Goal: Task Accomplishment & Management: Manage account settings

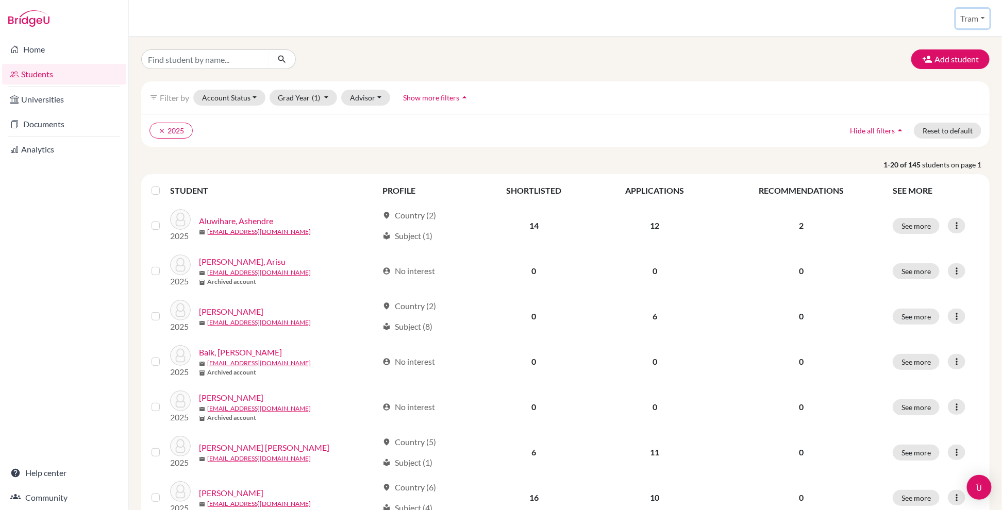
click at [974, 25] on button "Tram" at bounding box center [973, 19] width 34 height 20
click at [952, 51] on link "School Settings" at bounding box center [951, 59] width 81 height 16
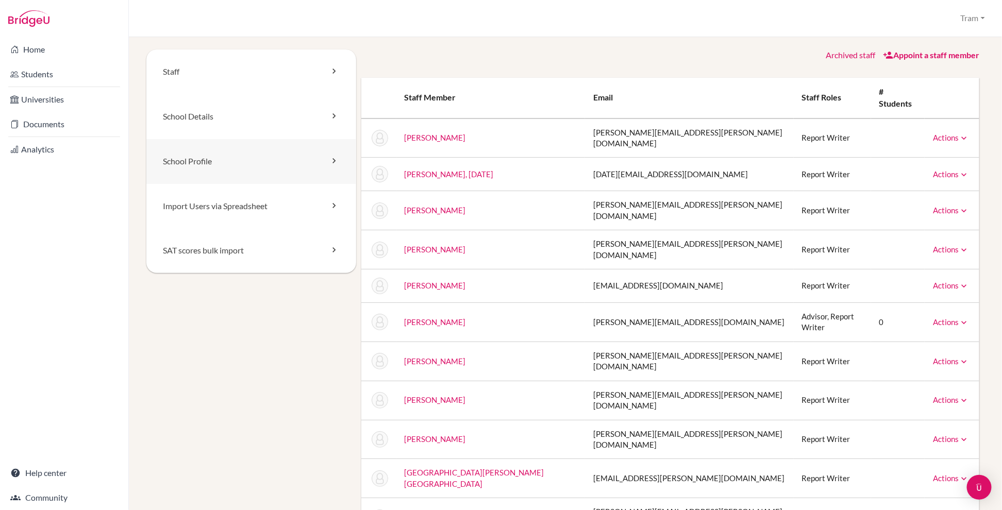
click at [244, 157] on link "School Profile" at bounding box center [251, 161] width 210 height 45
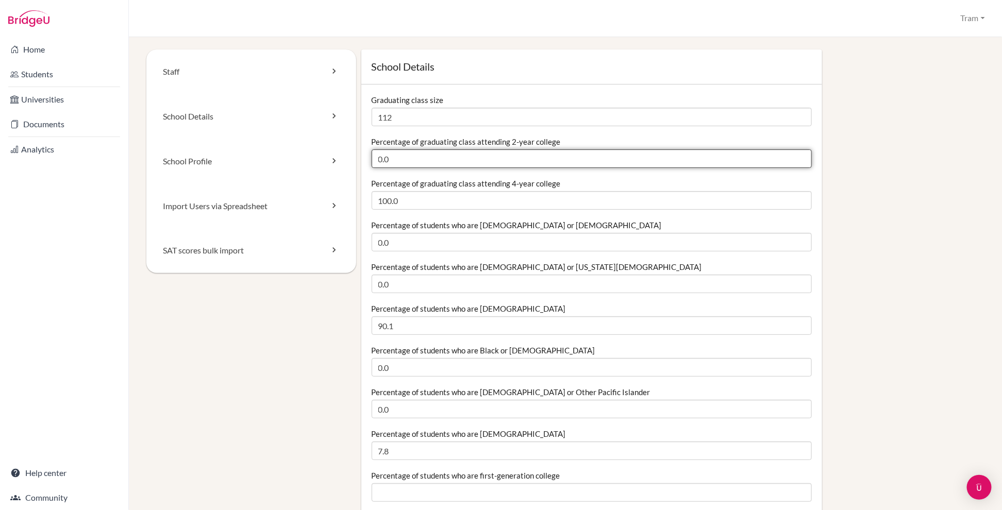
drag, startPoint x: 932, startPoint y: 157, endPoint x: 932, endPoint y: 140, distance: 17.5
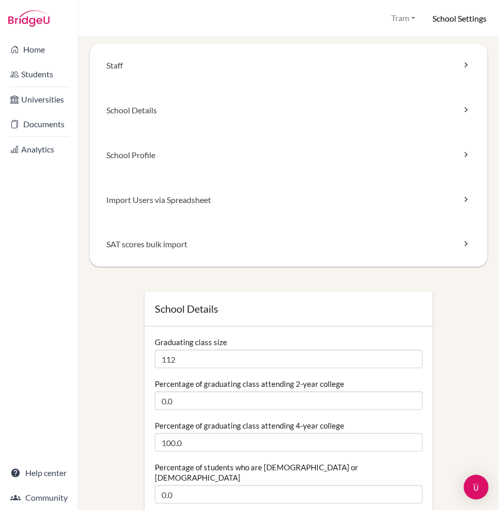
drag, startPoint x: 98, startPoint y: 297, endPoint x: 102, endPoint y: 292, distance: 5.9
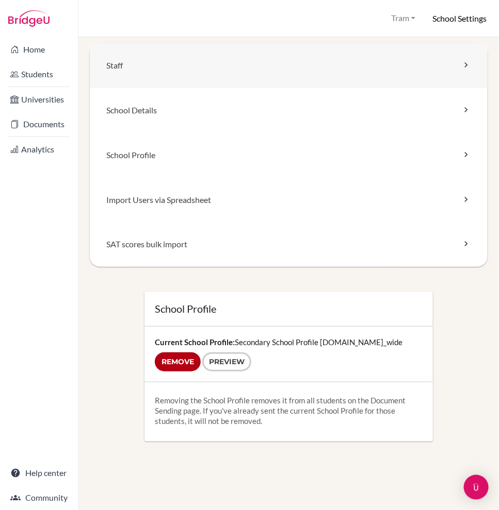
click at [139, 78] on link "Staff" at bounding box center [289, 65] width 398 height 45
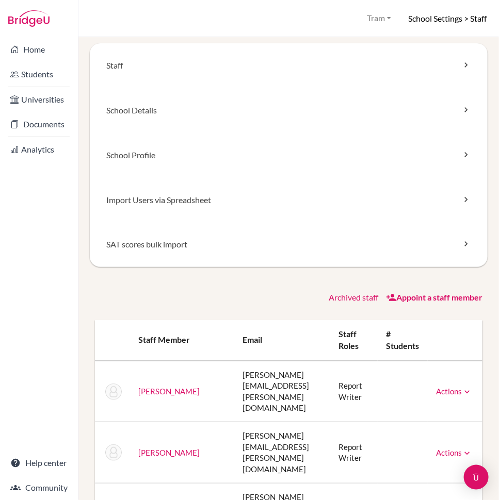
drag, startPoint x: 139, startPoint y: 288, endPoint x: 145, endPoint y: 286, distance: 6.4
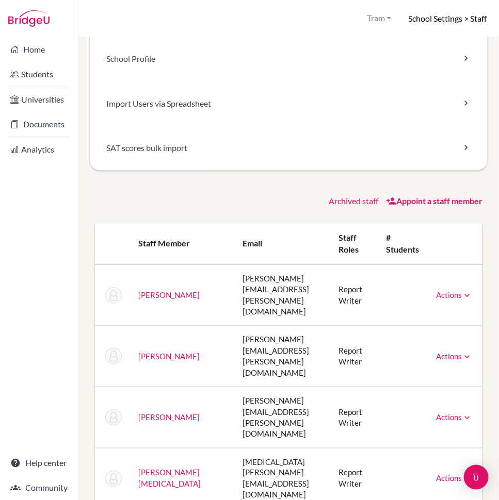
scroll to position [137, 0]
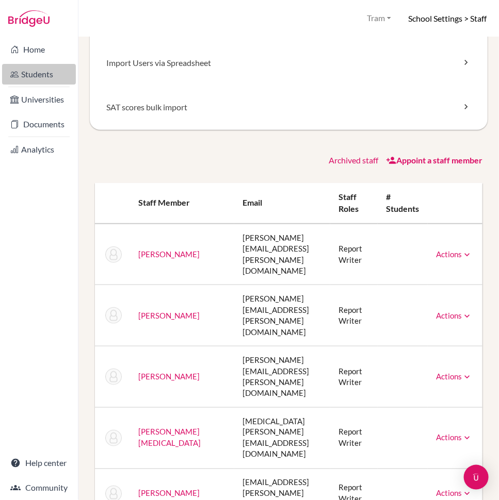
click at [47, 79] on link "Students" at bounding box center [39, 74] width 74 height 21
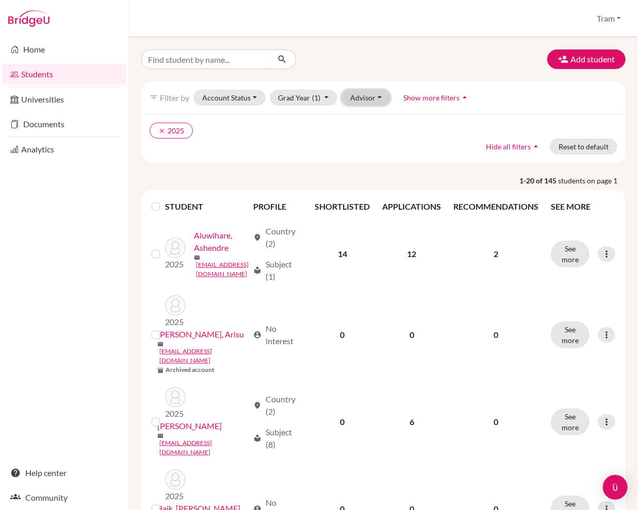
click at [356, 97] on button "Advisor" at bounding box center [365, 98] width 49 height 16
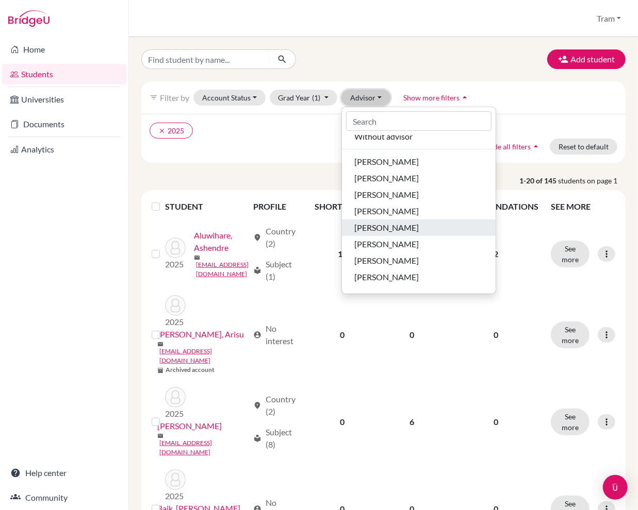
scroll to position [36, 0]
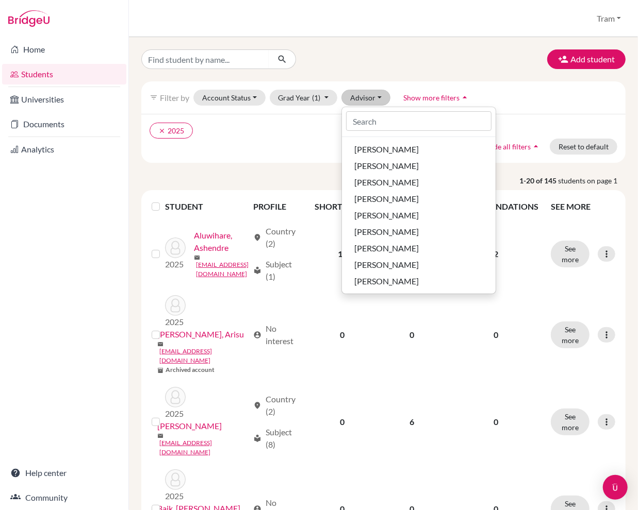
click at [317, 151] on div "clear 2025 Hide all filters arrow_drop_up Reset to default" at bounding box center [383, 138] width 484 height 49
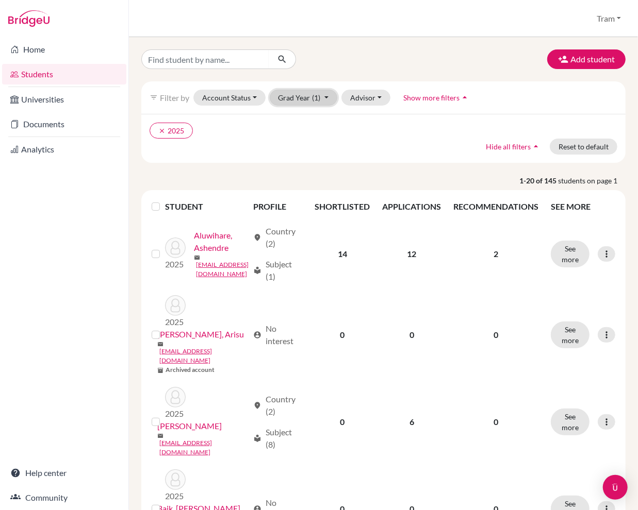
click at [308, 93] on button "Grad Year (1)" at bounding box center [304, 98] width 68 height 16
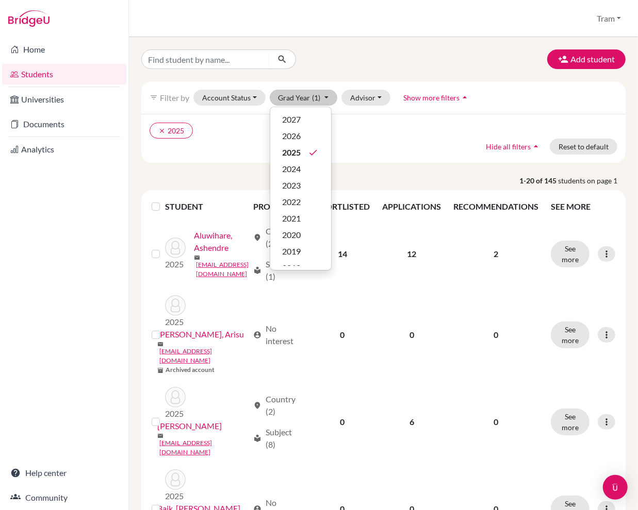
click at [253, 131] on ul "clear 2025" at bounding box center [325, 131] width 351 height 16
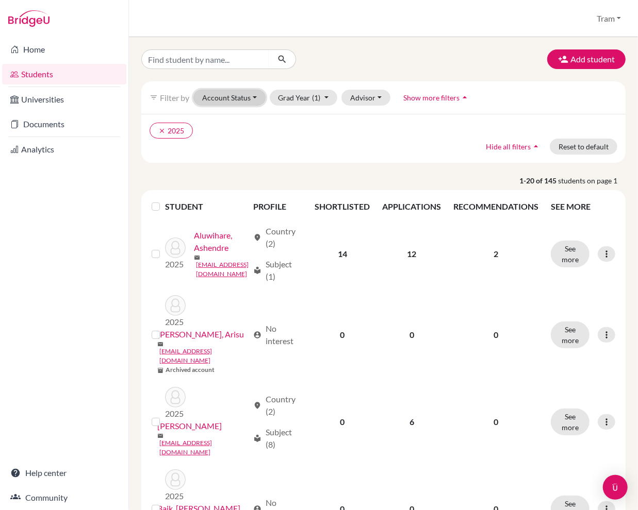
click at [236, 100] on button "Account Status" at bounding box center [229, 98] width 72 height 16
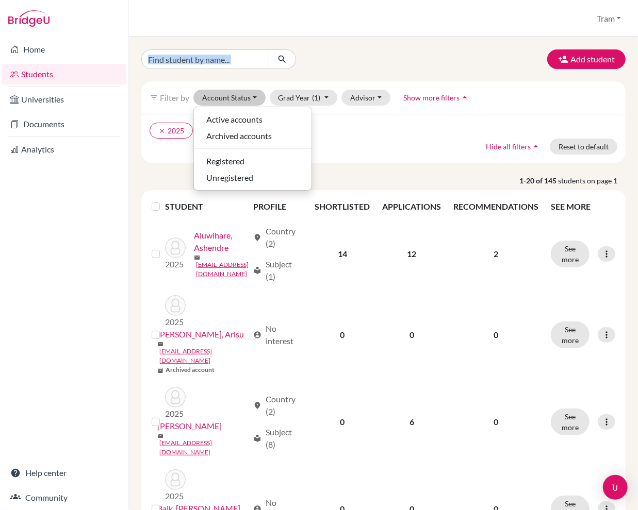
click at [373, 36] on div "Students overview Tram Profile School Settings Log out Add student filter_list …" at bounding box center [383, 255] width 509 height 510
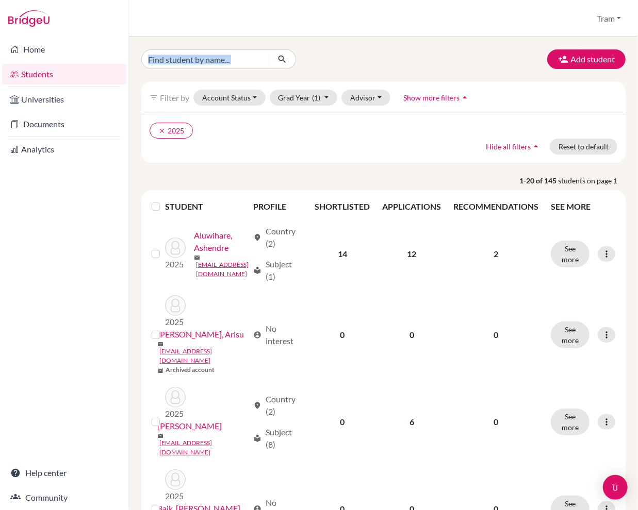
click at [498, 148] on span "Hide all filters" at bounding box center [508, 146] width 45 height 9
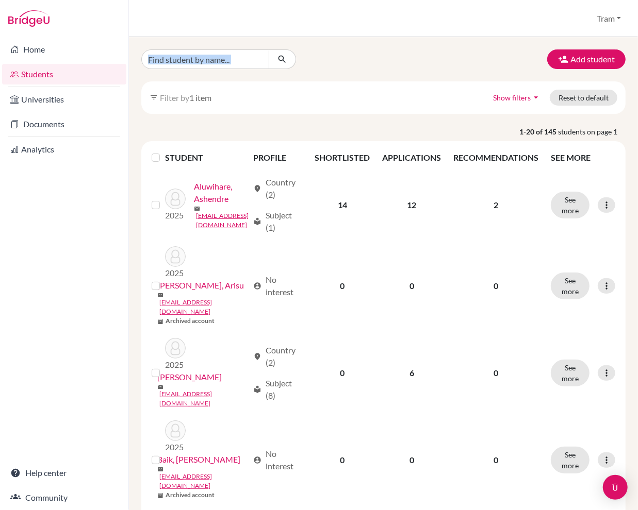
click at [498, 97] on span "Show filters" at bounding box center [512, 97] width 38 height 9
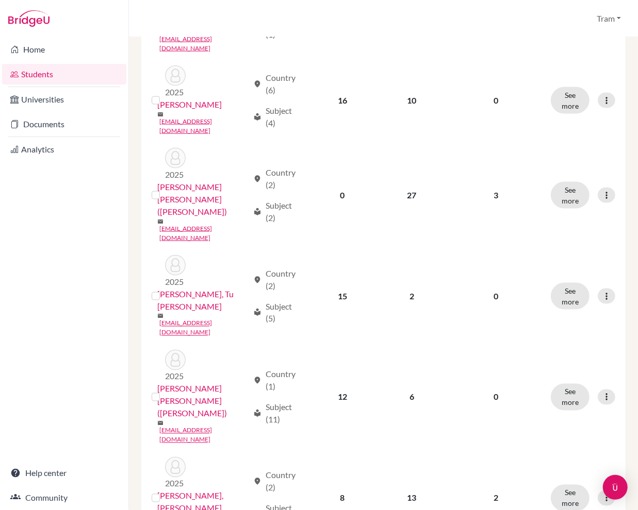
scroll to position [687, 0]
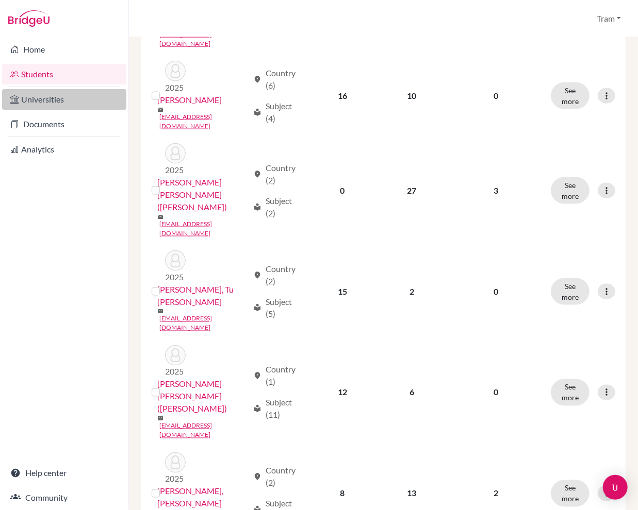
click at [45, 99] on link "Universities" at bounding box center [64, 99] width 124 height 21
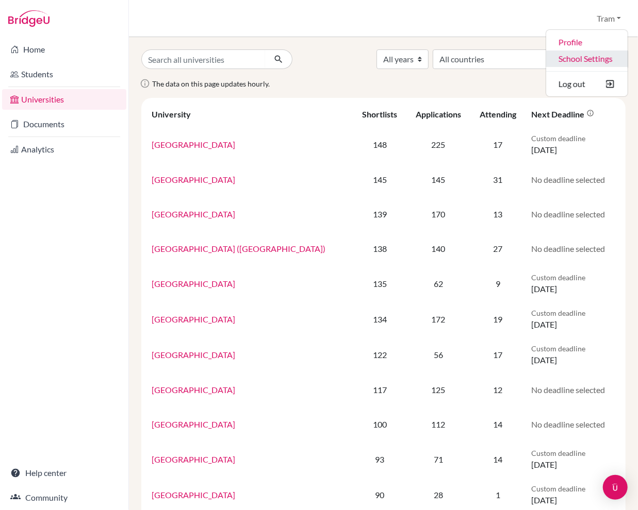
click at [584, 54] on link "School Settings" at bounding box center [586, 59] width 81 height 16
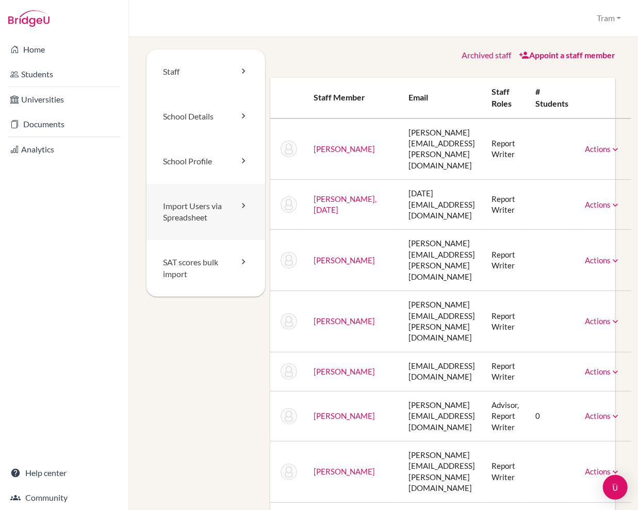
click at [226, 222] on link "Import Users via Spreadsheet" at bounding box center [205, 212] width 119 height 57
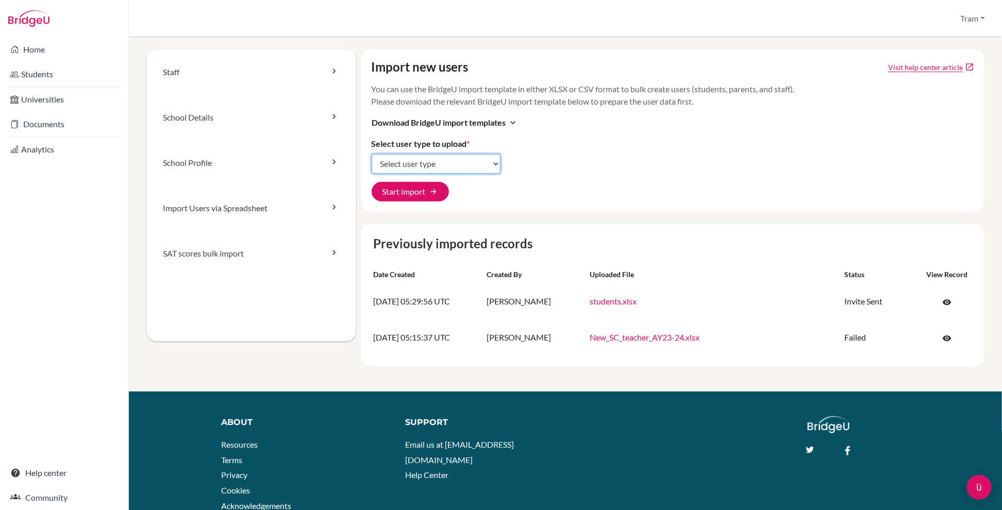
click at [429, 164] on select "Select user type Students Students and parents Parents Advisors Report writers" at bounding box center [436, 164] width 129 height 20
select select "students"
click at [372, 154] on select "Select user type Students Students and parents Parents Advisors Report writers" at bounding box center [436, 164] width 129 height 20
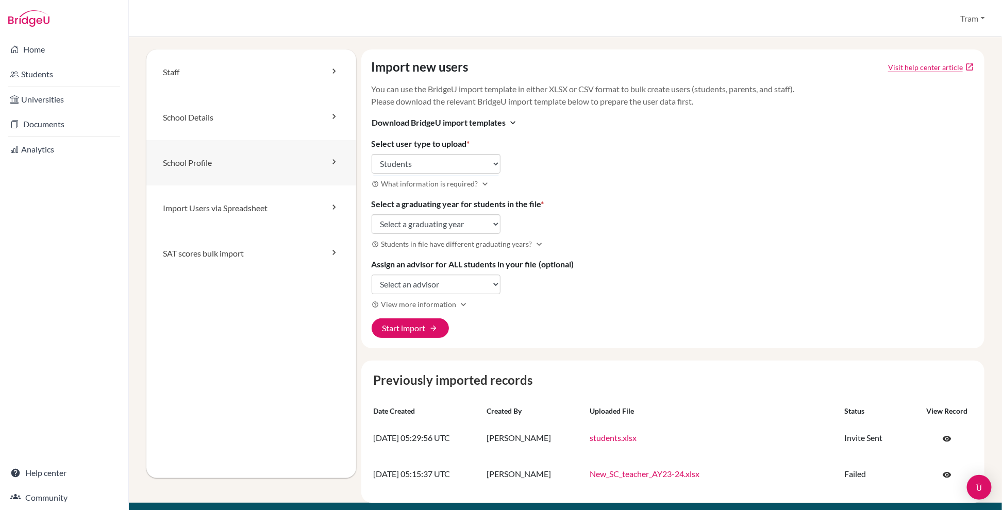
click at [266, 166] on link "School Profile" at bounding box center [251, 162] width 210 height 45
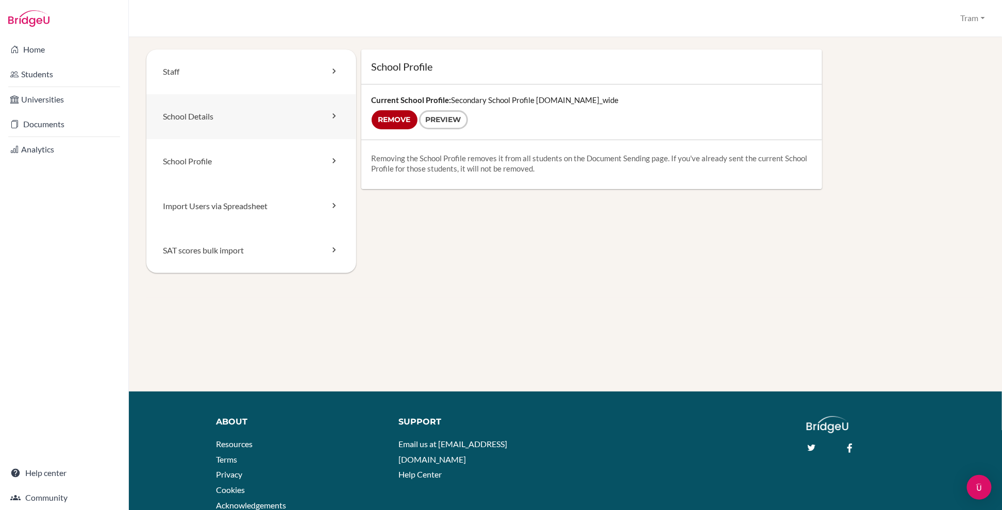
click at [290, 120] on link "School Details" at bounding box center [251, 116] width 210 height 45
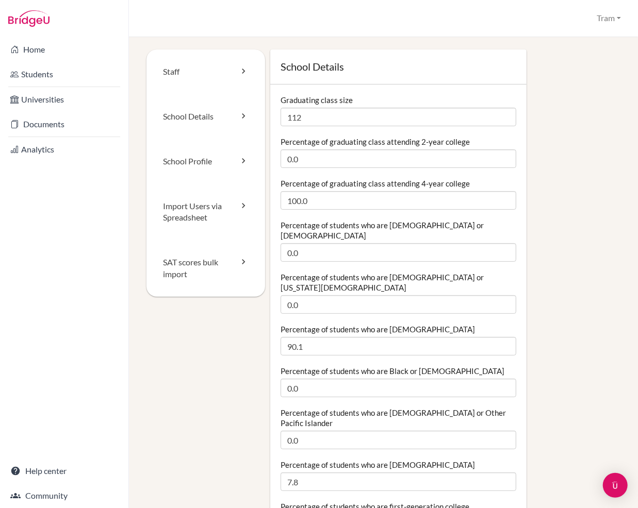
drag, startPoint x: 555, startPoint y: 184, endPoint x: 530, endPoint y: 70, distance: 116.3
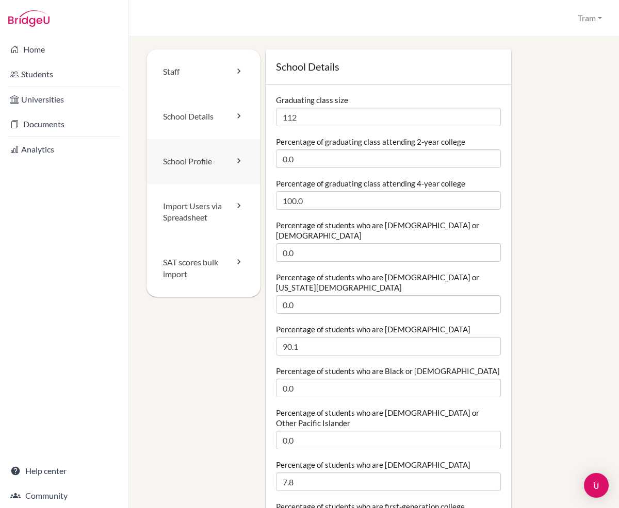
click at [193, 150] on link "School Profile" at bounding box center [203, 161] width 114 height 45
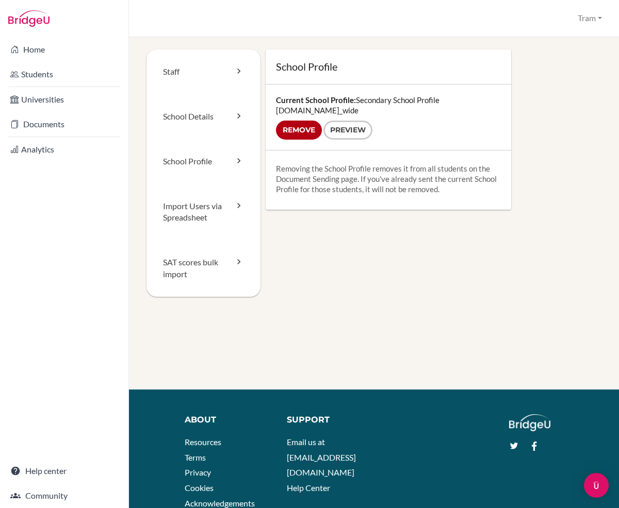
click at [417, 152] on div "Removing the School Profile removes it from all students on the Document Sendin…" at bounding box center [388, 180] width 245 height 59
click at [334, 100] on strong "Current School Profile:" at bounding box center [316, 99] width 80 height 9
click at [220, 125] on link "School Details" at bounding box center [203, 116] width 114 height 45
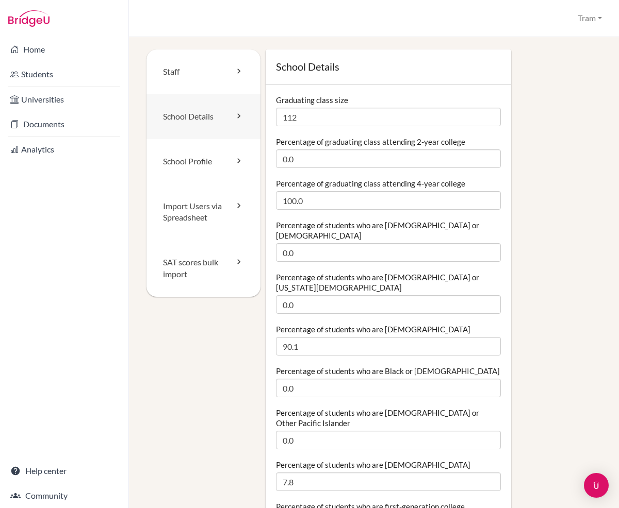
click at [212, 108] on link "School Details" at bounding box center [203, 116] width 114 height 45
click at [228, 87] on link "Staff" at bounding box center [203, 71] width 114 height 45
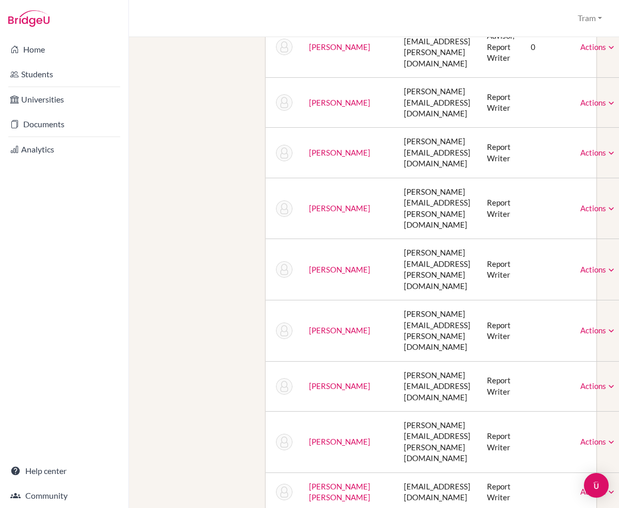
scroll to position [1512, 0]
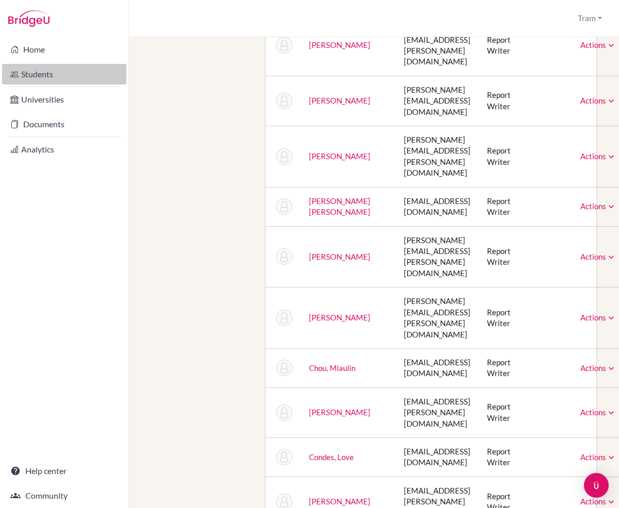
click at [66, 75] on link "Students" at bounding box center [64, 74] width 124 height 21
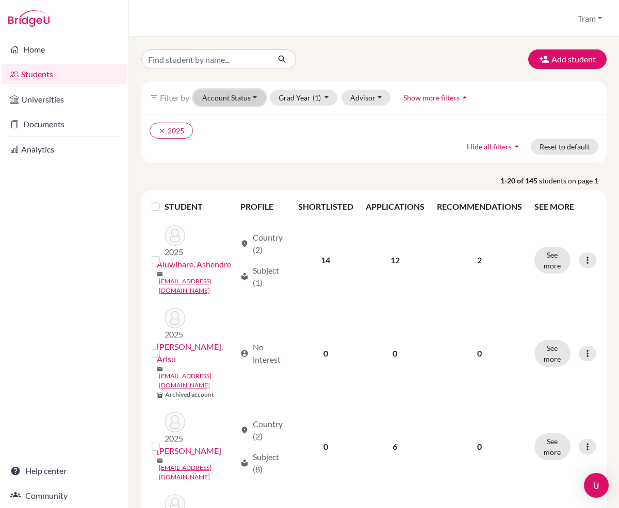
click at [211, 97] on button "Account Status" at bounding box center [229, 98] width 72 height 16
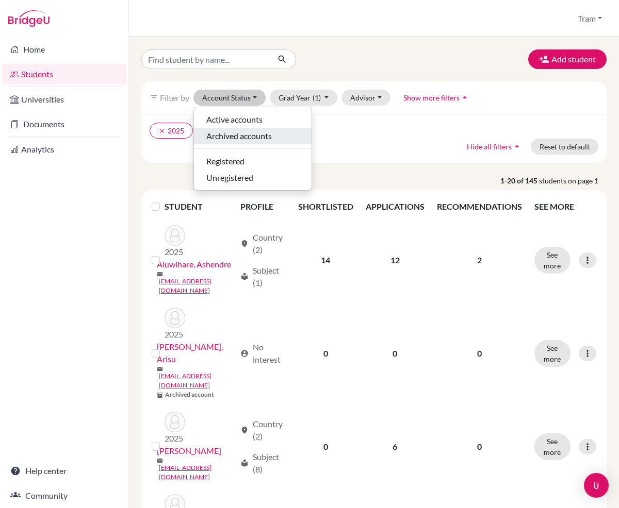
click at [256, 137] on span "Archived accounts" at bounding box center [238, 136] width 65 height 12
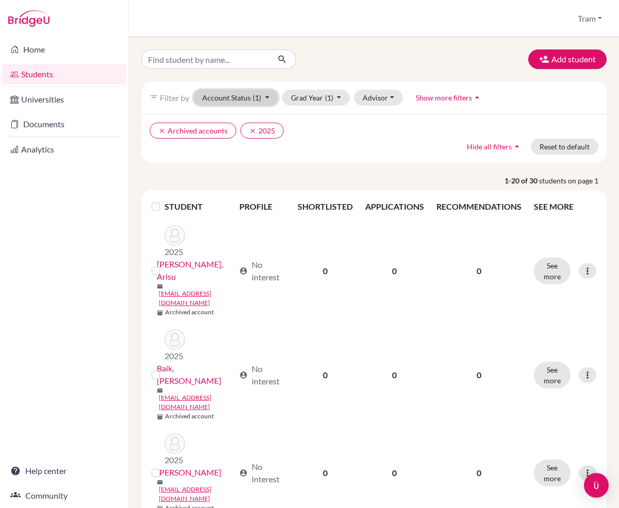
click at [234, 97] on button "Account Status (1)" at bounding box center [235, 98] width 85 height 16
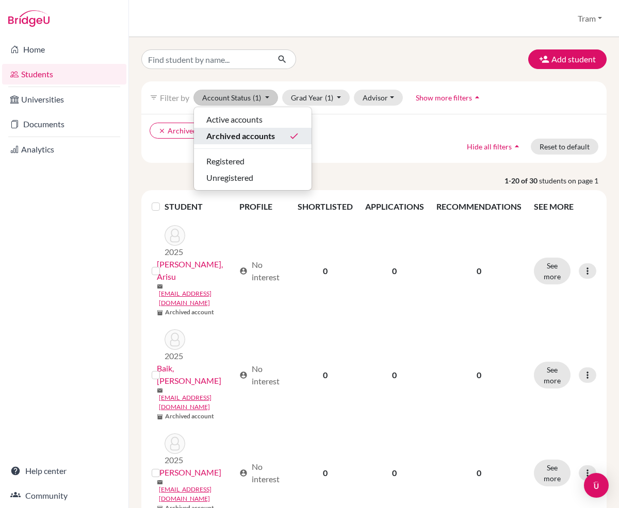
click at [257, 138] on span "Archived accounts" at bounding box center [240, 136] width 69 height 12
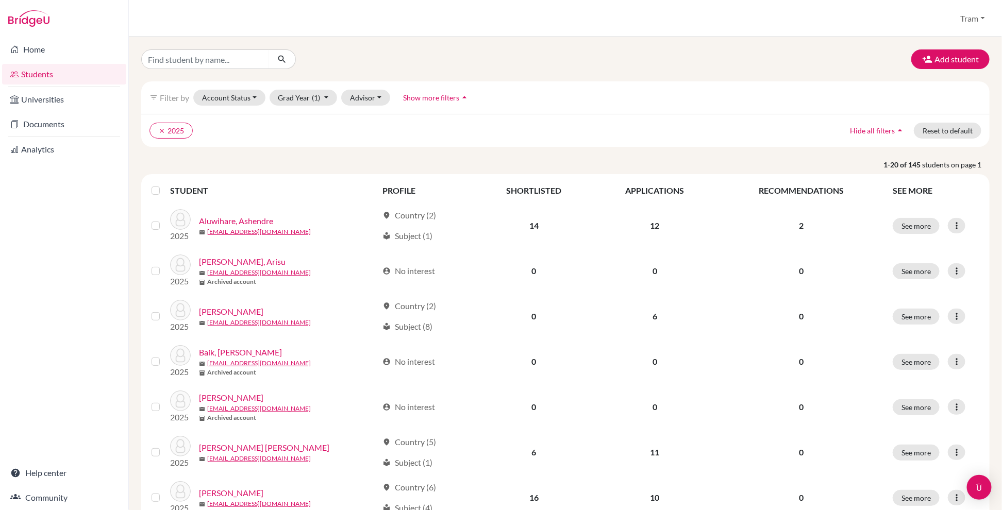
click at [61, 379] on div "Home Students Universities Documents Analytics Help center Community" at bounding box center [64, 273] width 128 height 473
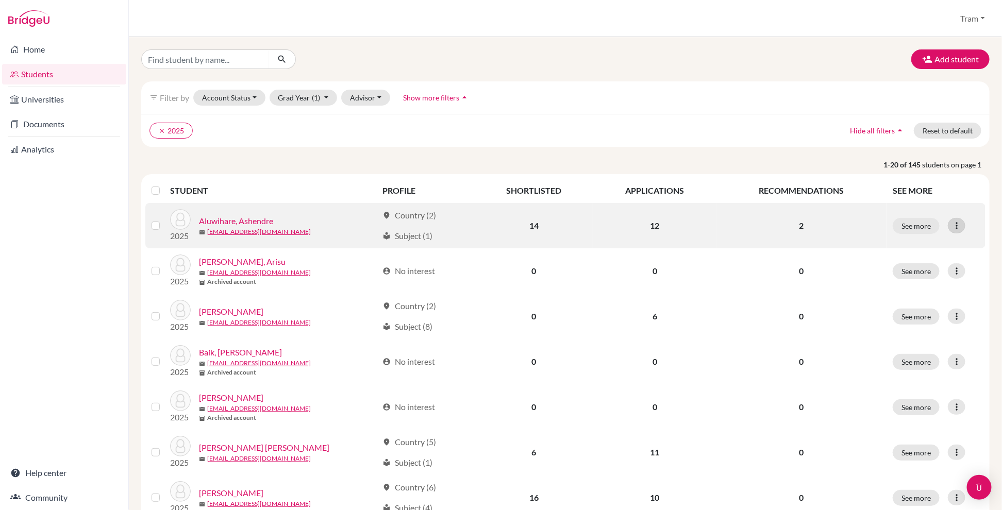
click at [618, 222] on icon at bounding box center [957, 226] width 10 height 10
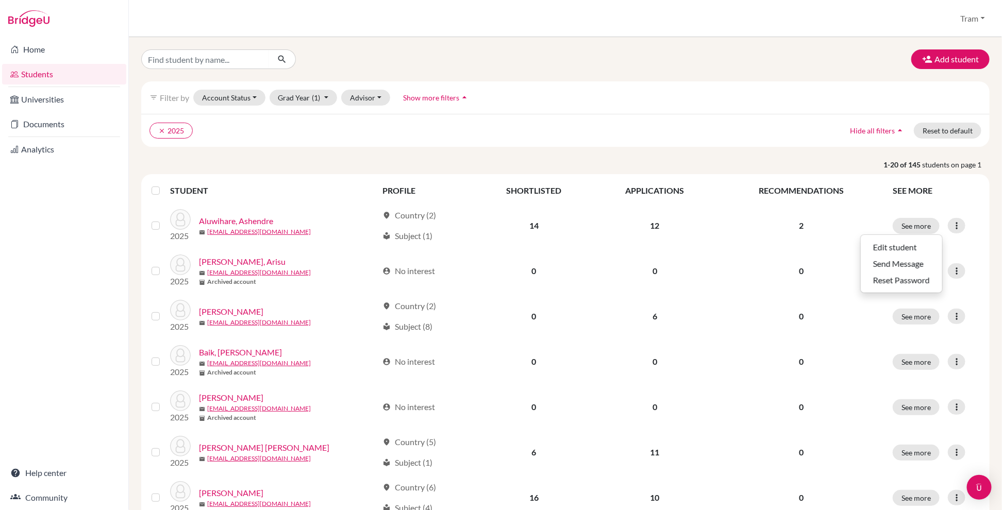
click at [618, 124] on ul "clear 2025" at bounding box center [462, 131] width 624 height 16
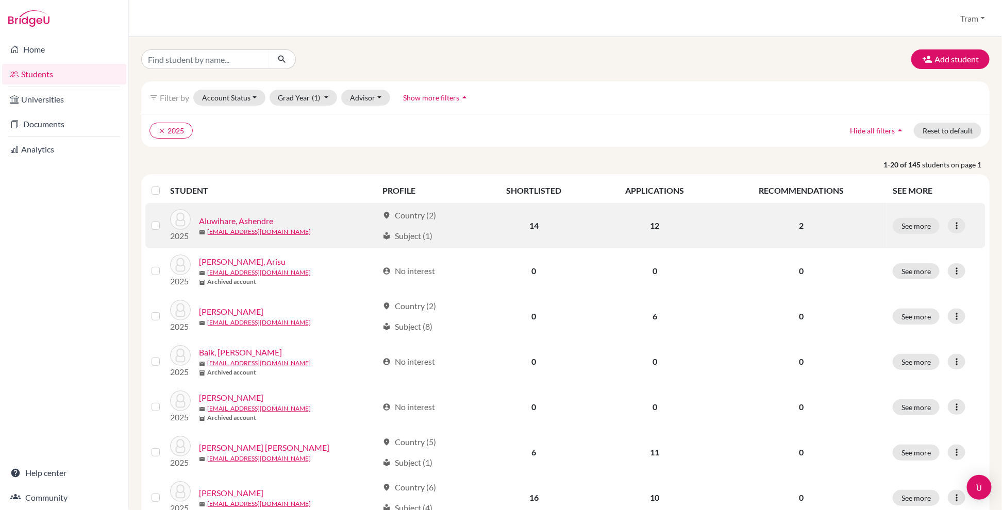
click at [269, 223] on link "Aluwihare, Ashendre" at bounding box center [236, 221] width 74 height 12
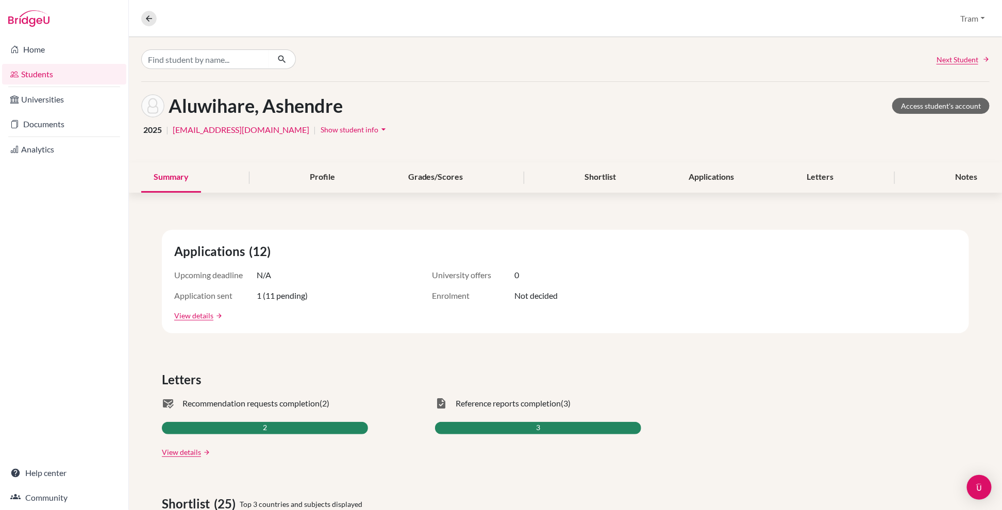
click at [339, 129] on span "Show student info" at bounding box center [350, 129] width 58 height 9
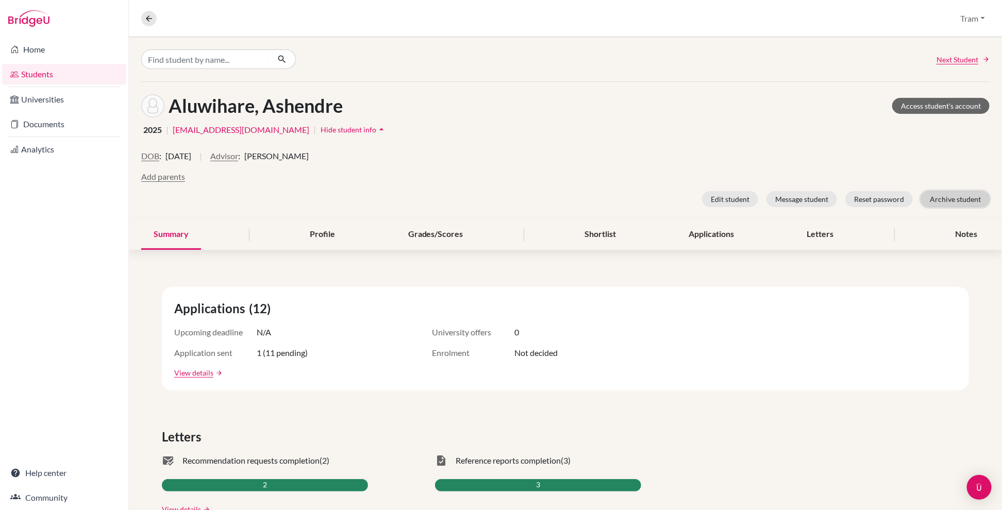
click at [618, 196] on button "Archive student" at bounding box center [955, 199] width 69 height 16
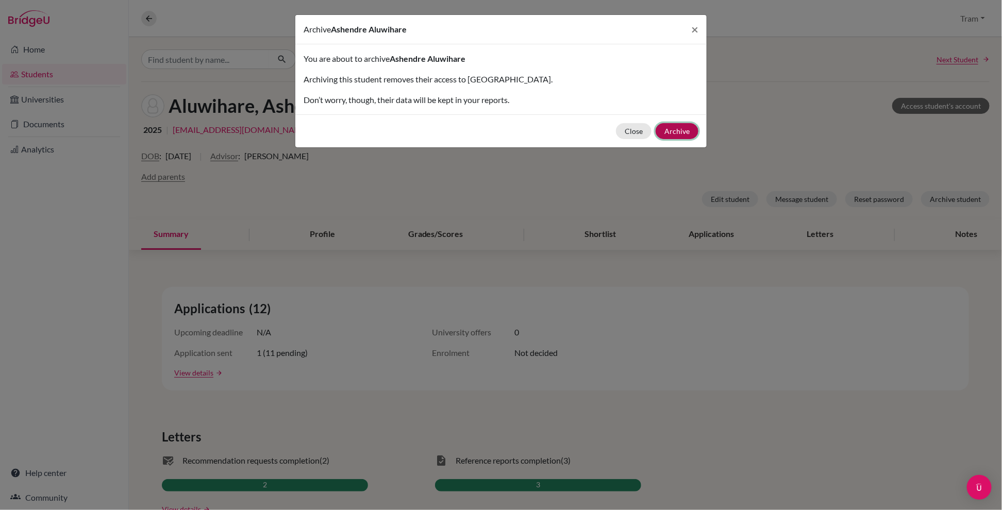
click at [618, 123] on button "Archive" at bounding box center [677, 131] width 43 height 16
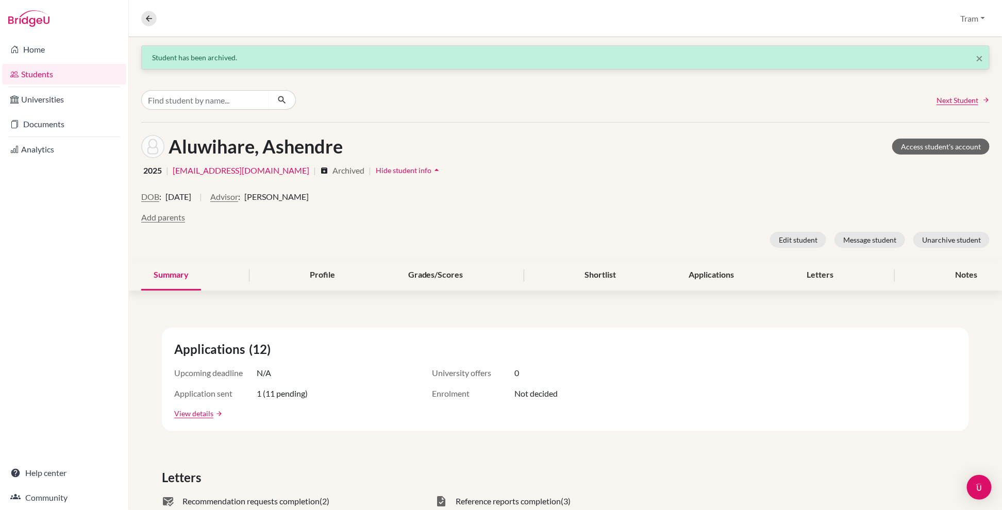
click at [618, 98] on span "Next Student" at bounding box center [958, 100] width 42 height 11
click at [618, 98] on icon at bounding box center [986, 99] width 7 height 7
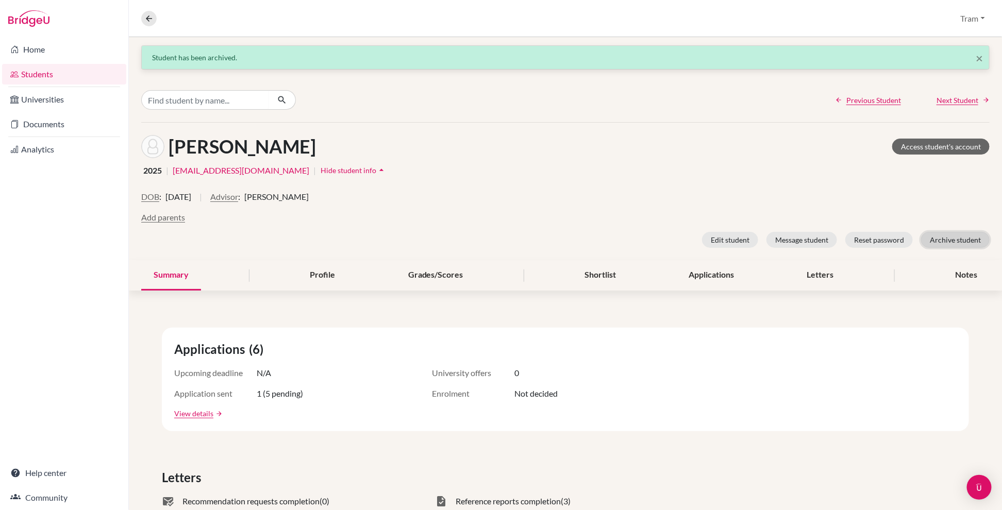
click at [618, 244] on button "Archive student" at bounding box center [955, 240] width 69 height 16
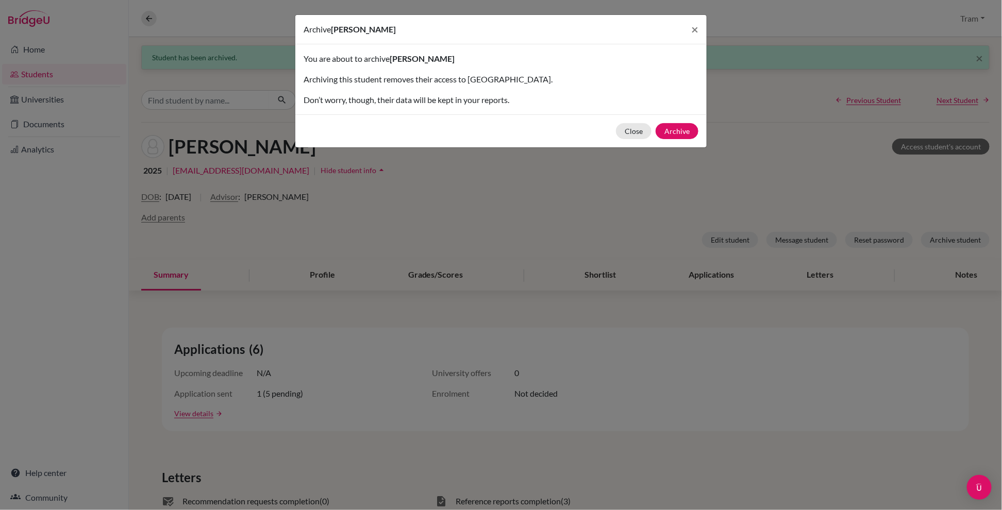
click at [618, 136] on div "Archive Helene Badcock × You are about to archive Helene Badcock Archiving this…" at bounding box center [501, 255] width 1002 height 510
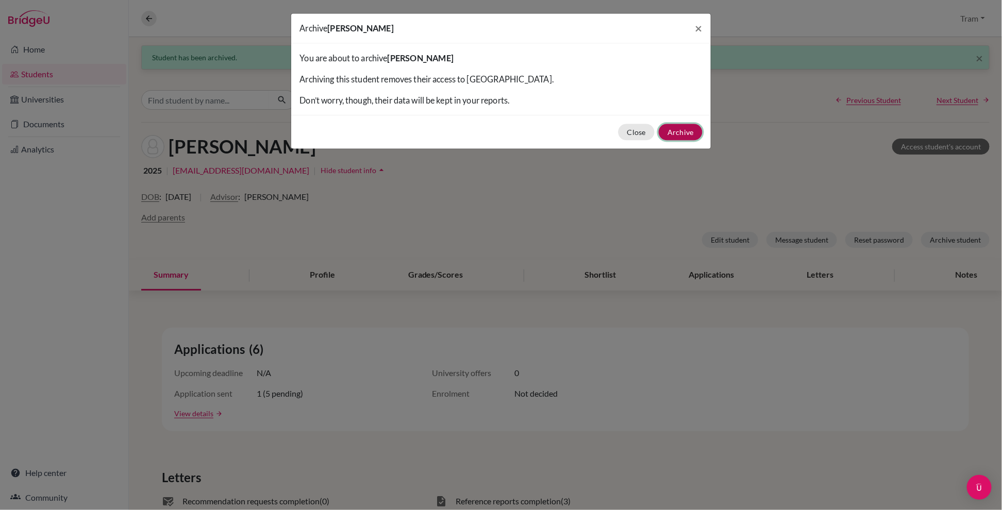
click at [618, 134] on button "Archive" at bounding box center [681, 132] width 44 height 16
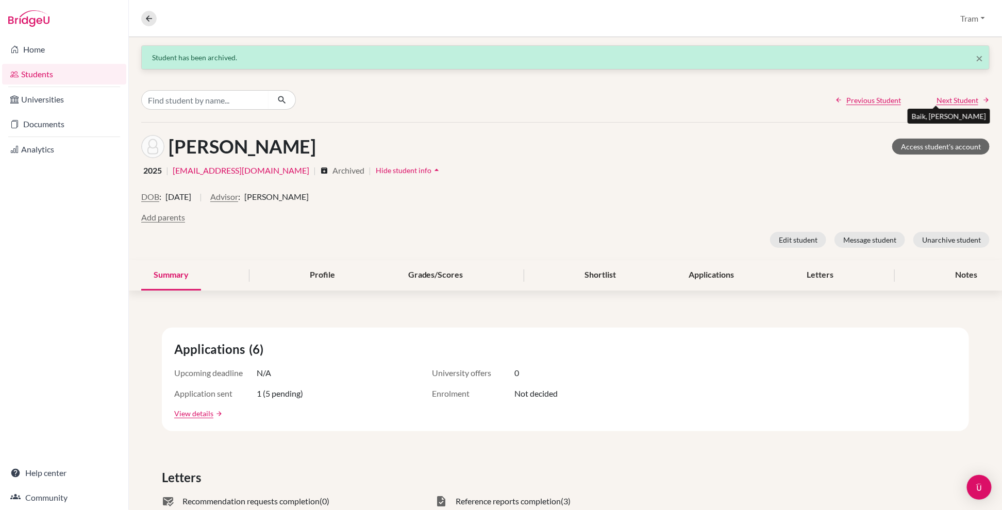
click at [618, 97] on span "Next Student" at bounding box center [958, 100] width 42 height 11
click at [618, 93] on div "Previous Student Next Student" at bounding box center [565, 100] width 873 height 44
click at [618, 101] on span "Next Student" at bounding box center [958, 100] width 42 height 11
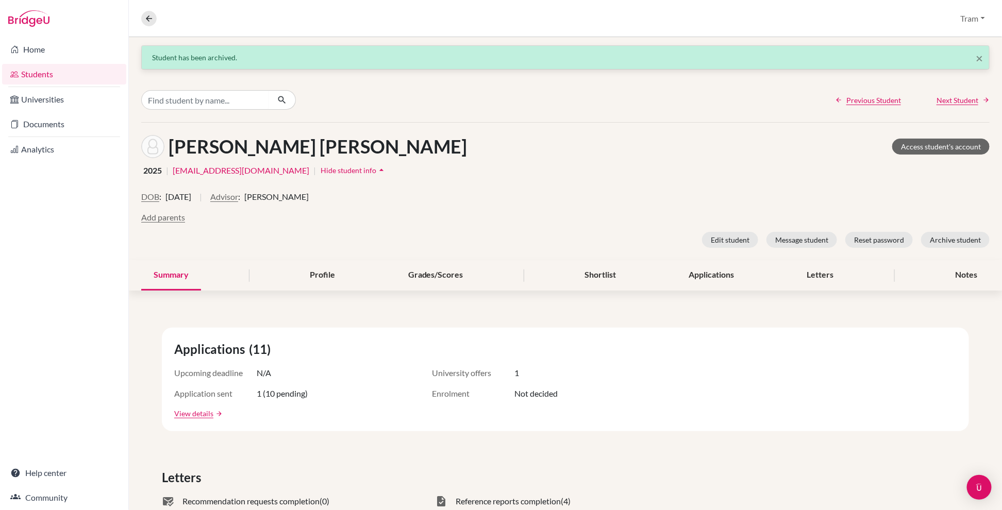
click at [618, 230] on div "DOB : 23 August 2007 | Advisor : Paul Rispin Add parents Edit student Message s…" at bounding box center [565, 219] width 849 height 57
click at [618, 242] on button "Archive student" at bounding box center [955, 240] width 69 height 16
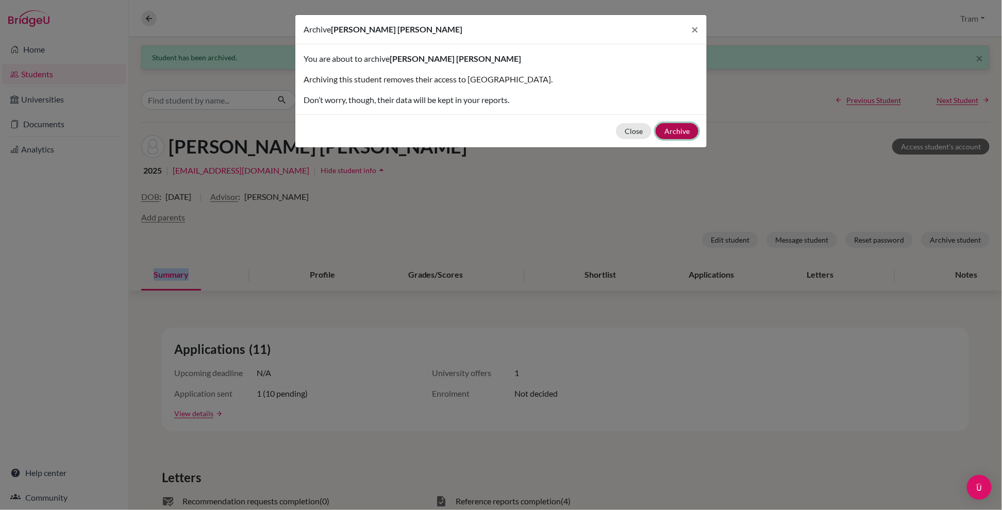
click at [618, 124] on button "Archive" at bounding box center [677, 131] width 43 height 16
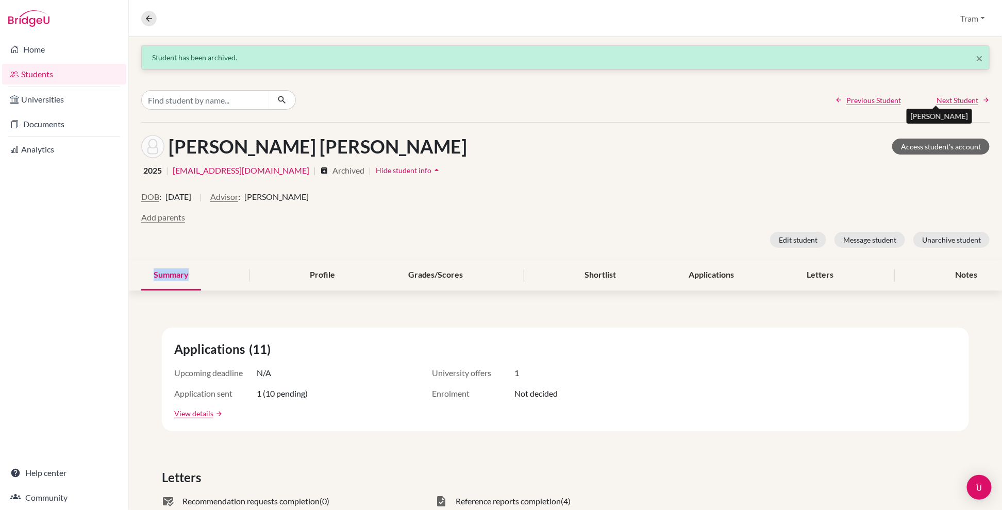
click at [618, 100] on span "Next Student" at bounding box center [958, 100] width 42 height 11
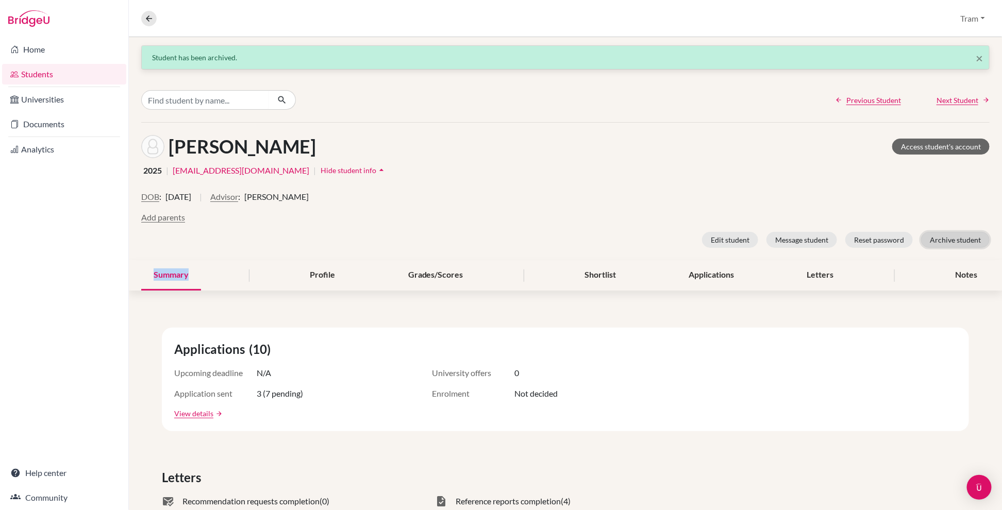
click at [618, 240] on button "Archive student" at bounding box center [955, 240] width 69 height 16
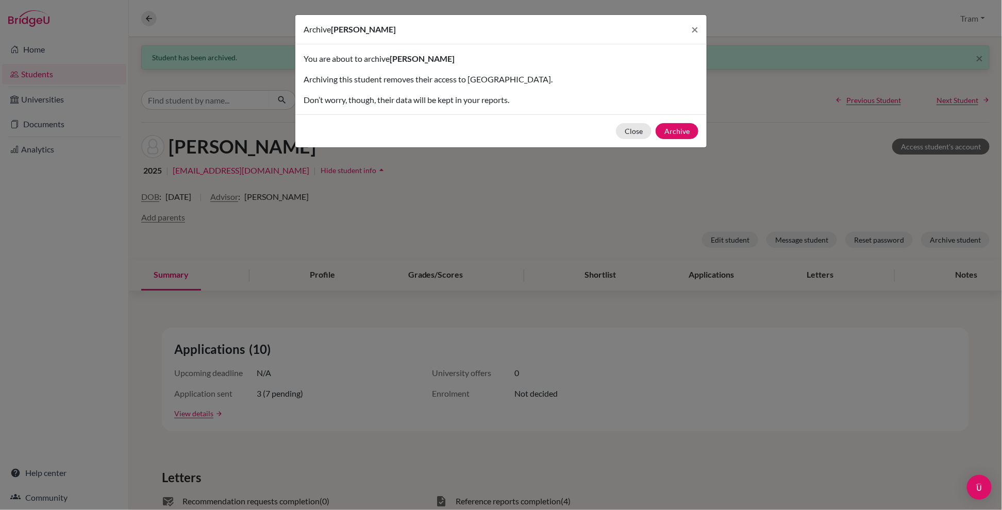
click at [618, 122] on div "Close Archive" at bounding box center [500, 130] width 411 height 33
click at [618, 133] on button "Archive" at bounding box center [677, 131] width 43 height 16
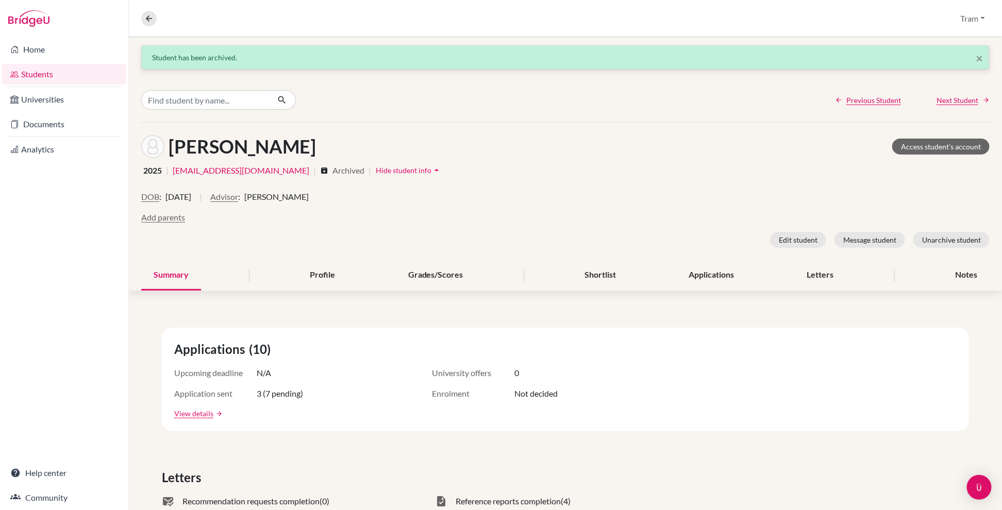
click at [618, 98] on link "Next Student" at bounding box center [963, 100] width 53 height 11
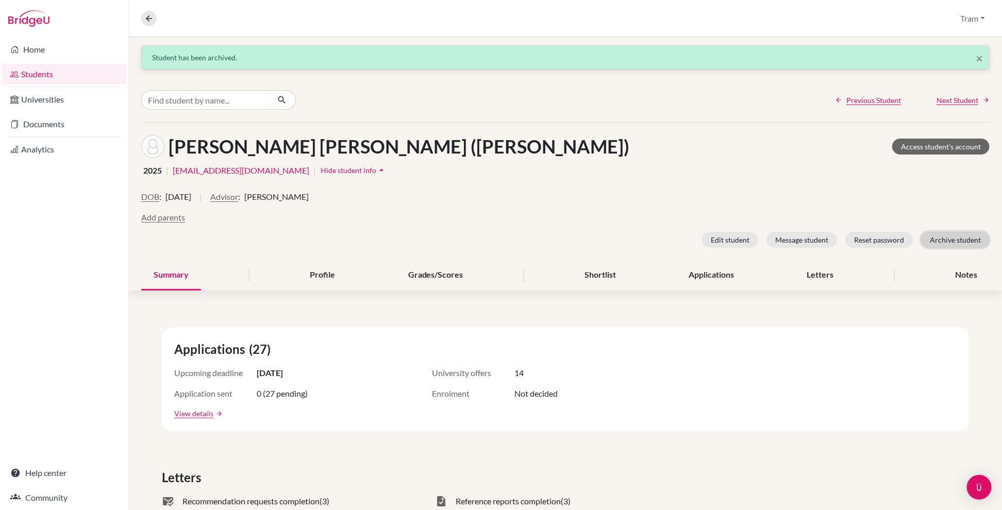
click at [618, 243] on button "Archive student" at bounding box center [955, 240] width 69 height 16
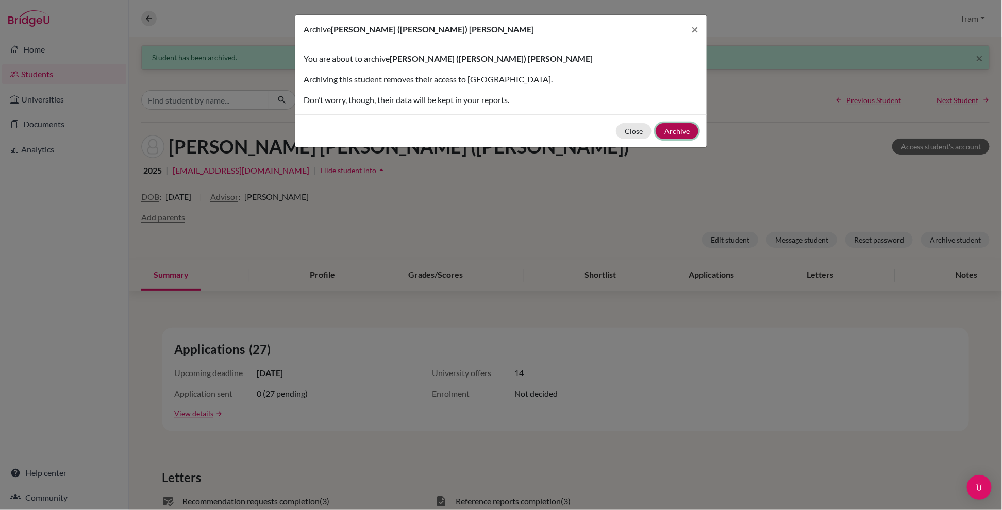
click at [618, 131] on button "Archive" at bounding box center [677, 131] width 43 height 16
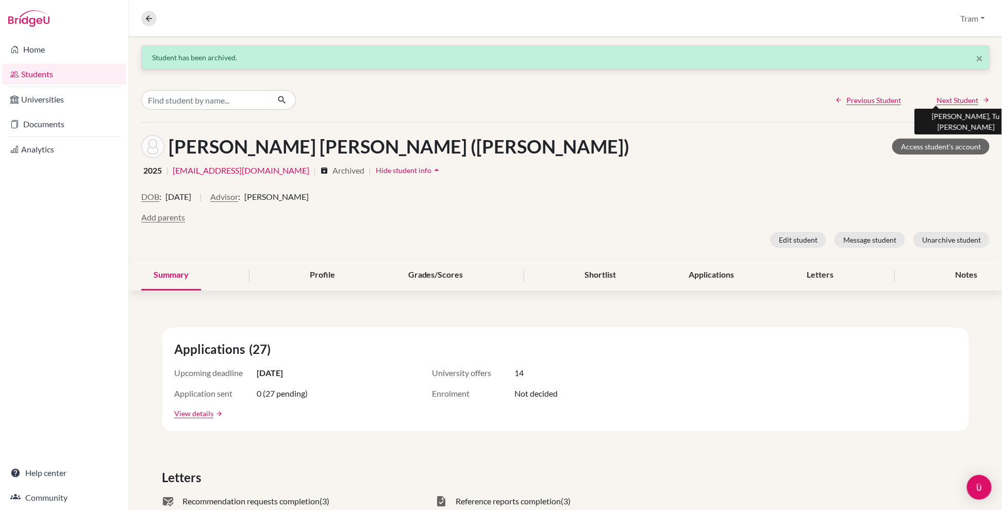
click at [618, 98] on span "Next Student" at bounding box center [958, 100] width 42 height 11
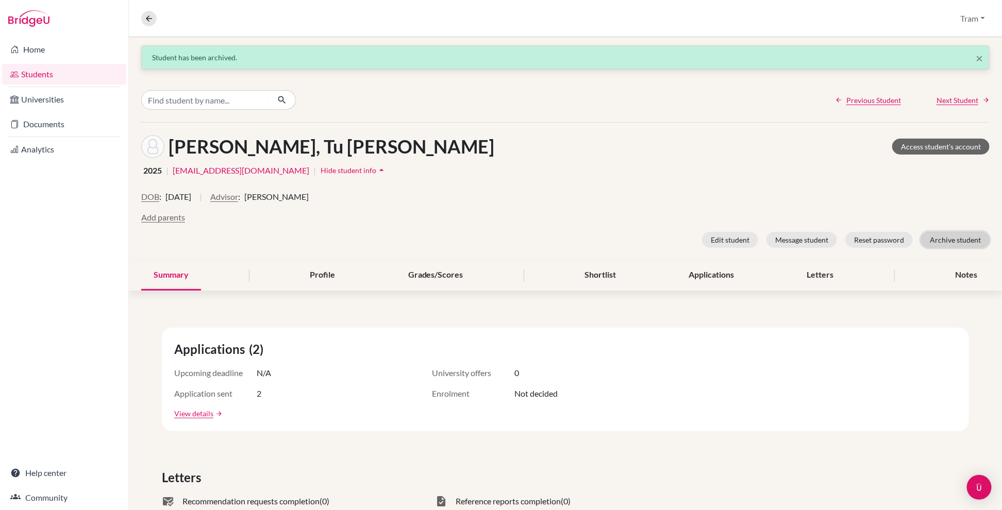
click at [618, 243] on button "Archive student" at bounding box center [955, 240] width 69 height 16
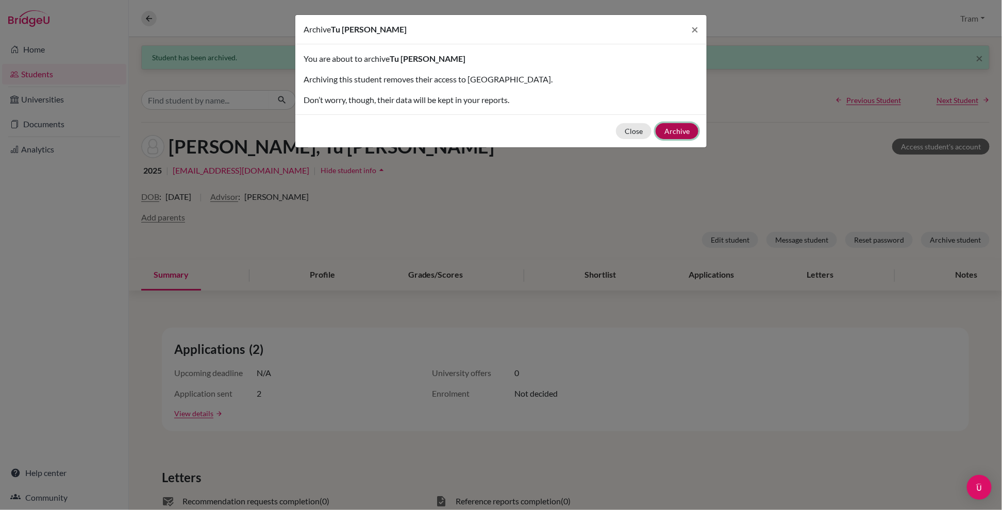
click at [618, 124] on button "Archive" at bounding box center [677, 131] width 43 height 16
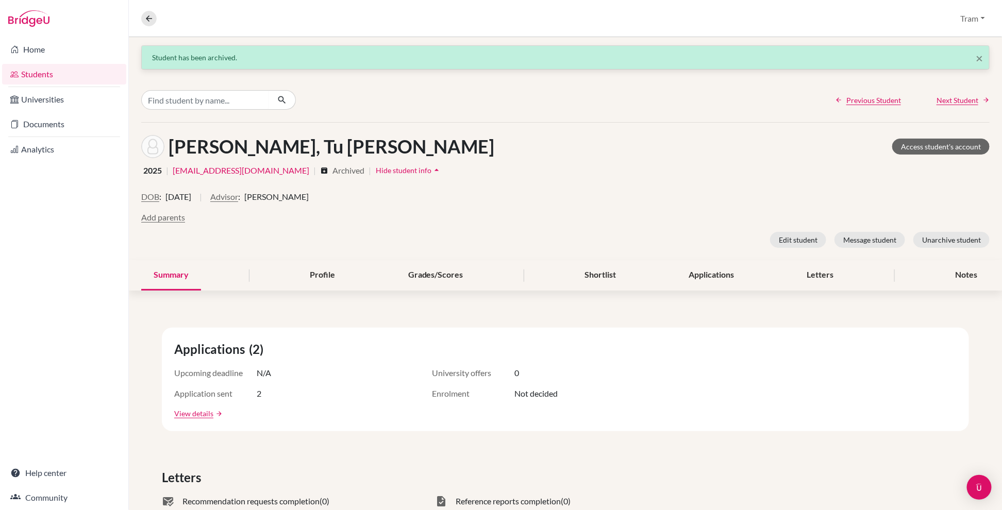
click at [618, 89] on div "Previous Student Next Student" at bounding box center [565, 100] width 873 height 44
click at [618, 103] on span "Next Student" at bounding box center [958, 100] width 42 height 11
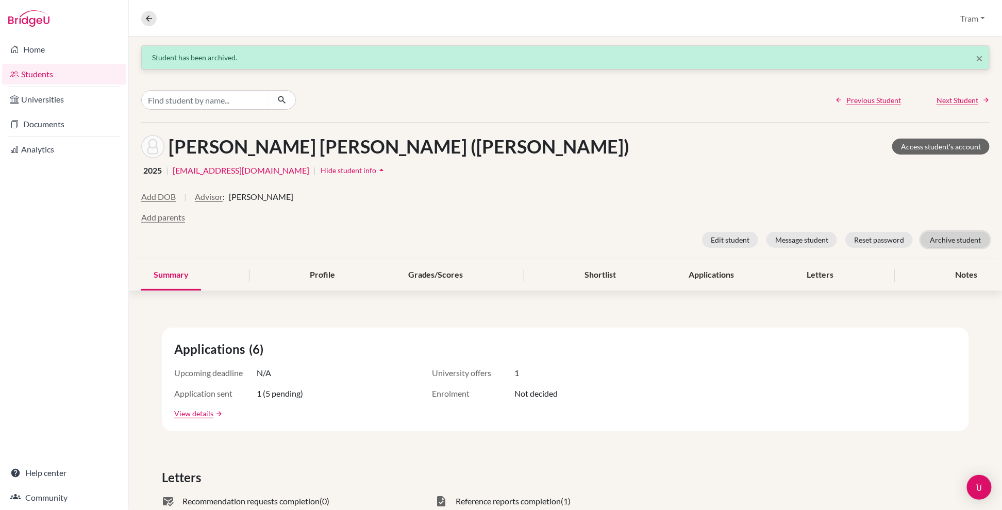
click at [618, 239] on button "Archive student" at bounding box center [955, 240] width 69 height 16
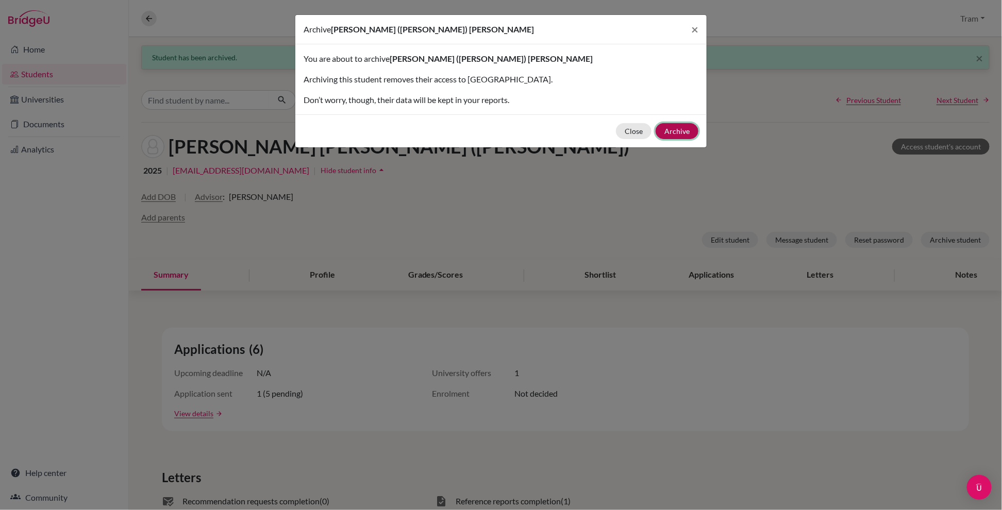
click at [618, 130] on button "Archive" at bounding box center [677, 131] width 43 height 16
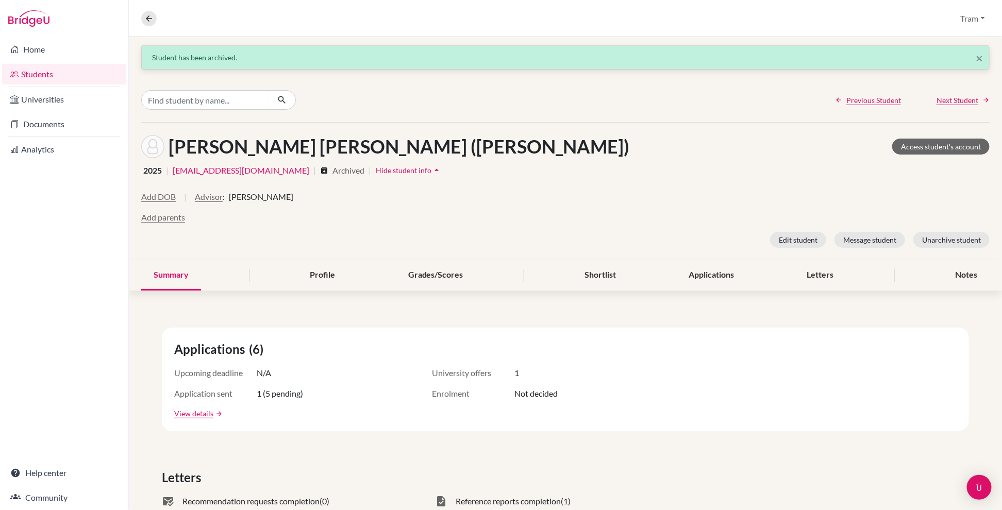
click at [618, 95] on span "Next Student" at bounding box center [958, 100] width 42 height 11
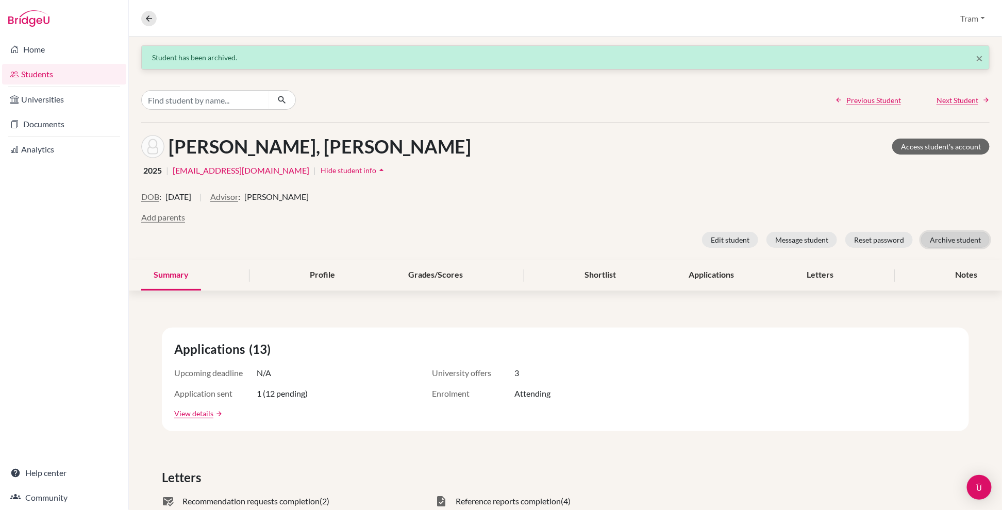
click at [618, 242] on button "Archive student" at bounding box center [955, 240] width 69 height 16
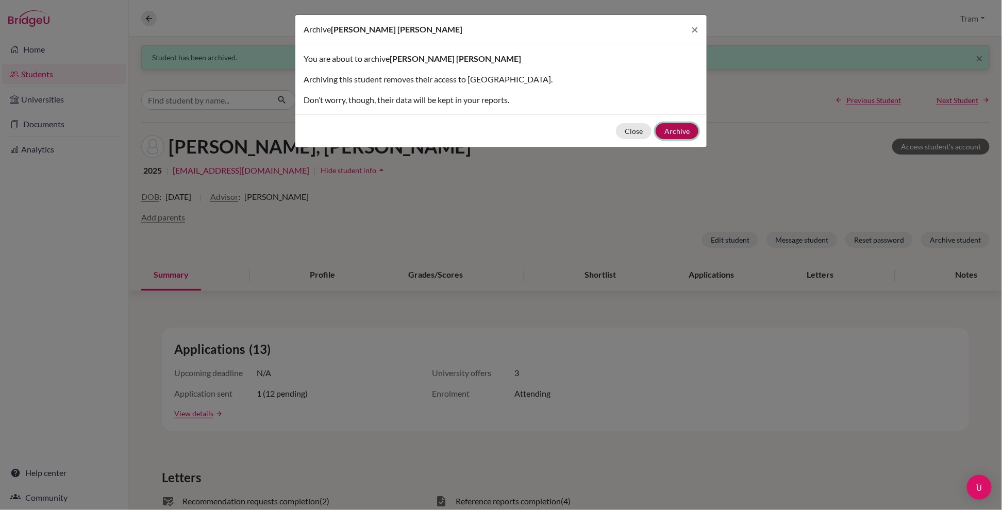
click at [618, 130] on button "Archive" at bounding box center [677, 131] width 43 height 16
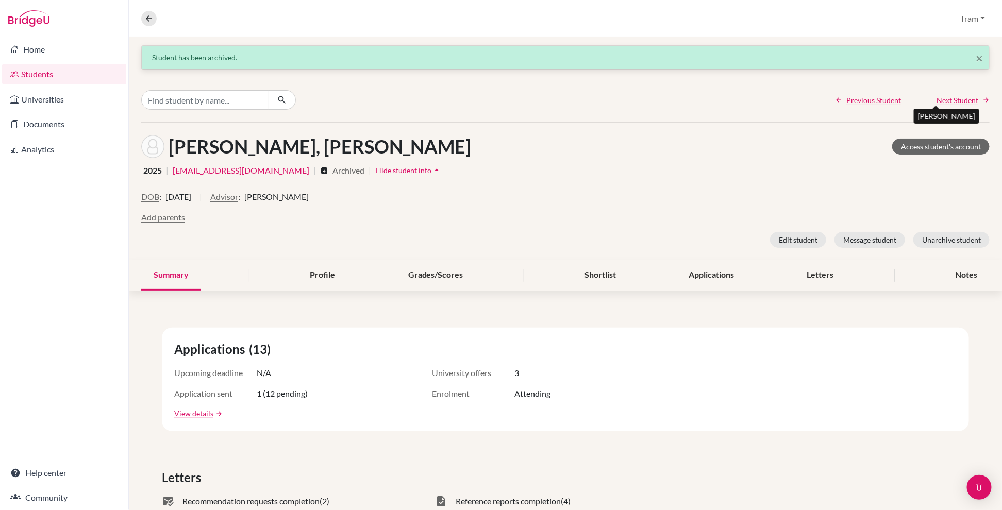
click at [618, 102] on span "Next Student" at bounding box center [958, 100] width 42 height 11
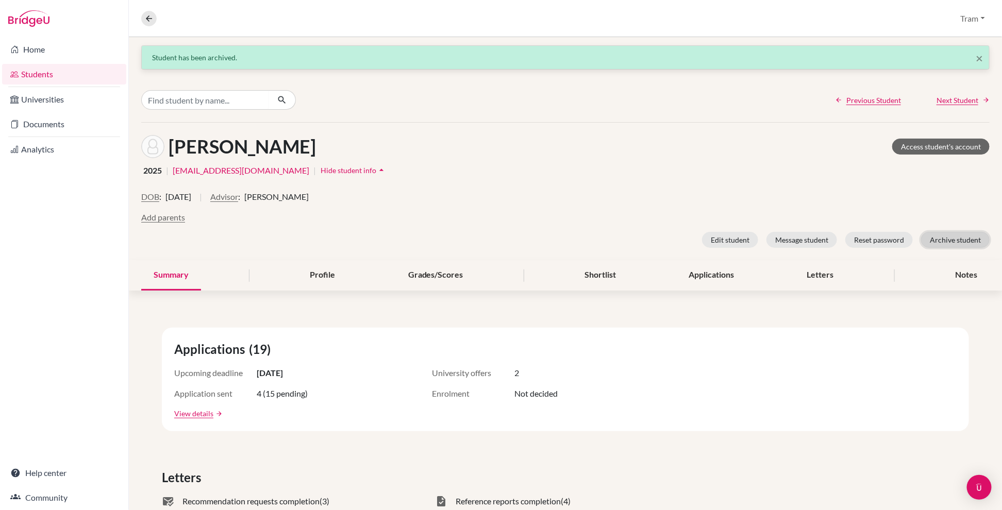
click at [618, 241] on button "Archive student" at bounding box center [955, 240] width 69 height 16
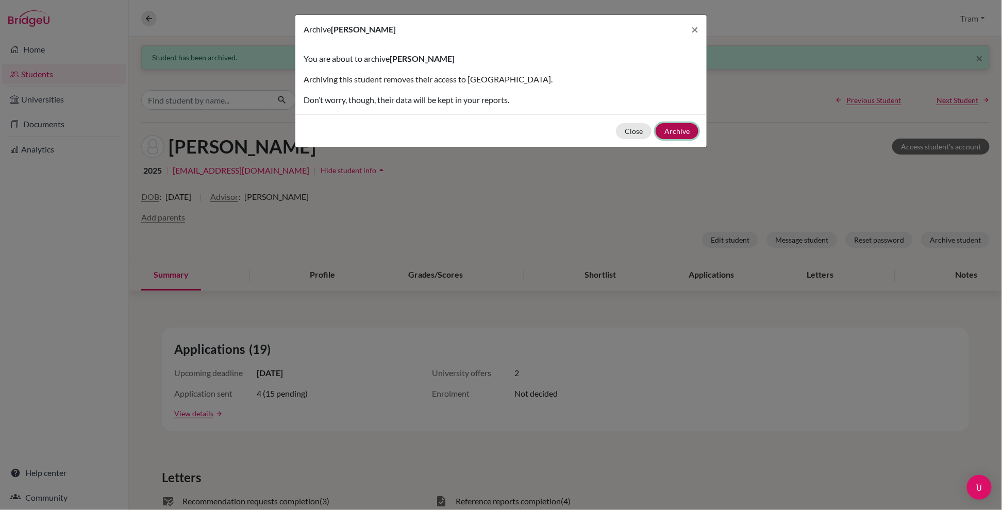
click at [618, 129] on button "Archive" at bounding box center [677, 131] width 43 height 16
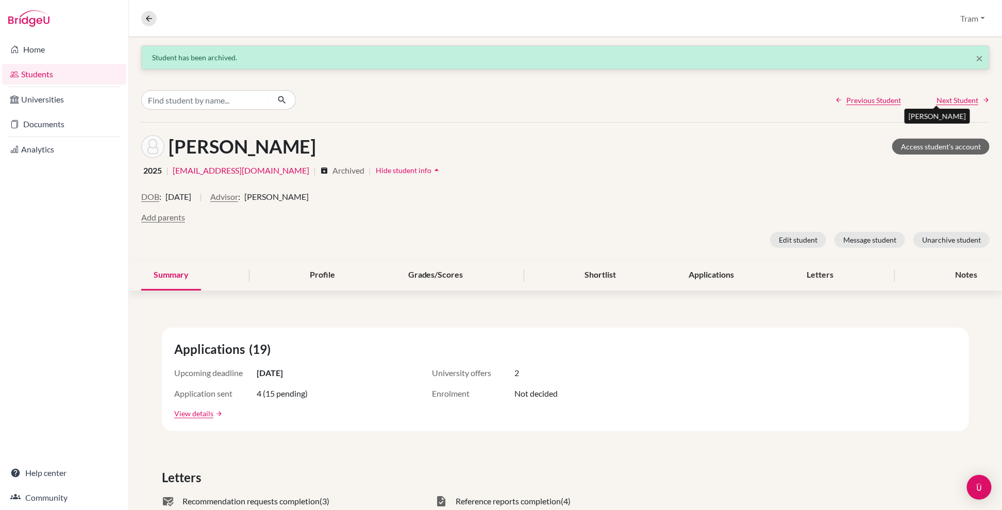
click at [618, 98] on span "Next Student" at bounding box center [958, 100] width 42 height 11
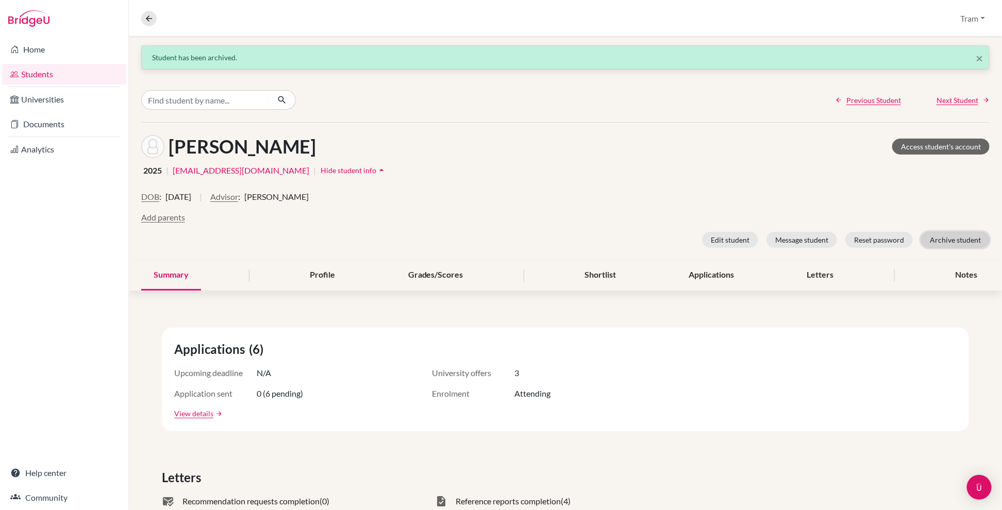
click at [618, 241] on button "Archive student" at bounding box center [955, 240] width 69 height 16
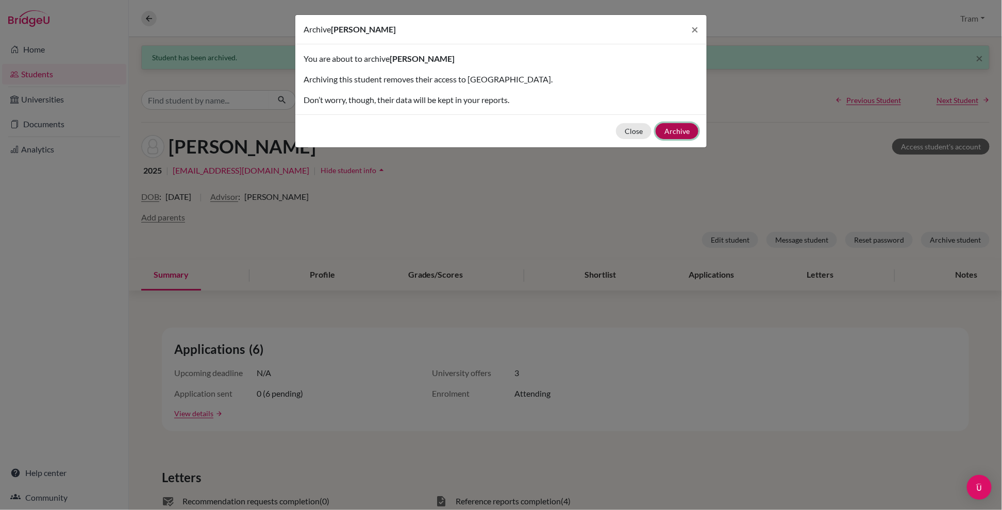
click at [618, 128] on button "Archive" at bounding box center [677, 131] width 43 height 16
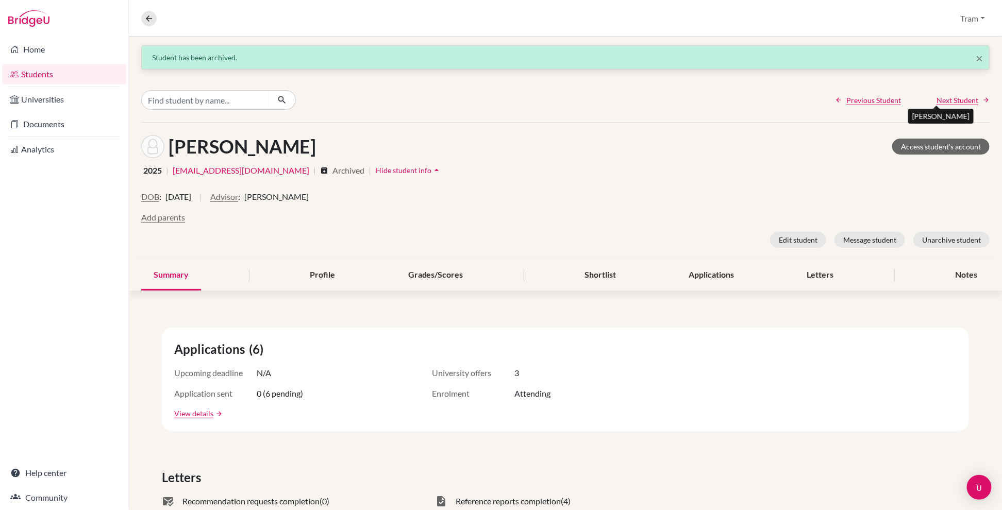
click at [618, 95] on span "Next Student" at bounding box center [958, 100] width 42 height 11
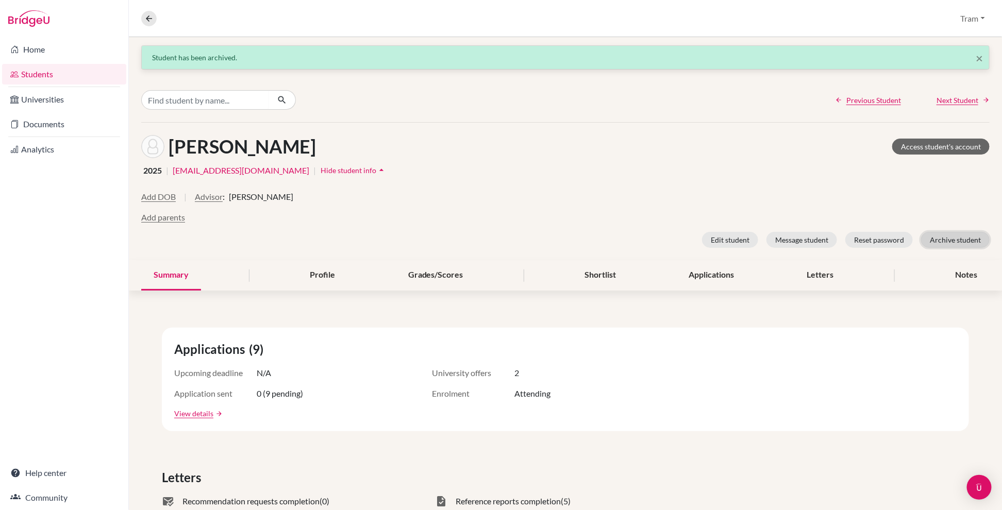
click at [618, 239] on button "Archive student" at bounding box center [955, 240] width 69 height 16
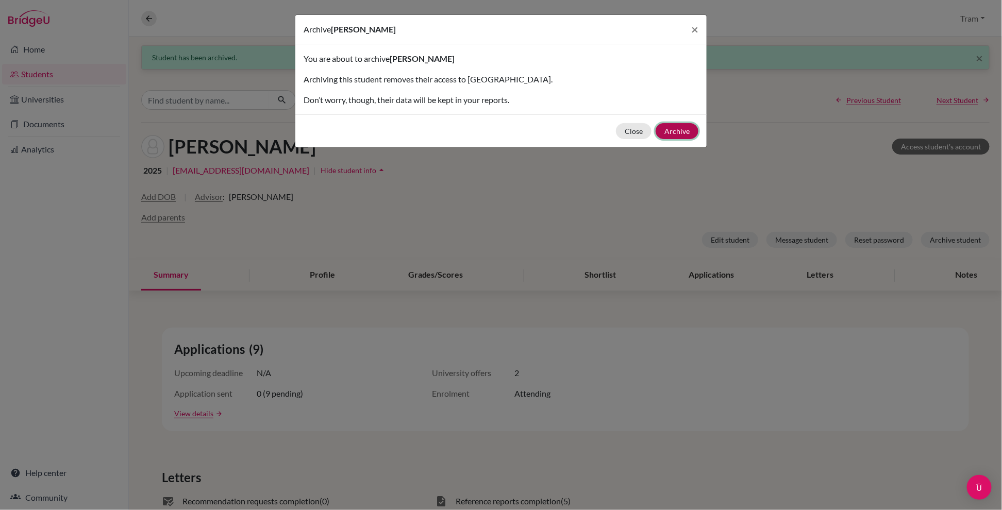
click at [618, 136] on button "Archive" at bounding box center [677, 131] width 43 height 16
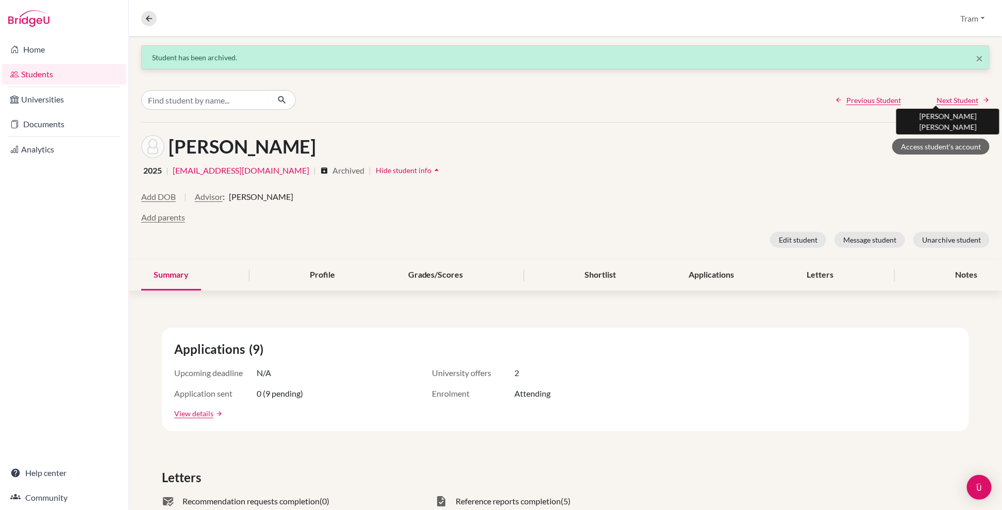
click at [618, 101] on span "Next Student" at bounding box center [958, 100] width 42 height 11
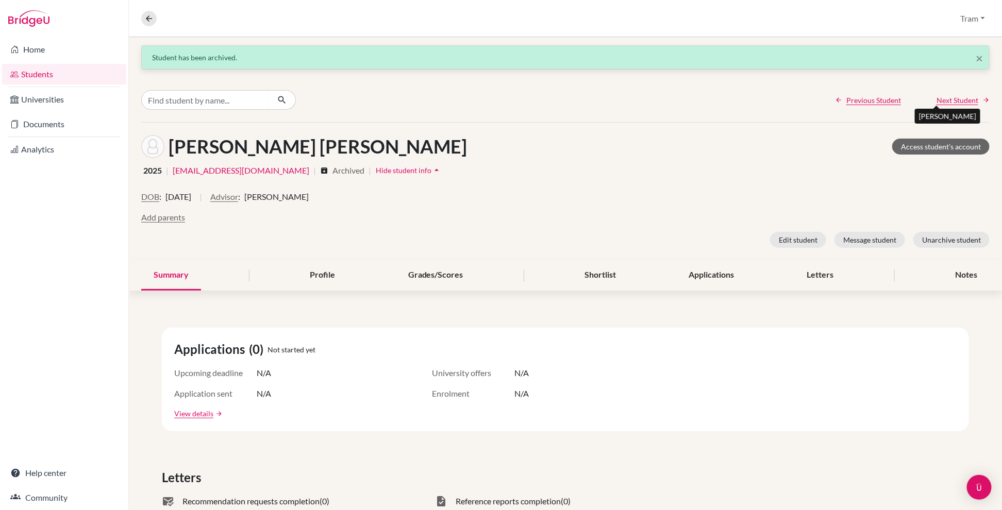
click at [618, 103] on span "Next Student" at bounding box center [958, 100] width 42 height 11
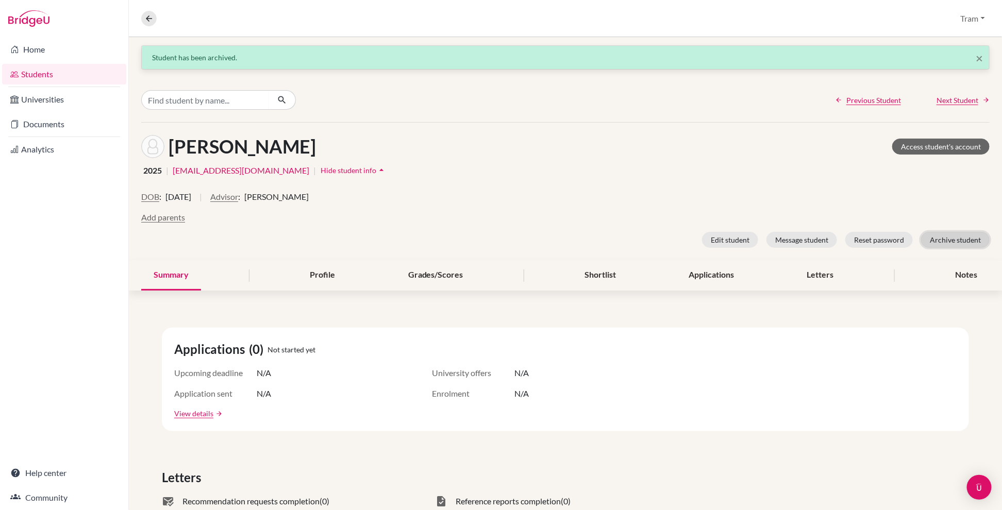
click at [618, 238] on button "Archive student" at bounding box center [955, 240] width 69 height 16
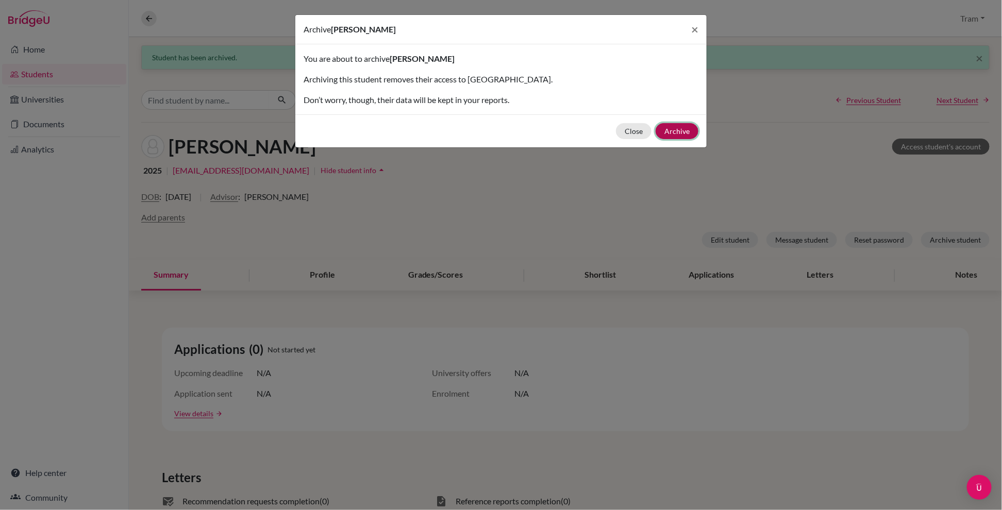
click at [618, 128] on button "Archive" at bounding box center [677, 131] width 43 height 16
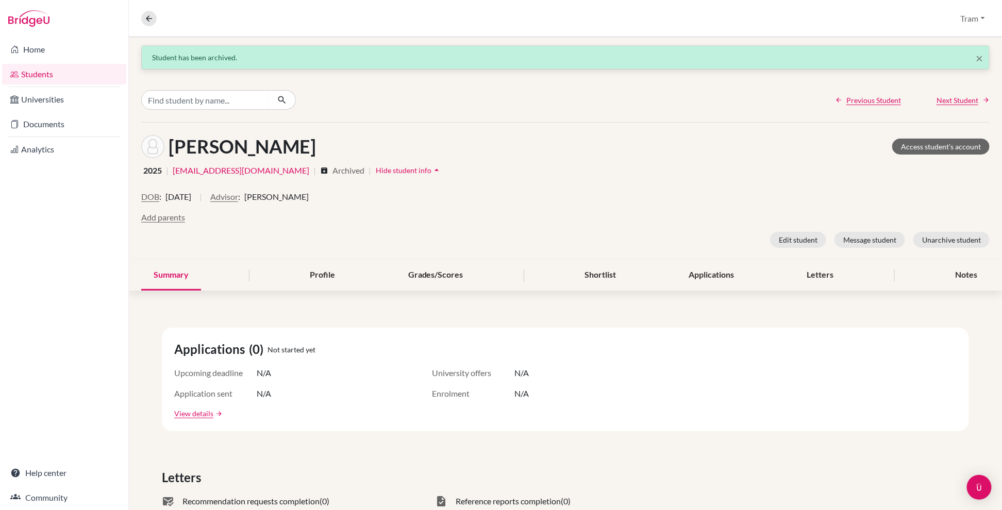
click at [618, 99] on link "Next Student" at bounding box center [963, 100] width 53 height 11
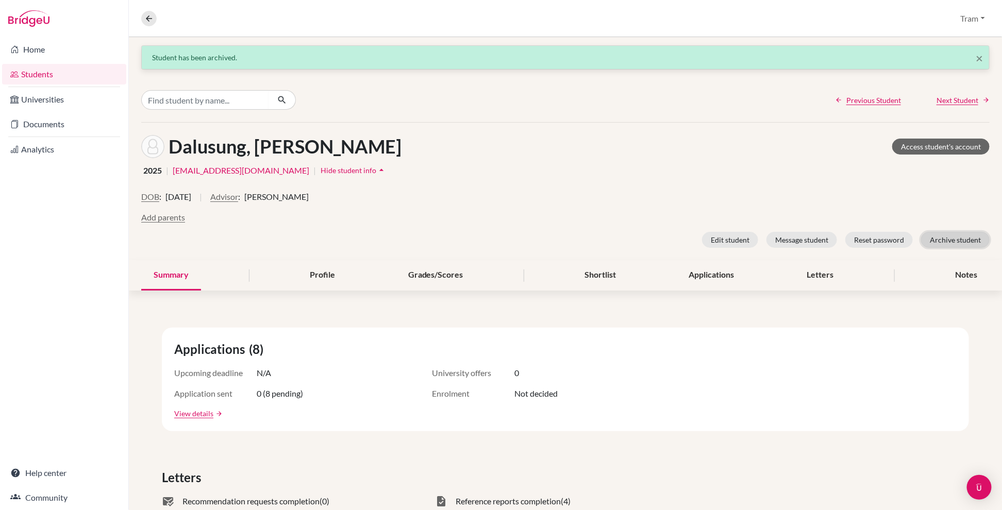
click at [618, 242] on button "Archive student" at bounding box center [955, 240] width 69 height 16
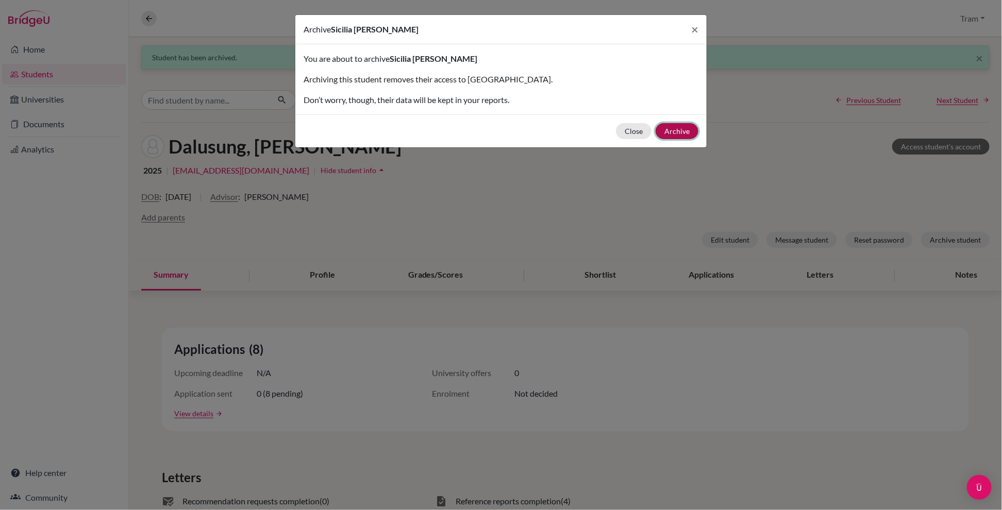
click at [618, 129] on button "Archive" at bounding box center [677, 131] width 43 height 16
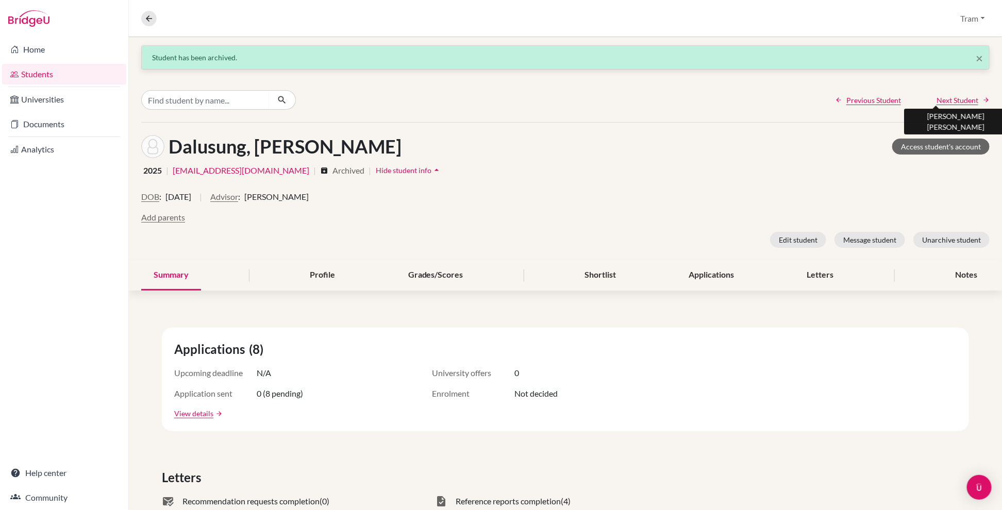
click at [618, 104] on span "Next Student" at bounding box center [958, 100] width 42 height 11
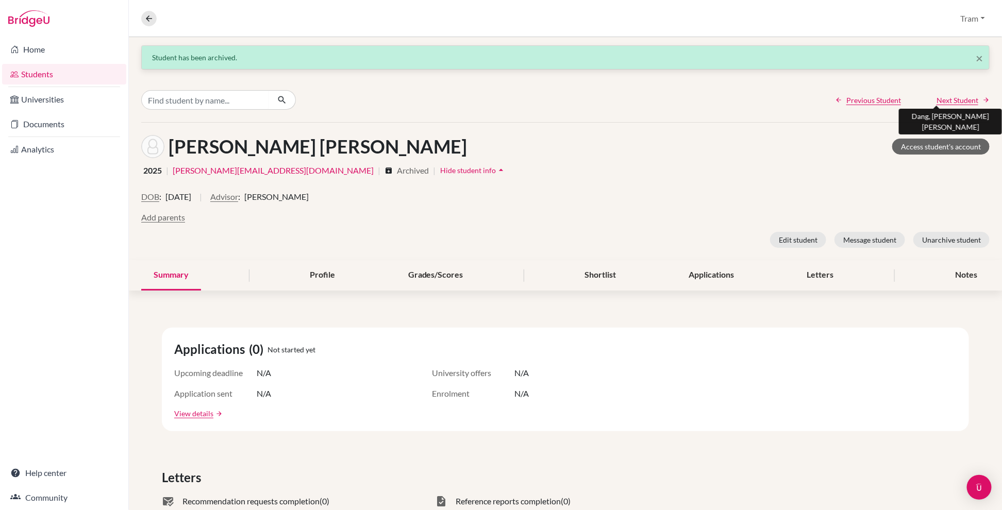
click at [618, 102] on span "Next Student" at bounding box center [958, 100] width 42 height 11
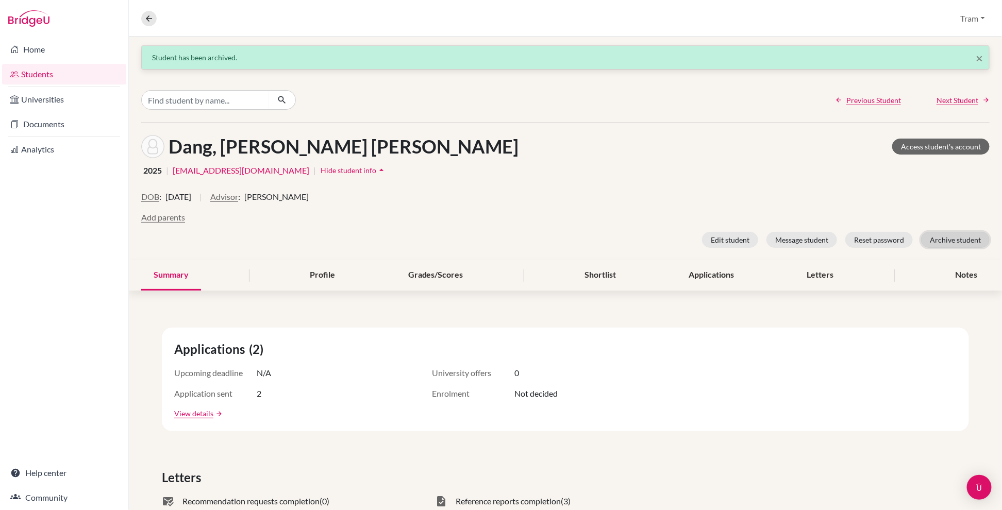
click at [618, 245] on button "Archive student" at bounding box center [955, 240] width 69 height 16
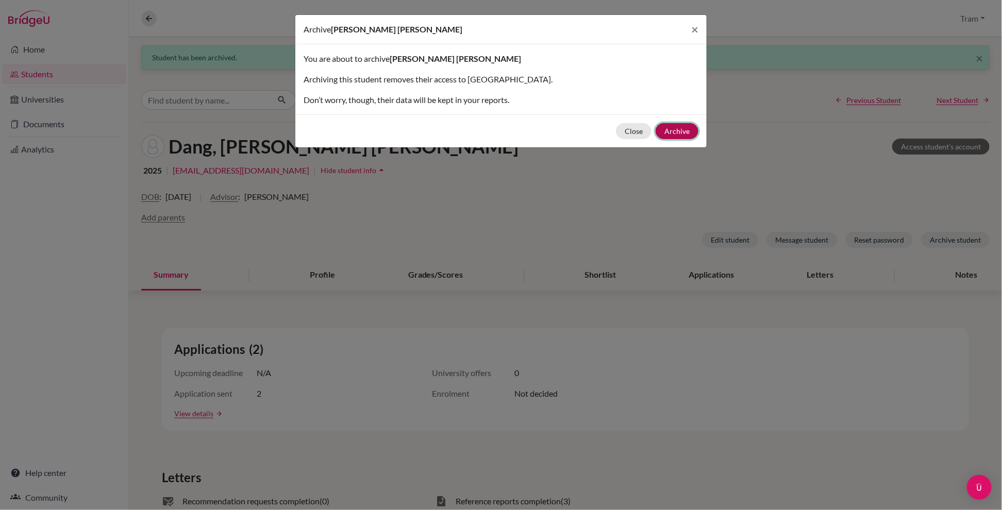
click at [618, 130] on button "Archive" at bounding box center [677, 131] width 43 height 16
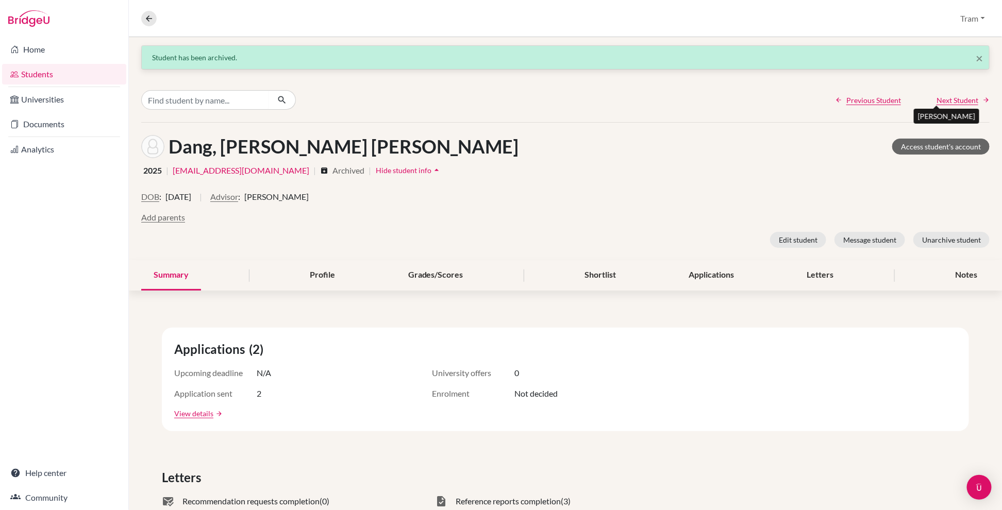
click at [618, 96] on span "Next Student" at bounding box center [958, 100] width 42 height 11
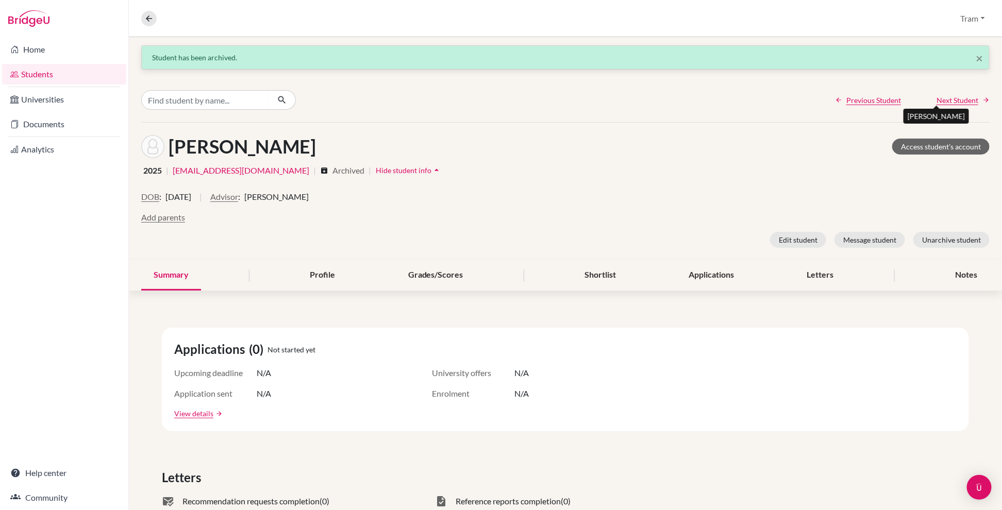
click at [618, 96] on span "Next Student" at bounding box center [958, 100] width 42 height 11
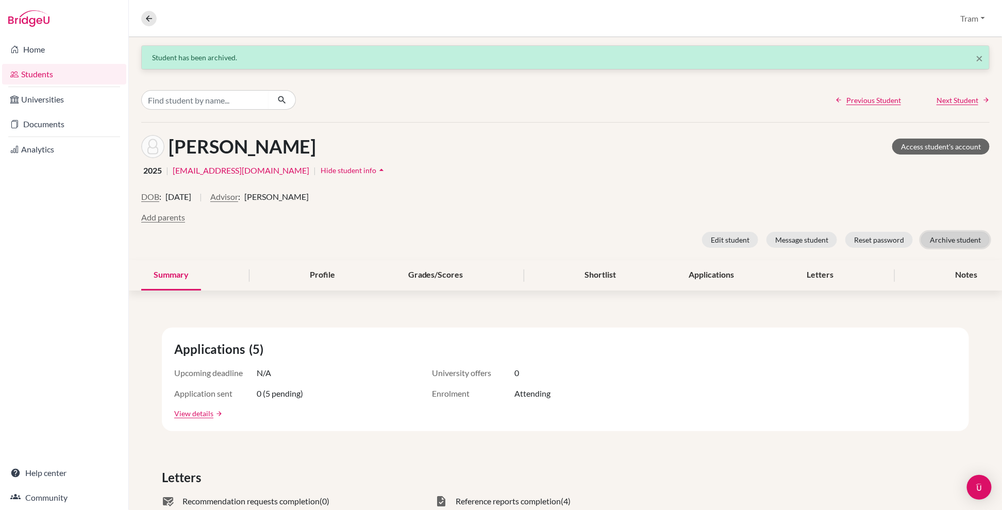
click at [618, 235] on button "Archive student" at bounding box center [955, 240] width 69 height 16
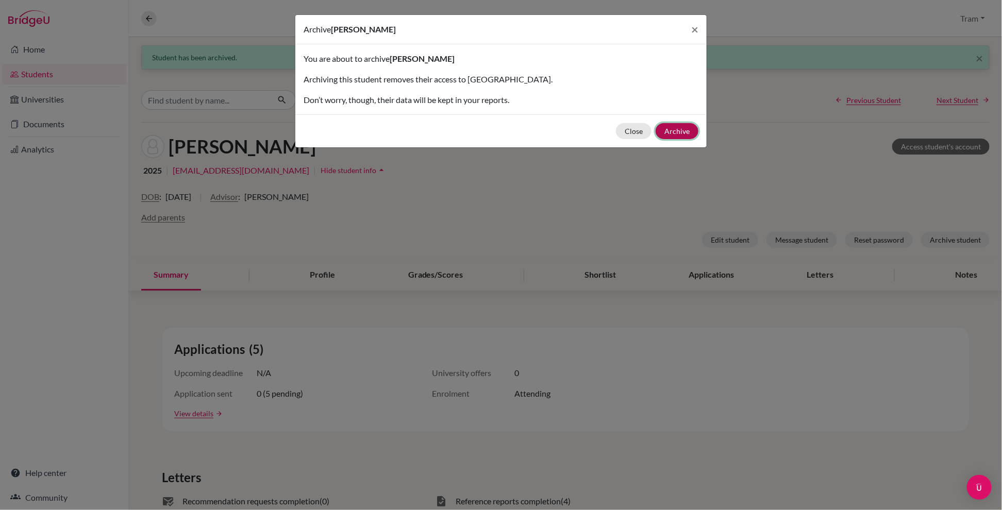
click at [618, 135] on button "Archive" at bounding box center [677, 131] width 43 height 16
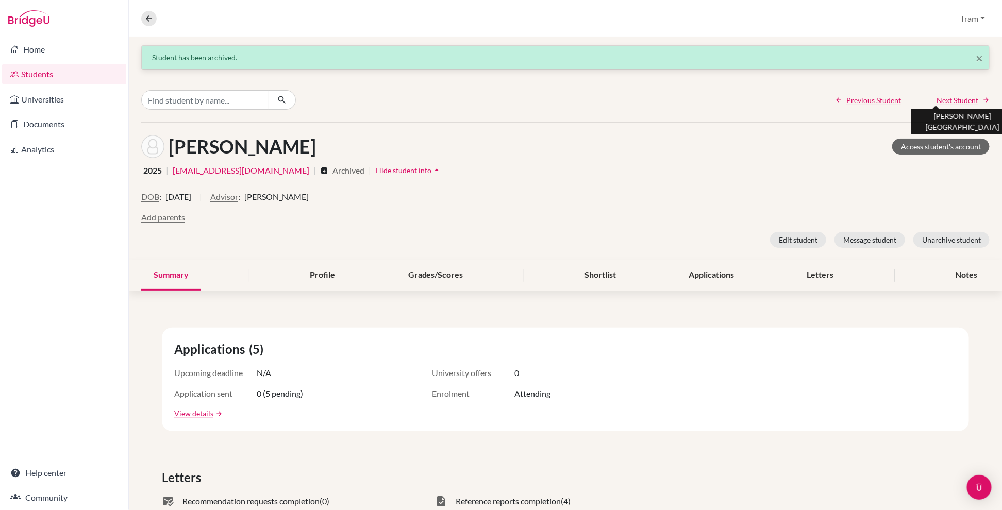
click at [618, 102] on span "Next Student" at bounding box center [958, 100] width 42 height 11
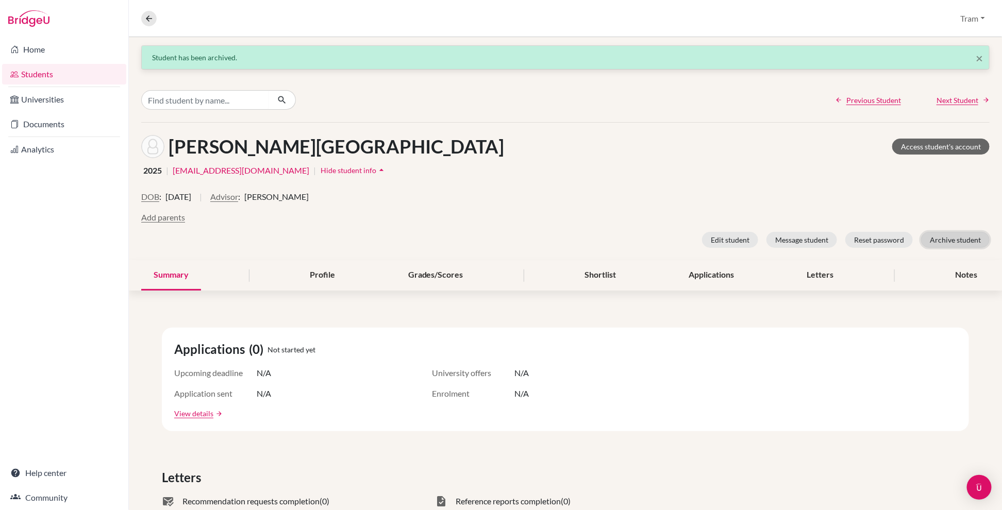
click at [618, 241] on button "Archive student" at bounding box center [955, 240] width 69 height 16
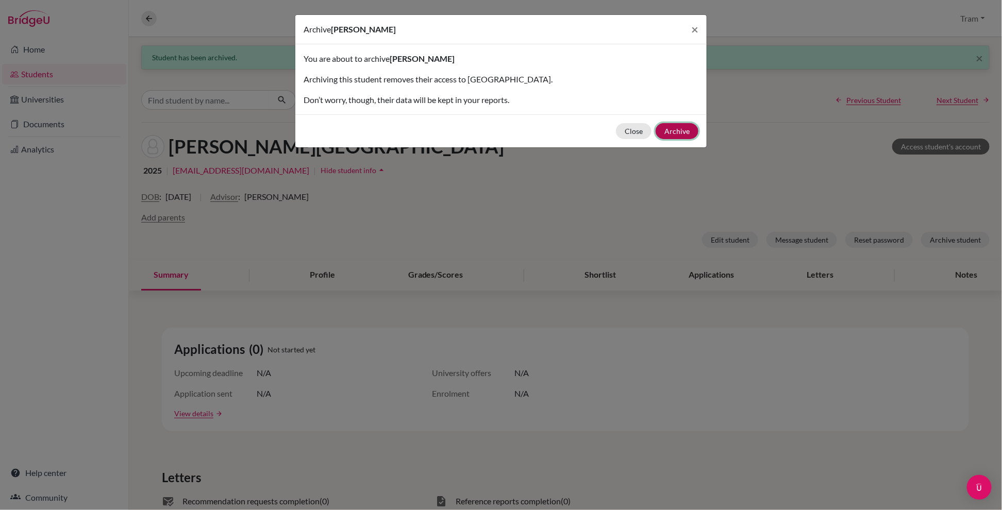
click at [618, 126] on button "Archive" at bounding box center [677, 131] width 43 height 16
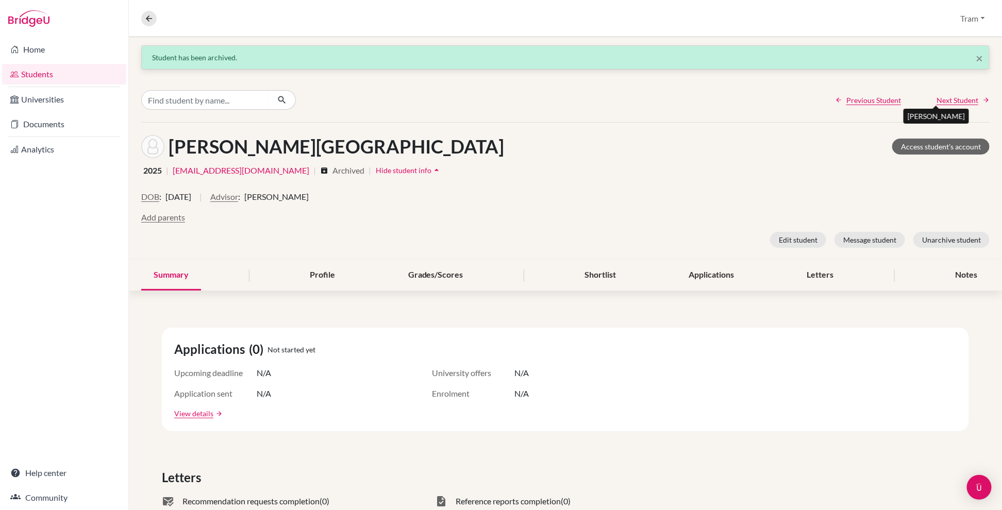
click at [618, 99] on span "Next Student" at bounding box center [958, 100] width 42 height 11
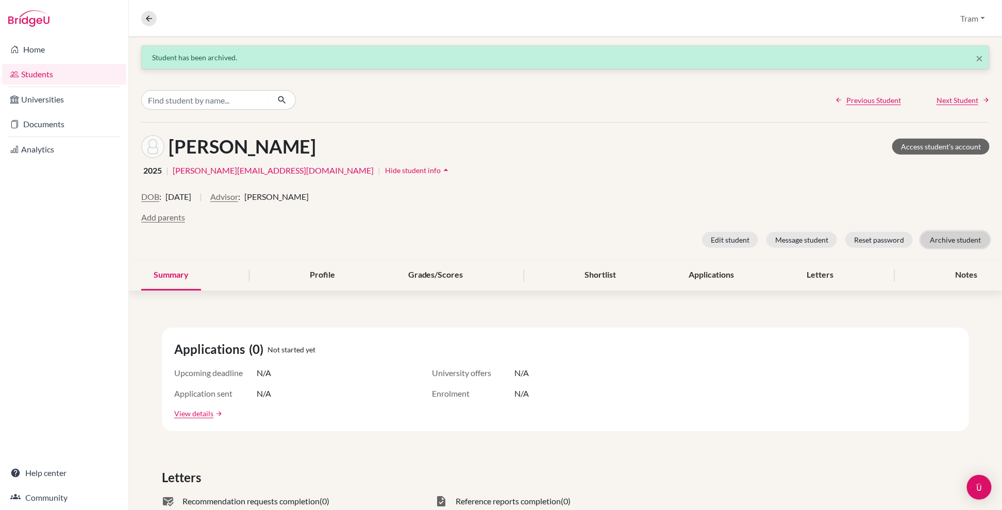
click at [618, 239] on button "Archive student" at bounding box center [955, 240] width 69 height 16
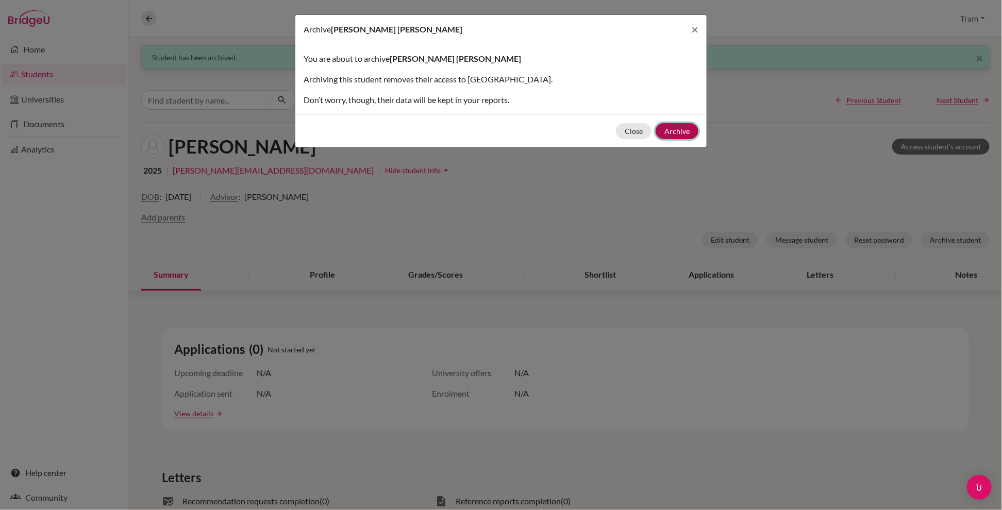
click at [618, 127] on button "Archive" at bounding box center [677, 131] width 43 height 16
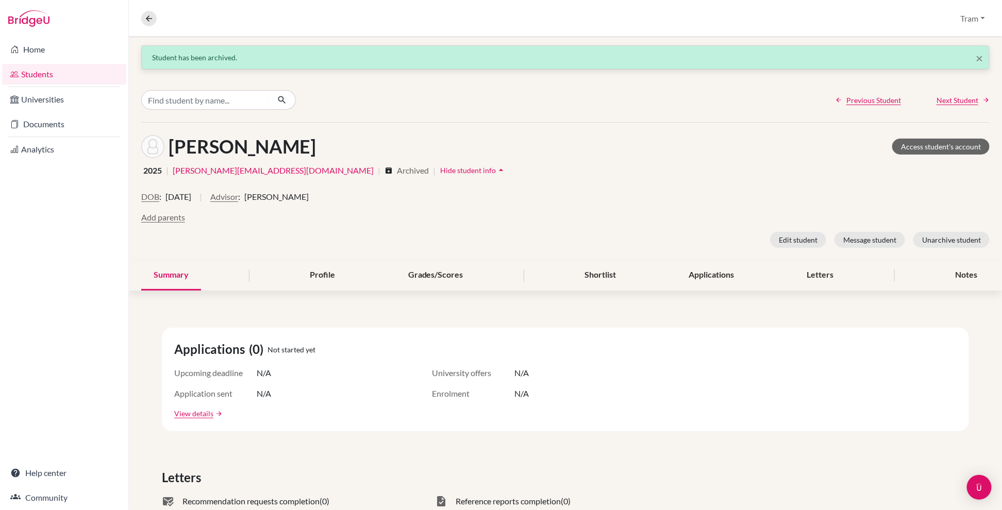
click at [618, 94] on div "Previous Student Next Student" at bounding box center [565, 100] width 873 height 44
click at [618, 97] on span "Next Student" at bounding box center [958, 100] width 42 height 11
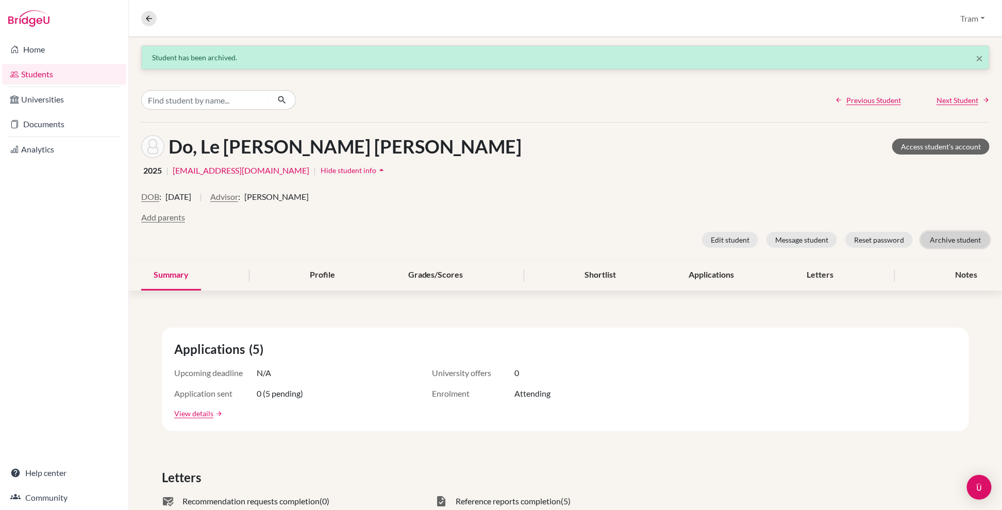
click at [618, 238] on button "Archive student" at bounding box center [955, 240] width 69 height 16
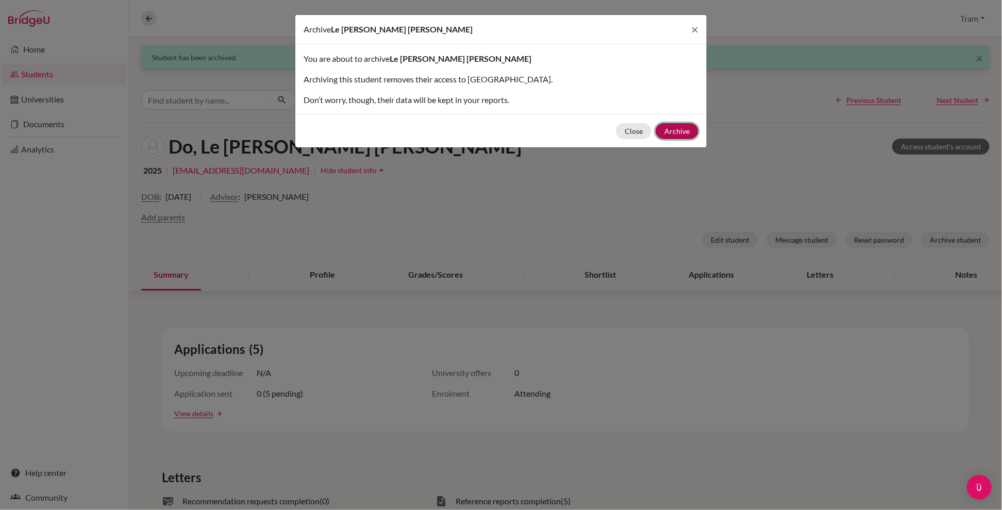
click at [618, 132] on button "Archive" at bounding box center [677, 131] width 43 height 16
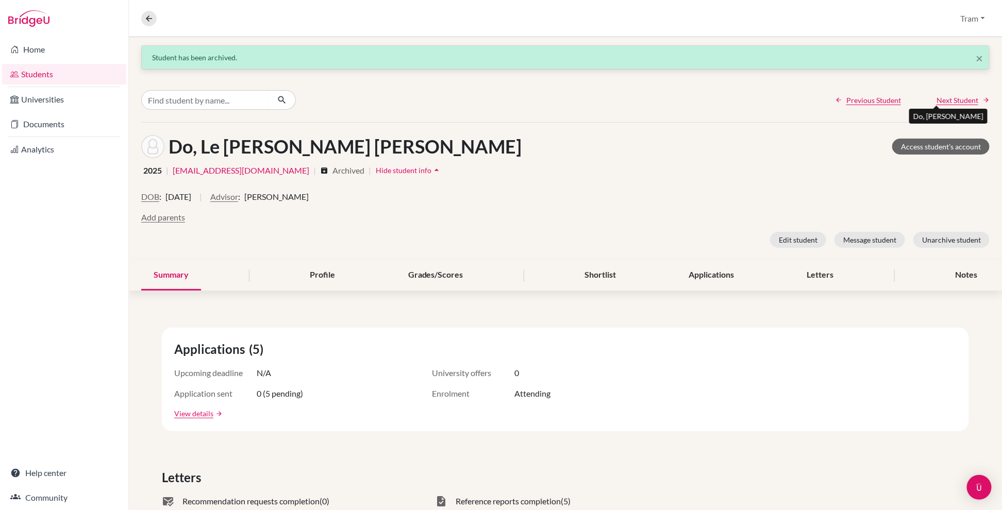
click at [618, 97] on span "Next Student" at bounding box center [958, 100] width 42 height 11
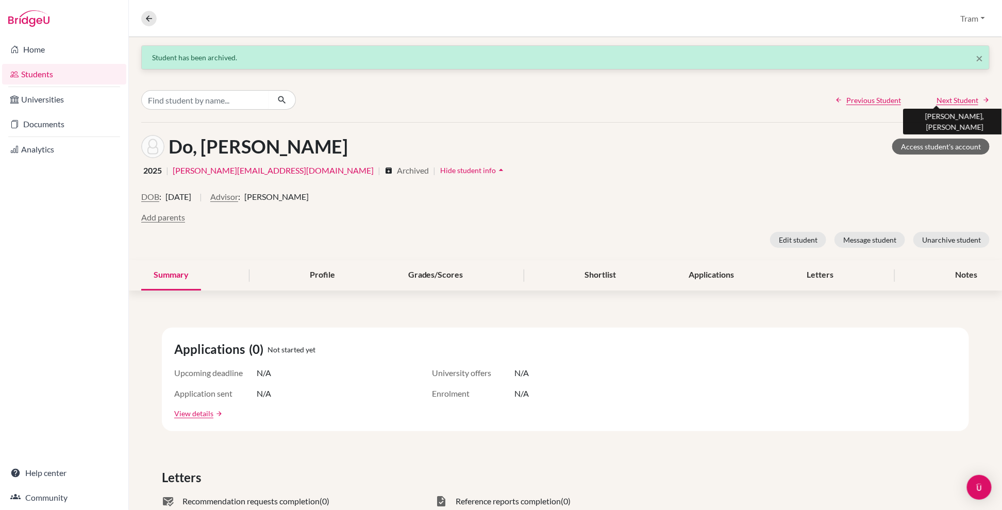
click at [618, 100] on span "Next Student" at bounding box center [958, 100] width 42 height 11
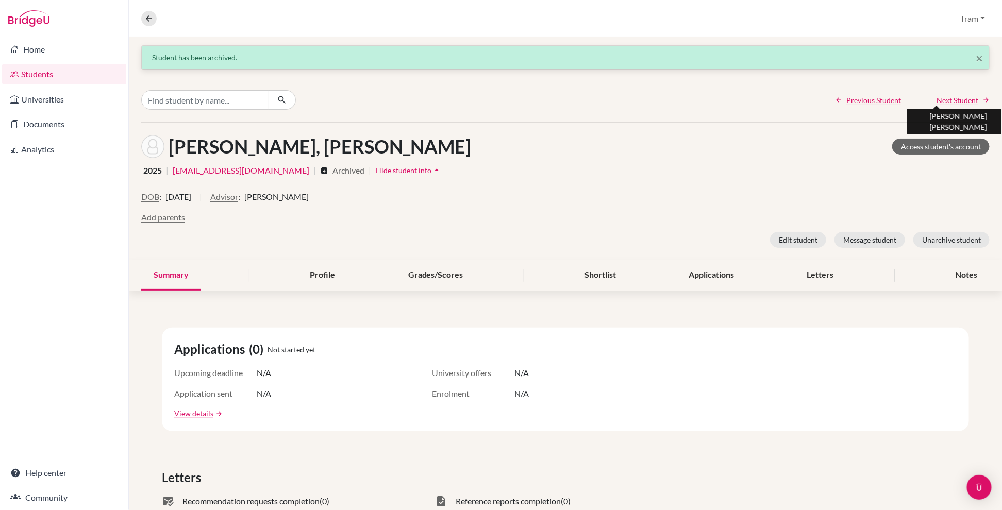
click at [618, 100] on span "Next Student" at bounding box center [958, 100] width 42 height 11
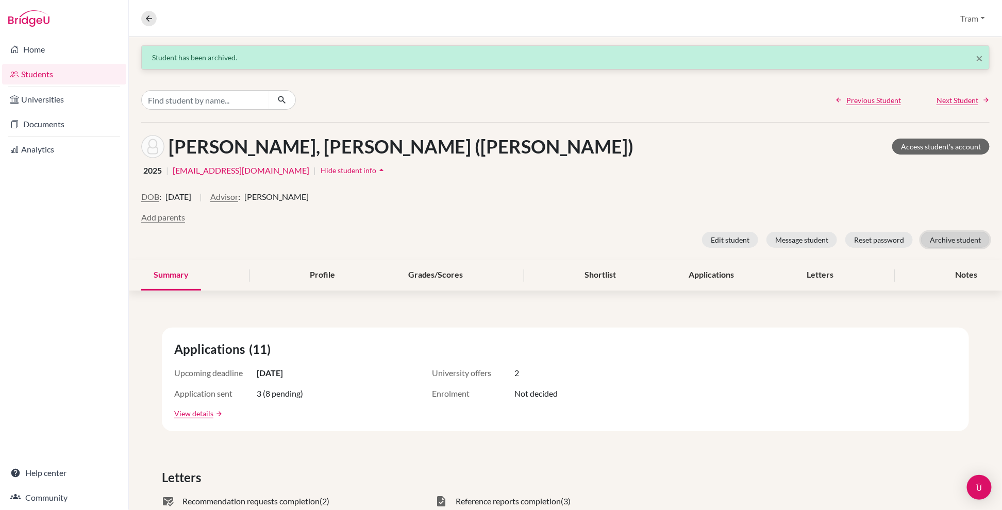
click at [618, 241] on button "Archive student" at bounding box center [955, 240] width 69 height 16
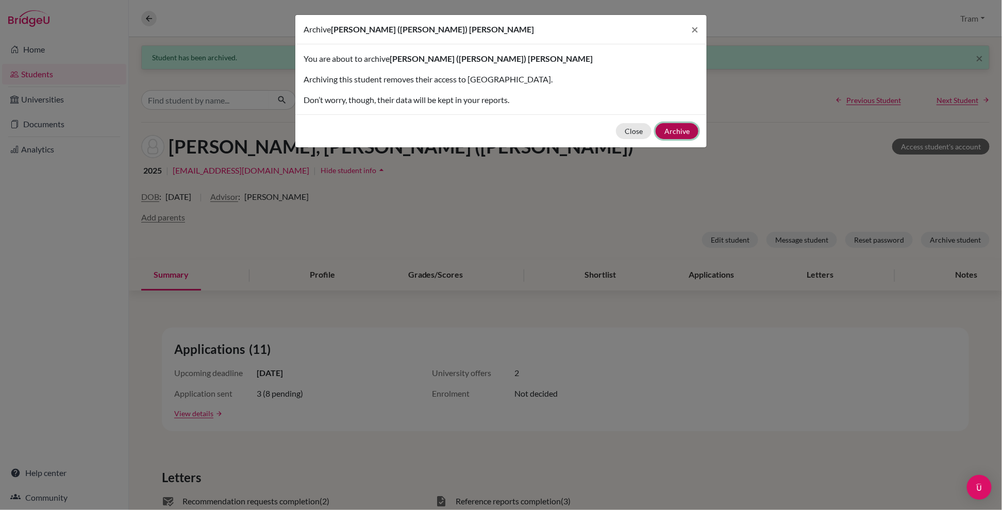
click at [618, 123] on button "Archive" at bounding box center [677, 131] width 43 height 16
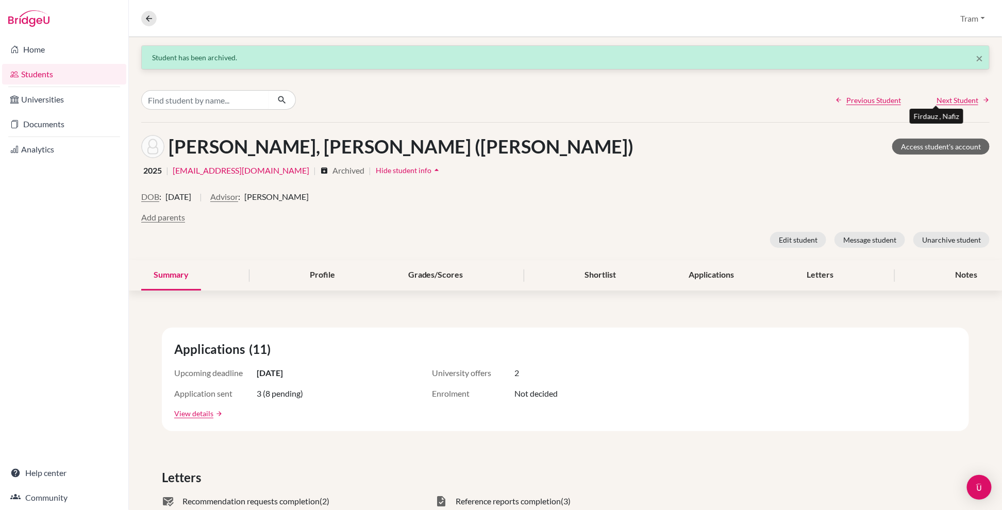
click at [618, 99] on span "Next Student" at bounding box center [958, 100] width 42 height 11
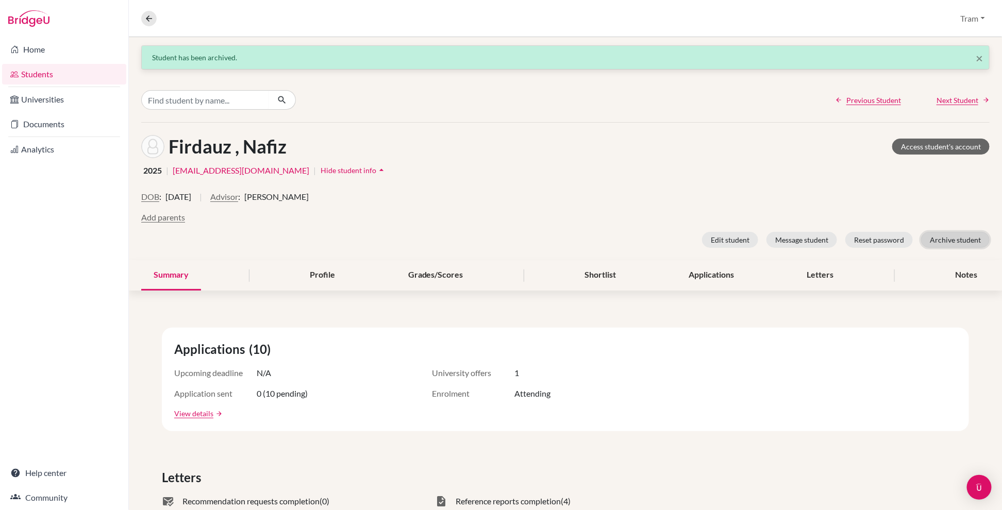
click at [618, 239] on button "Archive student" at bounding box center [955, 240] width 69 height 16
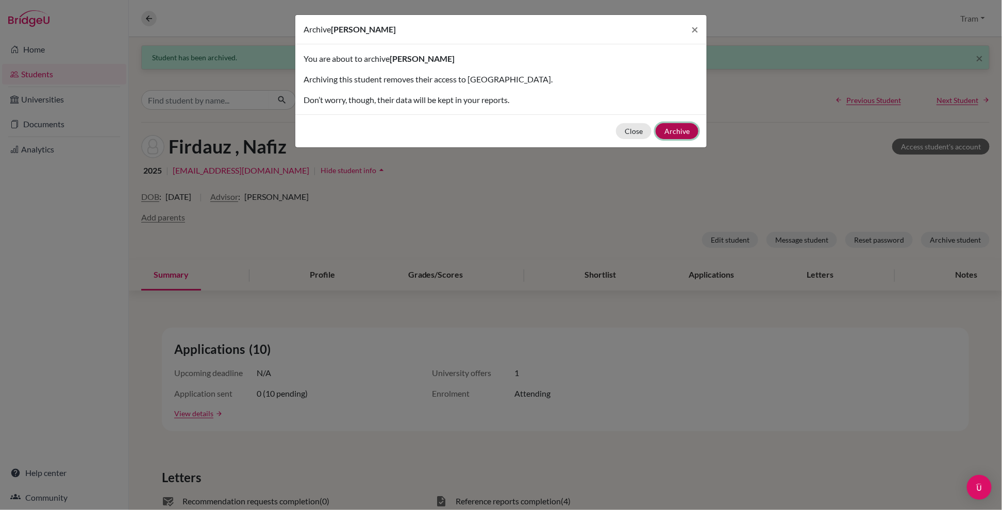
click at [618, 131] on button "Archive" at bounding box center [677, 131] width 43 height 16
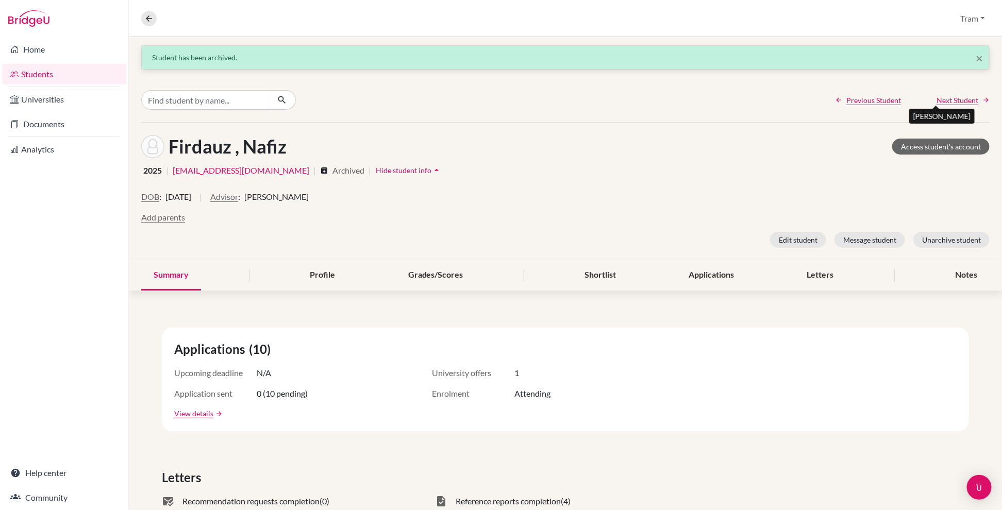
click at [618, 100] on span "Next Student" at bounding box center [958, 100] width 42 height 11
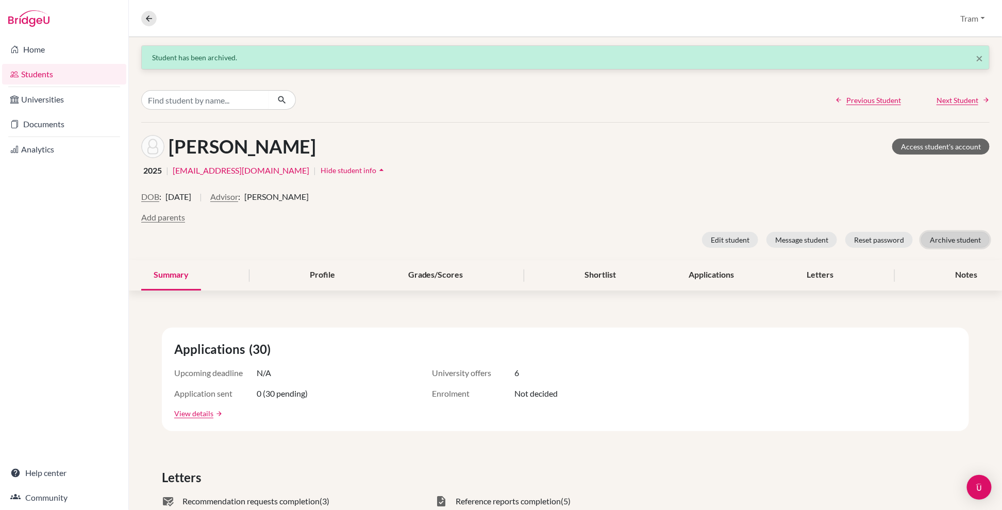
click at [618, 246] on button "Archive student" at bounding box center [955, 240] width 69 height 16
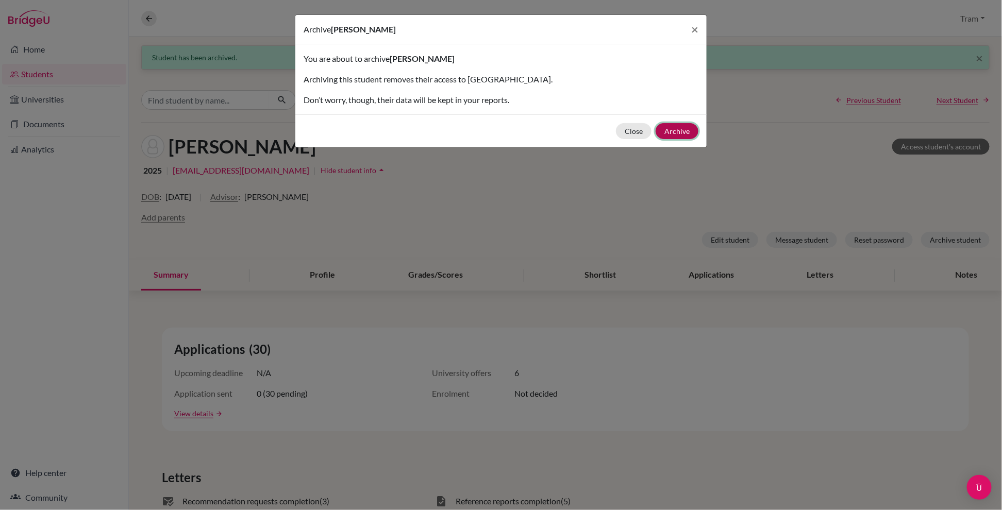
click at [618, 126] on button "Archive" at bounding box center [677, 131] width 43 height 16
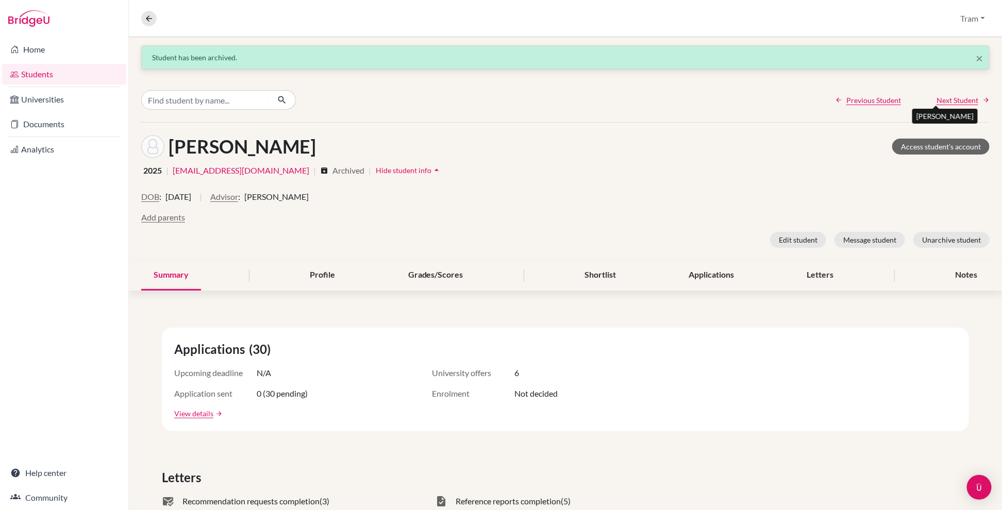
click at [618, 98] on span "Next Student" at bounding box center [958, 100] width 42 height 11
click at [618, 239] on button "Archive student" at bounding box center [955, 240] width 69 height 16
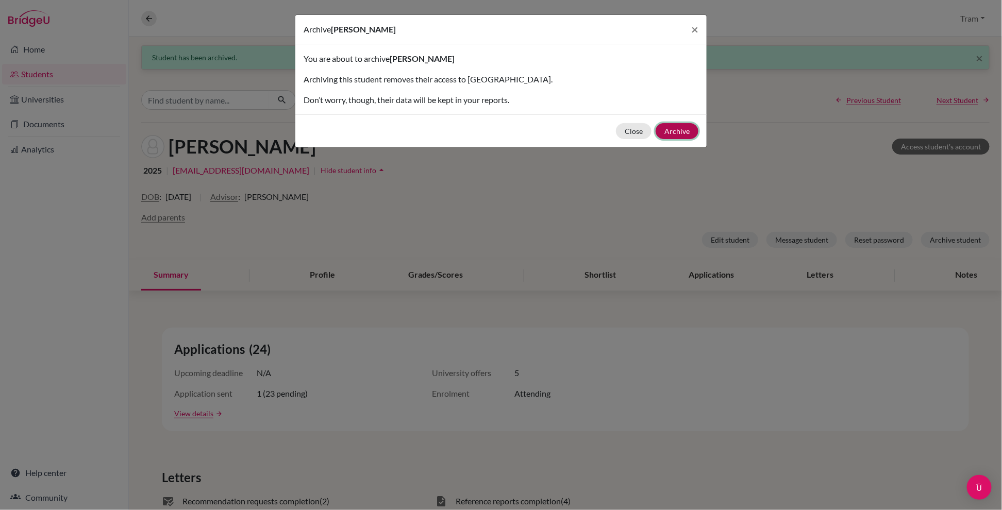
click at [618, 135] on button "Archive" at bounding box center [677, 131] width 43 height 16
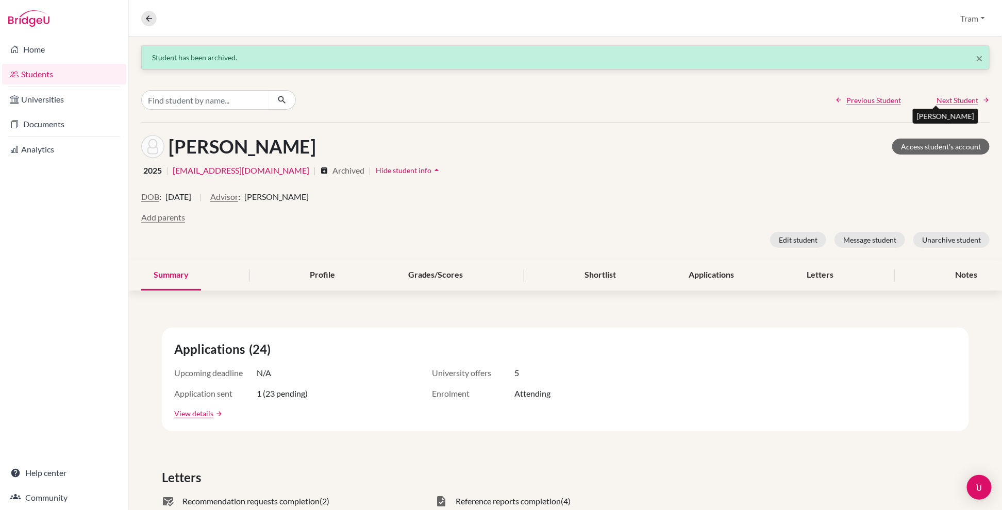
click at [618, 103] on span "Next Student" at bounding box center [958, 100] width 42 height 11
click at [618, 242] on button "Archive student" at bounding box center [955, 240] width 69 height 16
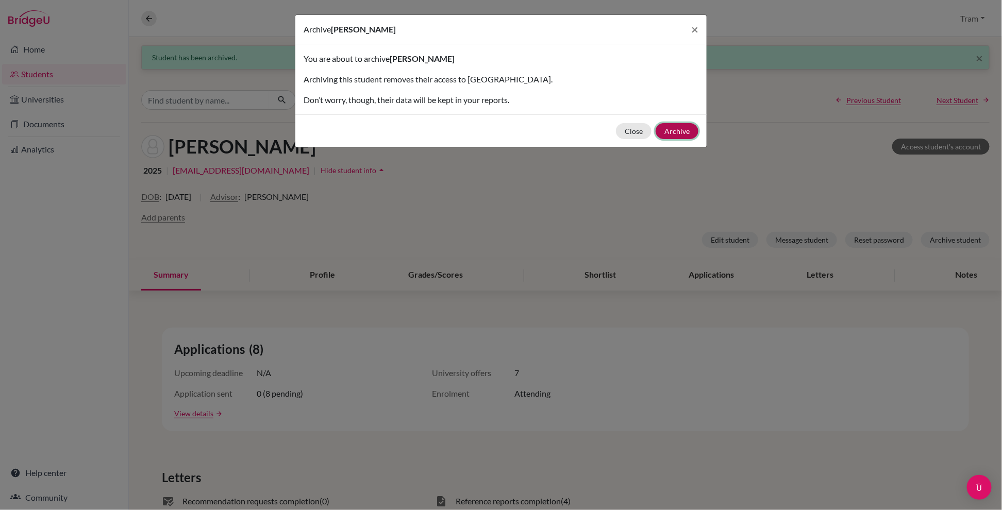
click at [618, 131] on button "Archive" at bounding box center [677, 131] width 43 height 16
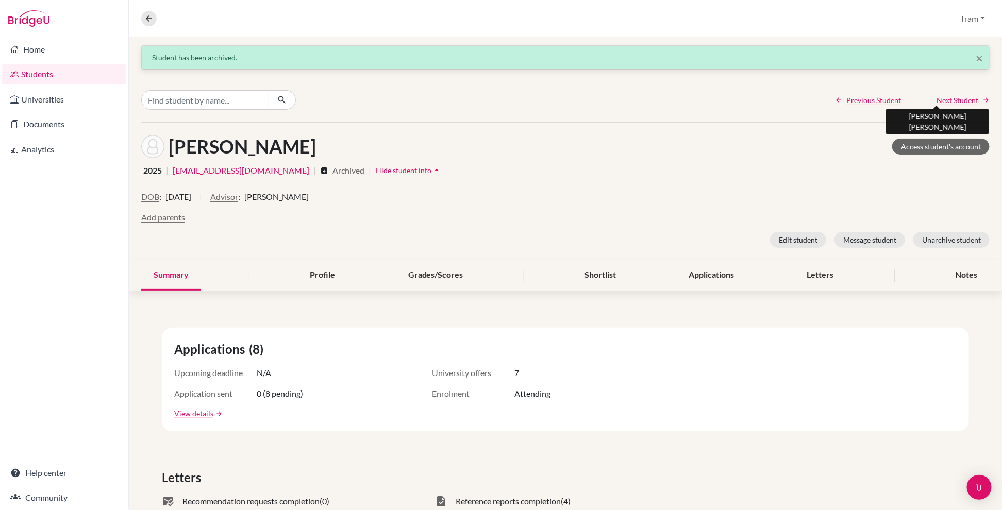
click at [618, 102] on span "Next Student" at bounding box center [958, 100] width 42 height 11
click at [618, 95] on span "Next Student" at bounding box center [958, 100] width 42 height 11
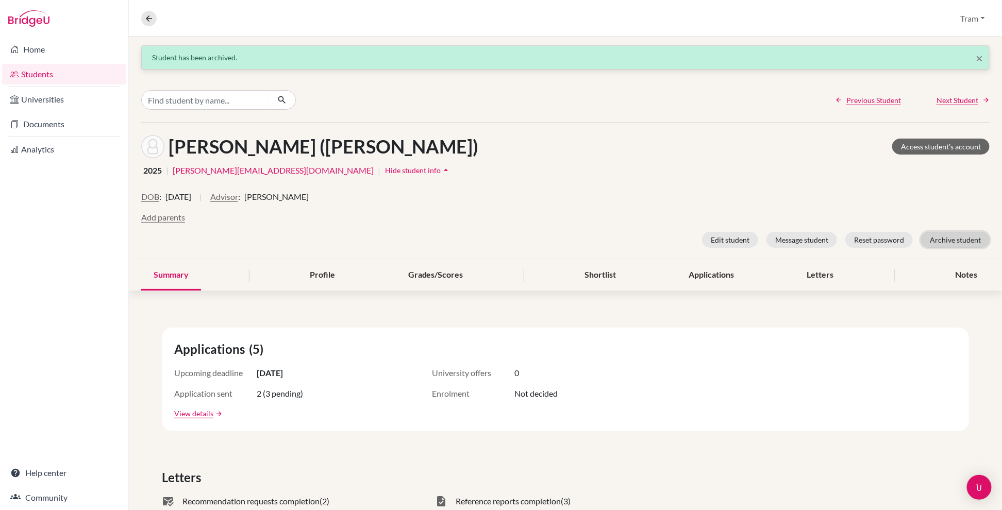
click at [618, 240] on button "Archive student" at bounding box center [955, 240] width 69 height 16
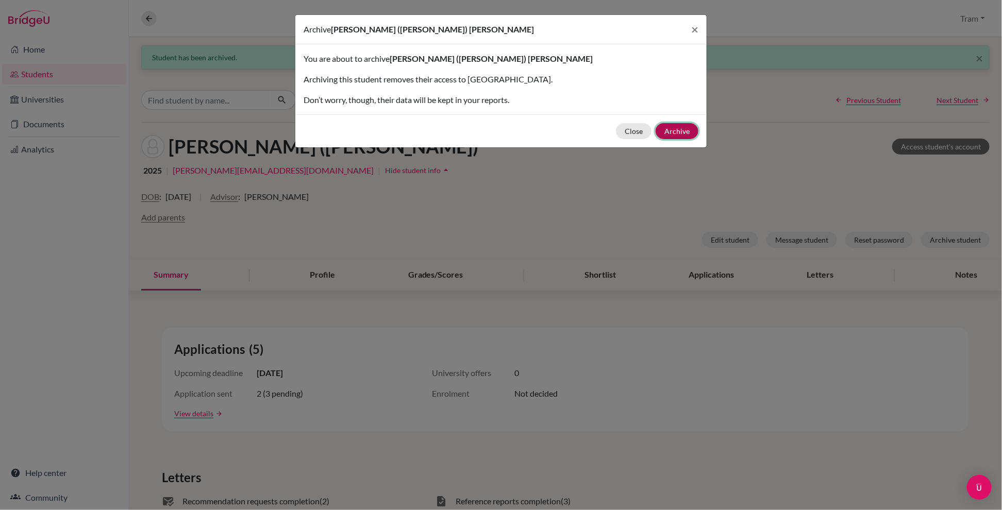
click at [618, 138] on button "Archive" at bounding box center [677, 131] width 43 height 16
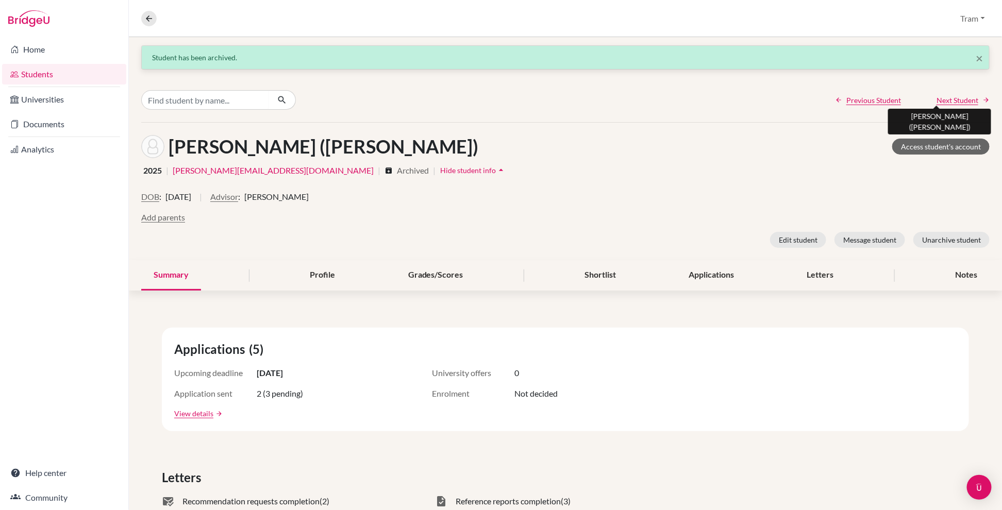
click at [618, 98] on span "Next Student" at bounding box center [958, 100] width 42 height 11
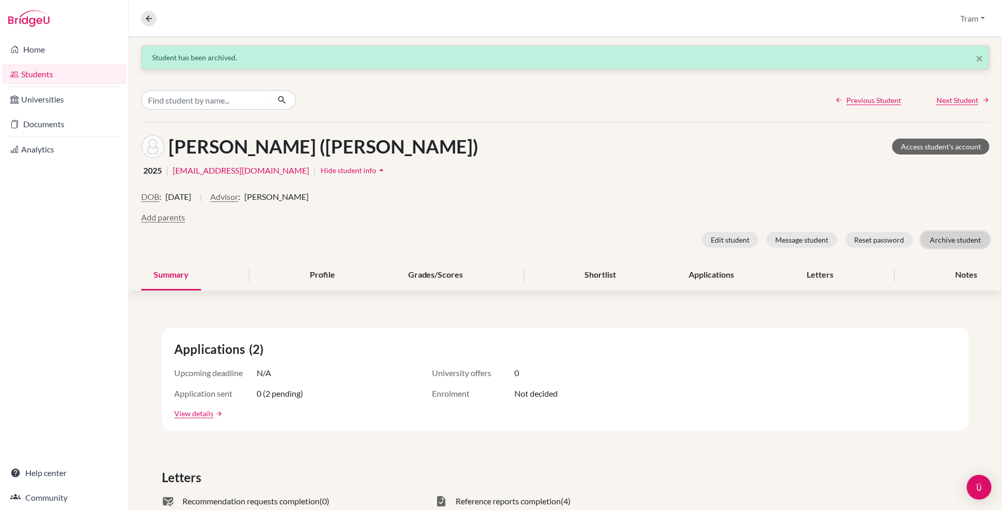
click at [618, 243] on button "Archive student" at bounding box center [955, 240] width 69 height 16
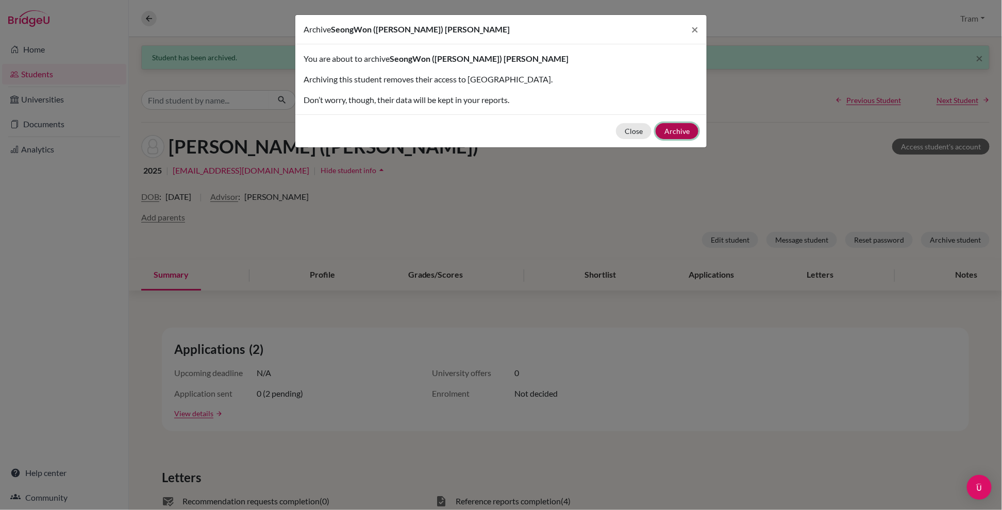
click at [618, 124] on button "Archive" at bounding box center [677, 131] width 43 height 16
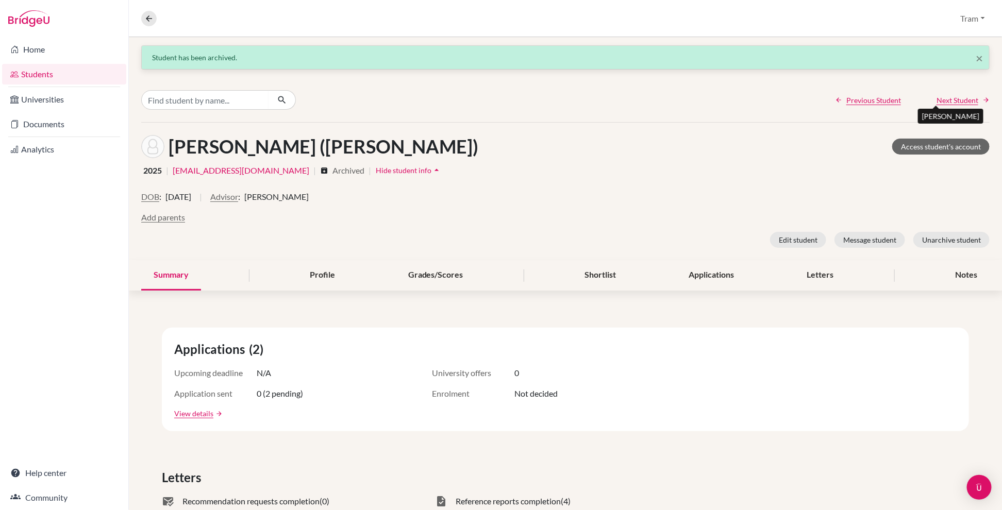
click at [618, 95] on span "Next Student" at bounding box center [958, 100] width 42 height 11
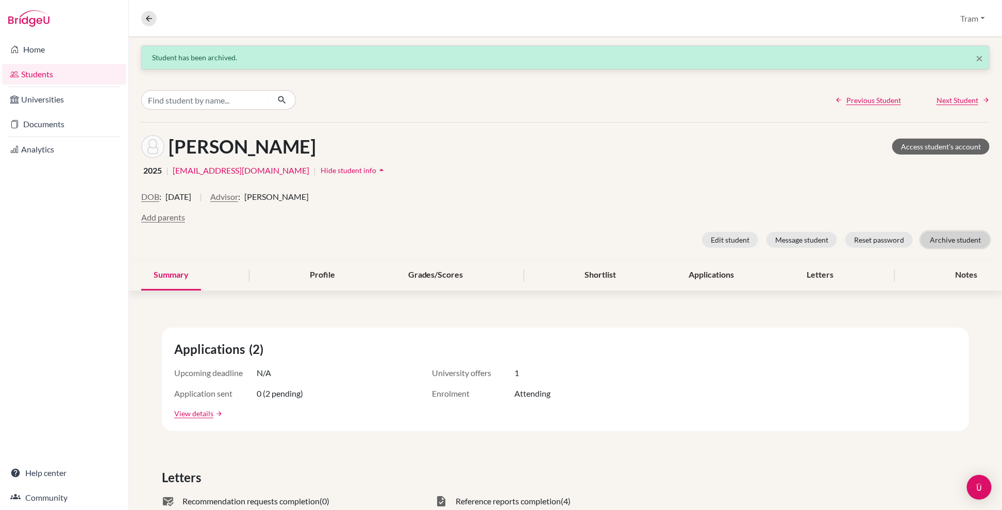
click at [618, 235] on button "Archive student" at bounding box center [955, 240] width 69 height 16
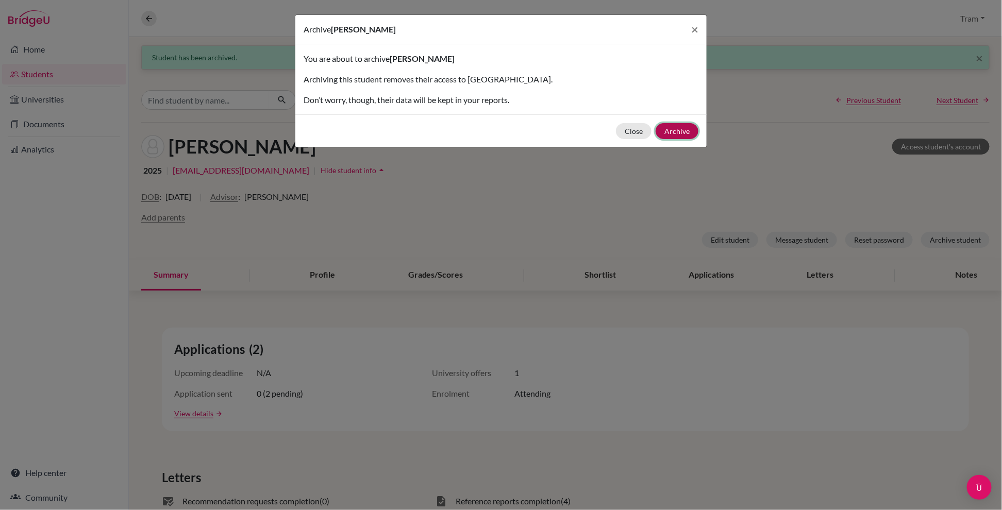
click at [618, 126] on button "Archive" at bounding box center [677, 131] width 43 height 16
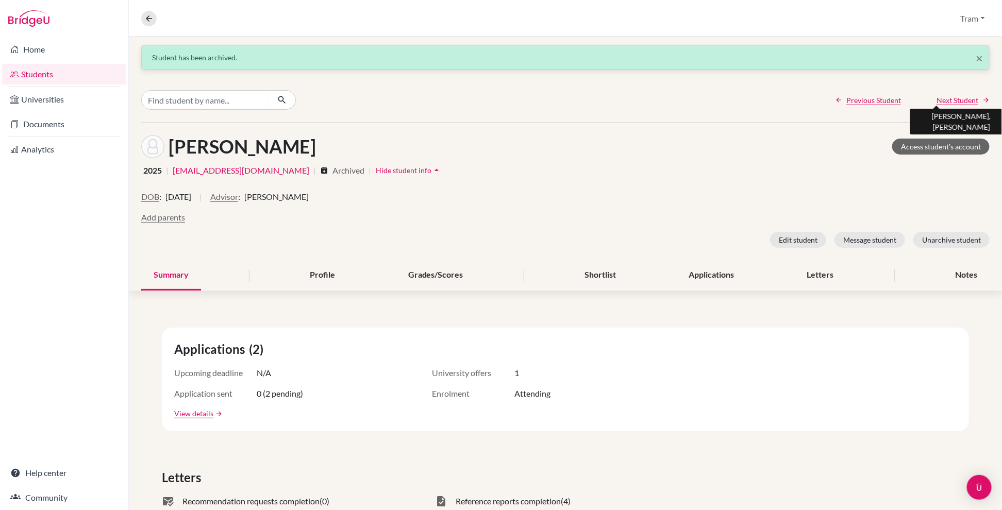
click at [618, 98] on span "Next Student" at bounding box center [958, 100] width 42 height 11
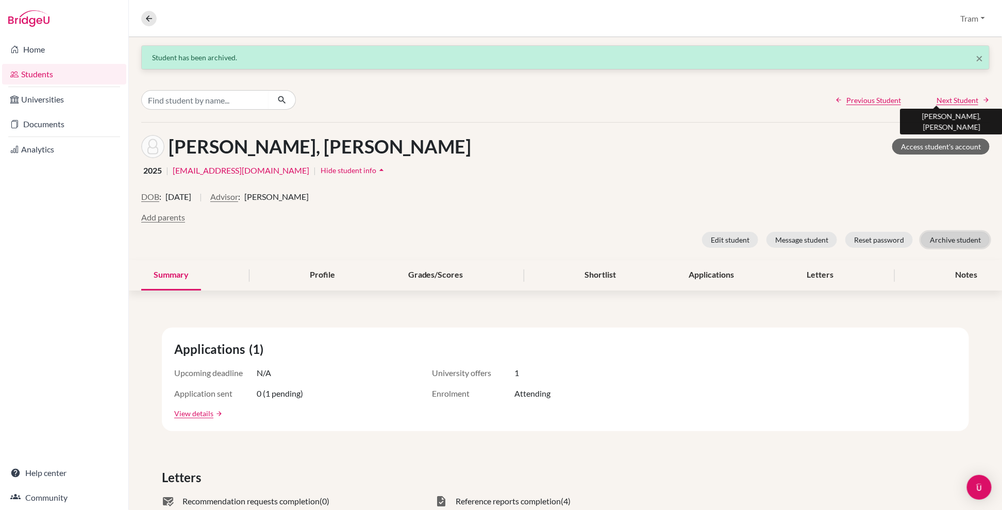
click at [618, 246] on button "Archive student" at bounding box center [955, 240] width 69 height 16
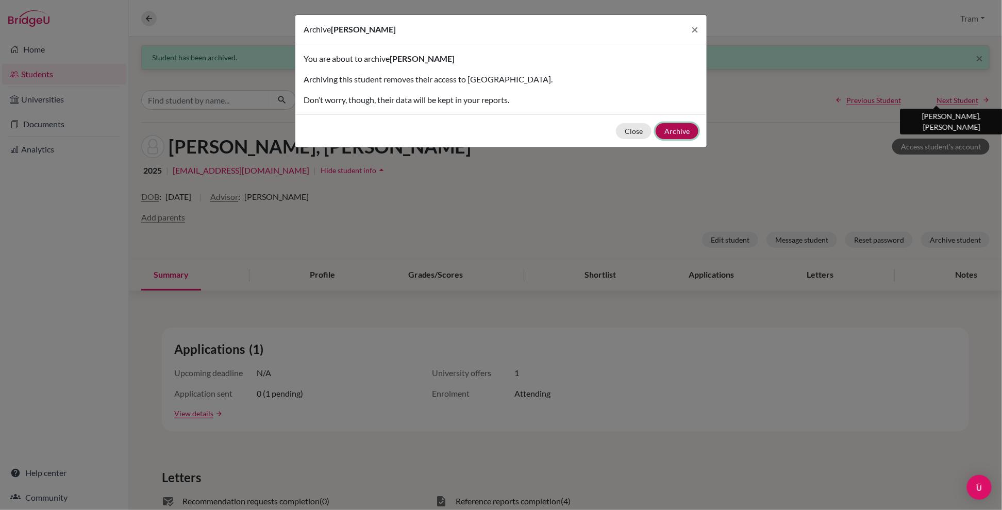
click at [618, 128] on button "Archive" at bounding box center [677, 131] width 43 height 16
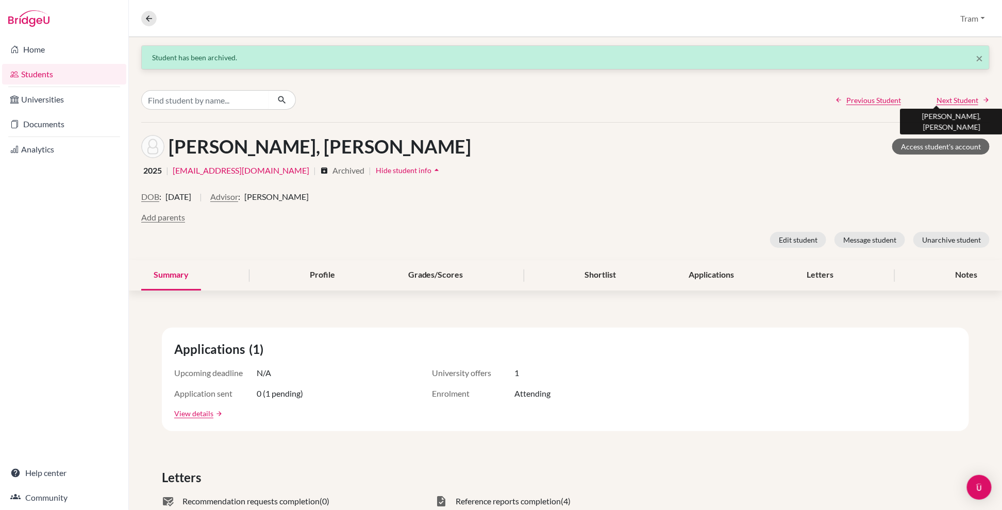
click at [618, 105] on span "Next Student" at bounding box center [958, 100] width 42 height 11
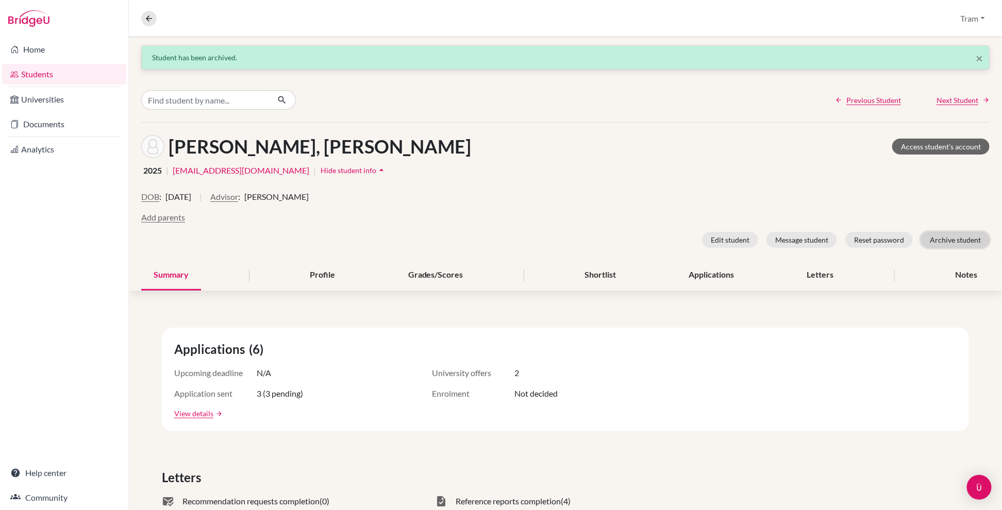
click at [618, 238] on button "Archive student" at bounding box center [955, 240] width 69 height 16
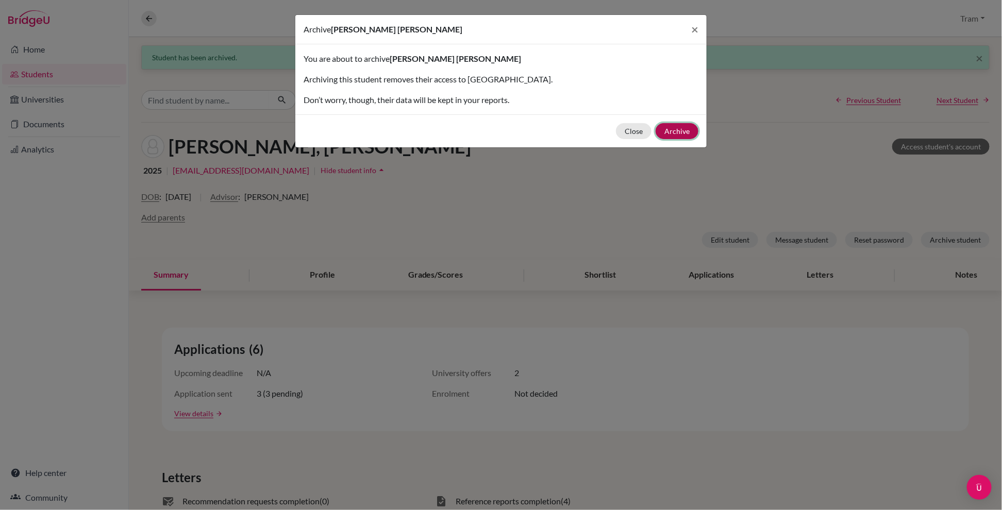
click at [618, 127] on button "Archive" at bounding box center [677, 131] width 43 height 16
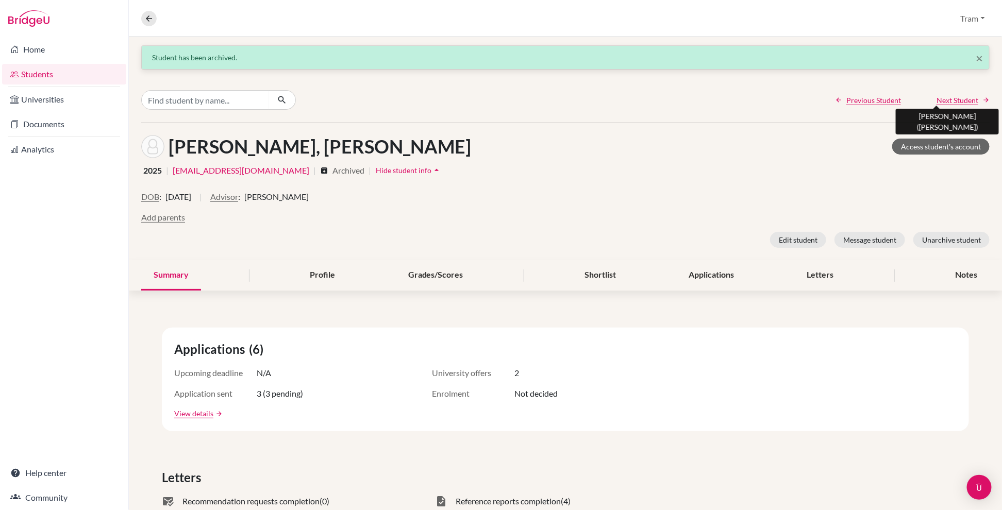
click at [618, 102] on span "Next Student" at bounding box center [958, 100] width 42 height 11
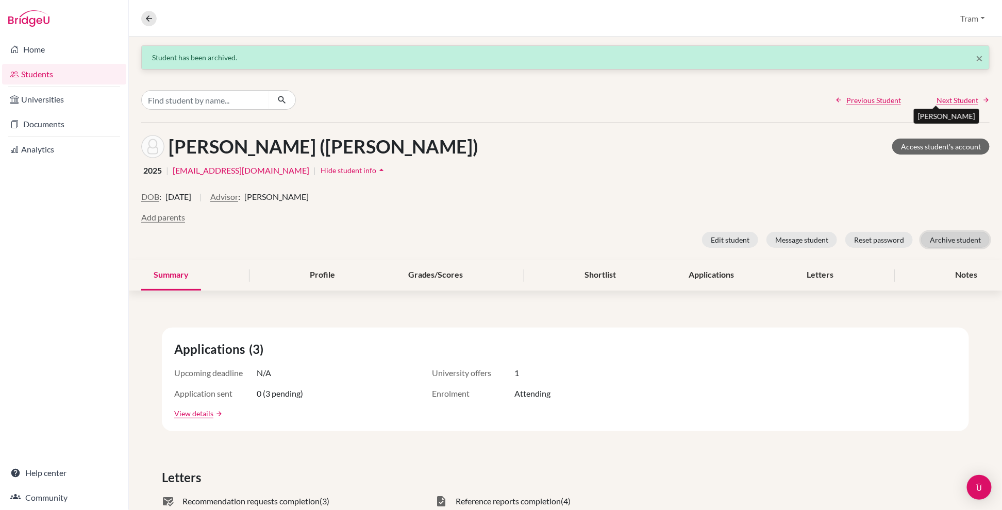
click at [618, 243] on button "Archive student" at bounding box center [955, 240] width 69 height 16
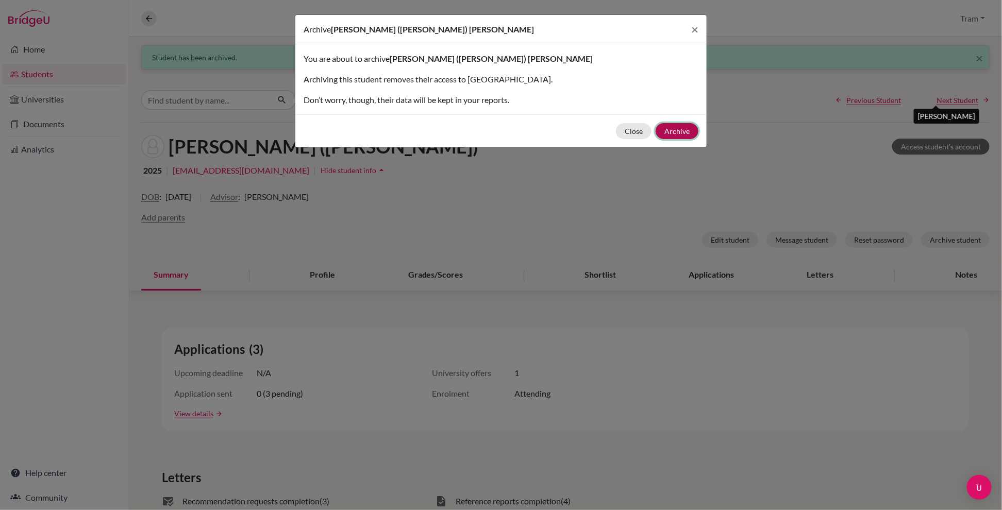
click at [618, 133] on button "Archive" at bounding box center [677, 131] width 43 height 16
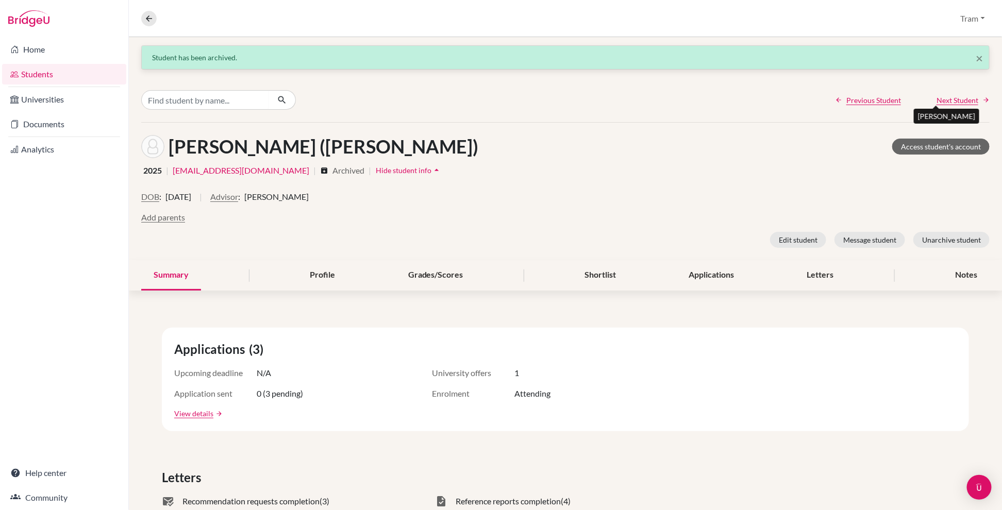
click at [618, 100] on span "Next Student" at bounding box center [958, 100] width 42 height 11
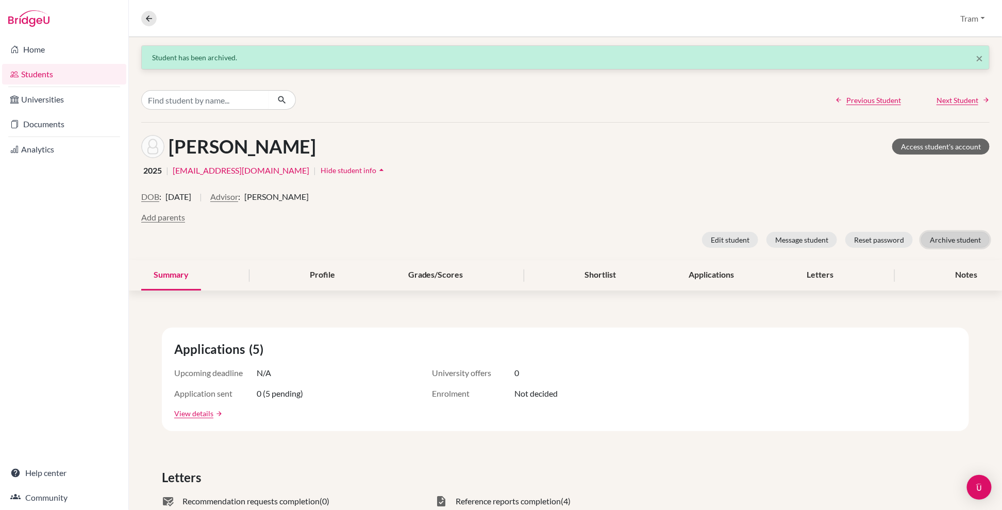
click at [618, 242] on button "Archive student" at bounding box center [955, 240] width 69 height 16
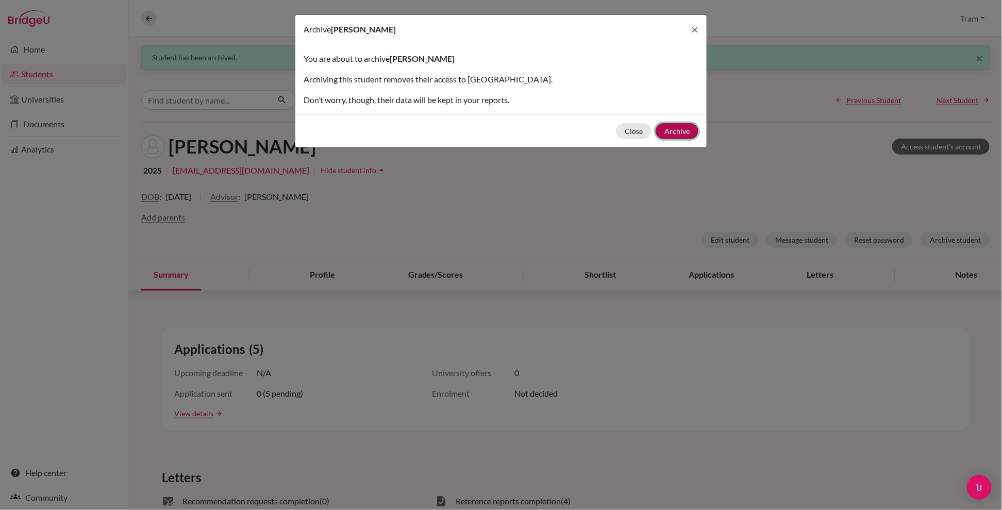
click at [618, 125] on button "Archive" at bounding box center [677, 131] width 43 height 16
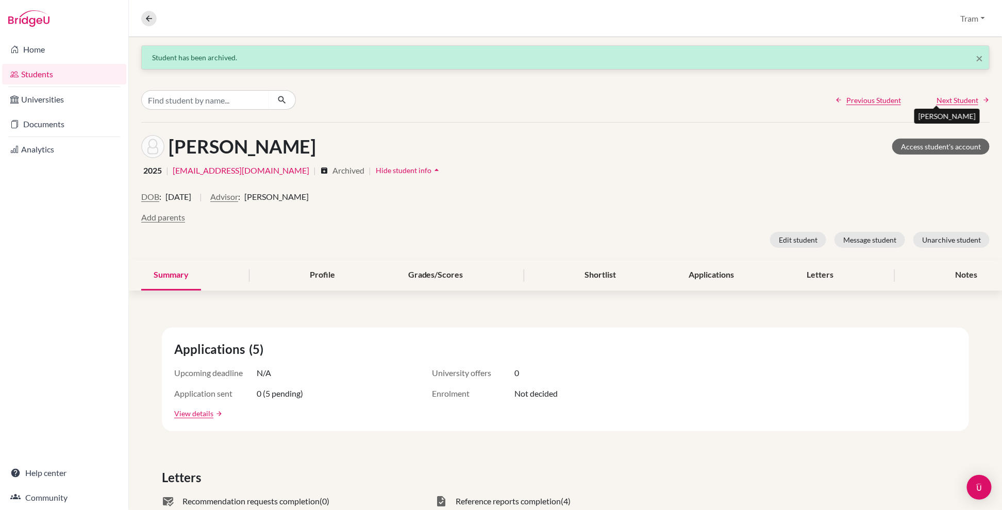
click at [618, 95] on span "Next Student" at bounding box center [958, 100] width 42 height 11
click at [618, 242] on button "Archive student" at bounding box center [955, 240] width 69 height 16
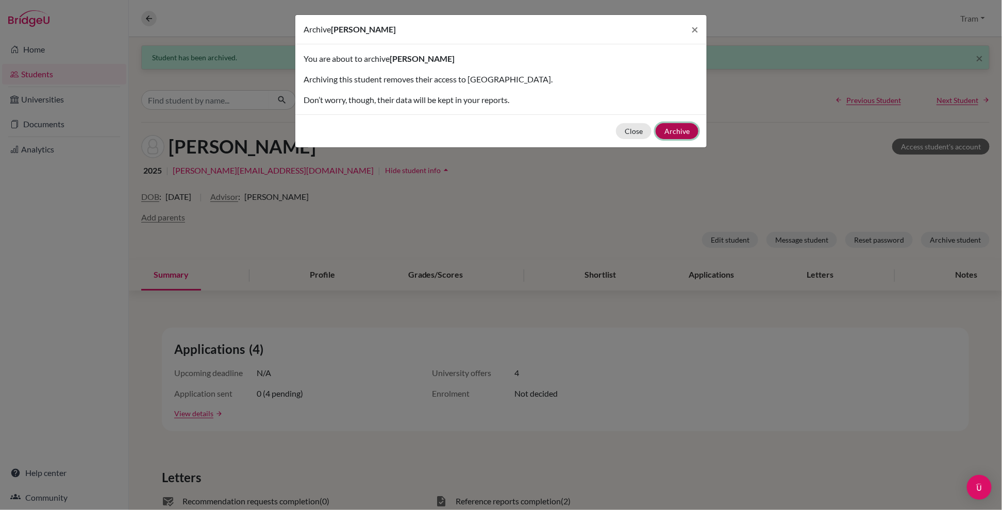
click at [618, 135] on button "Archive" at bounding box center [677, 131] width 43 height 16
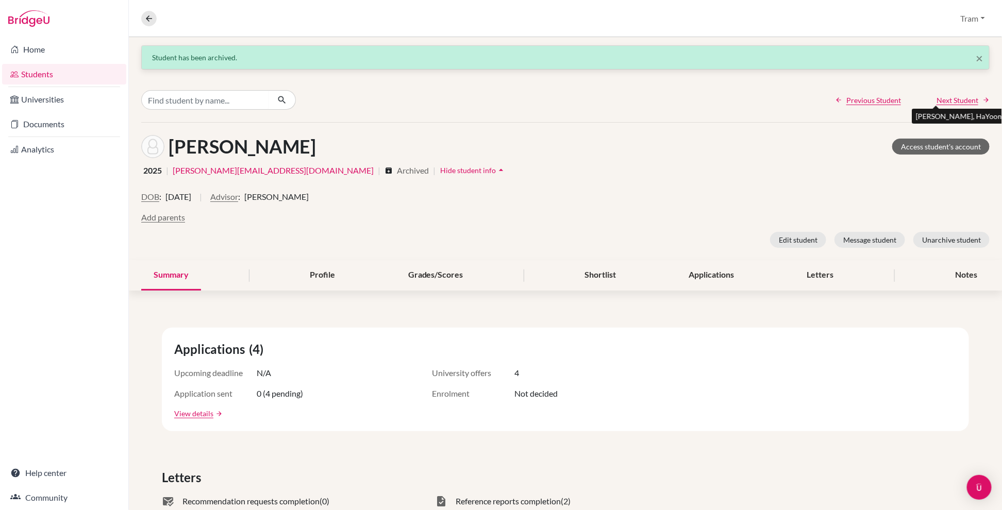
click at [618, 100] on span "Next Student" at bounding box center [958, 100] width 42 height 11
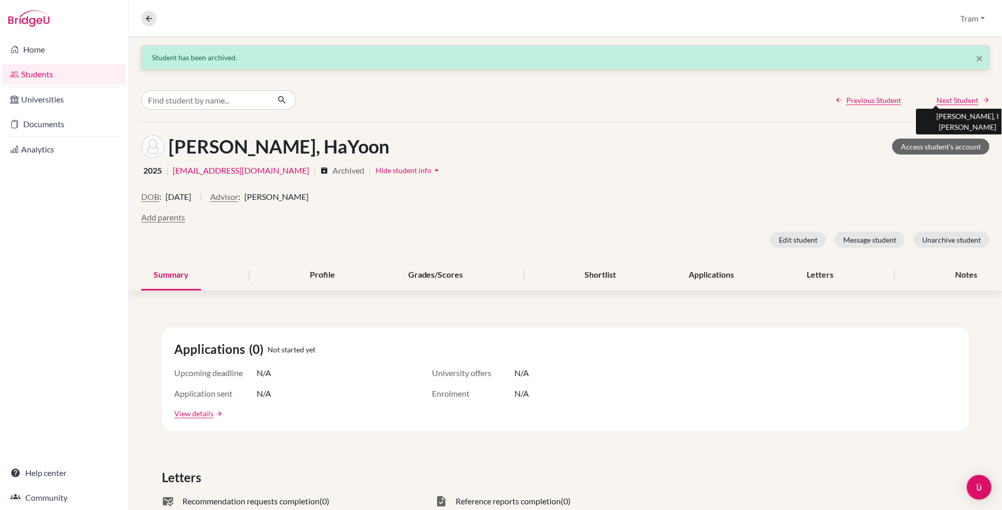
click at [618, 95] on span "Next Student" at bounding box center [958, 100] width 42 height 11
click at [618, 97] on span "Next Student" at bounding box center [958, 100] width 42 height 11
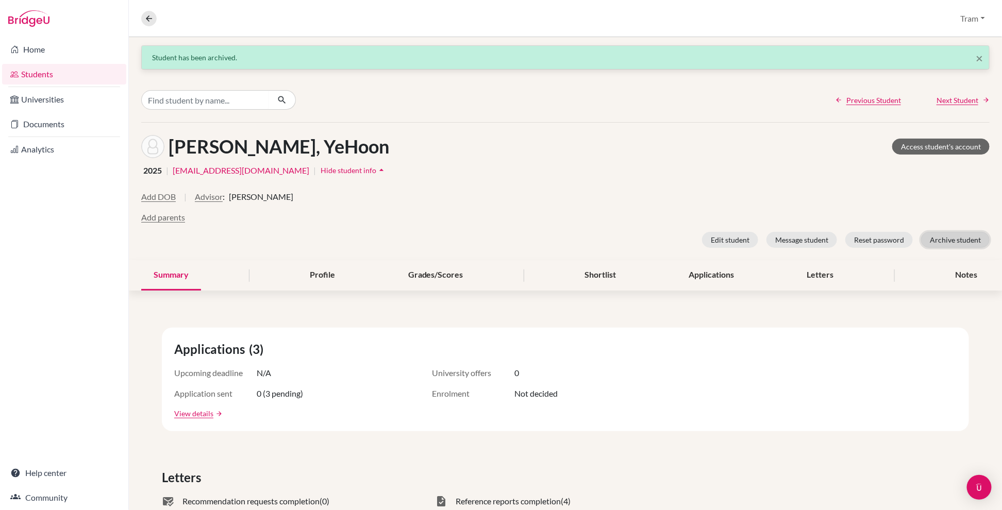
click at [618, 242] on button "Archive student" at bounding box center [955, 240] width 69 height 16
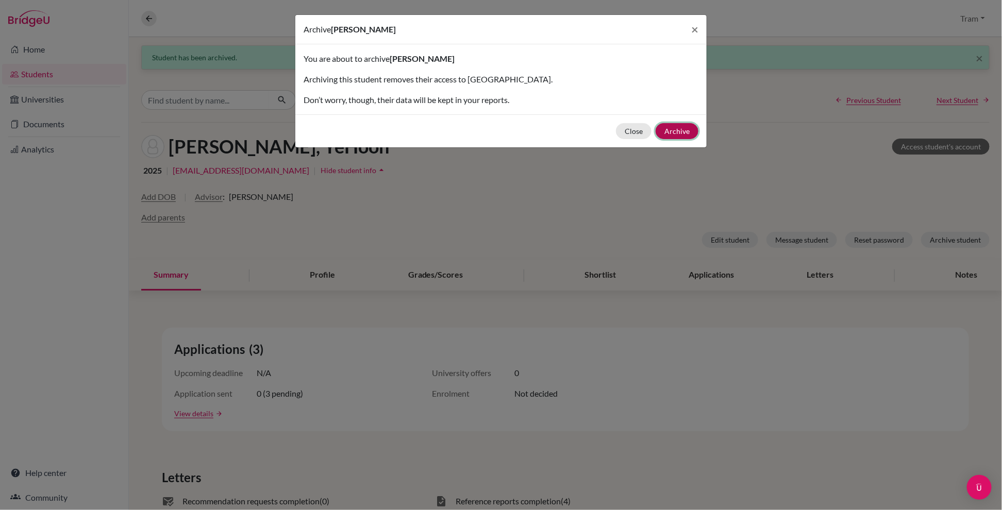
click at [618, 126] on button "Archive" at bounding box center [677, 131] width 43 height 16
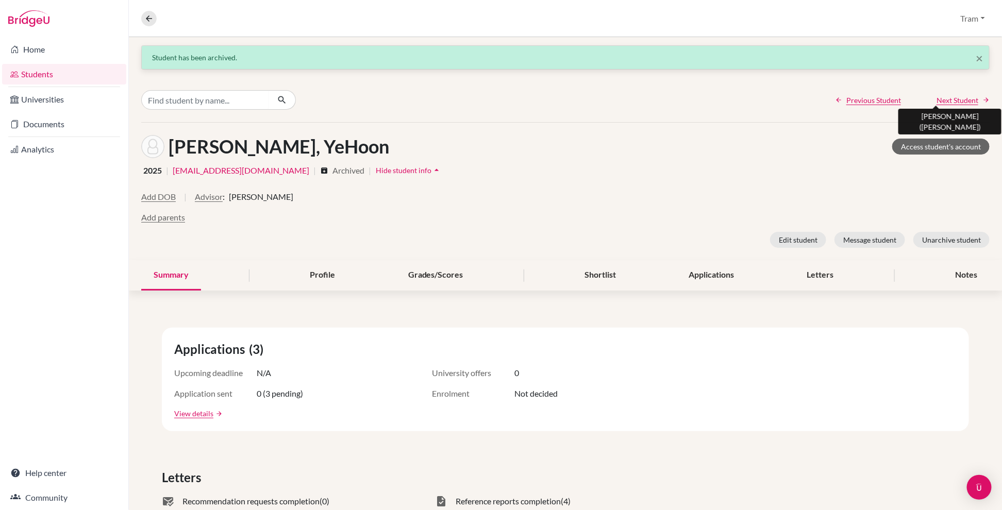
click at [618, 102] on span "Next Student" at bounding box center [958, 100] width 42 height 11
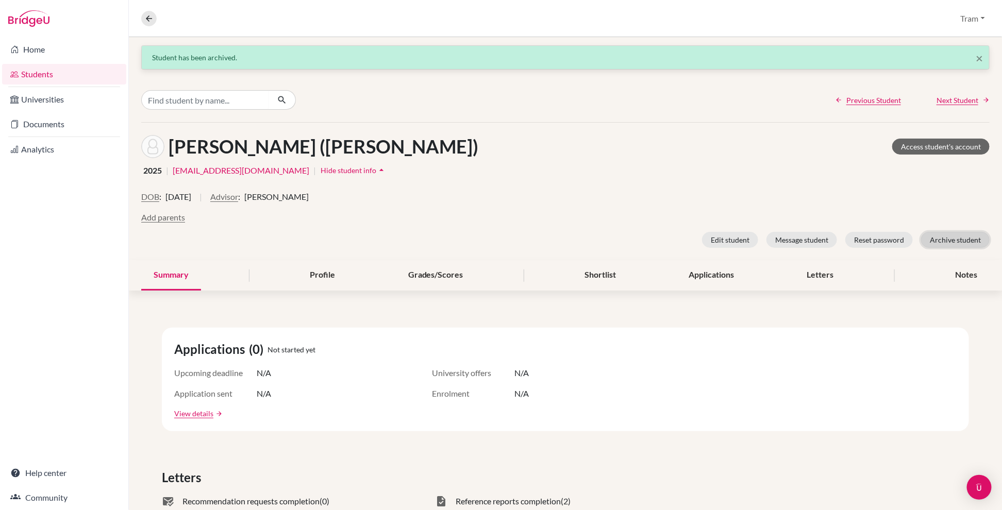
click at [618, 242] on button "Archive student" at bounding box center [955, 240] width 69 height 16
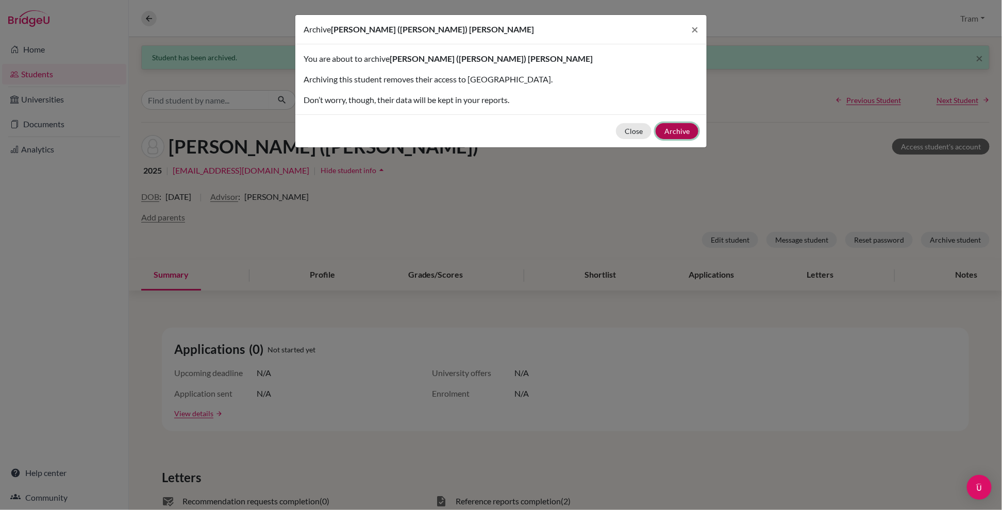
click at [618, 133] on button "Archive" at bounding box center [677, 131] width 43 height 16
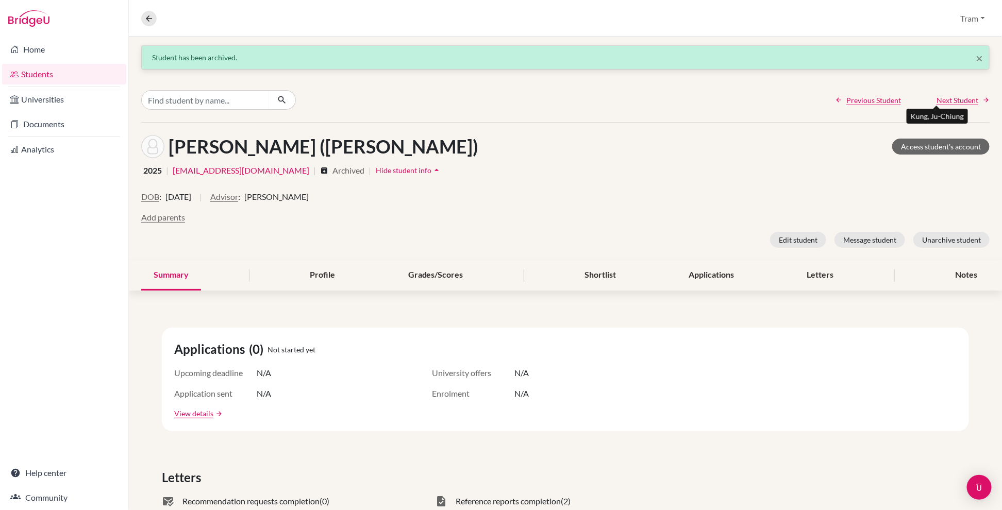
click at [618, 97] on span "Next Student" at bounding box center [958, 100] width 42 height 11
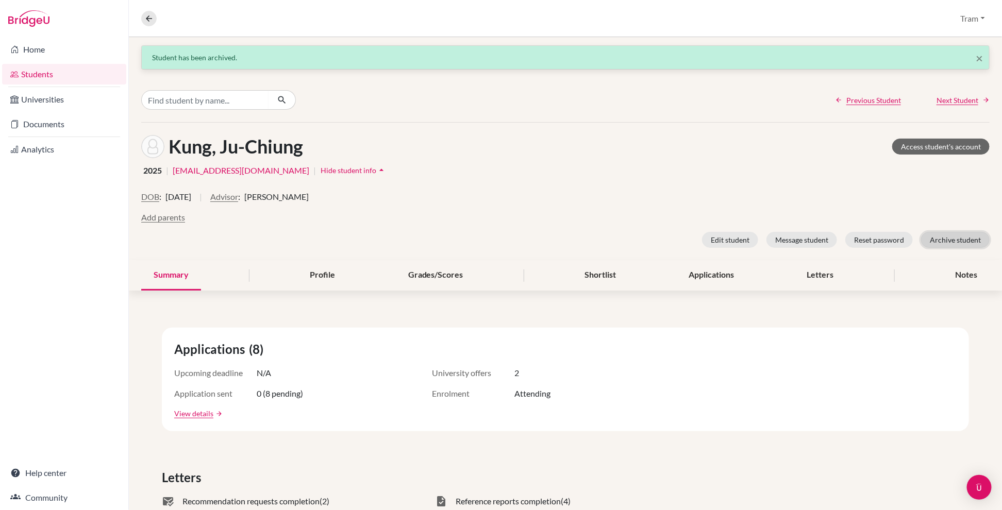
click at [618, 241] on button "Archive student" at bounding box center [955, 240] width 69 height 16
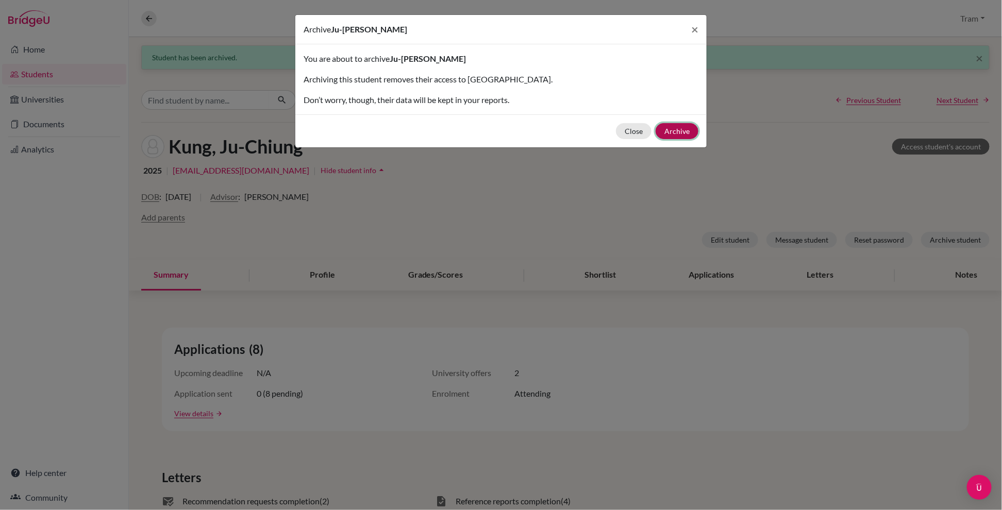
click at [618, 127] on button "Archive" at bounding box center [677, 131] width 43 height 16
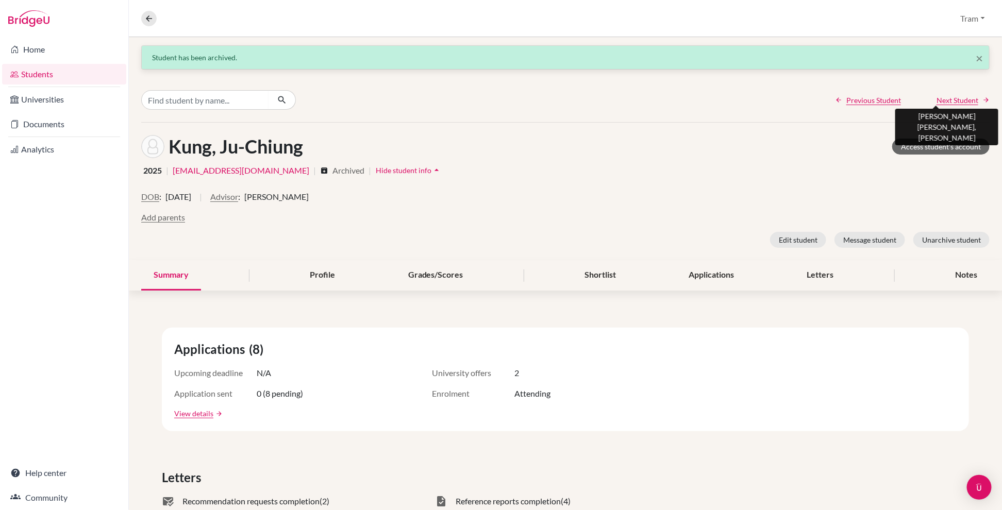
click at [618, 96] on span "Next Student" at bounding box center [958, 100] width 42 height 11
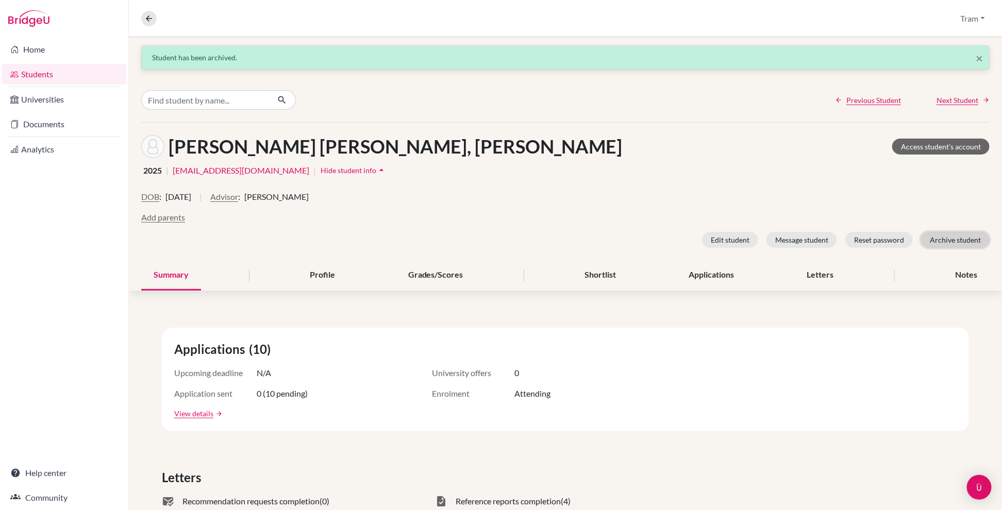
click at [618, 240] on button "Archive student" at bounding box center [955, 240] width 69 height 16
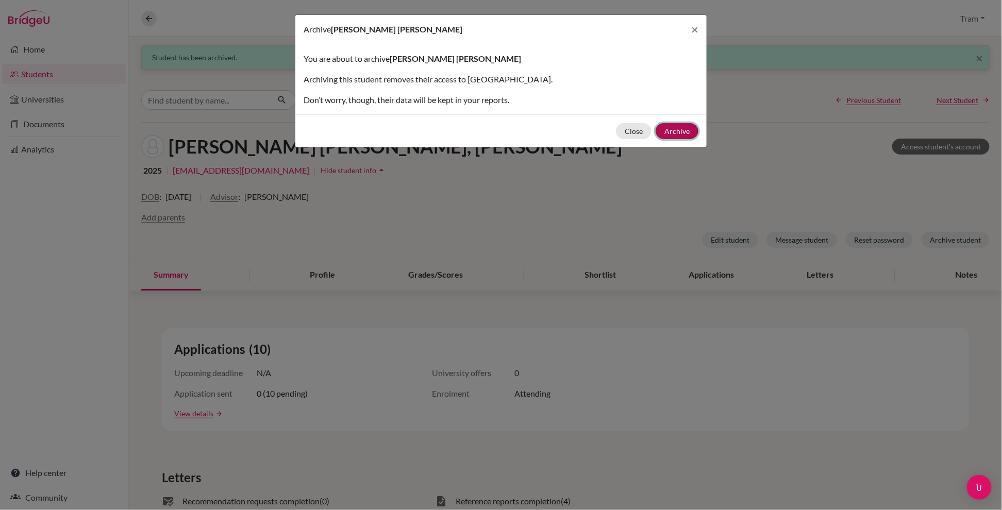
click at [618, 132] on button "Archive" at bounding box center [677, 131] width 43 height 16
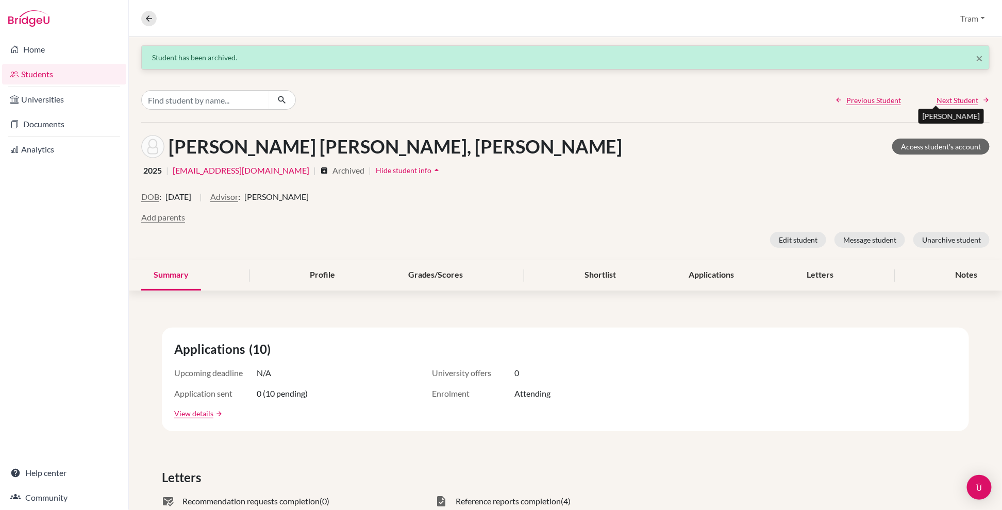
click at [618, 100] on span "Next Student" at bounding box center [958, 100] width 42 height 11
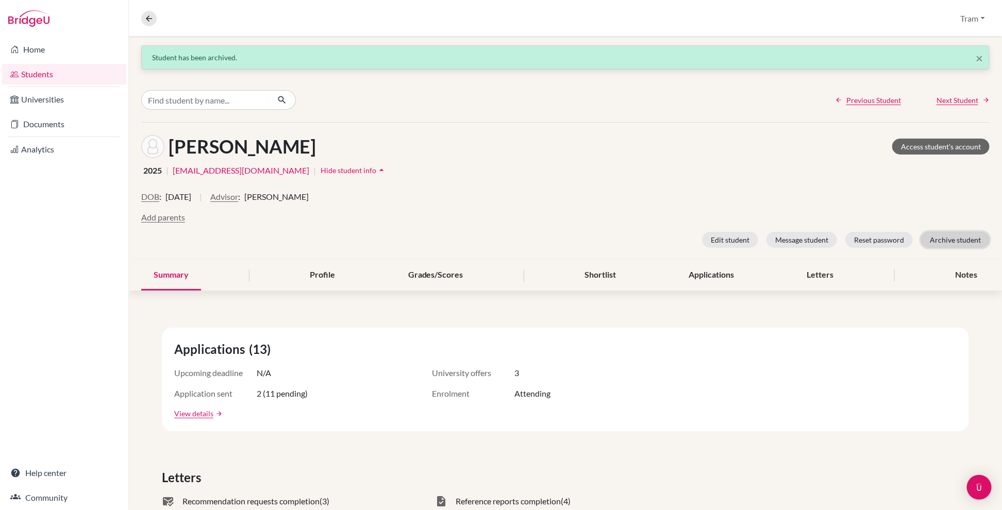
click at [618, 238] on button "Archive student" at bounding box center [955, 240] width 69 height 16
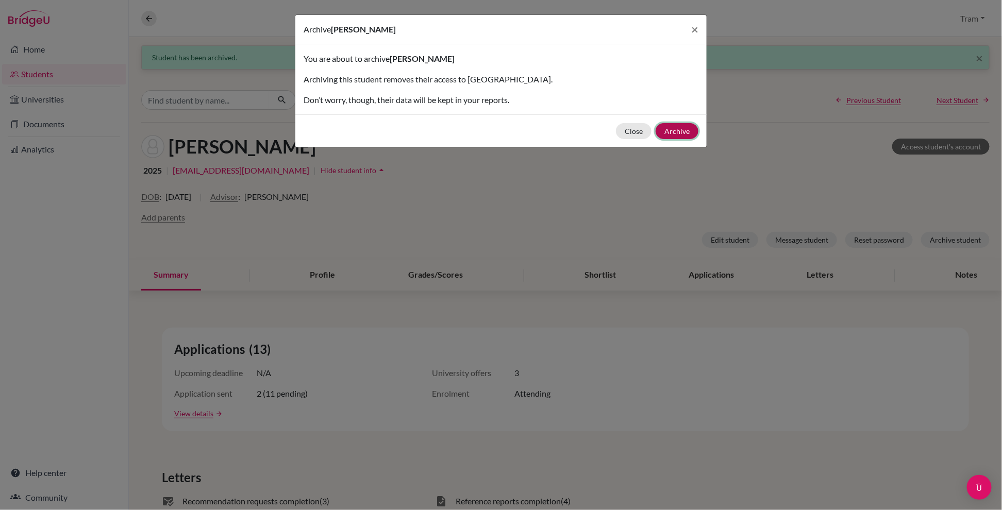
click at [618, 133] on button "Archive" at bounding box center [677, 131] width 43 height 16
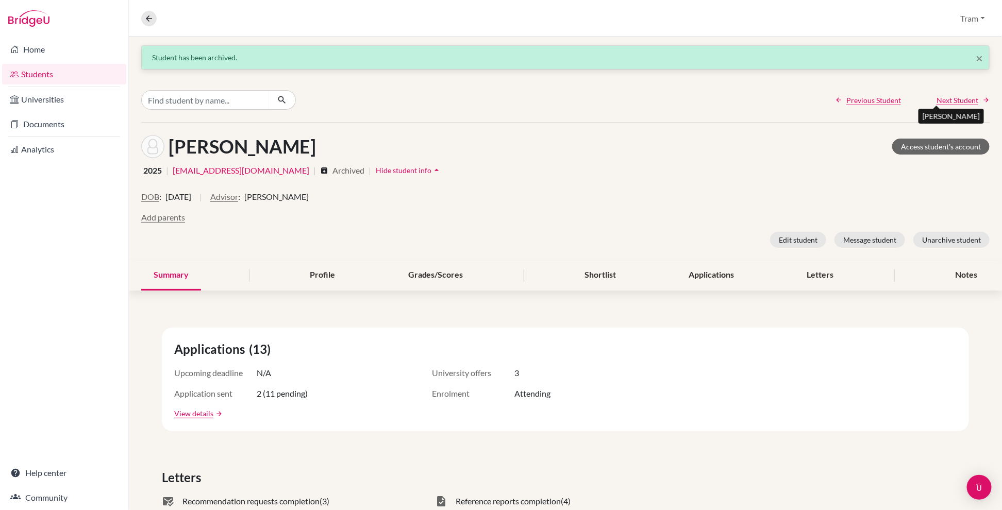
click at [618, 98] on span "Next Student" at bounding box center [958, 100] width 42 height 11
click at [618, 240] on button "Archive student" at bounding box center [955, 240] width 69 height 16
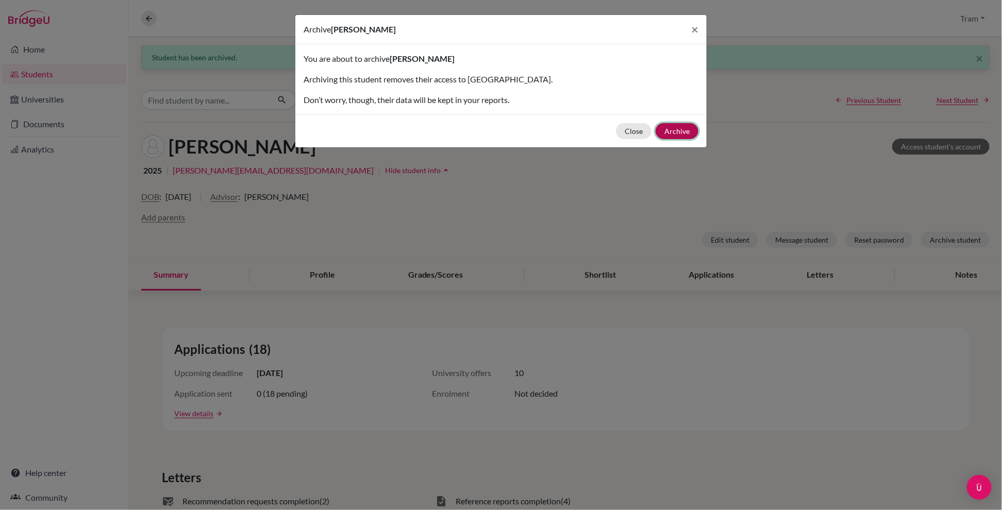
click at [618, 132] on button "Archive" at bounding box center [677, 131] width 43 height 16
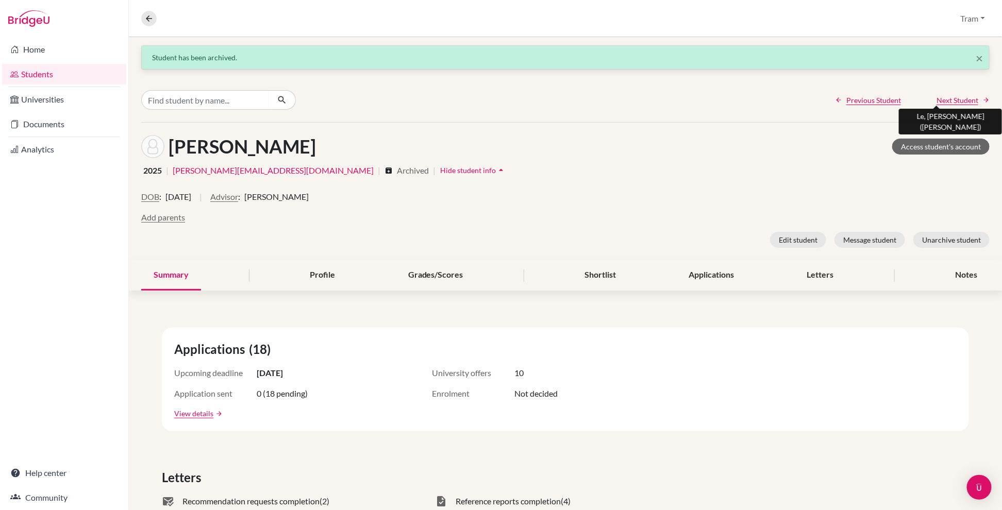
click at [618, 95] on span "Next Student" at bounding box center [958, 100] width 42 height 11
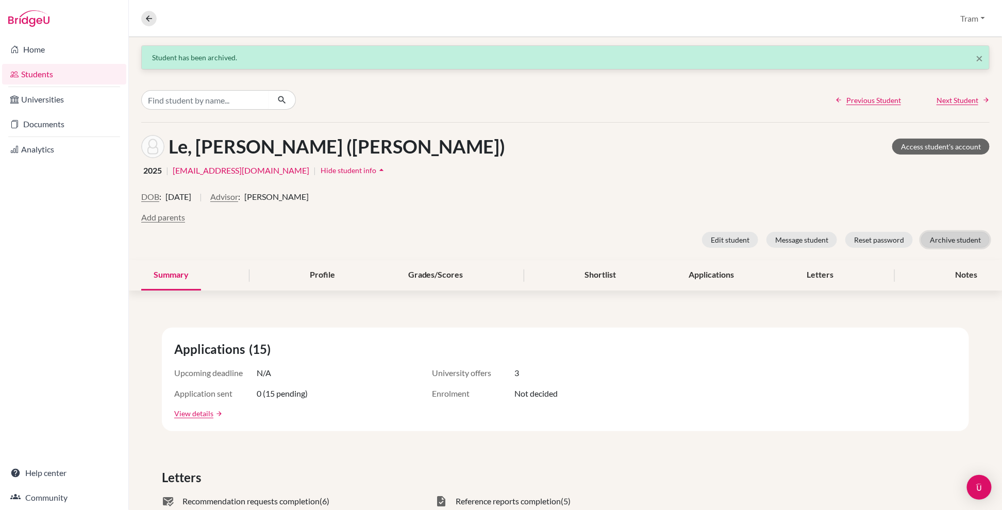
click at [618, 243] on button "Archive student" at bounding box center [955, 240] width 69 height 16
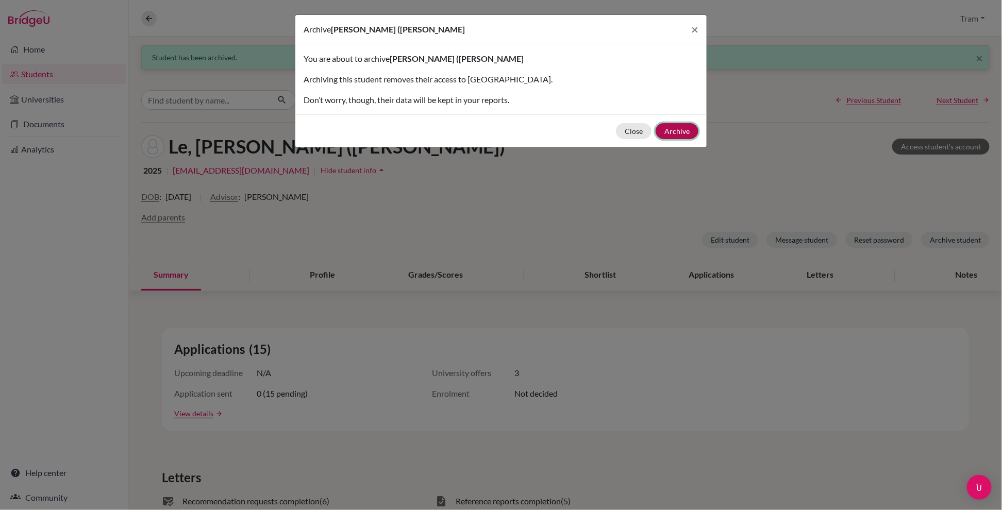
click at [618, 134] on button "Archive" at bounding box center [677, 131] width 43 height 16
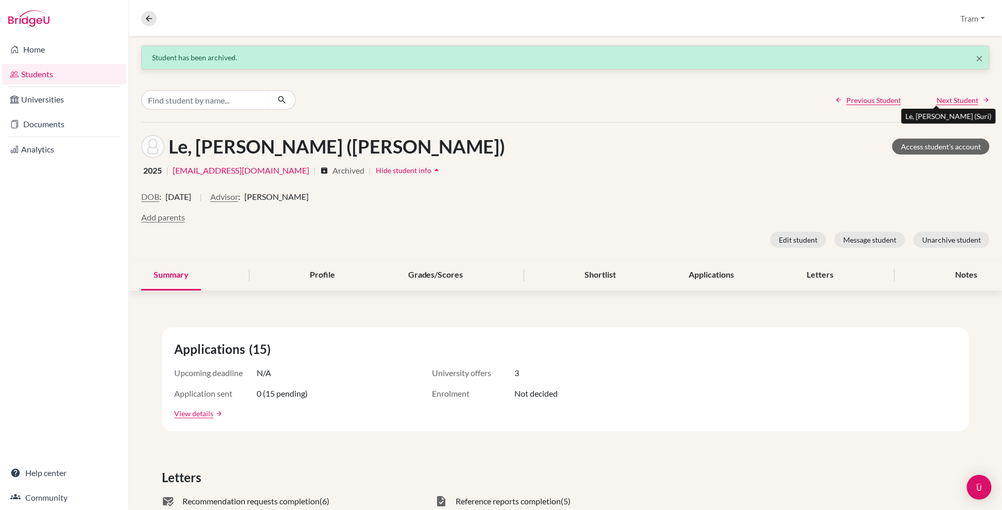
click at [618, 103] on span "Next Student" at bounding box center [958, 100] width 42 height 11
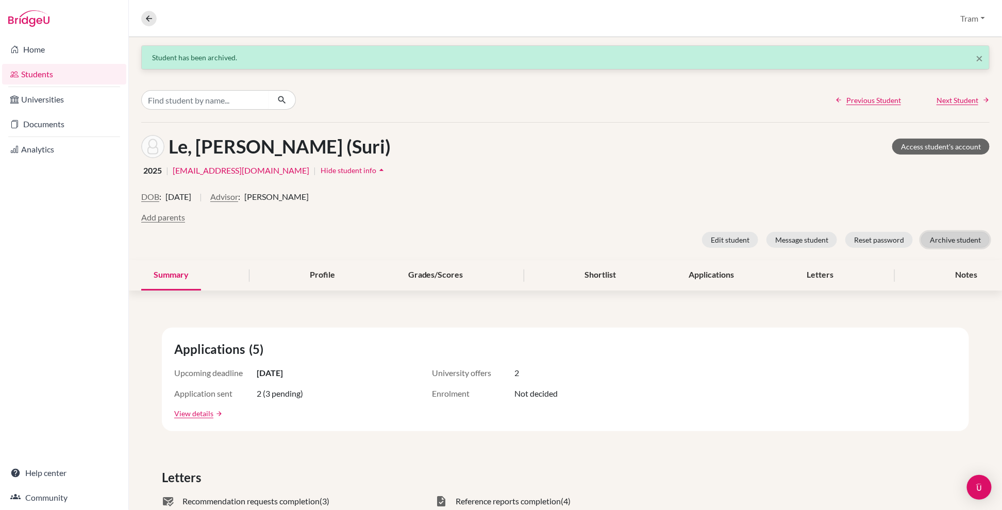
click at [618, 237] on button "Archive student" at bounding box center [955, 240] width 69 height 16
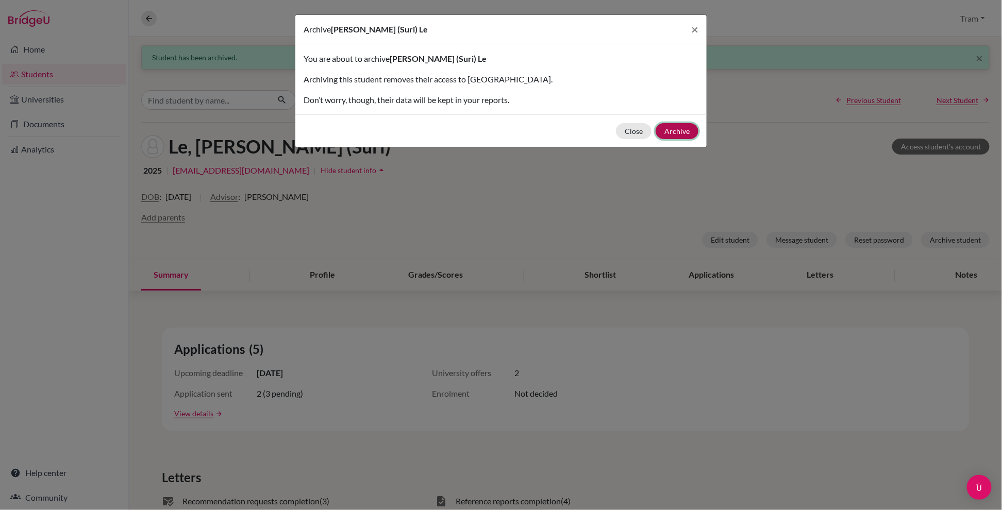
click at [618, 135] on button "Archive" at bounding box center [677, 131] width 43 height 16
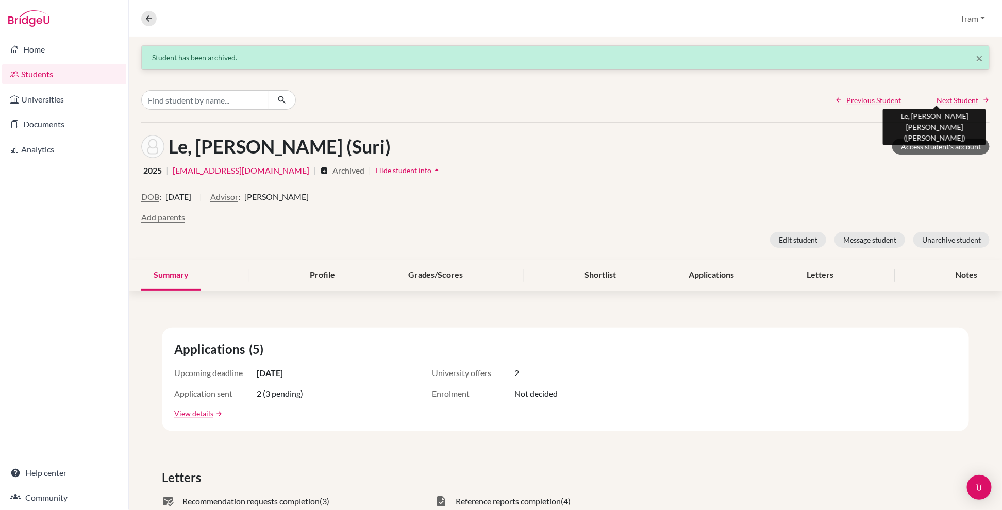
click at [618, 96] on span "Next Student" at bounding box center [958, 100] width 42 height 11
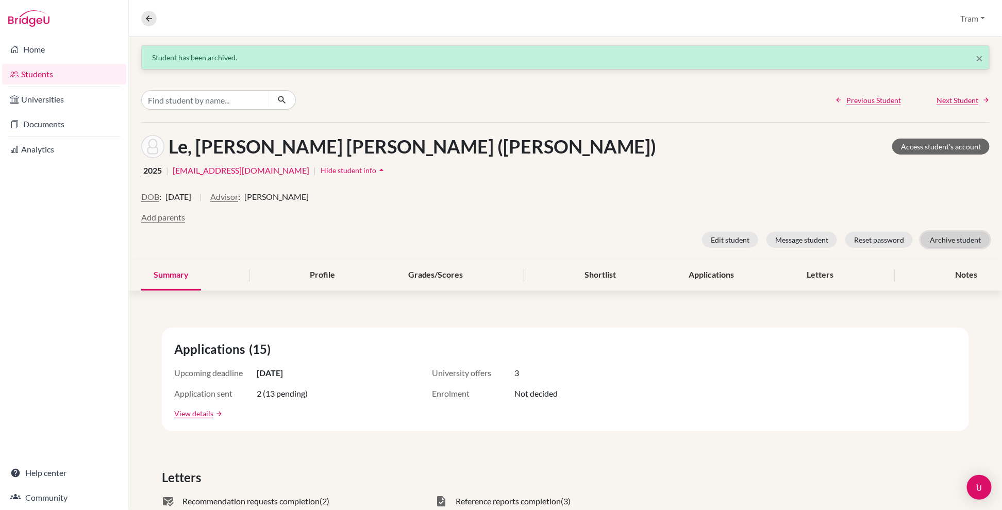
click at [618, 236] on button "Archive student" at bounding box center [955, 240] width 69 height 16
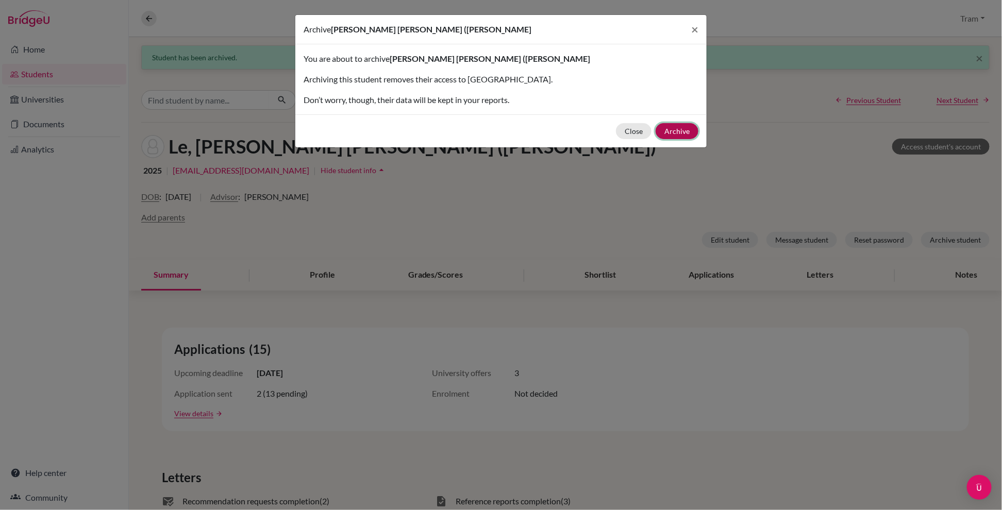
click at [618, 128] on button "Archive" at bounding box center [677, 131] width 43 height 16
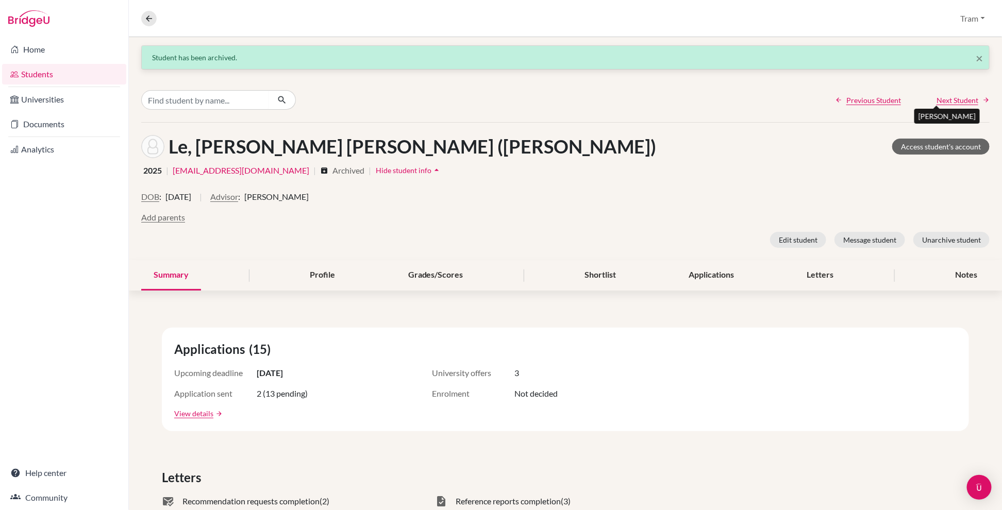
click at [618, 95] on span "Next Student" at bounding box center [958, 100] width 42 height 11
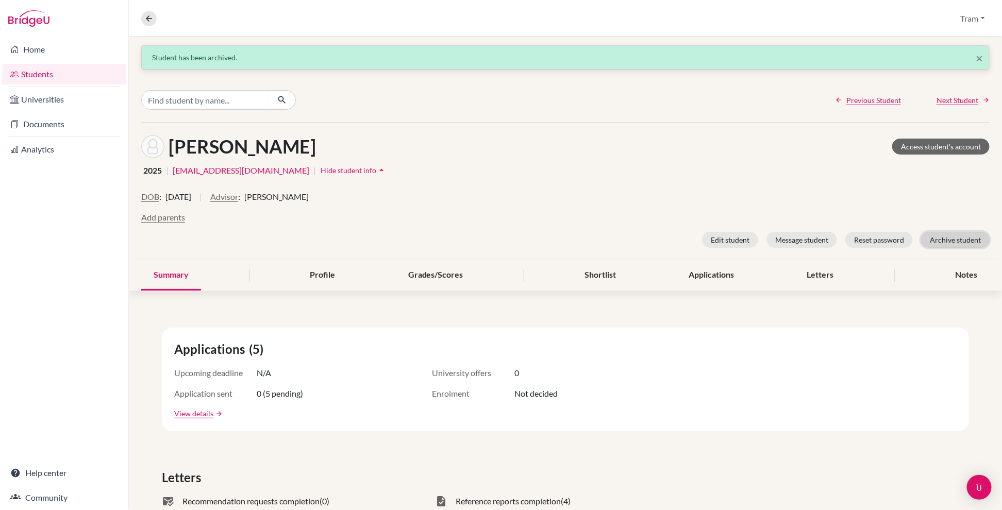
click at [618, 240] on button "Archive student" at bounding box center [955, 240] width 69 height 16
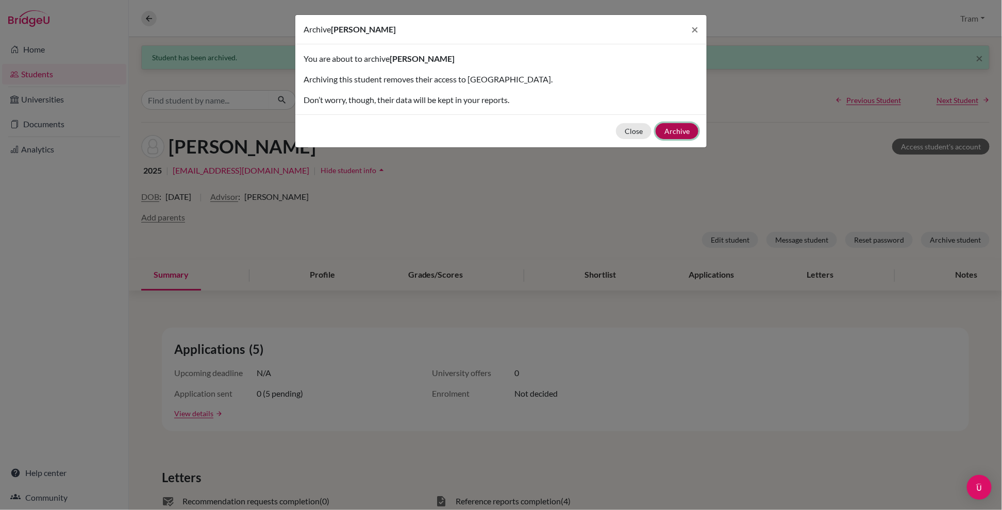
click at [618, 129] on button "Archive" at bounding box center [677, 131] width 43 height 16
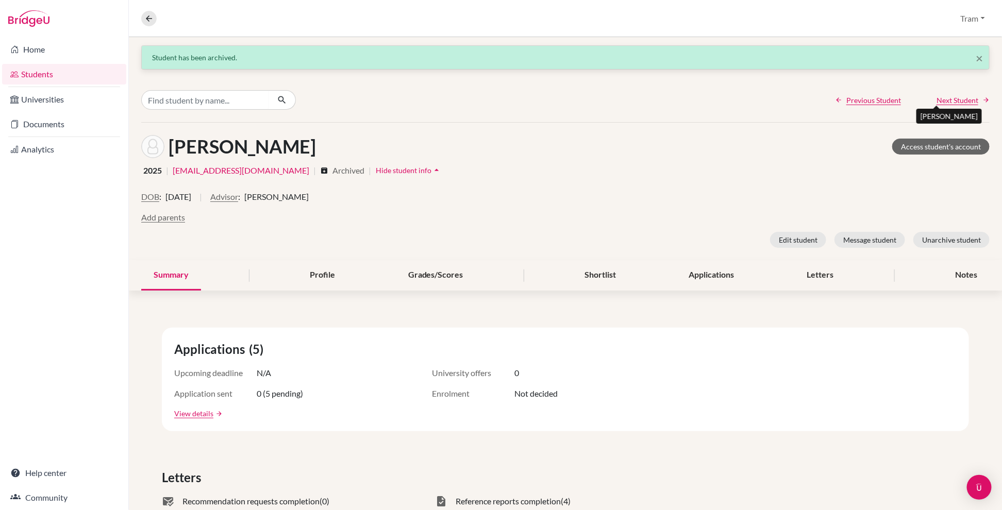
click at [618, 103] on span "Next Student" at bounding box center [958, 100] width 42 height 11
click at [618, 239] on button "Archive student" at bounding box center [955, 240] width 69 height 16
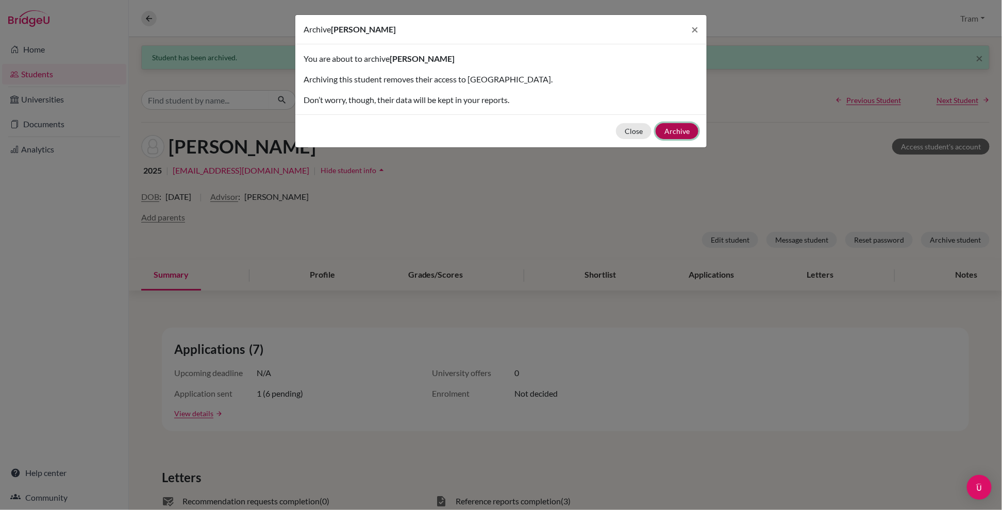
click at [618, 131] on button "Archive" at bounding box center [677, 131] width 43 height 16
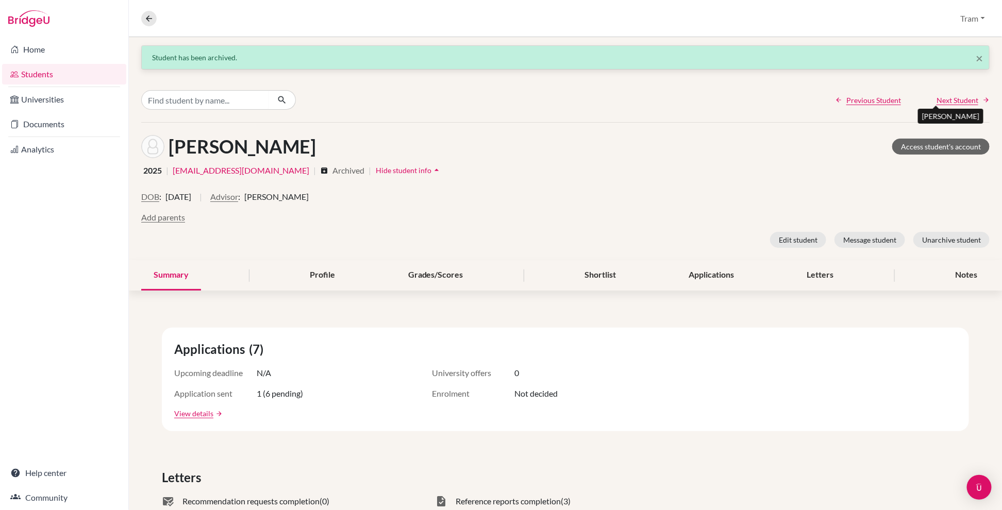
click at [618, 98] on span "Next Student" at bounding box center [958, 100] width 42 height 11
click at [618, 96] on span "Next Student" at bounding box center [958, 100] width 42 height 11
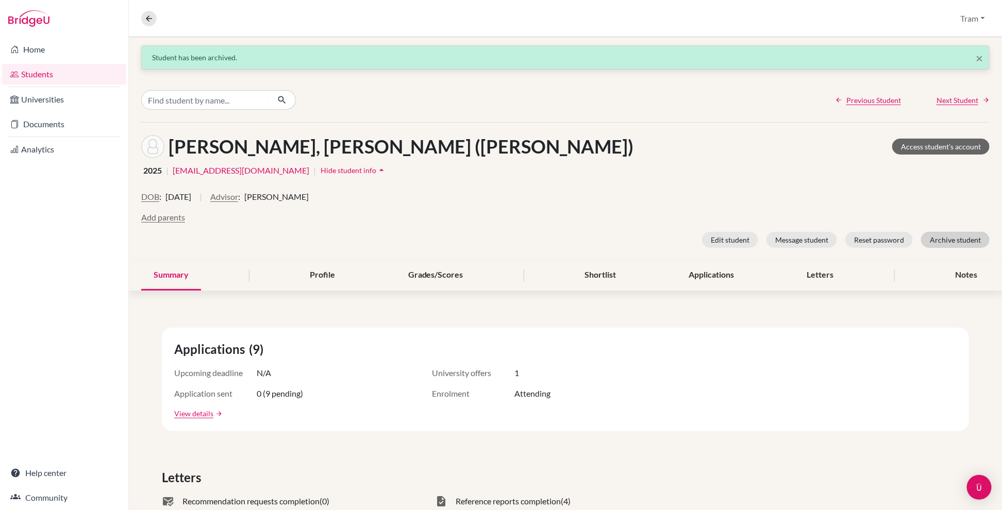
click at [618, 247] on button "Archive student" at bounding box center [955, 240] width 69 height 16
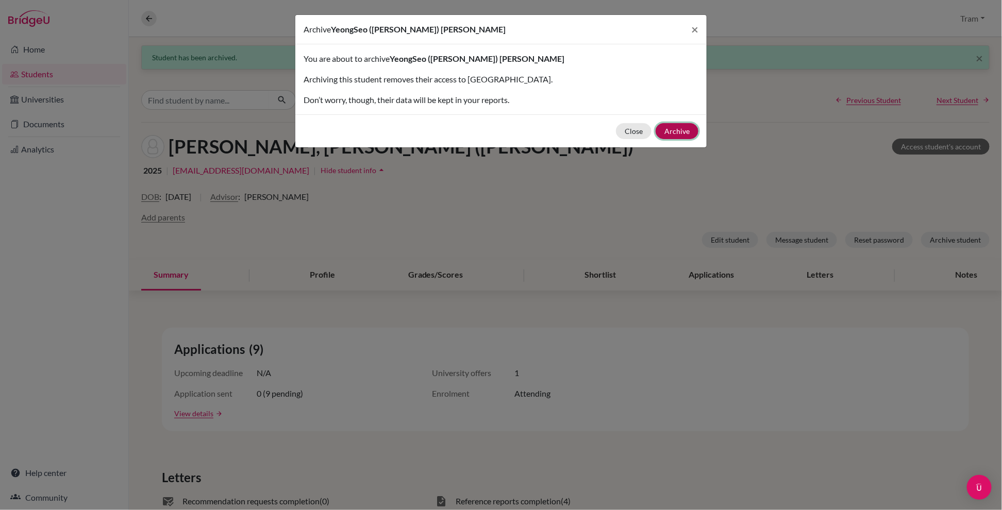
click at [618, 135] on button "Archive" at bounding box center [677, 131] width 43 height 16
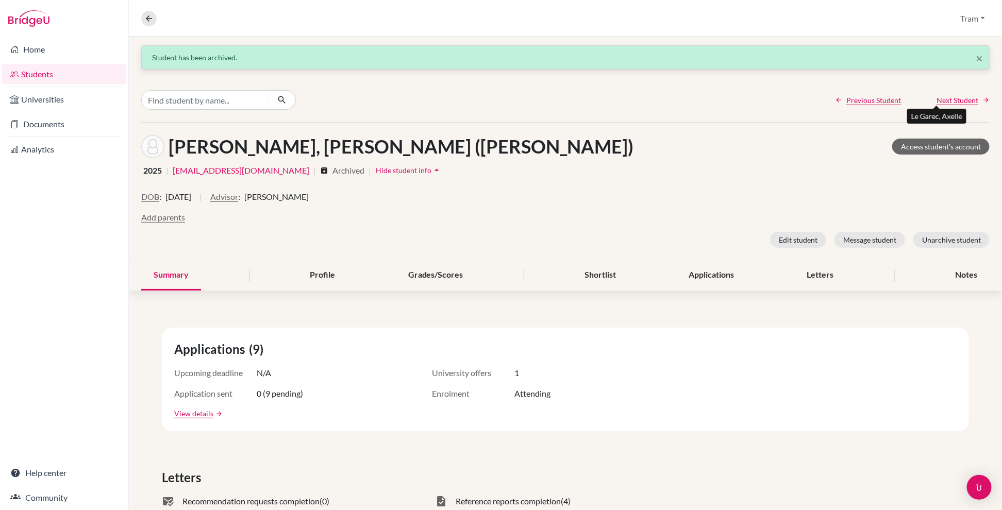
click at [618, 96] on span "Next Student" at bounding box center [958, 100] width 42 height 11
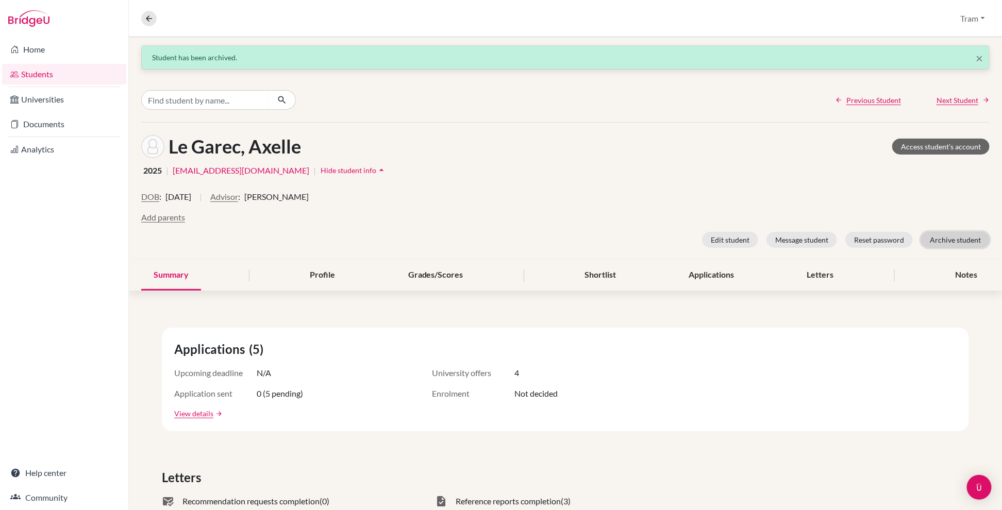
click at [618, 236] on button "Archive student" at bounding box center [955, 240] width 69 height 16
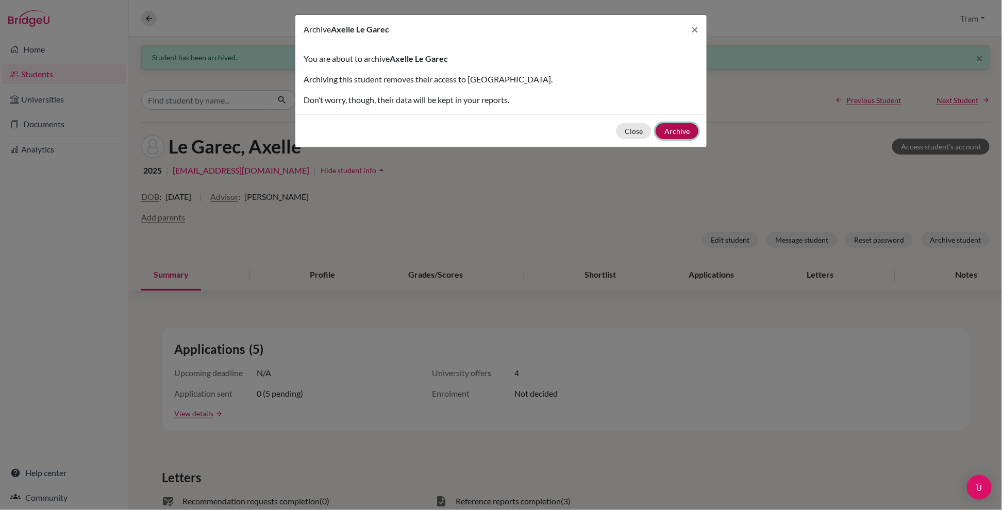
click at [618, 127] on button "Archive" at bounding box center [677, 131] width 43 height 16
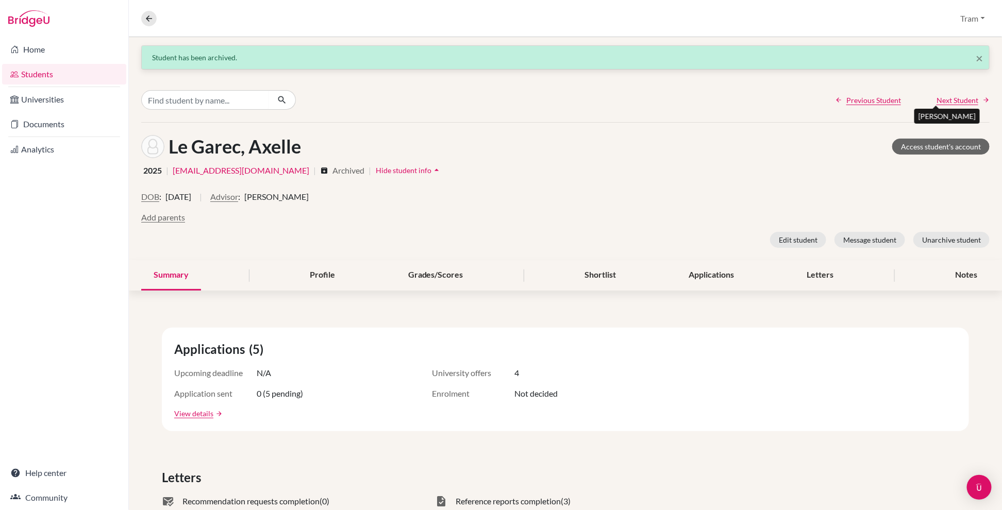
click at [618, 101] on span "Next Student" at bounding box center [958, 100] width 42 height 11
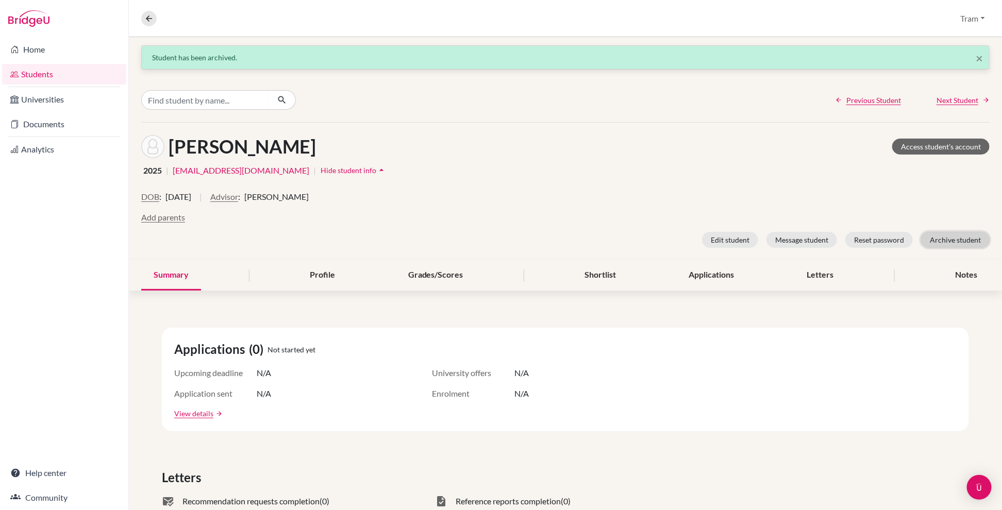
click at [618, 240] on button "Archive student" at bounding box center [955, 240] width 69 height 16
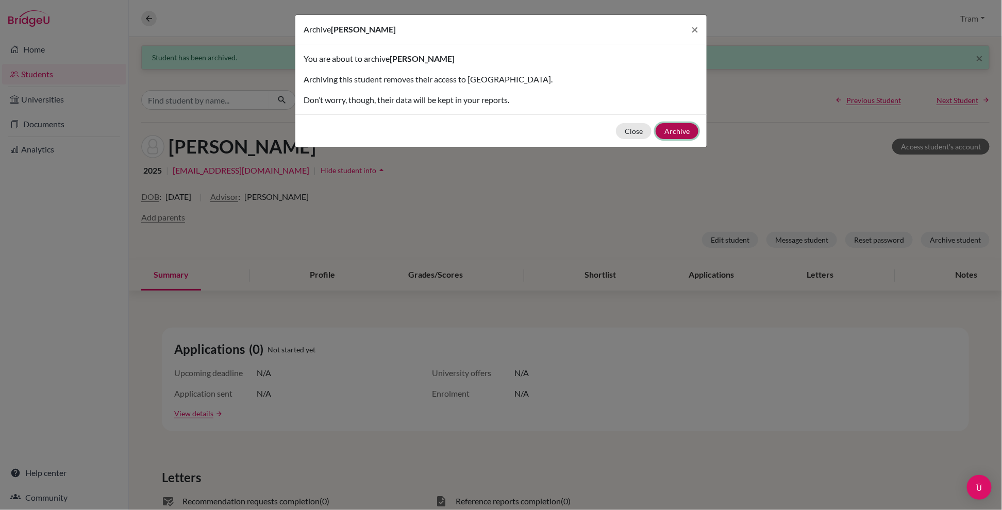
click at [618, 128] on button "Archive" at bounding box center [677, 131] width 43 height 16
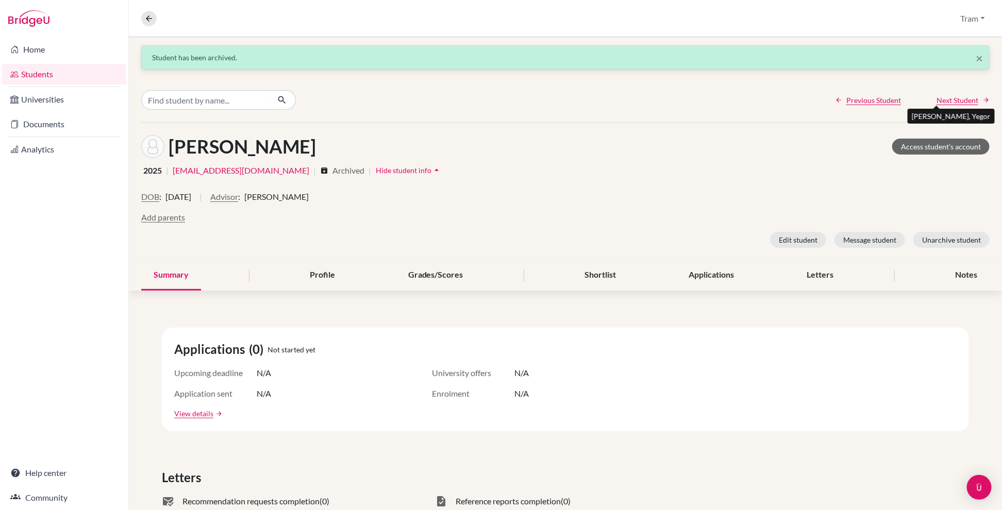
click at [618, 95] on span "Next Student" at bounding box center [958, 100] width 42 height 11
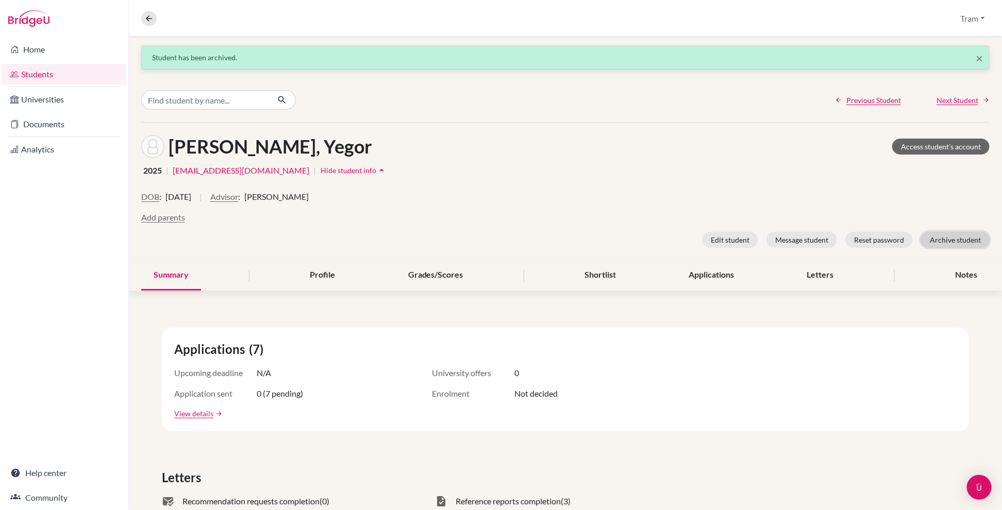
click at [618, 239] on button "Archive student" at bounding box center [955, 240] width 69 height 16
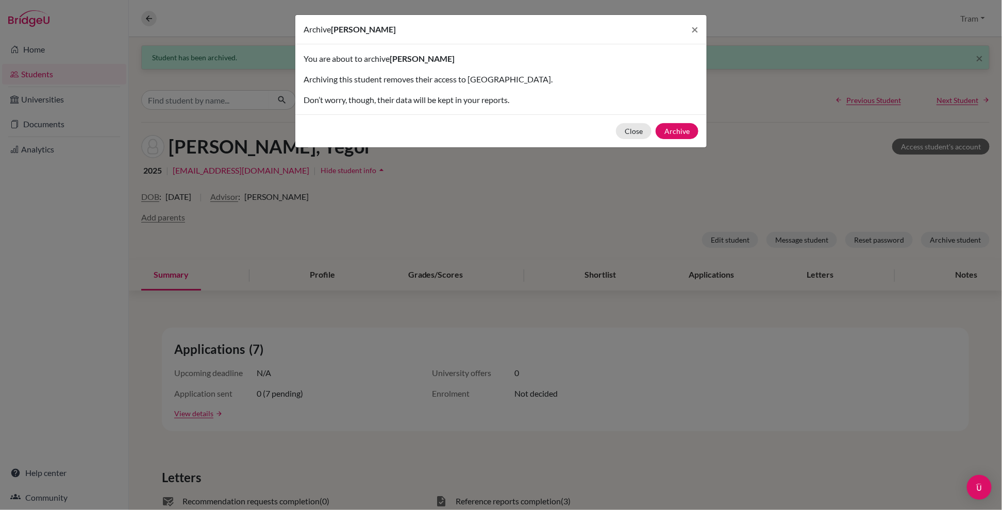
click at [618, 120] on div "Close Archive" at bounding box center [500, 130] width 411 height 33
click at [618, 131] on button "Archive" at bounding box center [677, 131] width 43 height 16
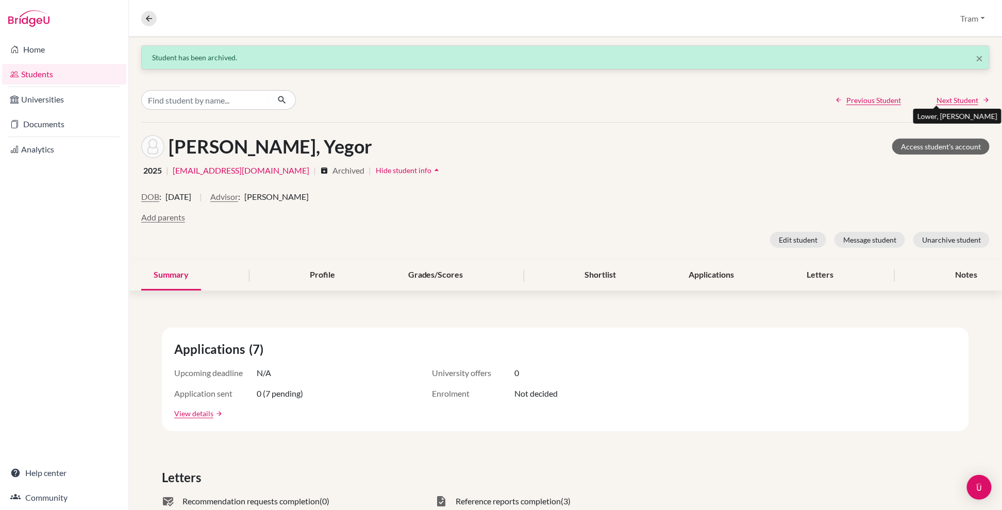
click at [618, 102] on span "Next Student" at bounding box center [958, 100] width 42 height 11
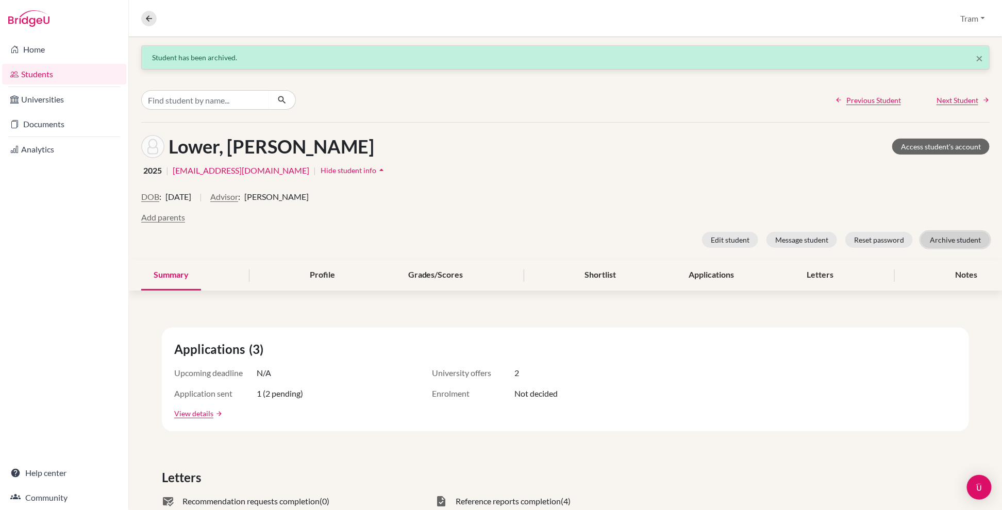
click at [618, 242] on button "Archive student" at bounding box center [955, 240] width 69 height 16
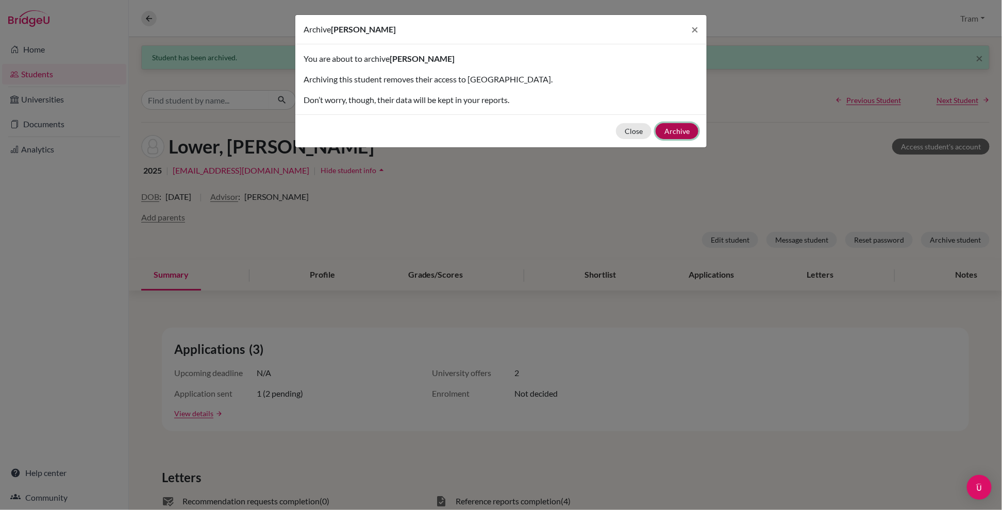
click at [618, 124] on button "Archive" at bounding box center [677, 131] width 43 height 16
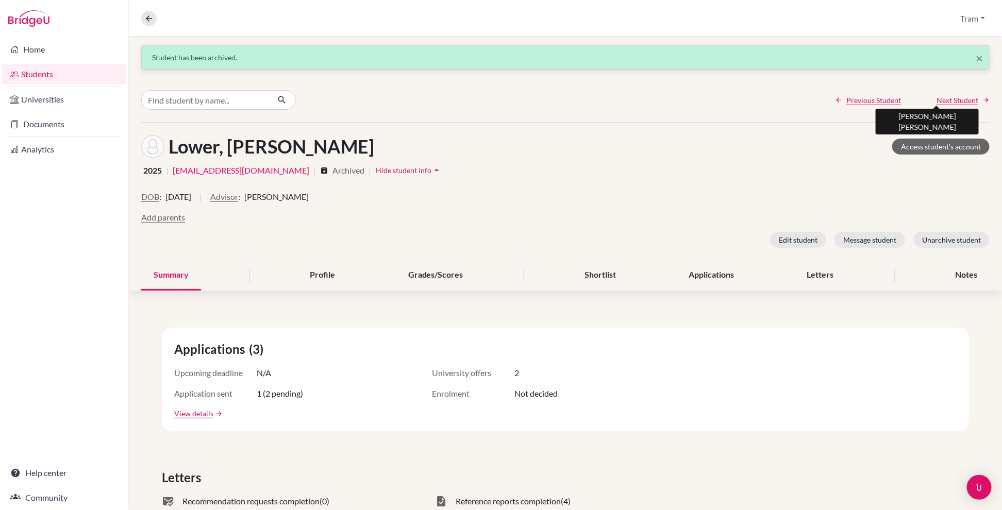
click at [618, 97] on span "Next Student" at bounding box center [958, 100] width 42 height 11
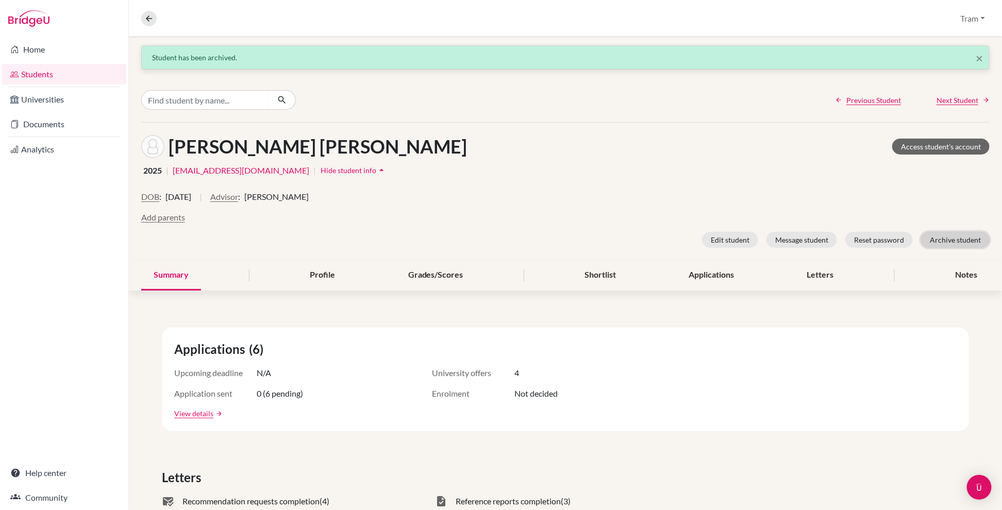
click at [618, 239] on button "Archive student" at bounding box center [955, 240] width 69 height 16
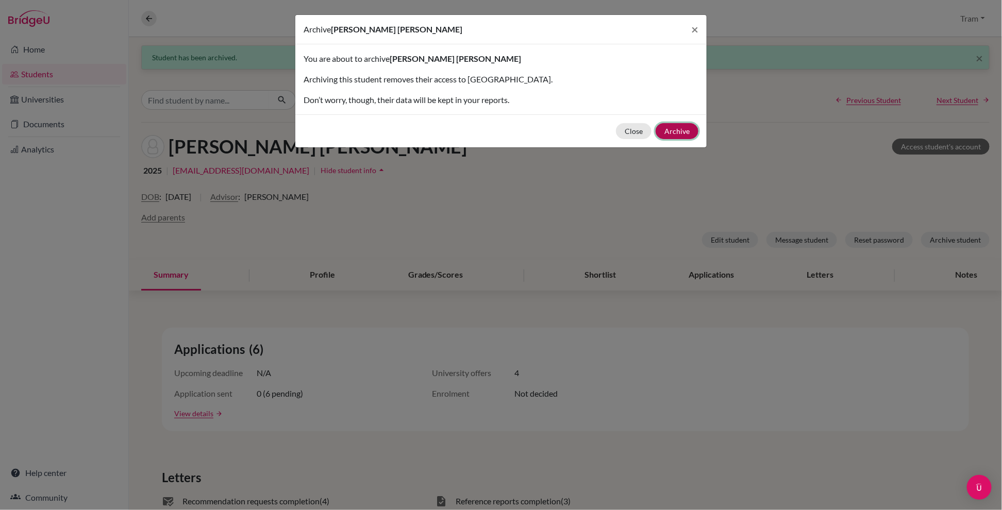
click at [618, 136] on button "Archive" at bounding box center [677, 131] width 43 height 16
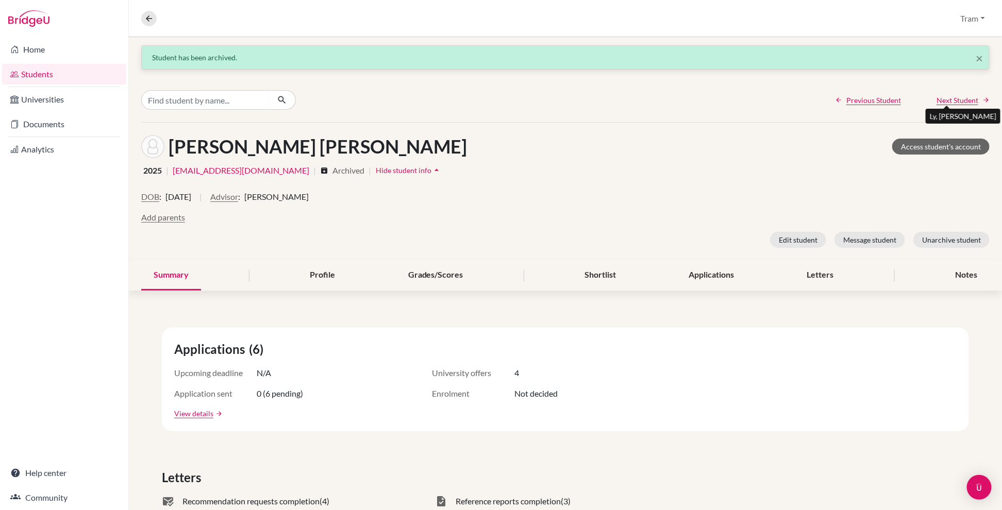
click at [618, 101] on span "Next Student" at bounding box center [958, 100] width 42 height 11
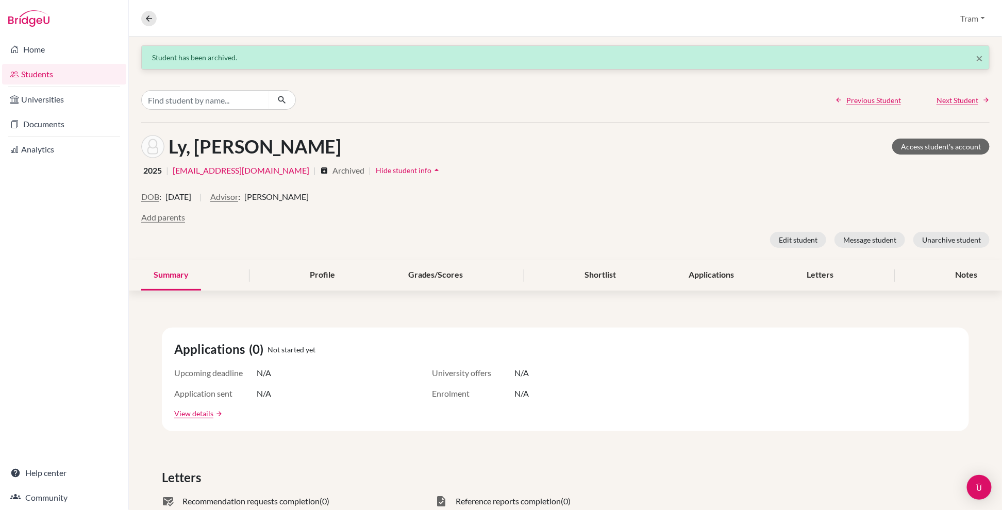
drag, startPoint x: 945, startPoint y: 107, endPoint x: 949, endPoint y: 100, distance: 8.3
click at [618, 106] on div "Previous Student Next Student" at bounding box center [565, 100] width 873 height 44
click at [618, 100] on span "Next Student" at bounding box center [958, 100] width 42 height 11
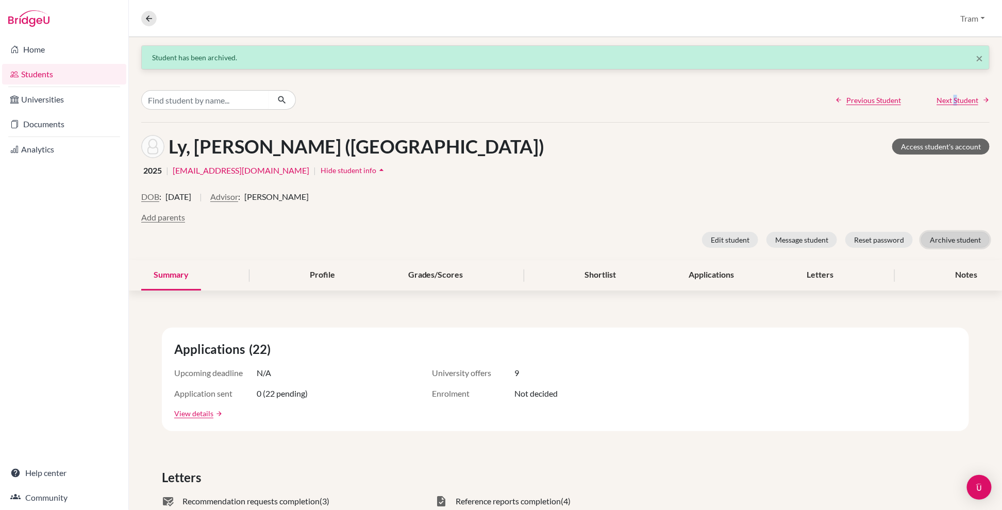
click at [618, 239] on button "Archive student" at bounding box center [955, 240] width 69 height 16
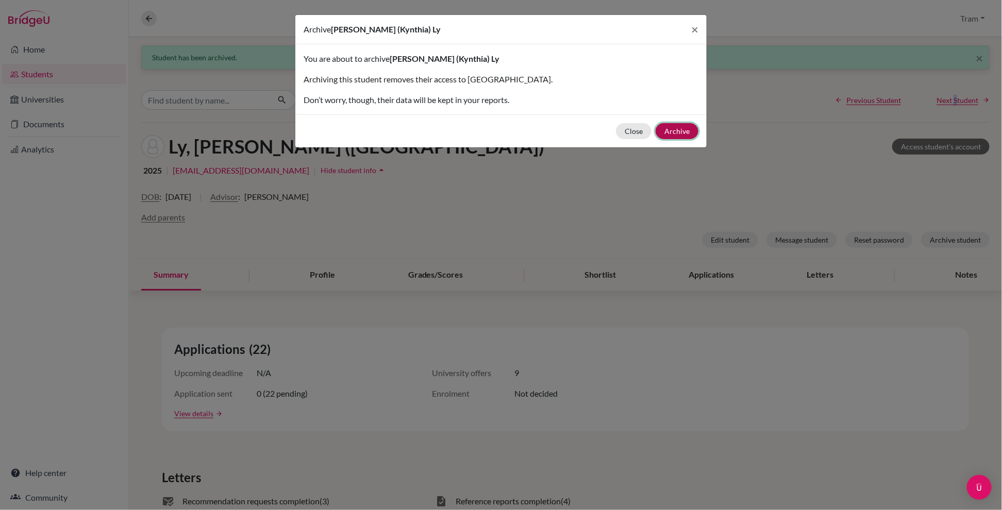
click at [618, 133] on button "Archive" at bounding box center [677, 131] width 43 height 16
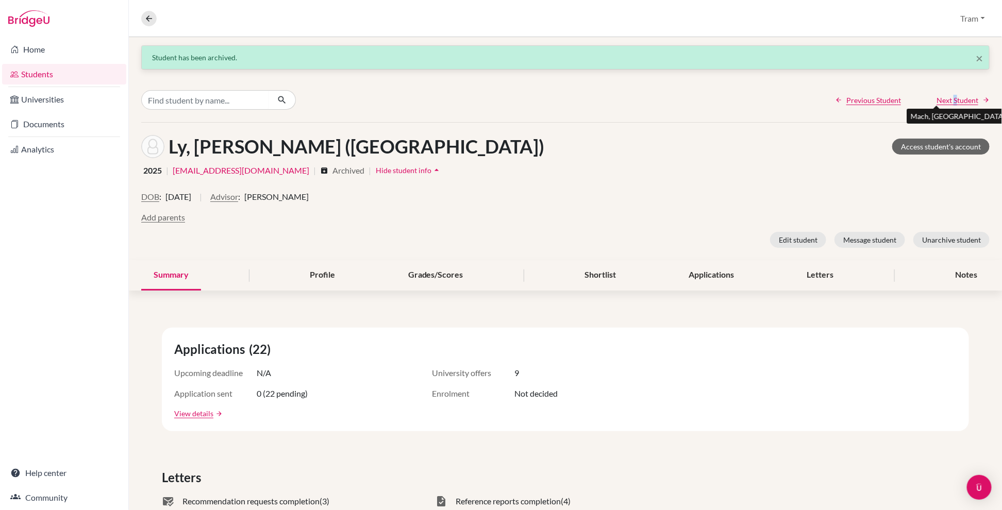
click at [618, 96] on span "Next Student" at bounding box center [958, 100] width 42 height 11
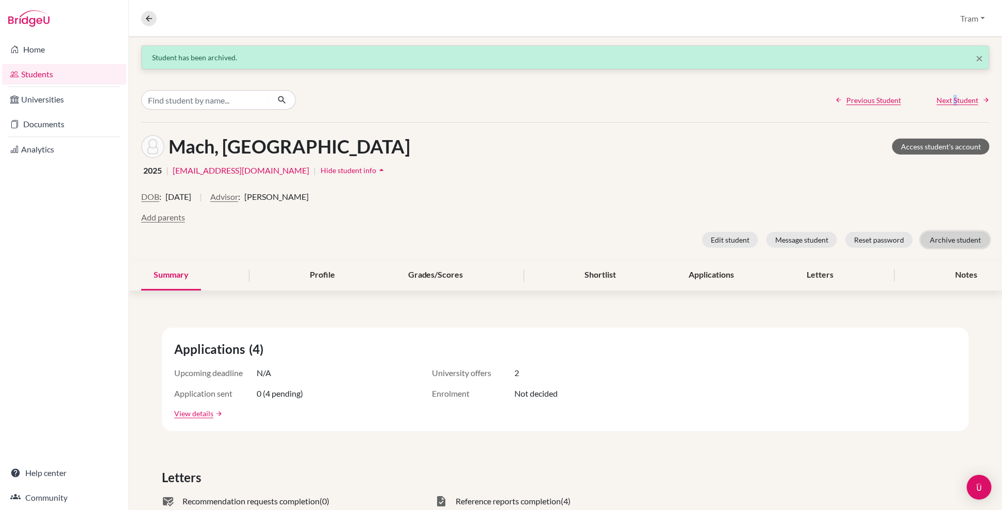
click at [618, 244] on button "Archive student" at bounding box center [955, 240] width 69 height 16
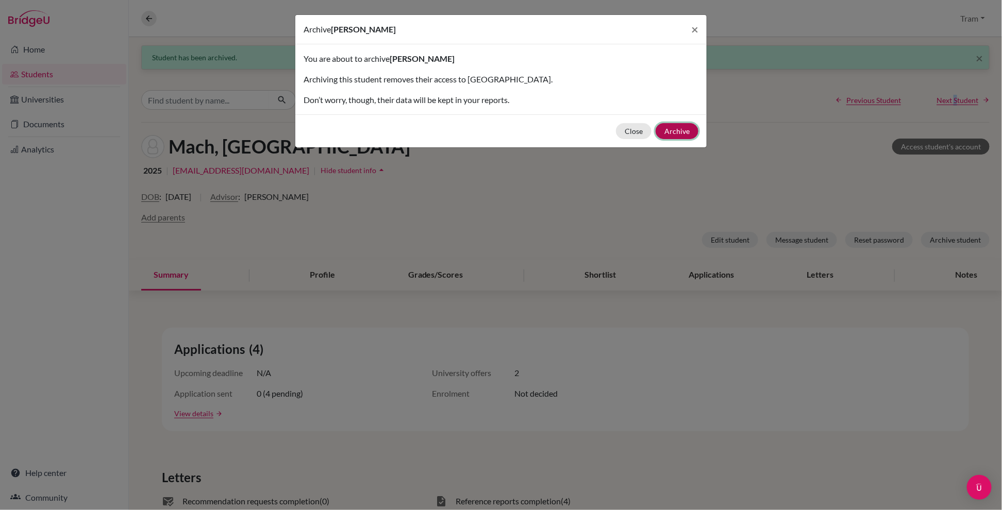
click at [618, 125] on button "Archive" at bounding box center [677, 131] width 43 height 16
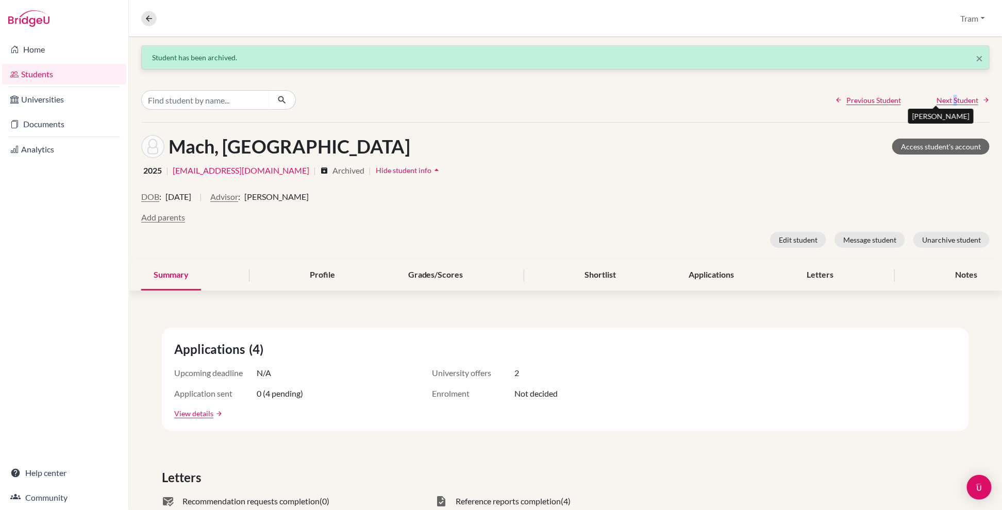
click at [618, 100] on span "Next Student" at bounding box center [958, 100] width 42 height 11
click at [618, 105] on span "Next Student" at bounding box center [958, 100] width 42 height 11
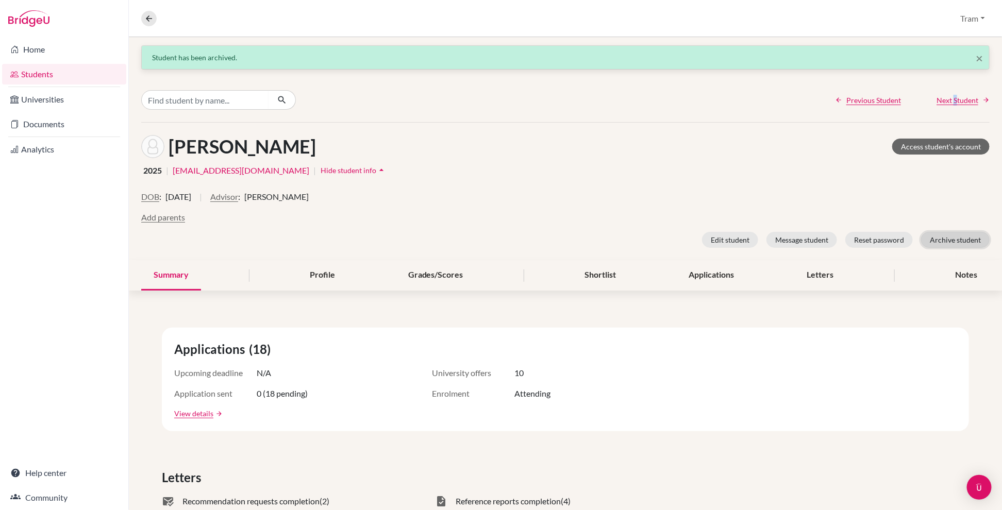
click at [618, 238] on button "Archive student" at bounding box center [955, 240] width 69 height 16
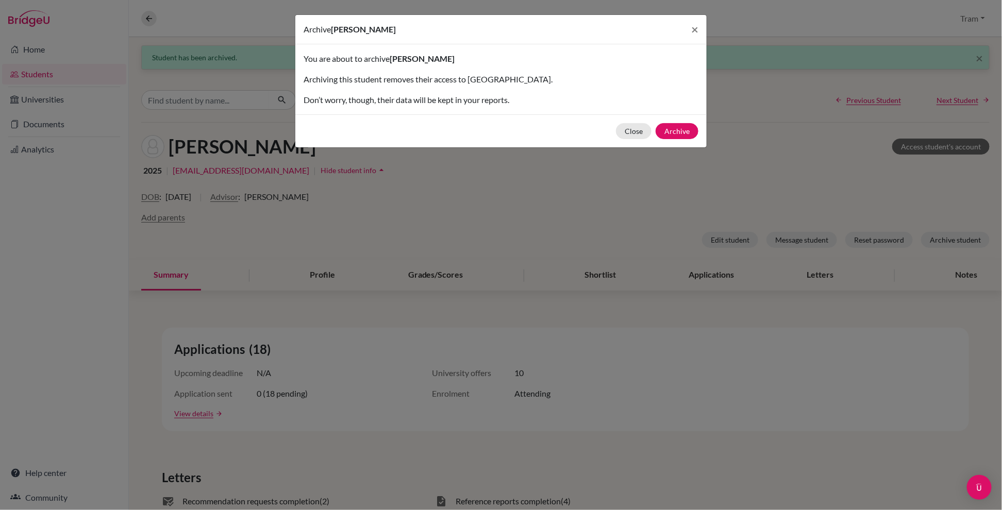
click at [618, 128] on div "Close Archive" at bounding box center [500, 130] width 411 height 33
click at [618, 128] on button "Archive" at bounding box center [677, 131] width 43 height 16
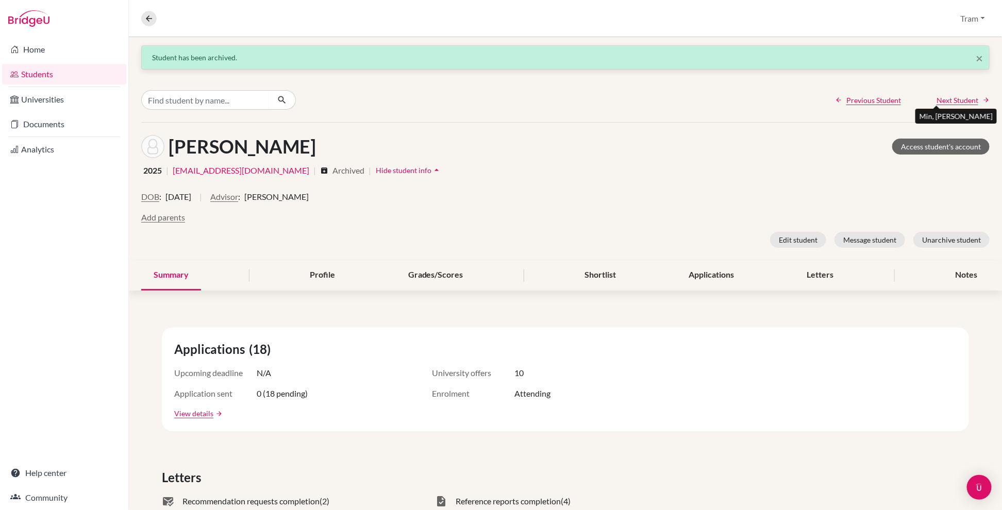
click at [618, 102] on span "Next Student" at bounding box center [958, 100] width 42 height 11
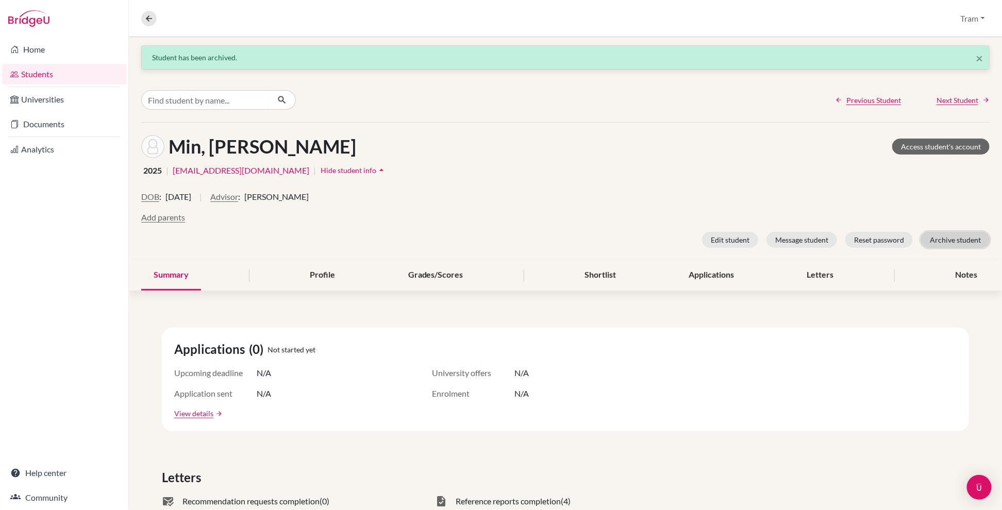
click at [618, 241] on button "Archive student" at bounding box center [955, 240] width 69 height 16
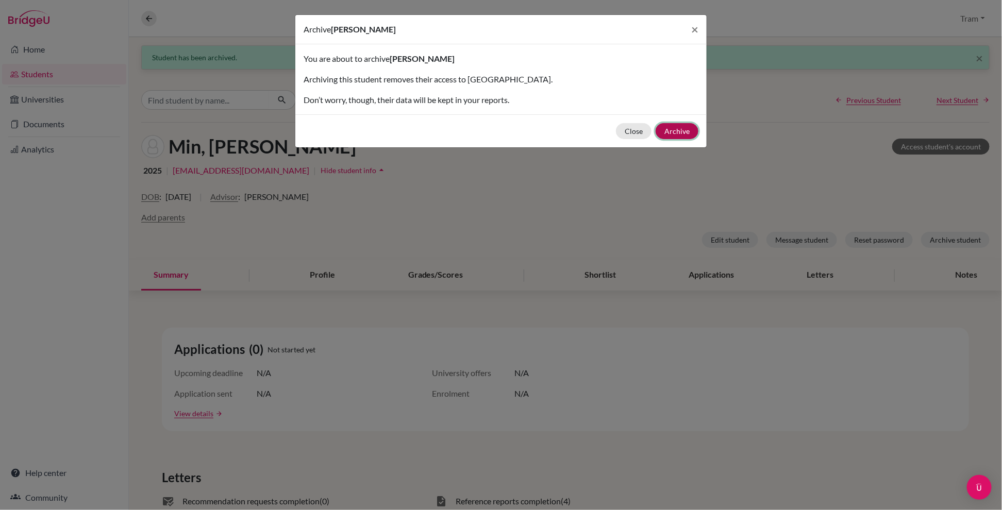
click at [618, 131] on button "Archive" at bounding box center [677, 131] width 43 height 16
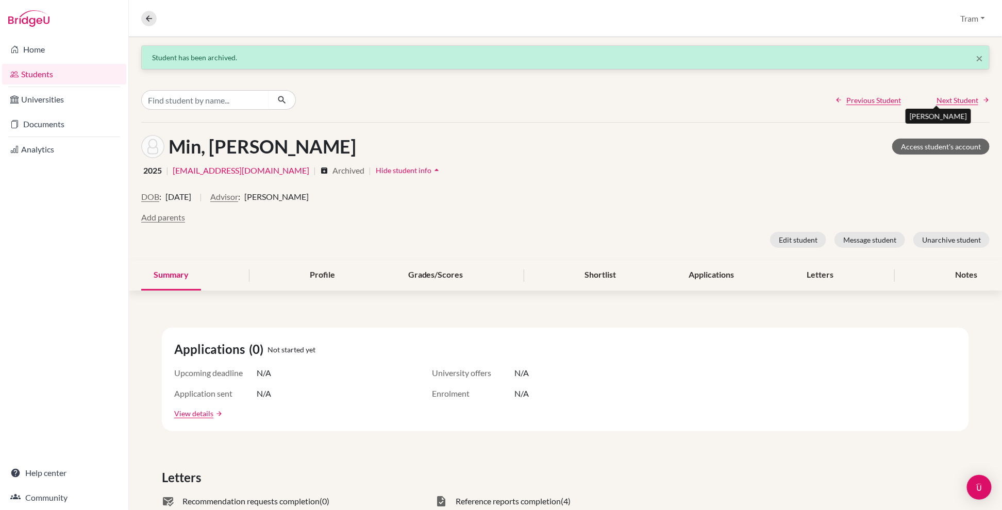
click at [618, 103] on span "Next Student" at bounding box center [958, 100] width 42 height 11
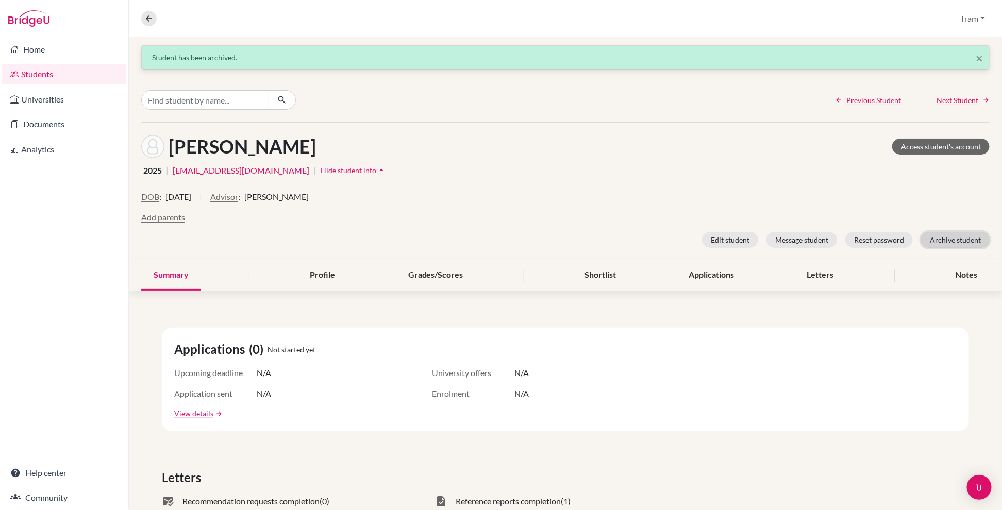
click at [618, 243] on button "Archive student" at bounding box center [955, 240] width 69 height 16
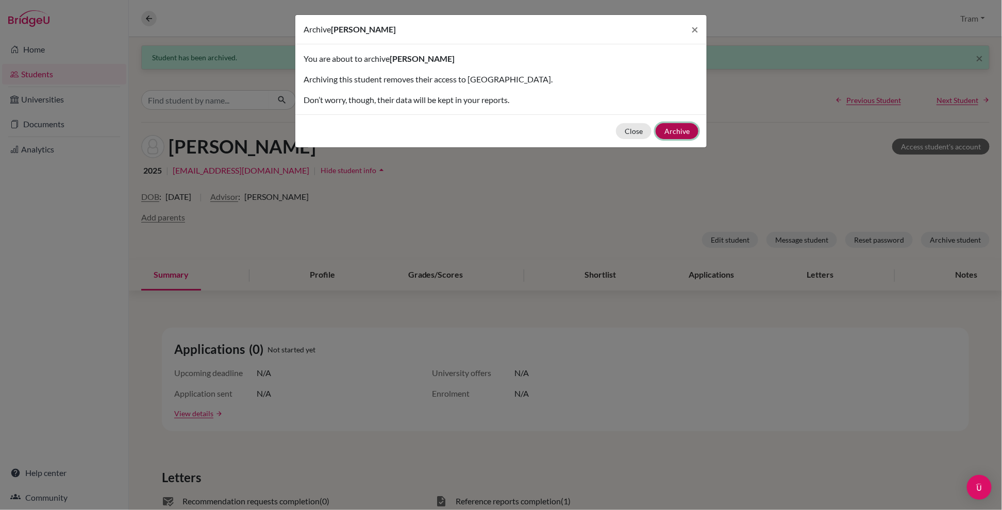
click at [618, 135] on button "Archive" at bounding box center [677, 131] width 43 height 16
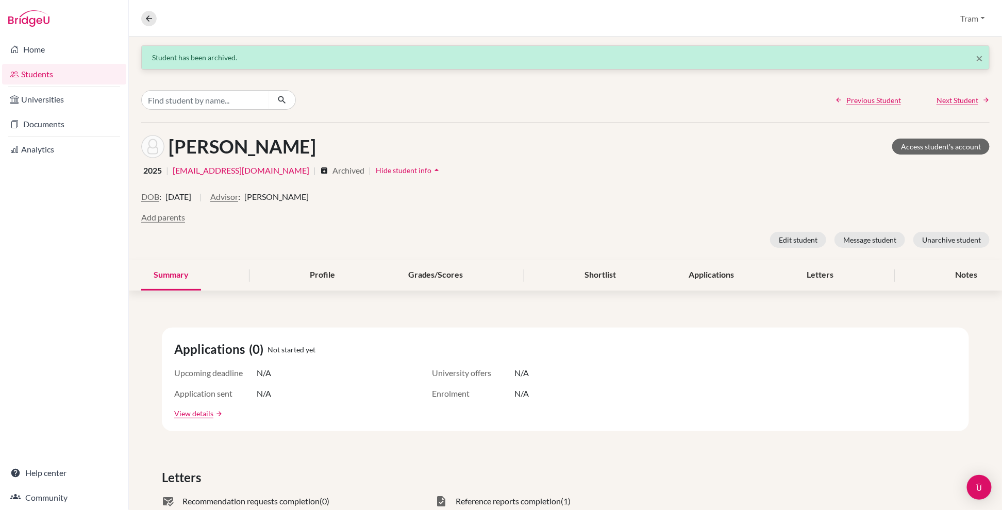
click at [618, 102] on span "Next Student" at bounding box center [958, 100] width 42 height 11
click at [618, 240] on button "Archive student" at bounding box center [955, 240] width 69 height 16
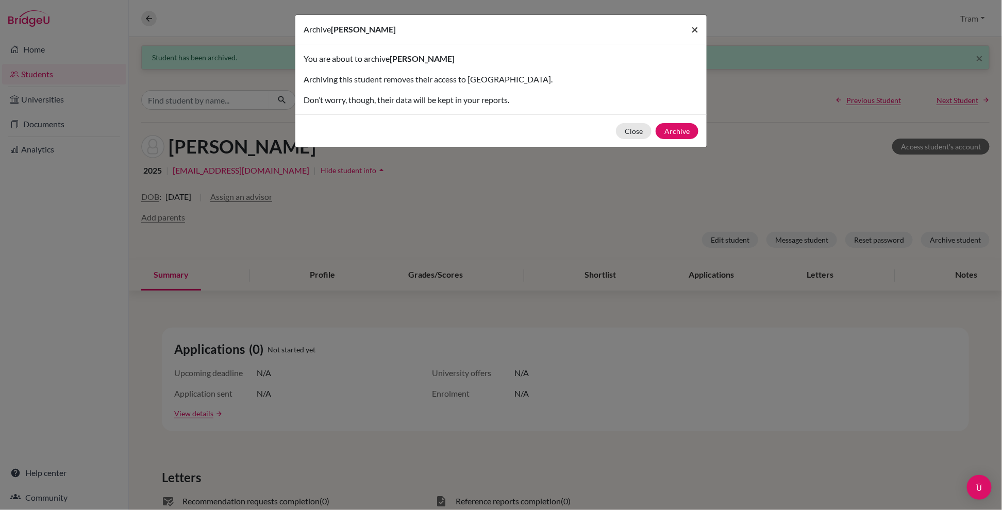
click at [618, 24] on span "×" at bounding box center [694, 29] width 7 height 15
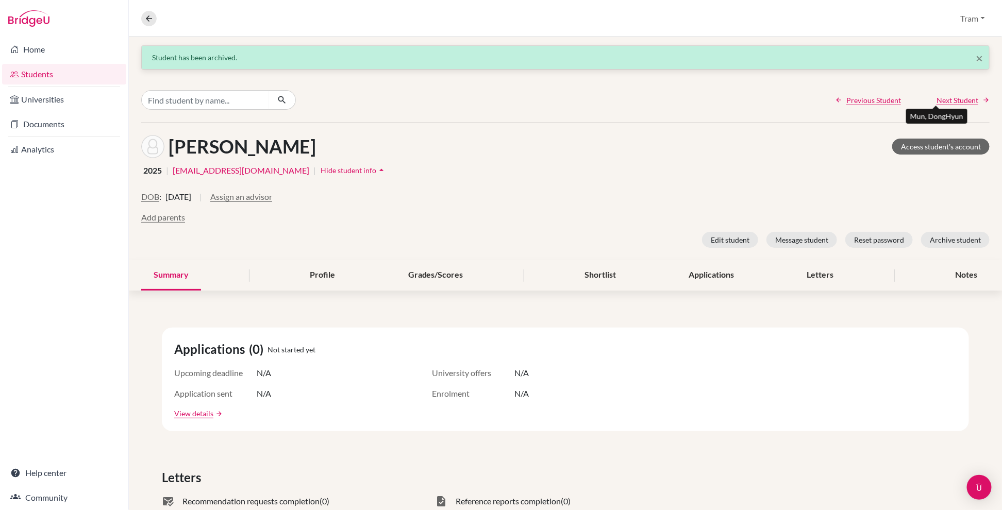
click at [618, 102] on span "Next Student" at bounding box center [958, 100] width 42 height 11
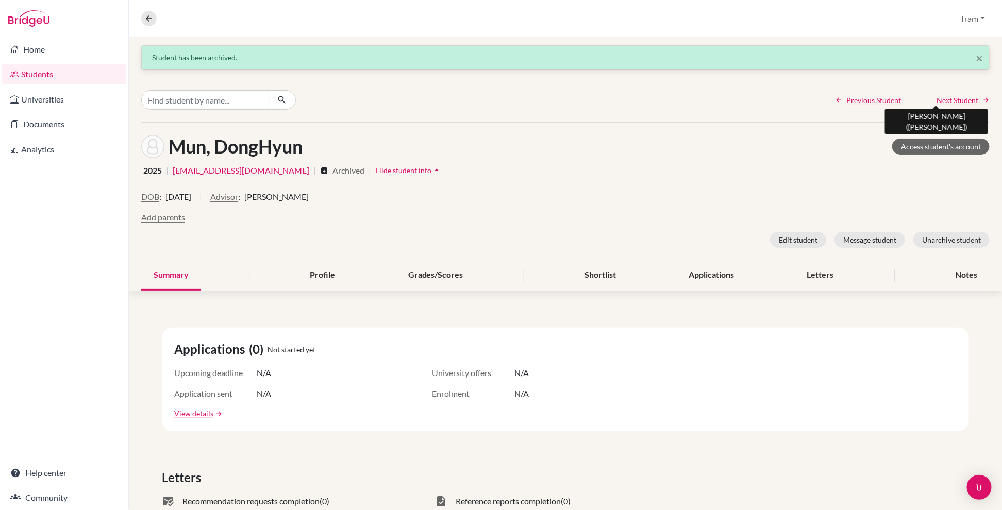
click at [618, 102] on span "Next Student" at bounding box center [958, 100] width 42 height 11
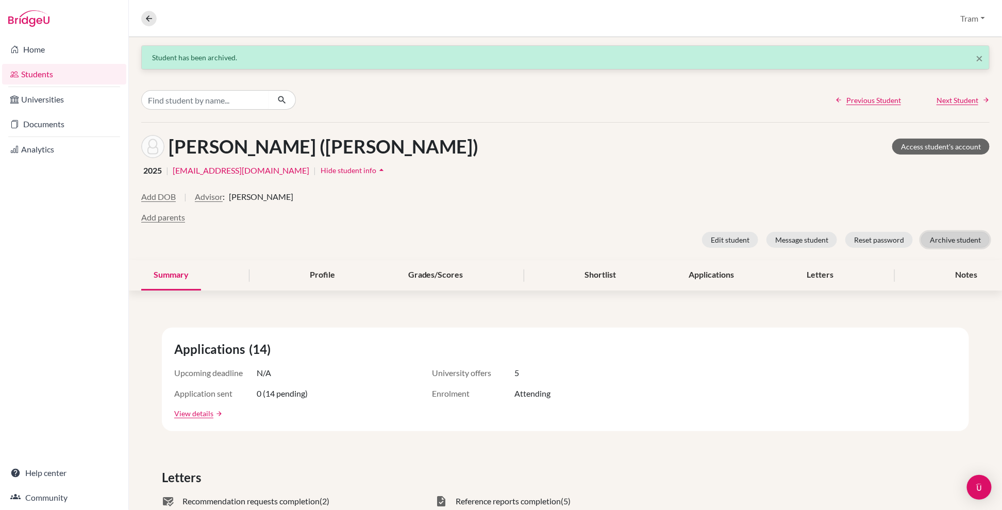
click at [618, 239] on button "Archive student" at bounding box center [955, 240] width 69 height 16
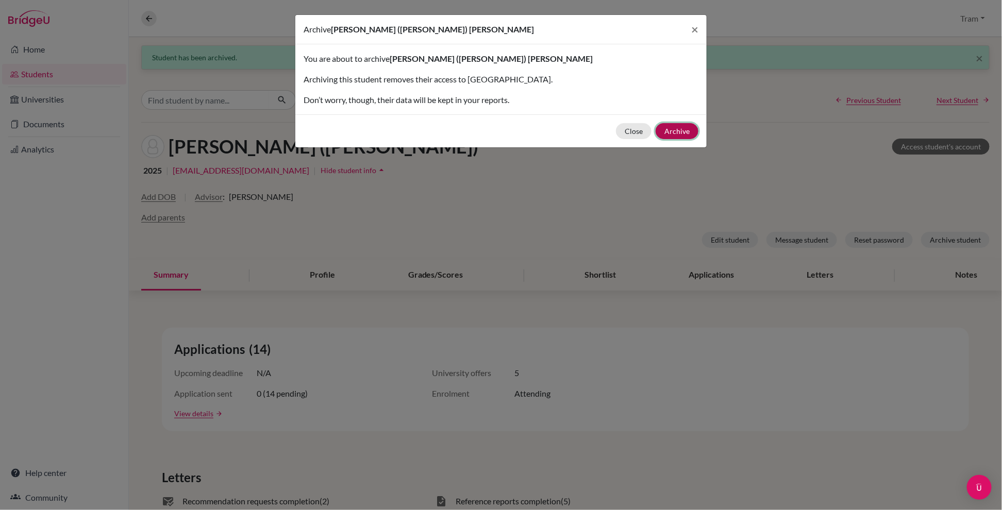
click at [618, 129] on button "Archive" at bounding box center [677, 131] width 43 height 16
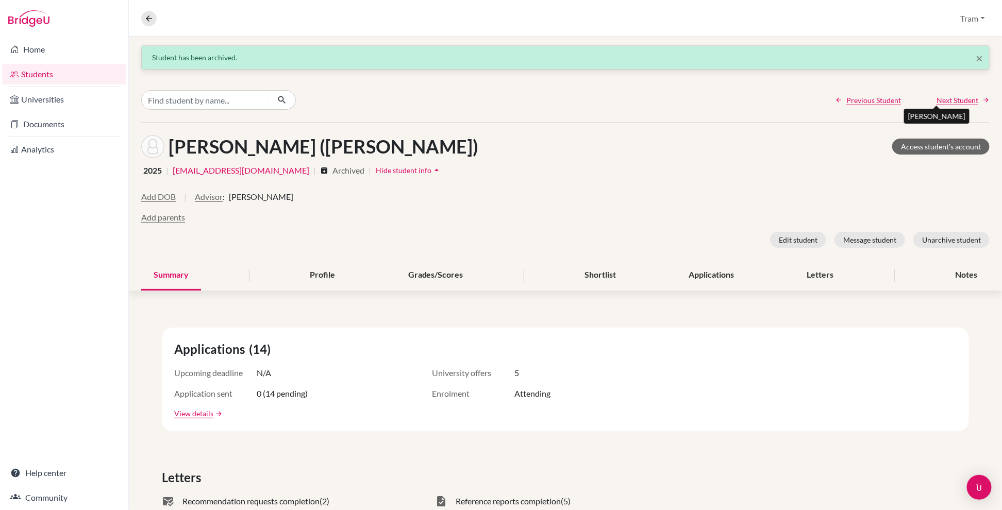
click at [618, 100] on span "Next Student" at bounding box center [958, 100] width 42 height 11
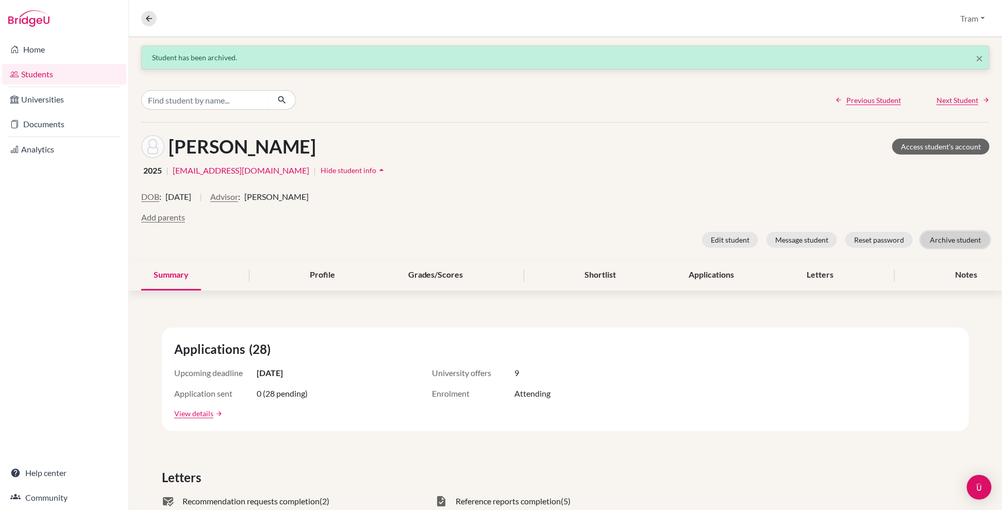
click at [618, 232] on button "Archive student" at bounding box center [955, 240] width 69 height 16
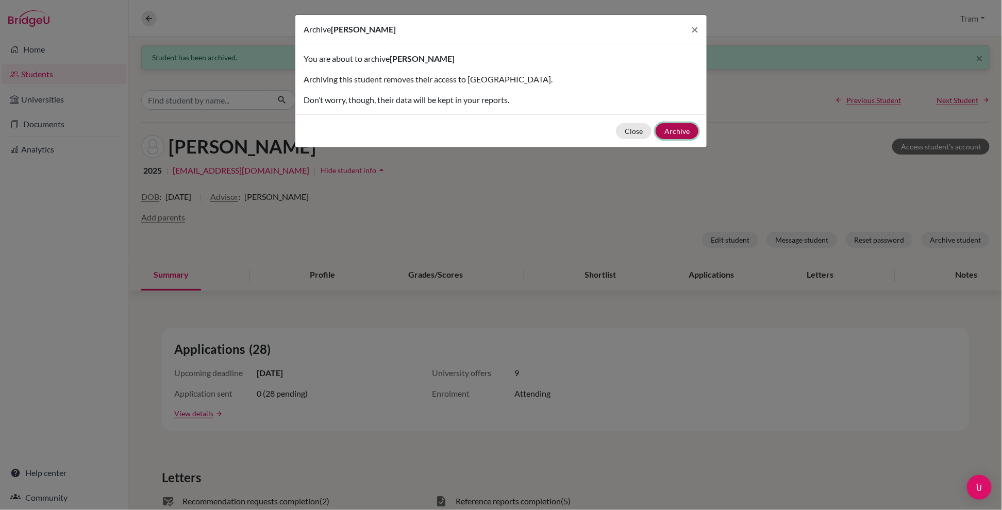
click at [618, 130] on button "Archive" at bounding box center [677, 131] width 43 height 16
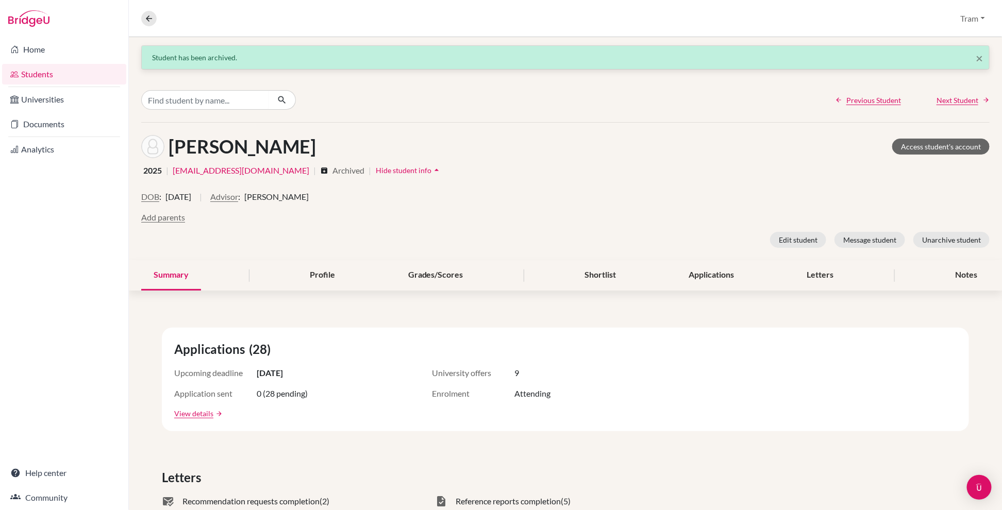
click at [618, 87] on div "Previous Student Next Student" at bounding box center [565, 100] width 873 height 44
click at [618, 89] on div "Previous Student Next Student" at bounding box center [565, 100] width 873 height 44
click at [618, 96] on span "Next Student" at bounding box center [958, 100] width 42 height 11
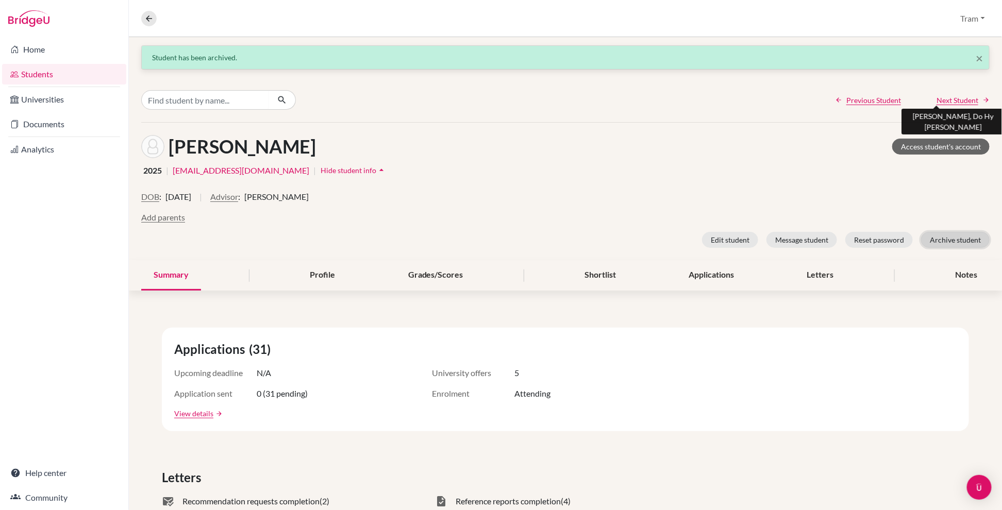
click at [618, 241] on button "Archive student" at bounding box center [955, 240] width 69 height 16
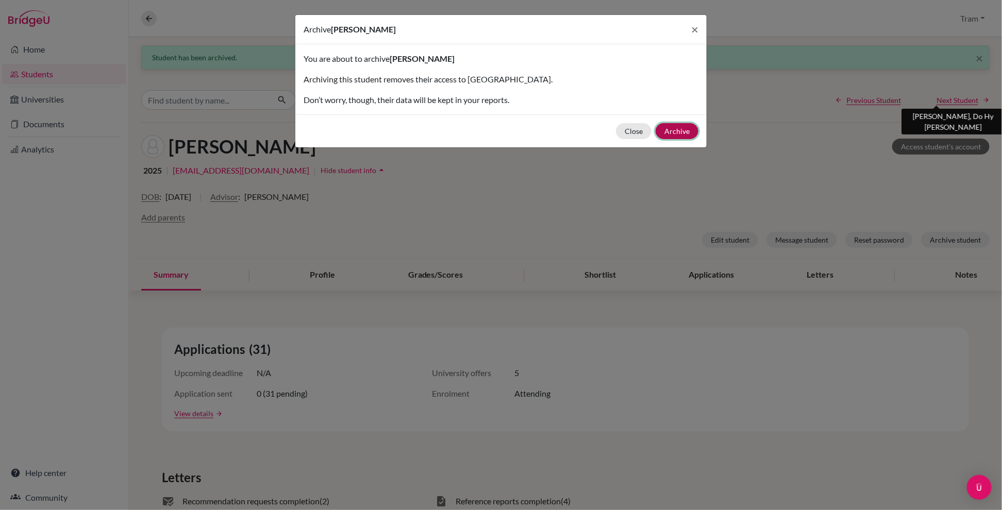
click at [618, 134] on button "Archive" at bounding box center [677, 131] width 43 height 16
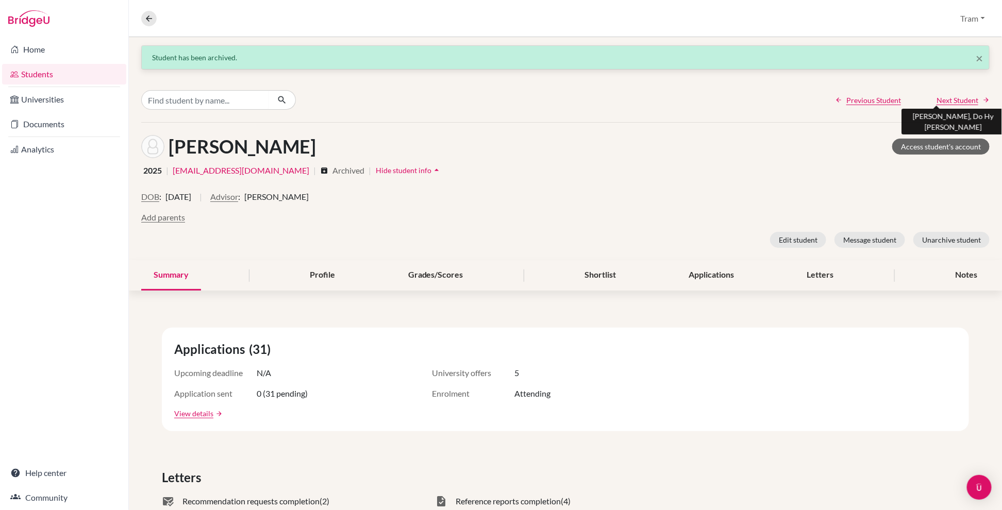
click at [618, 100] on span "Next Student" at bounding box center [958, 100] width 42 height 11
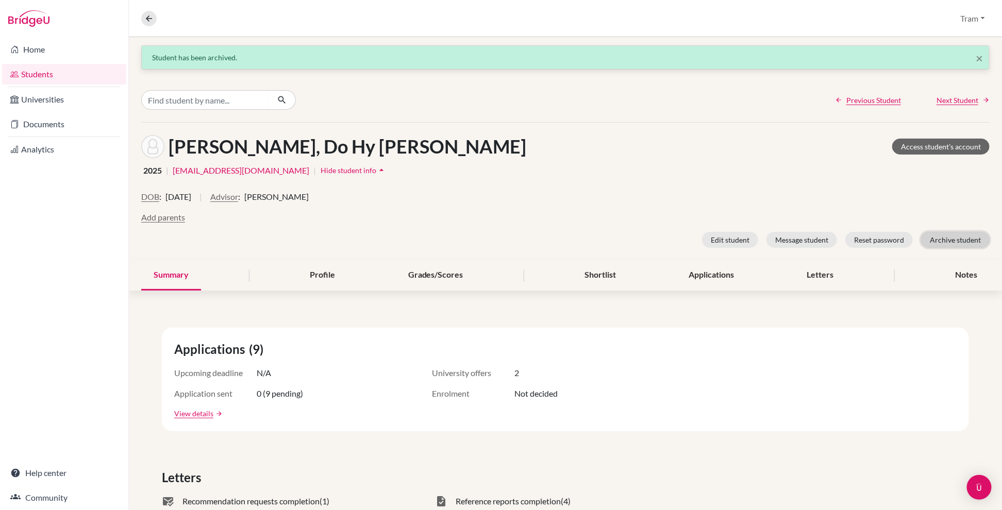
click at [618, 240] on button "Archive student" at bounding box center [955, 240] width 69 height 16
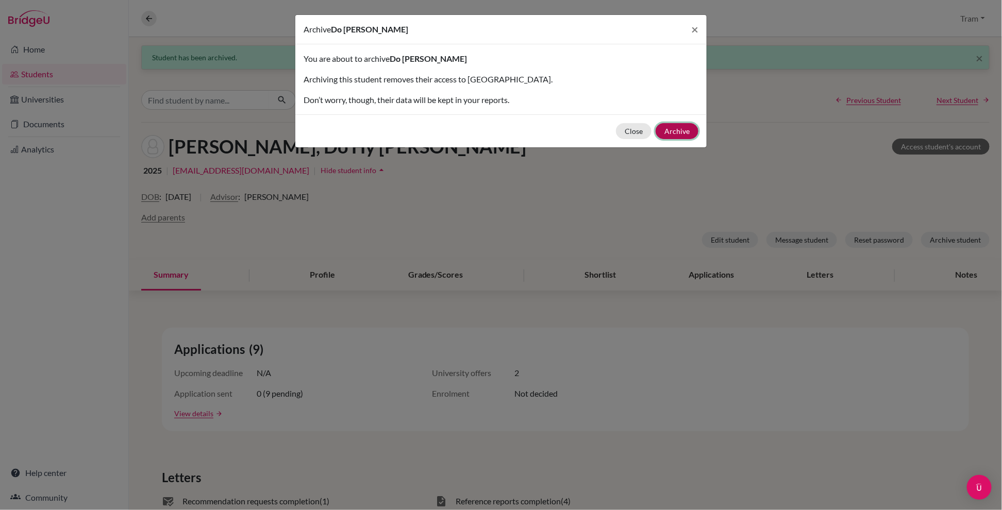
click at [618, 130] on button "Archive" at bounding box center [677, 131] width 43 height 16
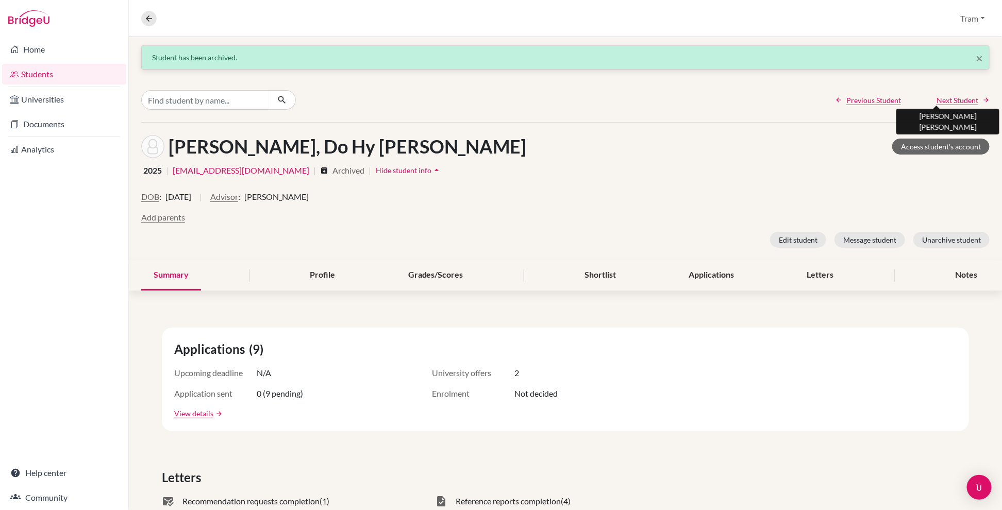
click at [618, 102] on span "Next Student" at bounding box center [958, 100] width 42 height 11
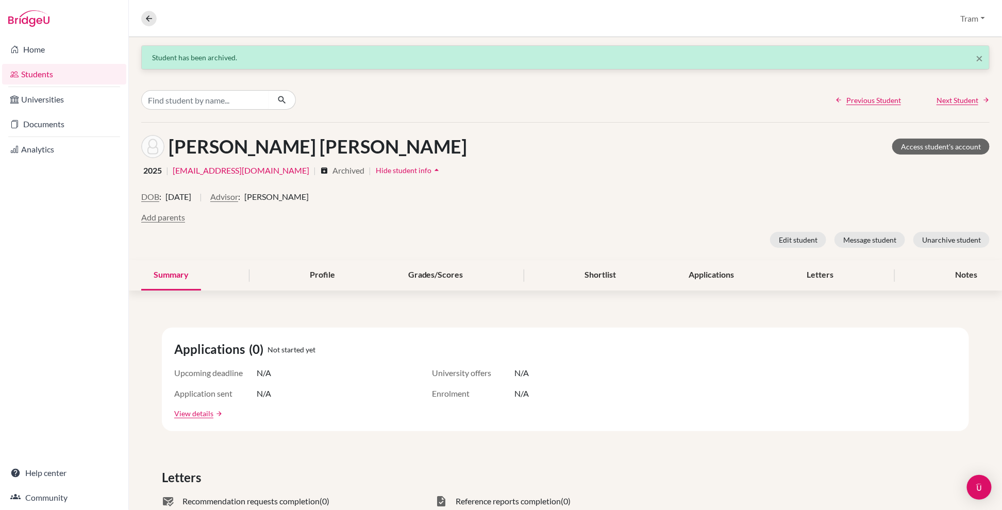
click at [618, 97] on span "Next Student" at bounding box center [958, 100] width 42 height 11
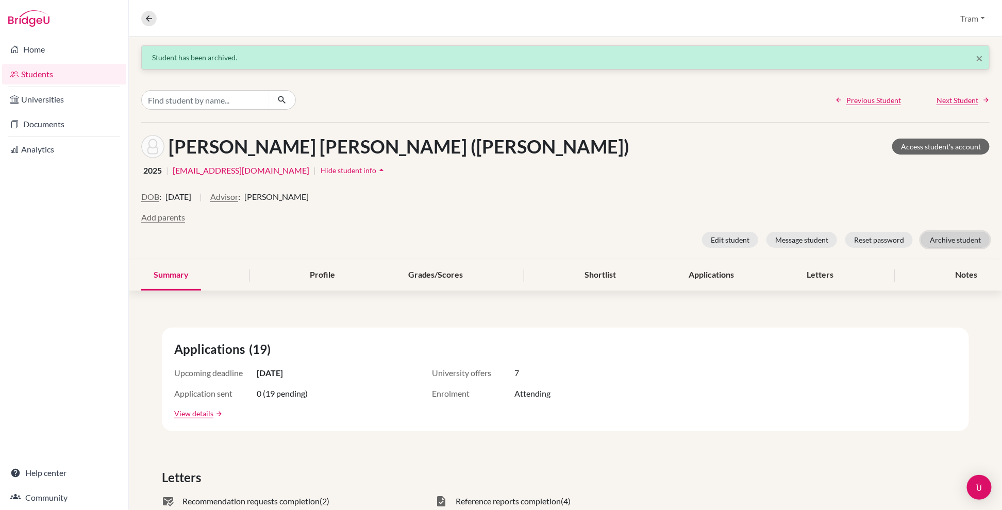
click at [618, 242] on button "Archive student" at bounding box center [955, 240] width 69 height 16
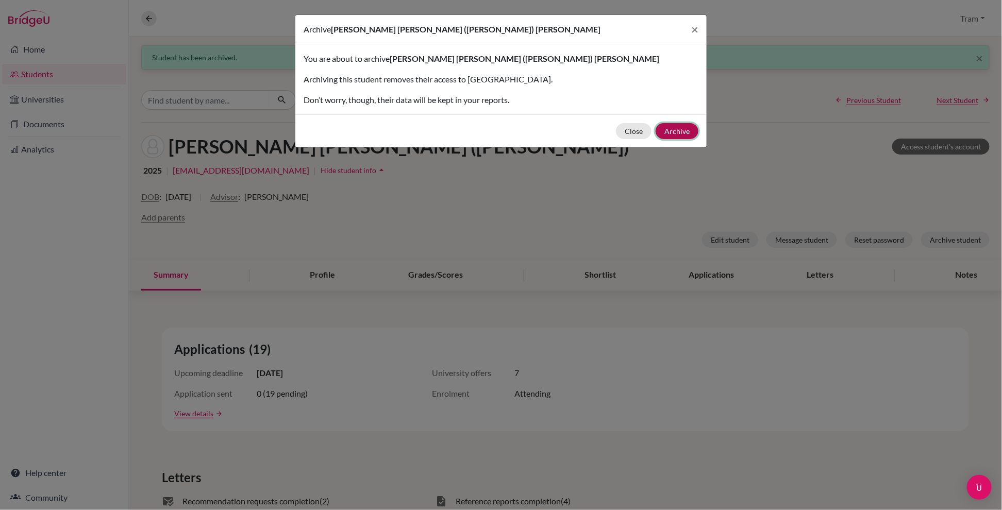
click at [618, 126] on button "Archive" at bounding box center [677, 131] width 43 height 16
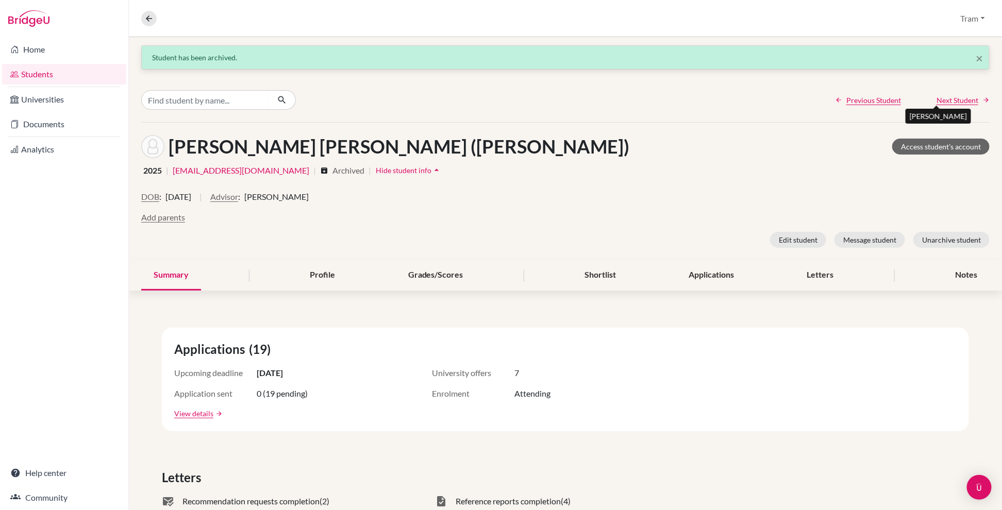
click at [618, 98] on span "Next Student" at bounding box center [958, 100] width 42 height 11
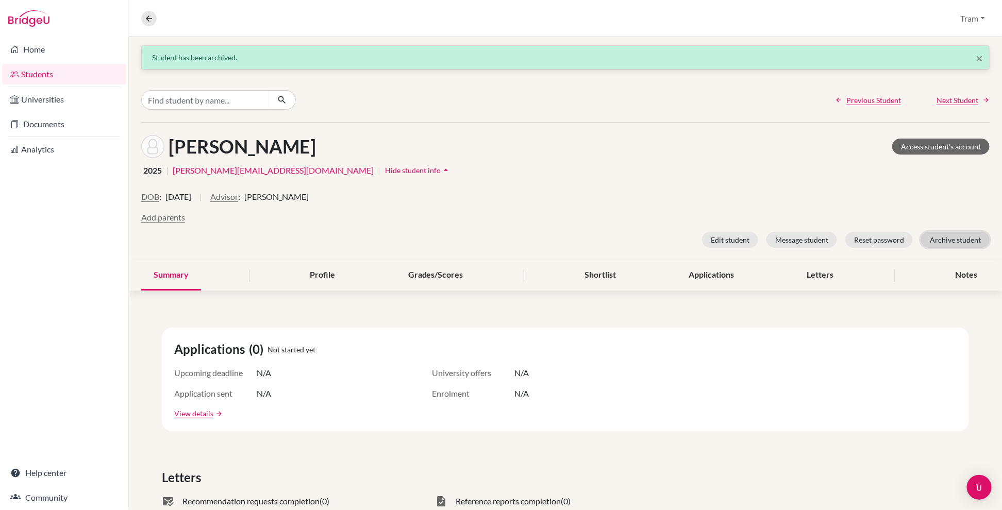
click at [618, 240] on button "Archive student" at bounding box center [955, 240] width 69 height 16
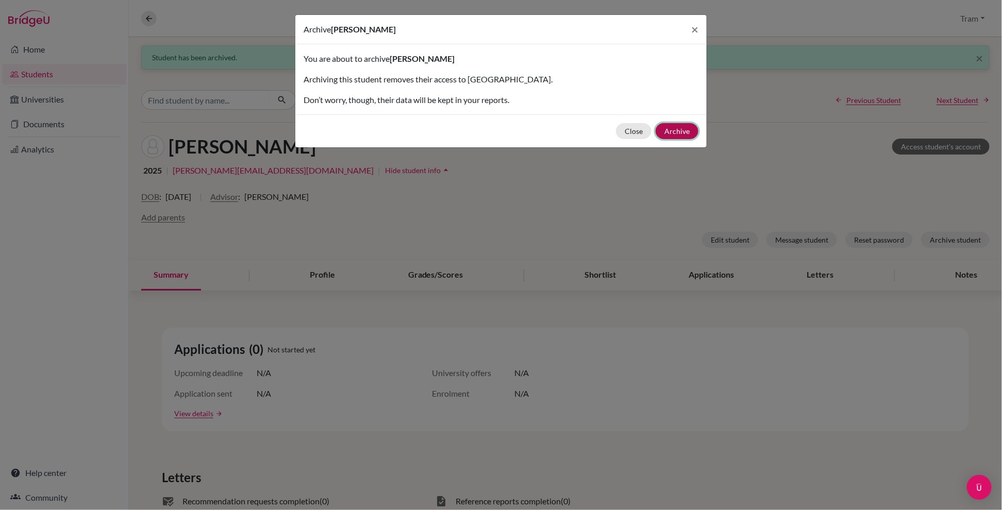
click at [618, 135] on button "Archive" at bounding box center [677, 131] width 43 height 16
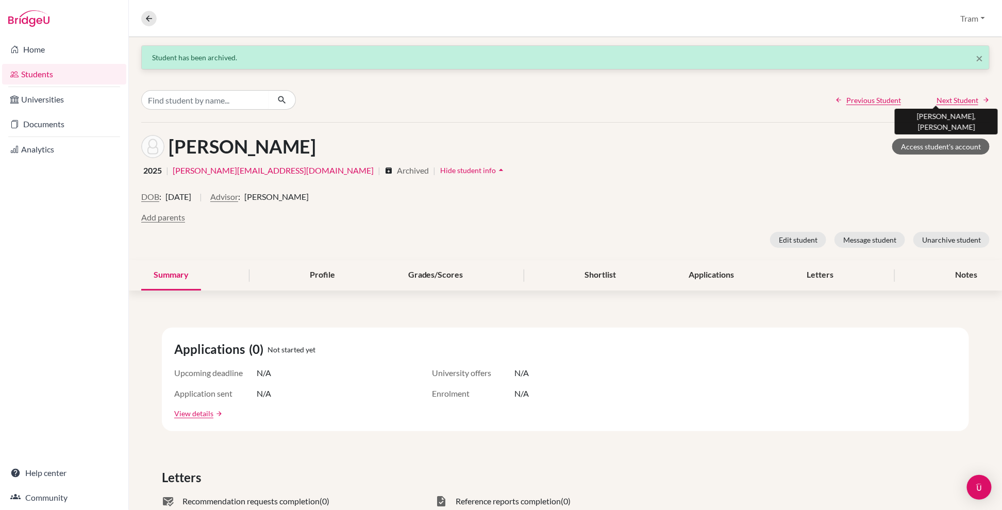
click at [618, 100] on span "Next Student" at bounding box center [958, 100] width 42 height 11
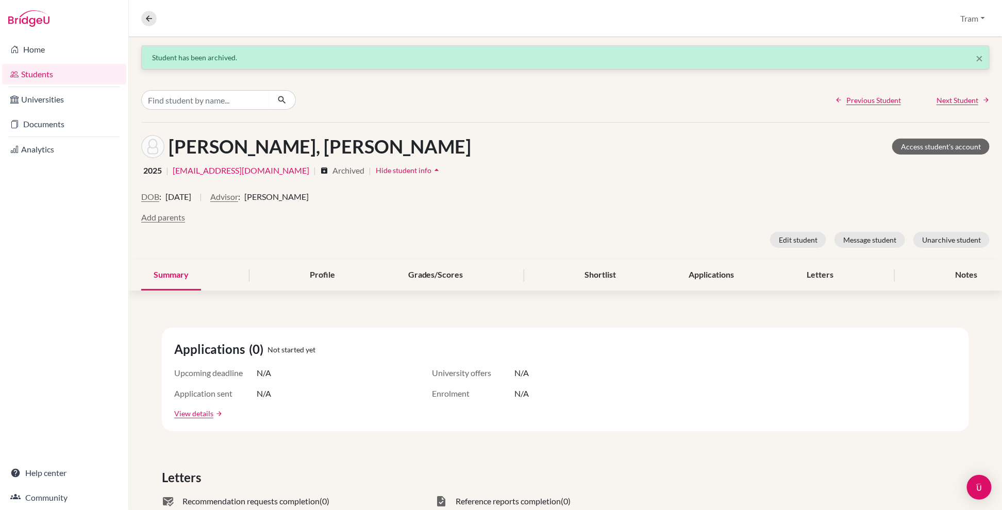
click at [618, 105] on span "Next Student" at bounding box center [958, 100] width 42 height 11
click at [618, 237] on button "Archive student" at bounding box center [955, 240] width 69 height 16
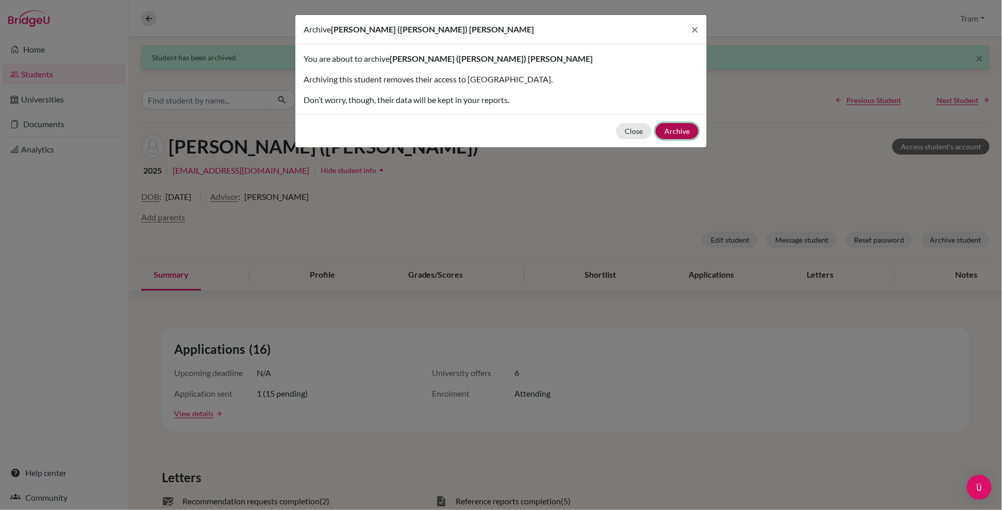
click at [618, 124] on button "Archive" at bounding box center [677, 131] width 43 height 16
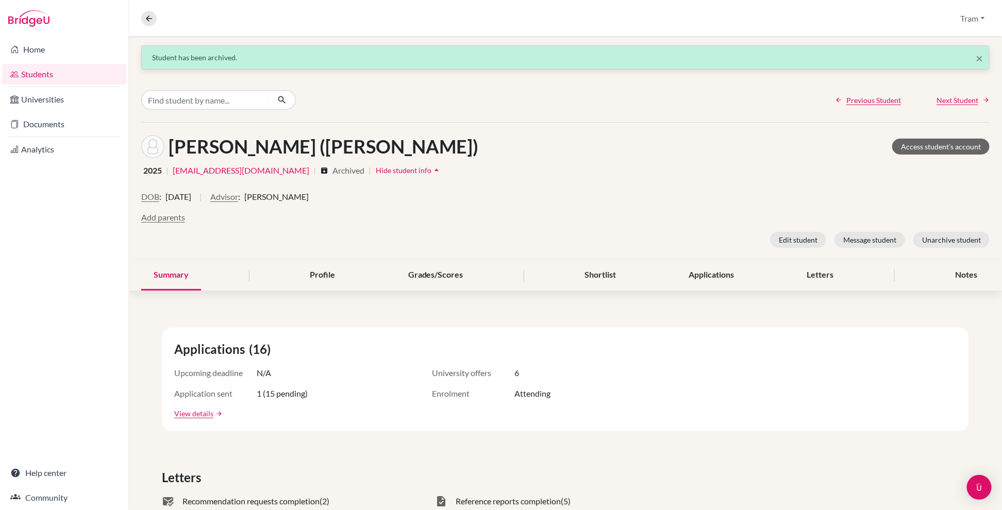
click at [618, 106] on div "Previous Student Next Student" at bounding box center [565, 100] width 873 height 44
click at [618, 95] on span "Next Student" at bounding box center [958, 100] width 42 height 11
click at [618, 240] on button "Archive student" at bounding box center [955, 240] width 69 height 16
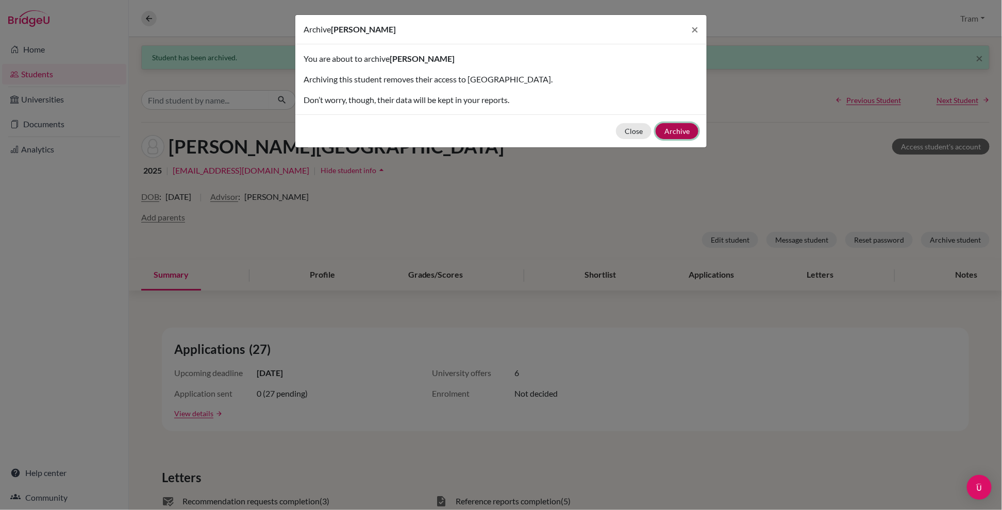
click at [618, 133] on button "Archive" at bounding box center [677, 131] width 43 height 16
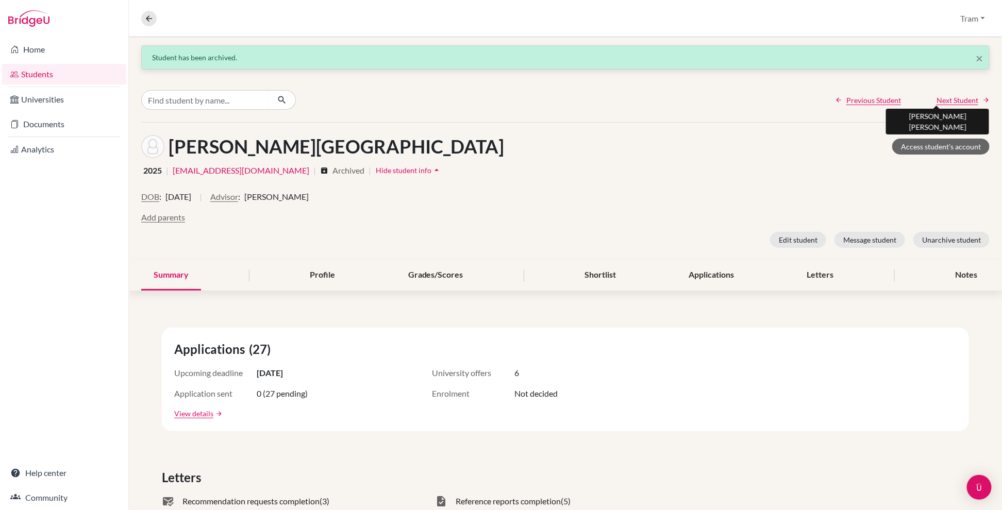
click at [618, 101] on span "Next Student" at bounding box center [958, 100] width 42 height 11
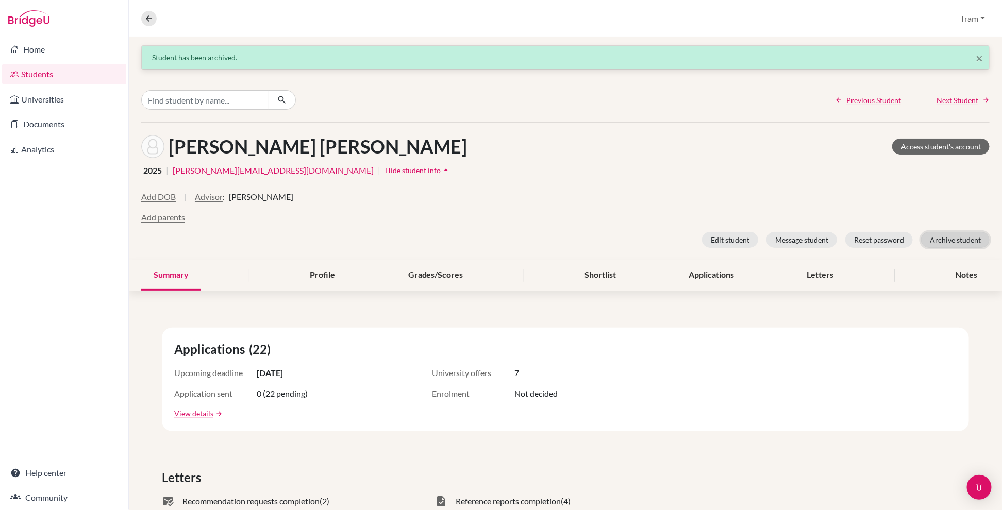
click at [618, 246] on button "Archive student" at bounding box center [955, 240] width 69 height 16
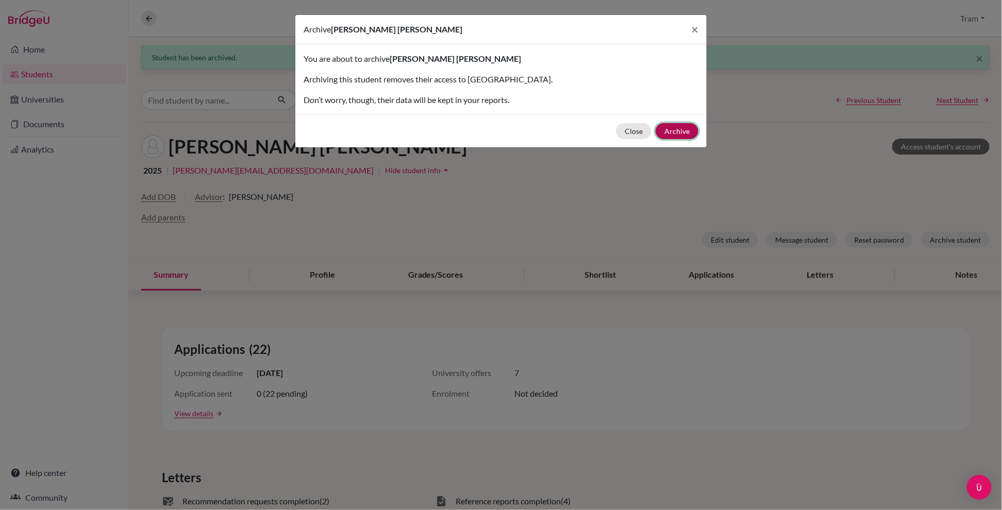
click at [618, 131] on button "Archive" at bounding box center [677, 131] width 43 height 16
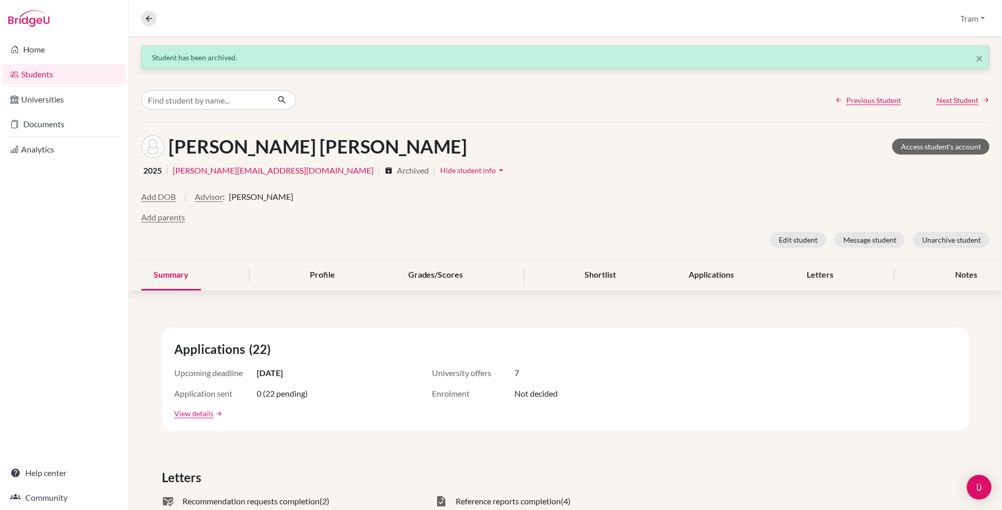
click at [618, 102] on span "Next Student" at bounding box center [958, 100] width 42 height 11
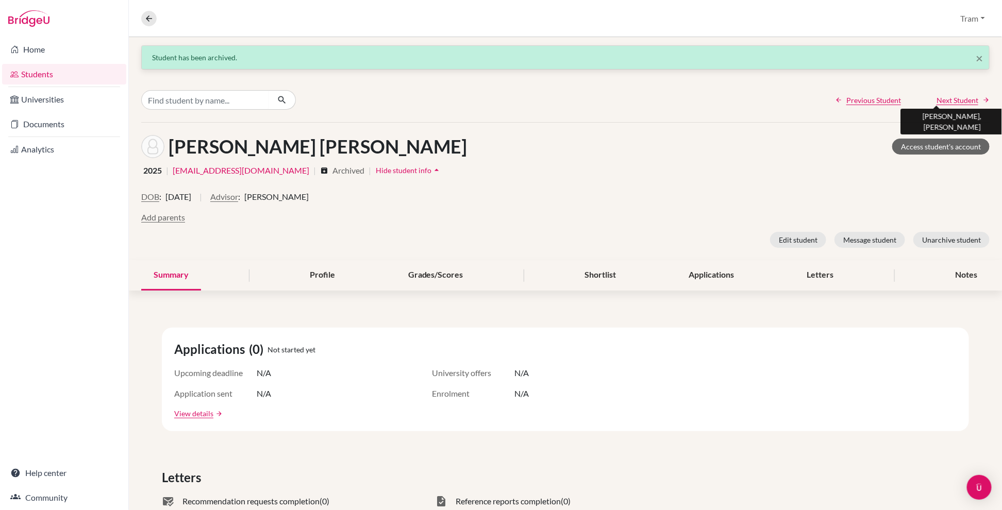
click at [618, 96] on span "Next Student" at bounding box center [958, 100] width 42 height 11
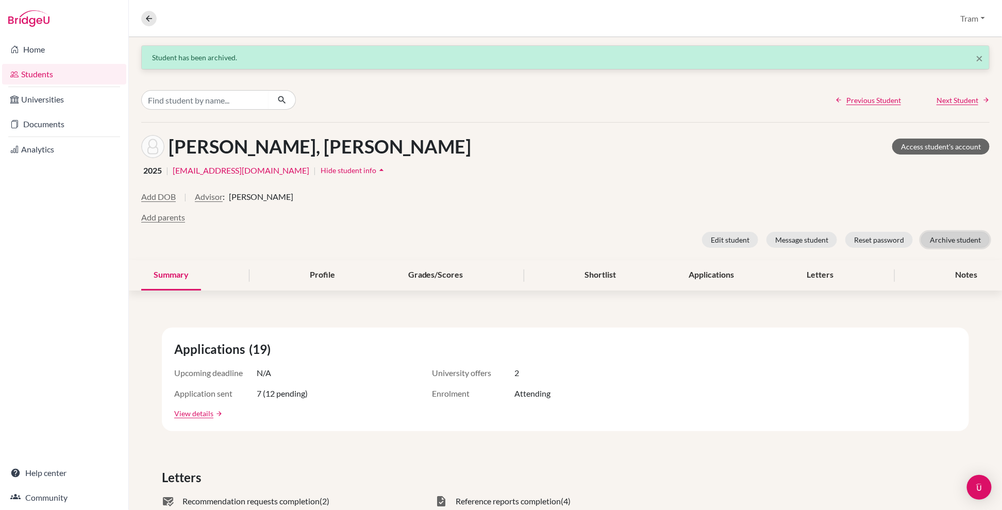
click at [618, 237] on button "Archive student" at bounding box center [955, 240] width 69 height 16
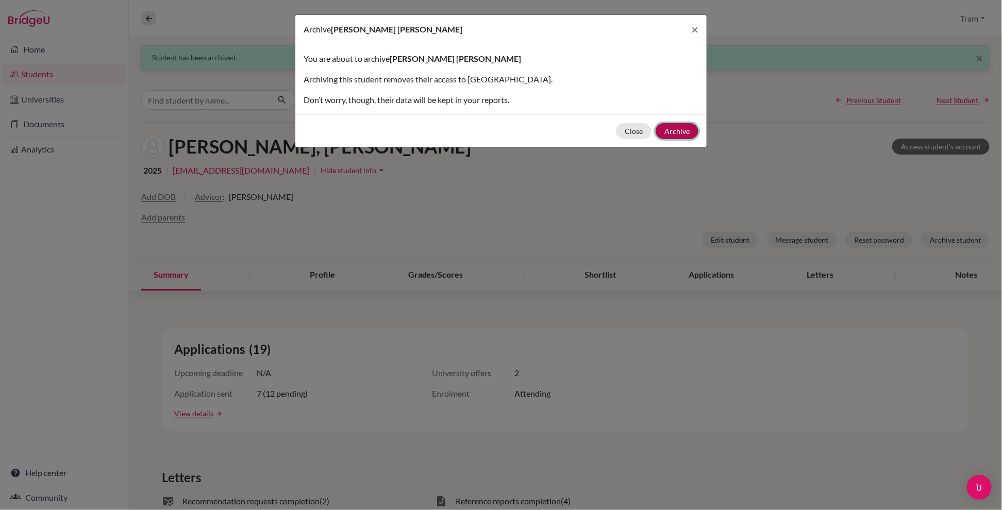
click at [618, 131] on button "Archive" at bounding box center [677, 131] width 43 height 16
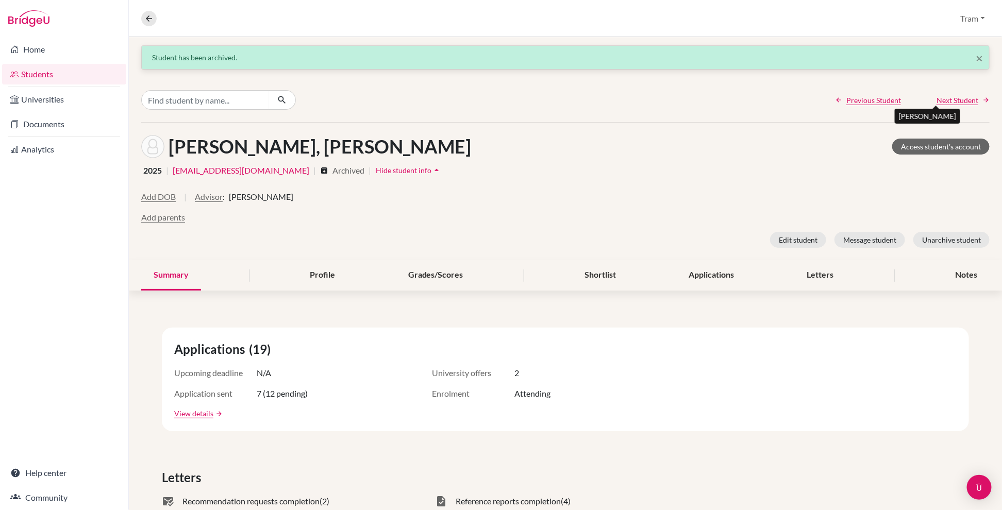
click at [618, 102] on span "Next Student" at bounding box center [958, 100] width 42 height 11
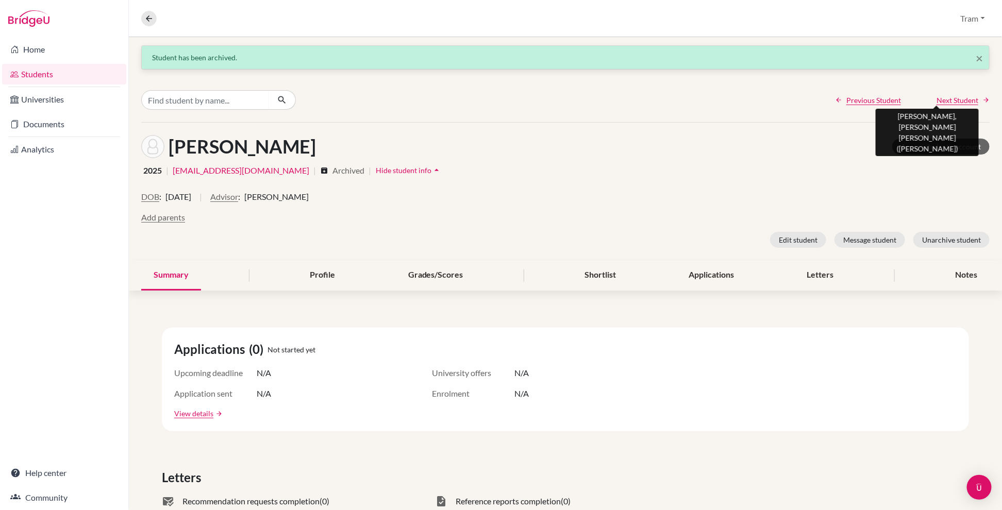
click at [618, 97] on span "Next Student" at bounding box center [958, 100] width 42 height 11
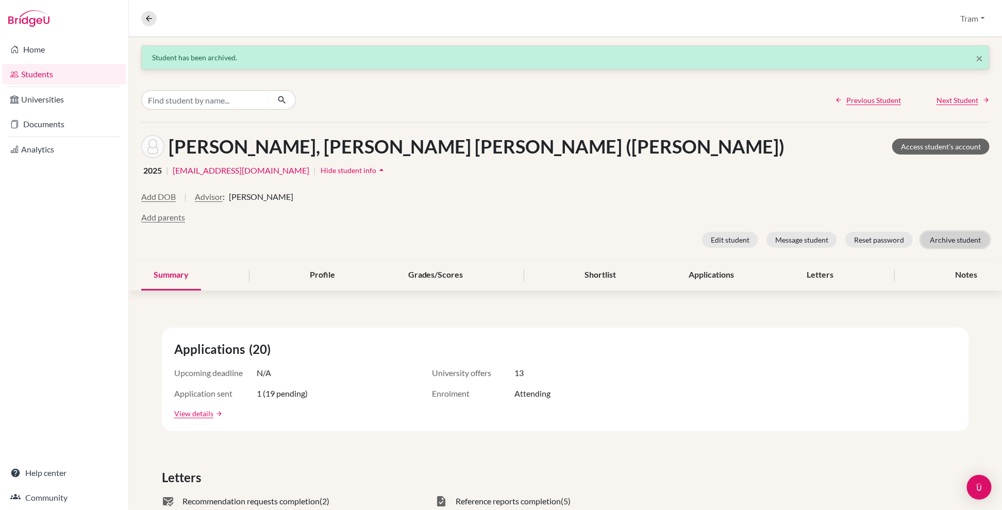
click at [618, 241] on button "Archive student" at bounding box center [955, 240] width 69 height 16
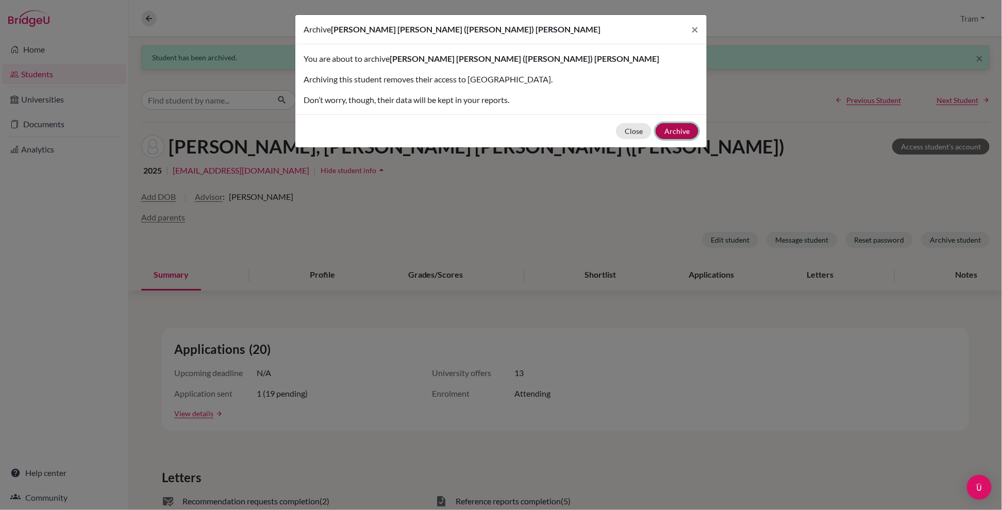
click at [618, 127] on button "Archive" at bounding box center [677, 131] width 43 height 16
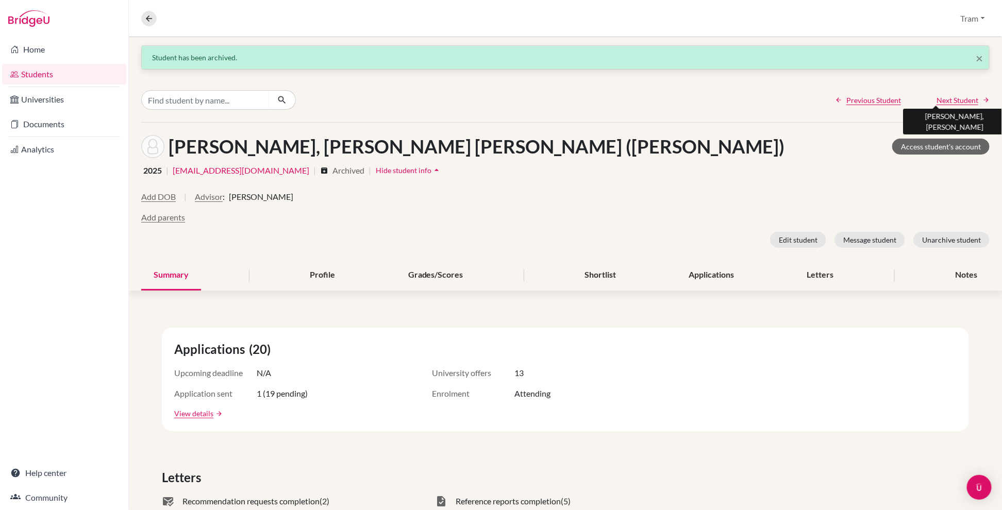
click at [618, 95] on span "Next Student" at bounding box center [958, 100] width 42 height 11
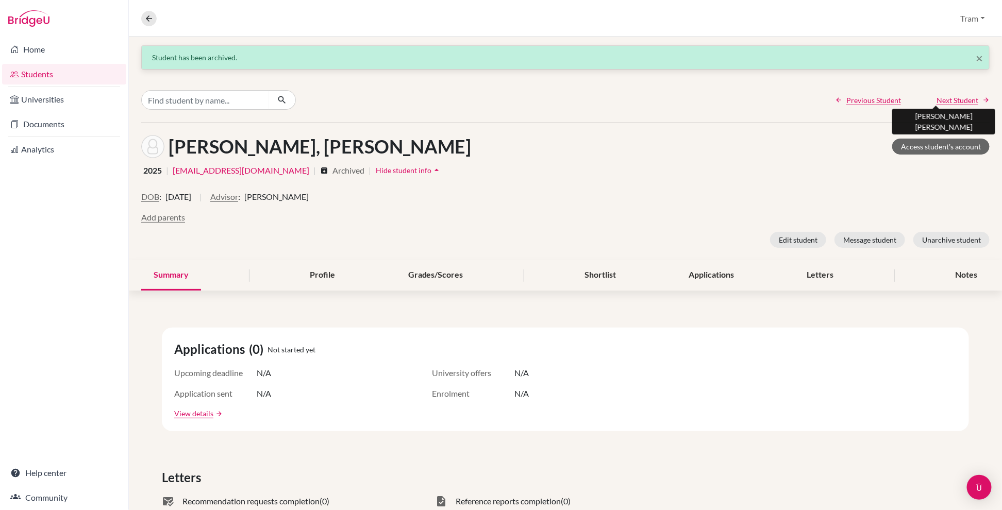
click at [618, 103] on span "Next Student" at bounding box center [958, 100] width 42 height 11
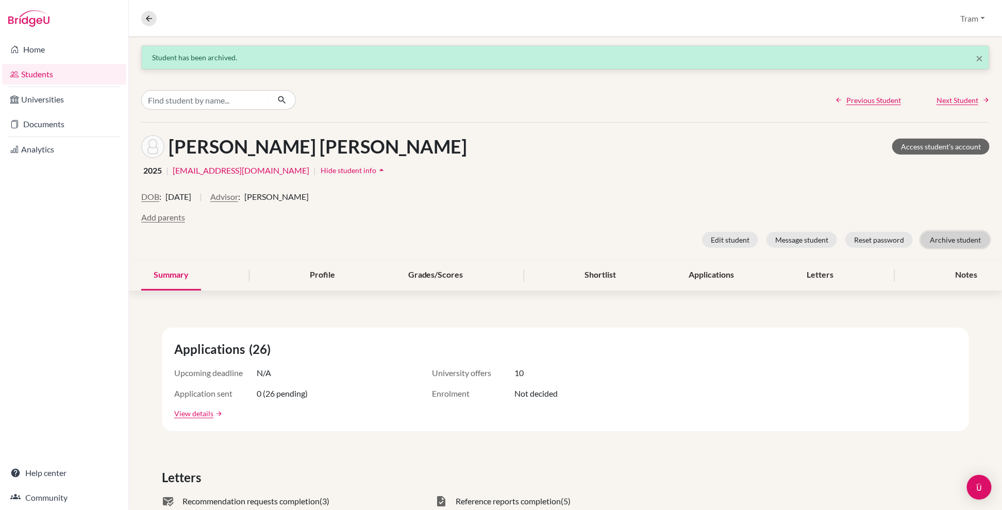
click at [618, 236] on button "Archive student" at bounding box center [955, 240] width 69 height 16
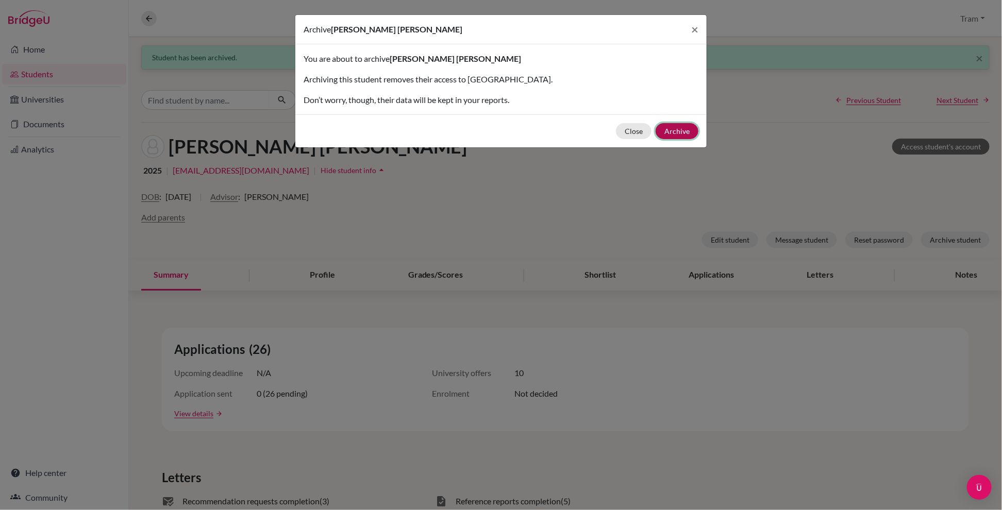
click at [618, 127] on button "Archive" at bounding box center [677, 131] width 43 height 16
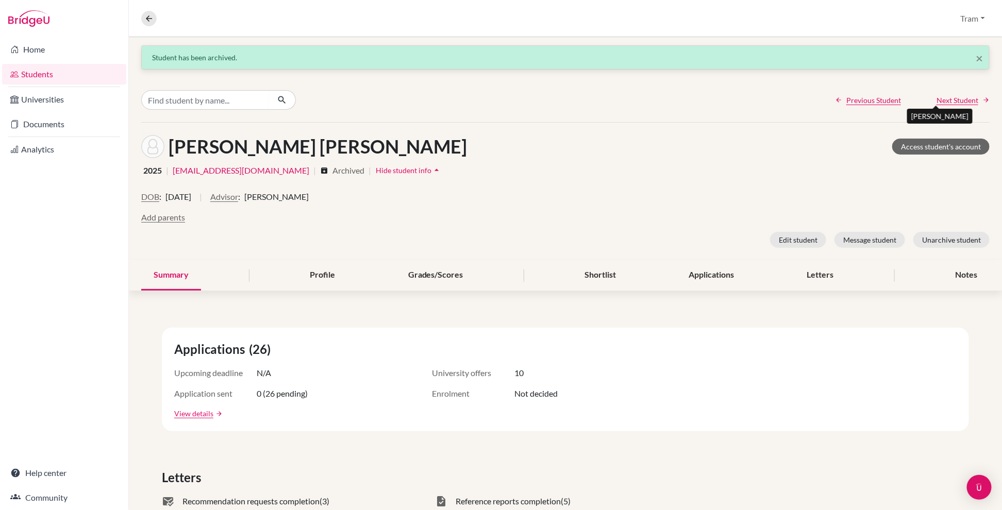
click at [618, 95] on span "Next Student" at bounding box center [958, 100] width 42 height 11
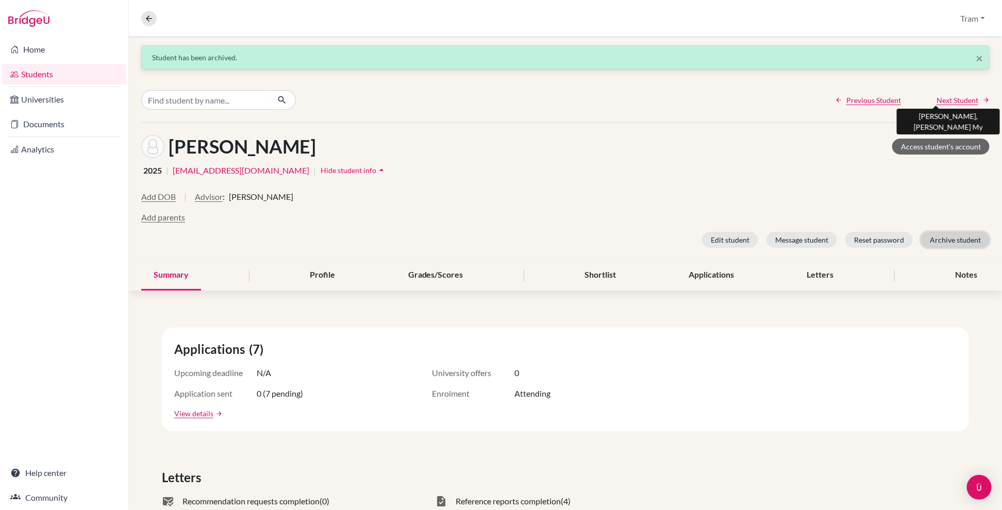
click at [618, 242] on button "Archive student" at bounding box center [955, 240] width 69 height 16
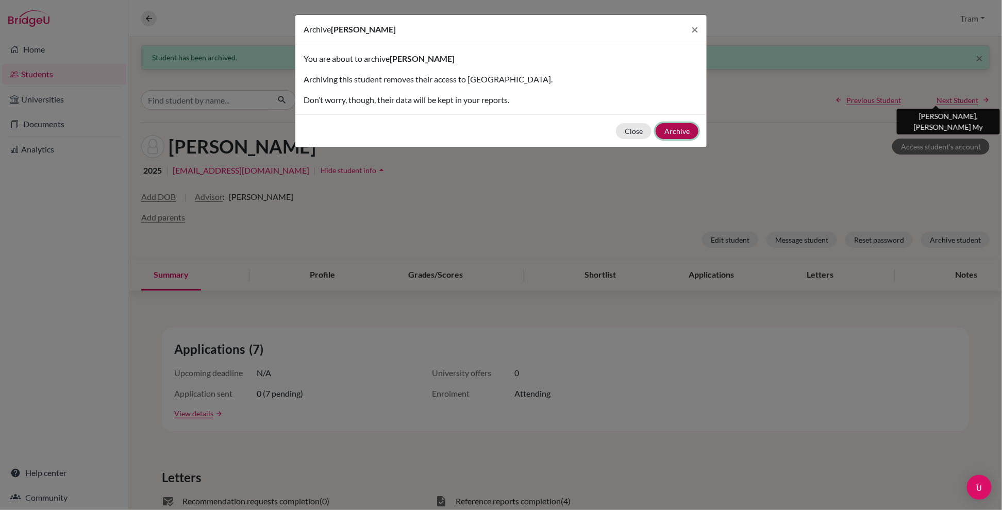
click at [618, 127] on button "Archive" at bounding box center [677, 131] width 43 height 16
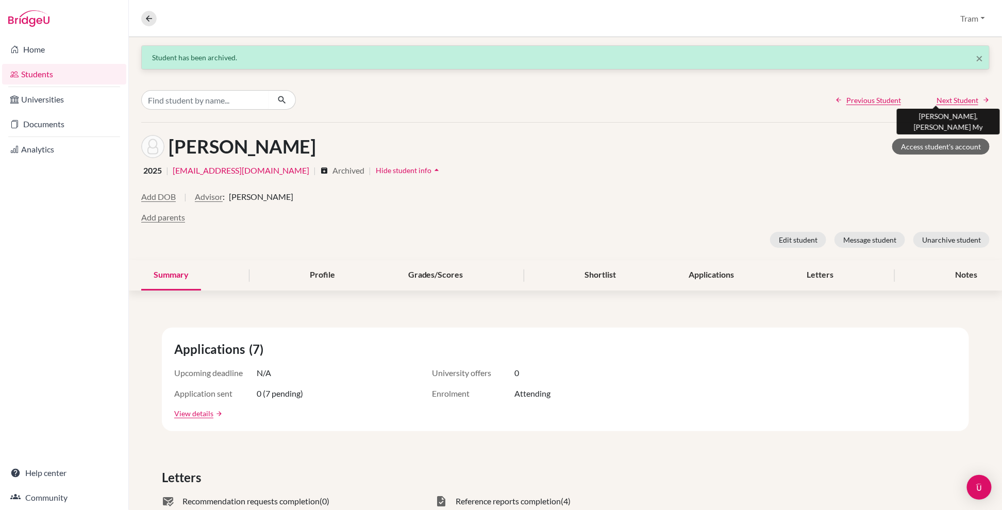
click at [618, 96] on span "Next Student" at bounding box center [958, 100] width 42 height 11
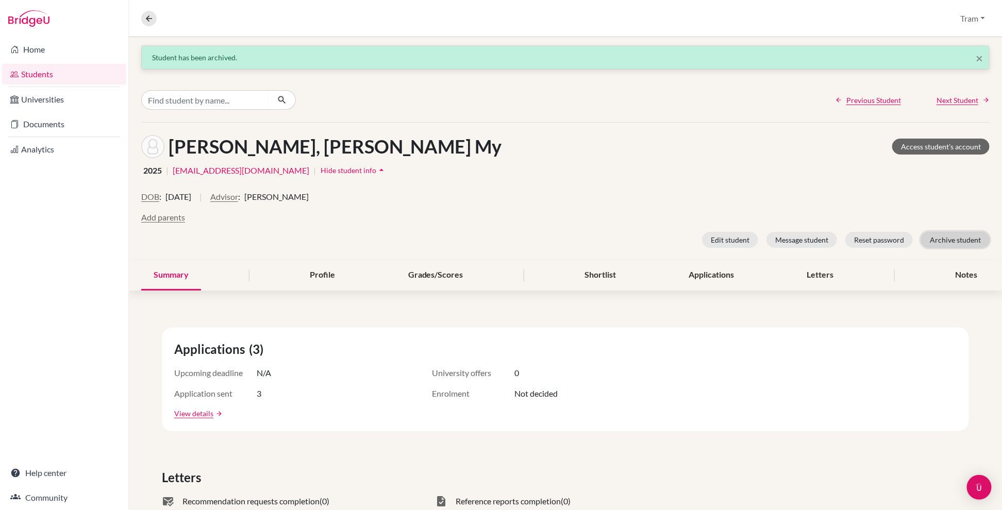
click at [618, 244] on button "Archive student" at bounding box center [955, 240] width 69 height 16
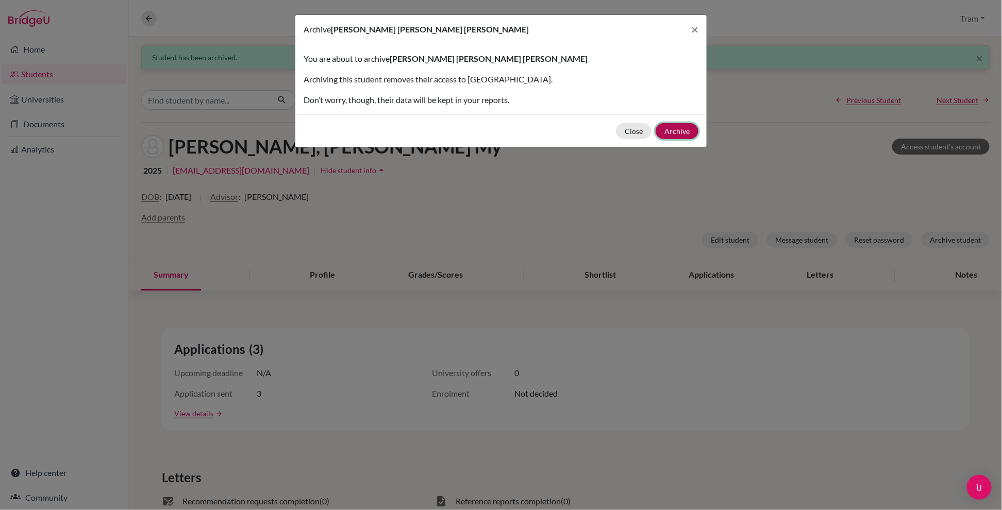
click at [618, 129] on button "Archive" at bounding box center [677, 131] width 43 height 16
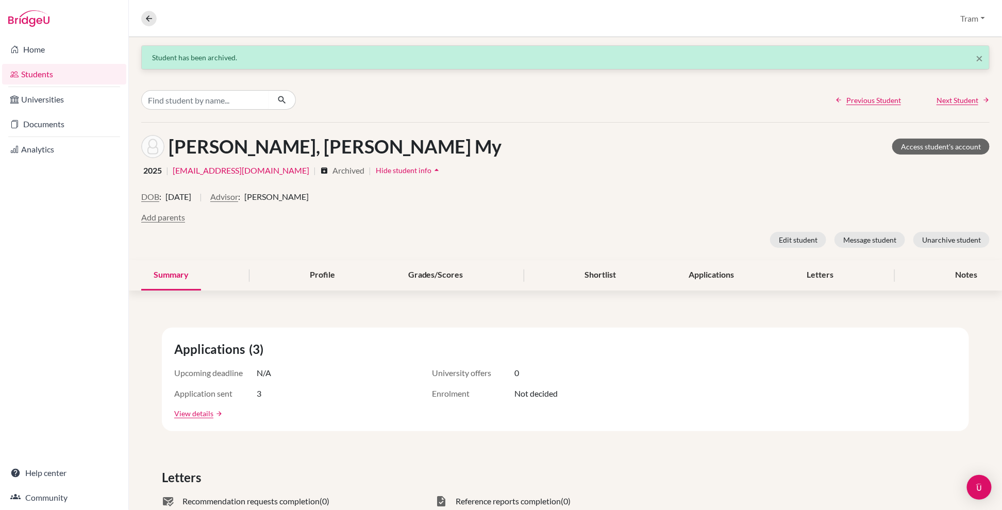
click at [457, 196] on div "DOB : 28 March 2007 | Advisor : Paul Rispin" at bounding box center [565, 201] width 849 height 21
click at [618, 104] on span "Next Student" at bounding box center [958, 100] width 42 height 11
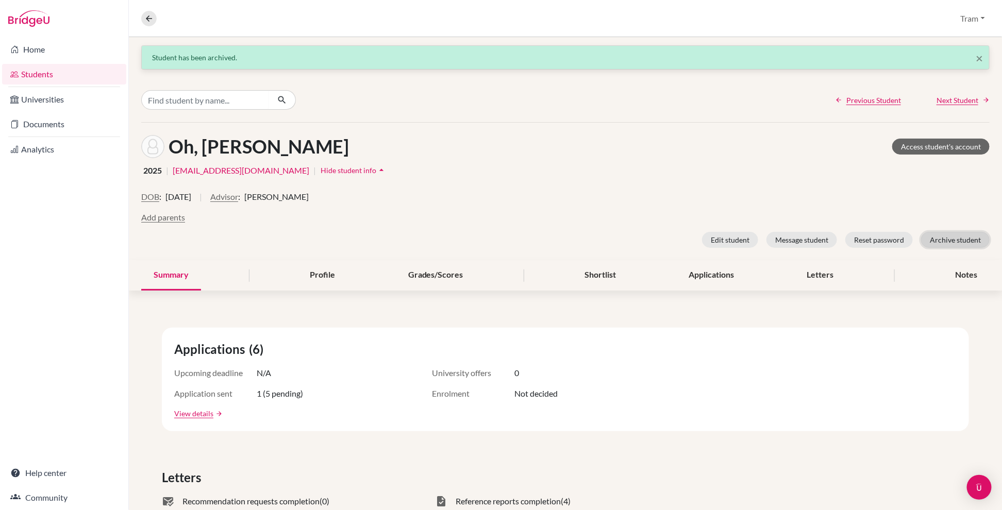
click at [618, 235] on button "Archive student" at bounding box center [955, 240] width 69 height 16
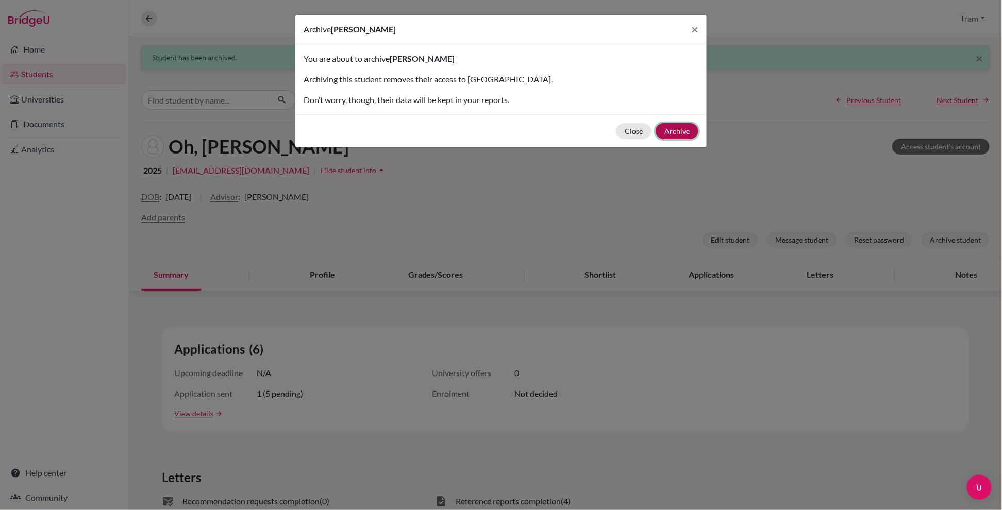
click at [618, 133] on button "Archive" at bounding box center [677, 131] width 43 height 16
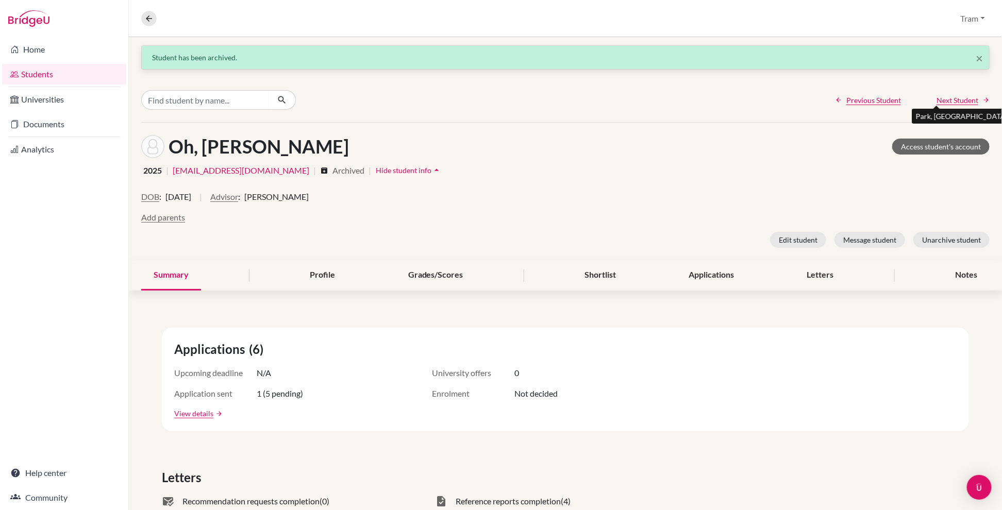
click at [618, 95] on span "Next Student" at bounding box center [958, 100] width 42 height 11
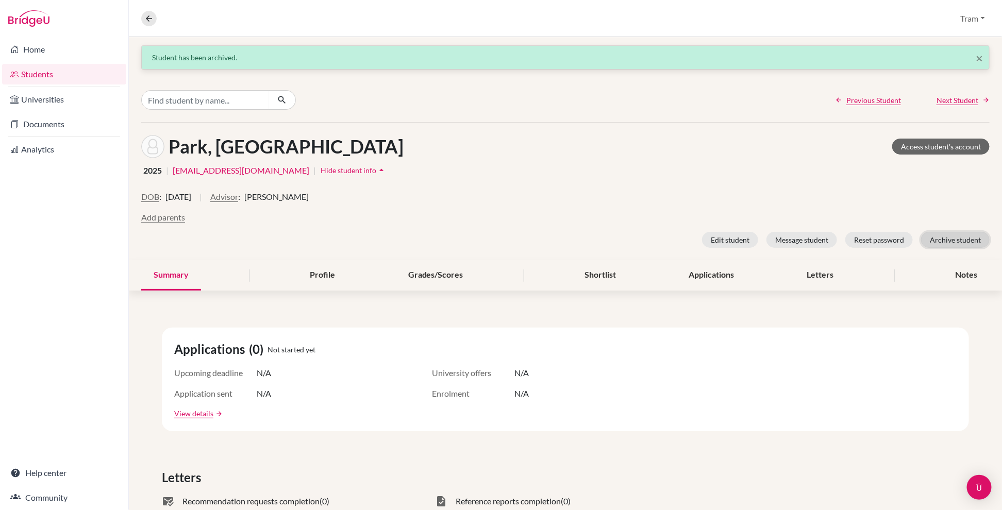
click at [618, 247] on button "Archive student" at bounding box center [955, 240] width 69 height 16
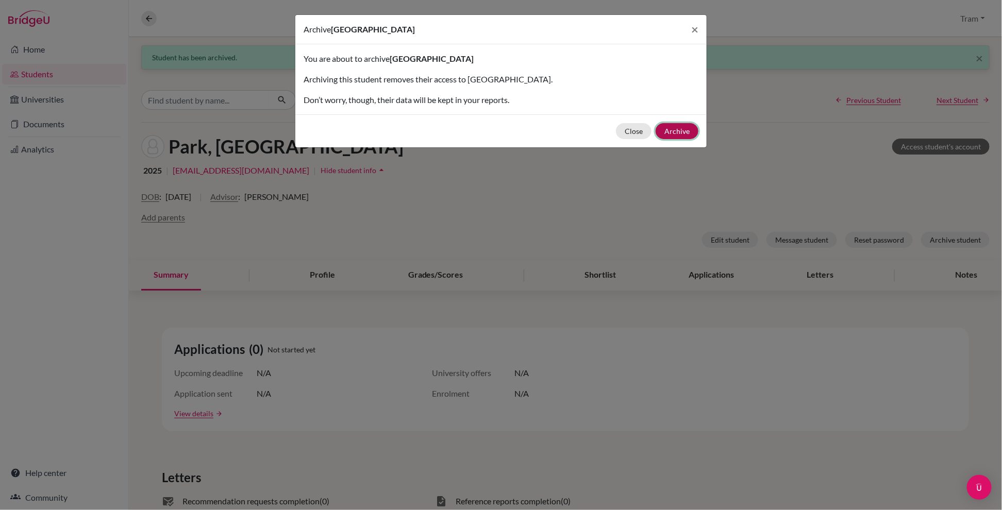
click at [618, 135] on button "Archive" at bounding box center [677, 131] width 43 height 16
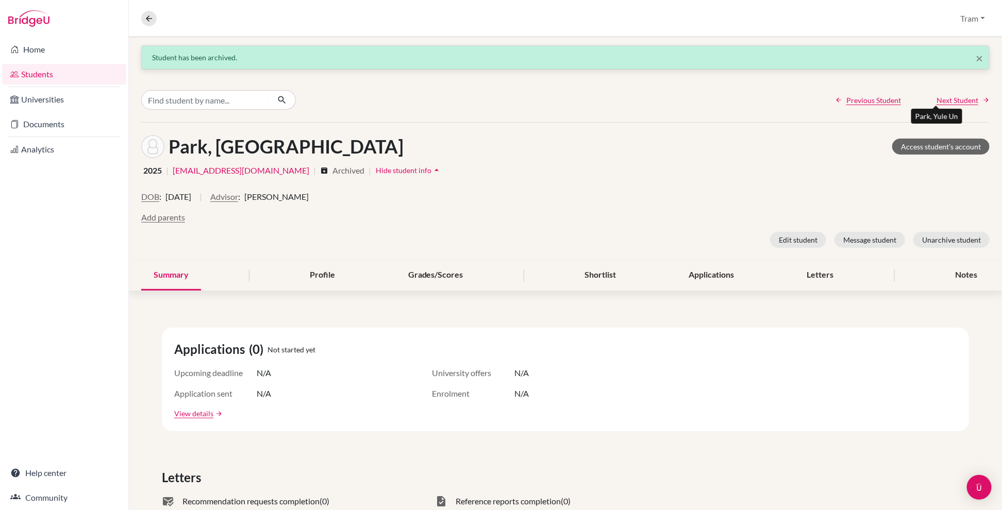
click at [618, 102] on span "Next Student" at bounding box center [958, 100] width 42 height 11
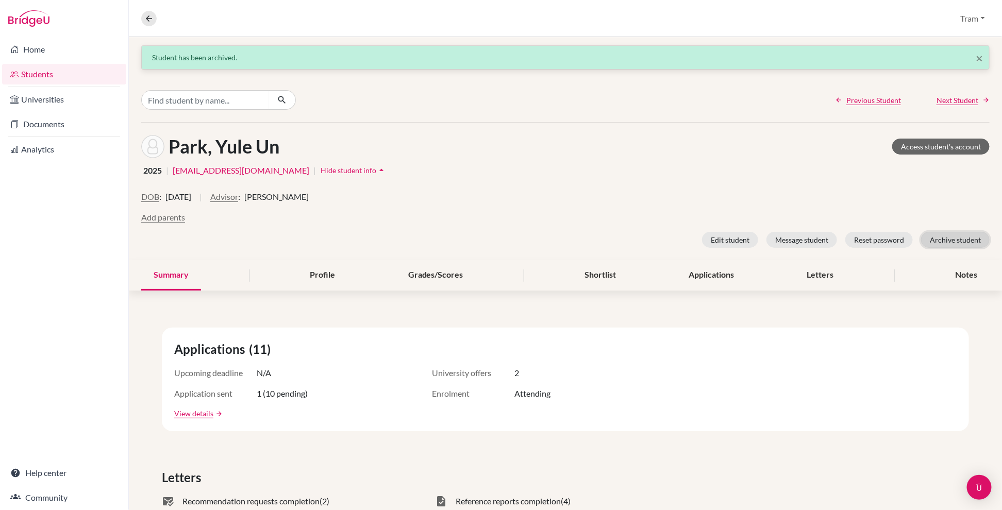
click at [618, 234] on button "Archive student" at bounding box center [955, 240] width 69 height 16
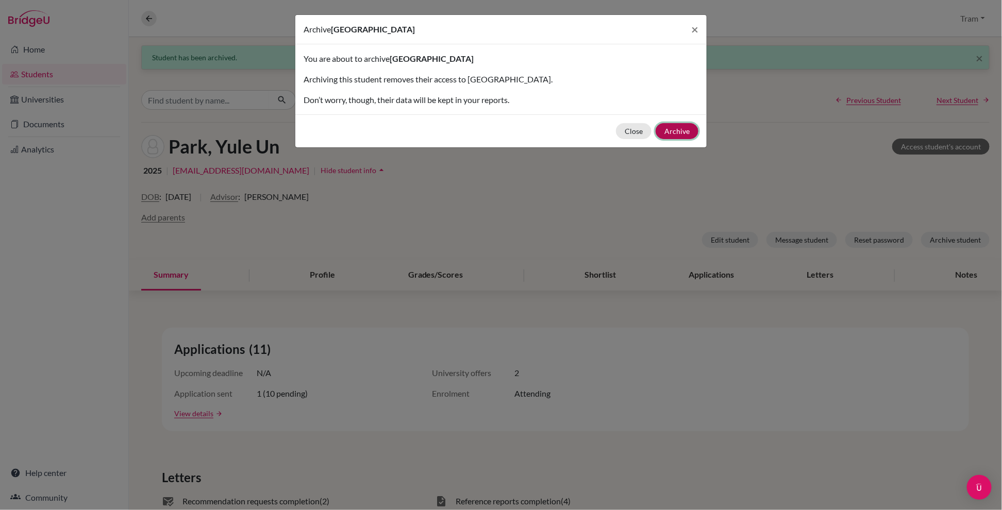
click at [618, 127] on button "Archive" at bounding box center [677, 131] width 43 height 16
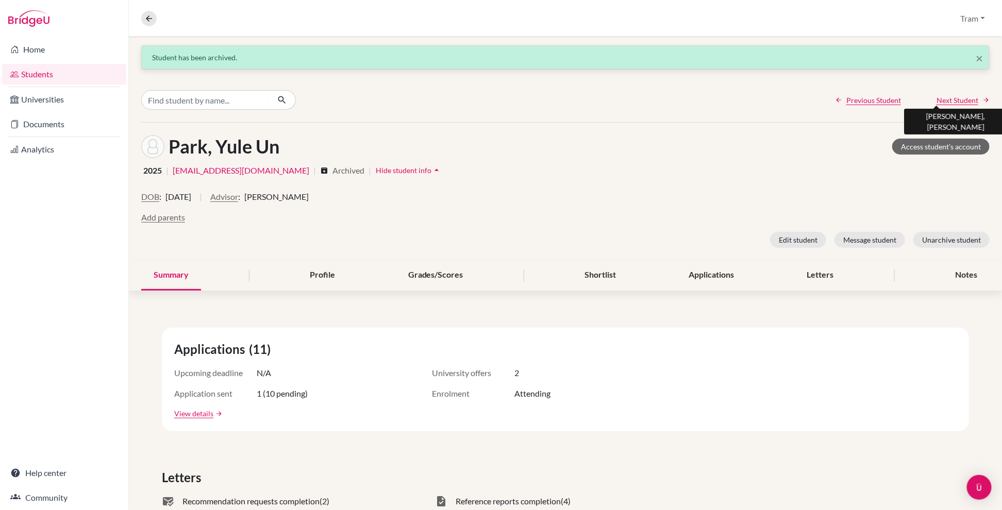
click at [618, 102] on span "Next Student" at bounding box center [958, 100] width 42 height 11
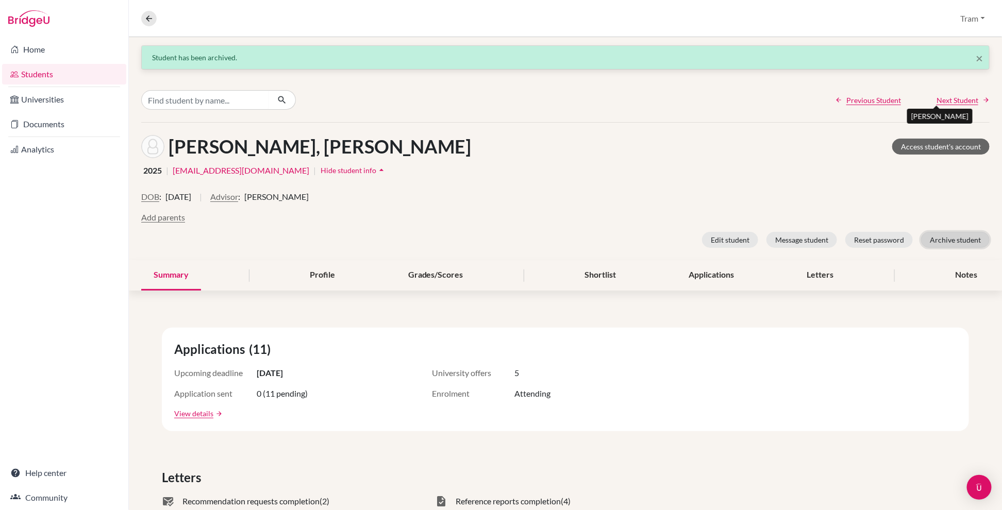
click at [618, 241] on button "Archive student" at bounding box center [955, 240] width 69 height 16
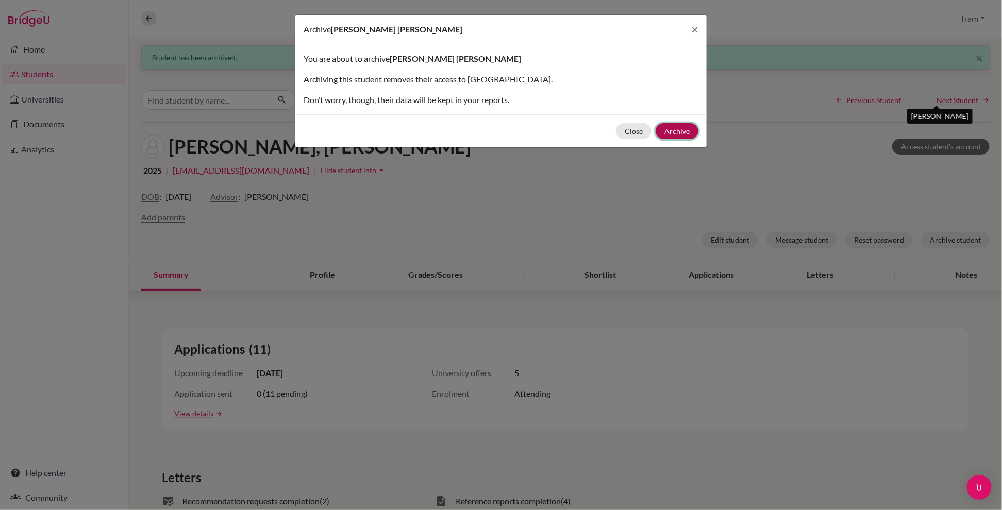
click at [618, 128] on button "Archive" at bounding box center [677, 131] width 43 height 16
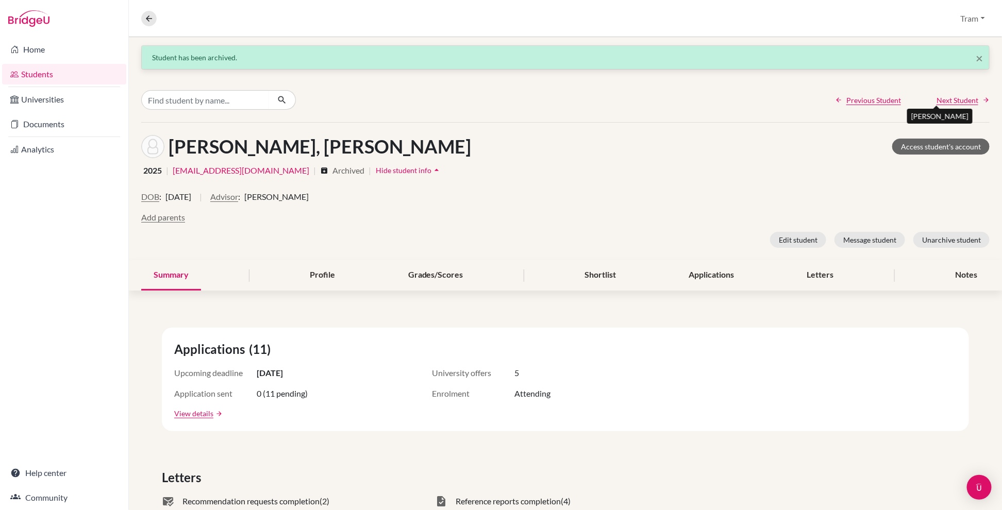
click at [618, 95] on span "Next Student" at bounding box center [958, 100] width 42 height 11
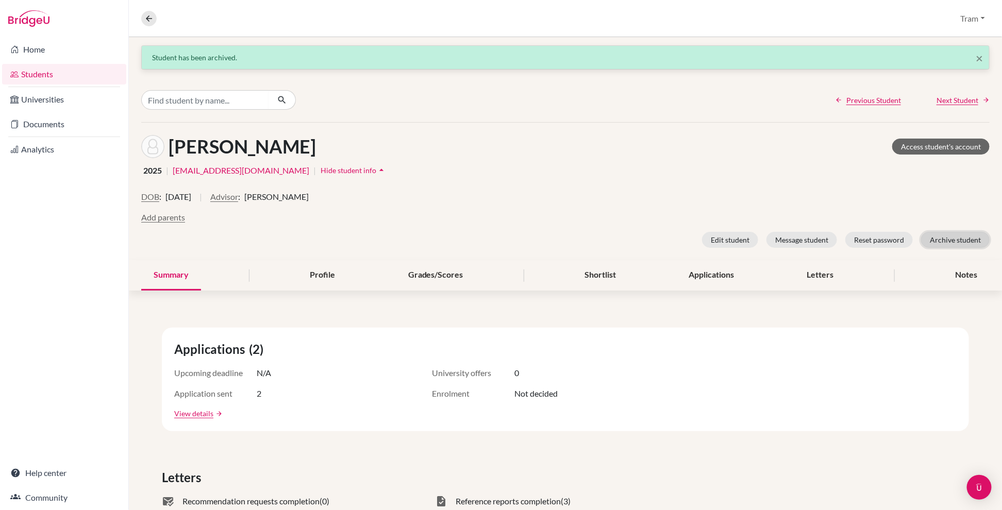
click at [618, 241] on button "Archive student" at bounding box center [955, 240] width 69 height 16
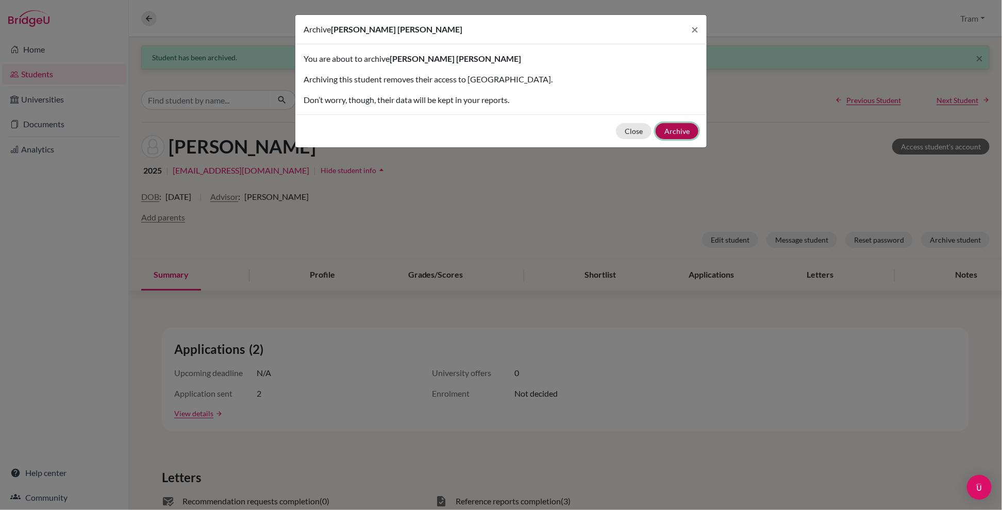
click at [618, 133] on button "Archive" at bounding box center [677, 131] width 43 height 16
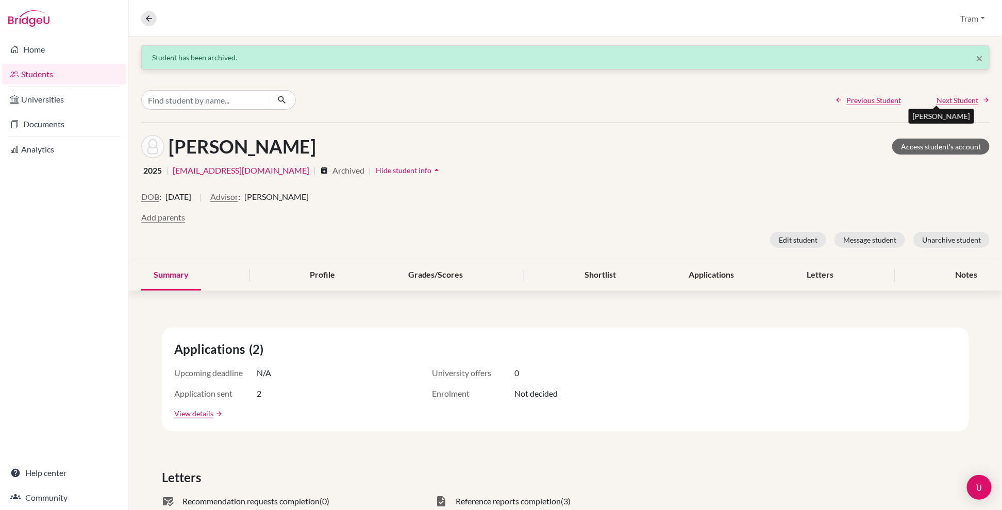
click at [618, 103] on span "Next Student" at bounding box center [958, 100] width 42 height 11
click at [618, 104] on span "Next Student" at bounding box center [958, 100] width 42 height 11
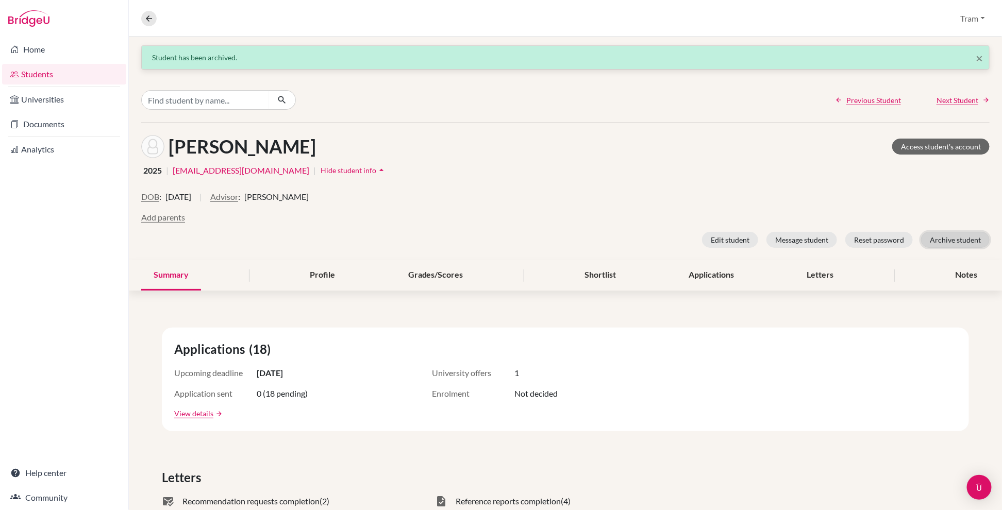
click at [618, 246] on button "Archive student" at bounding box center [955, 240] width 69 height 16
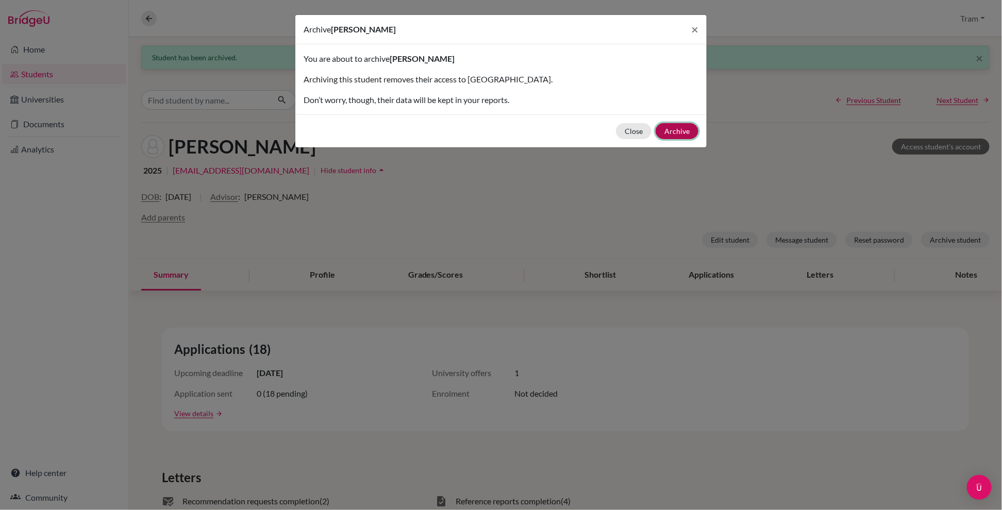
click at [618, 130] on button "Archive" at bounding box center [677, 131] width 43 height 16
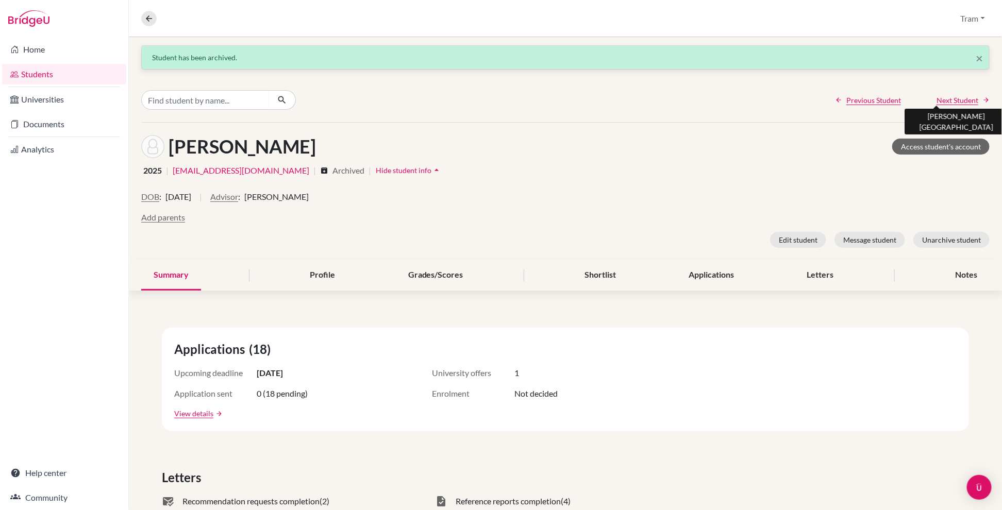
click at [618, 96] on span "Next Student" at bounding box center [958, 100] width 42 height 11
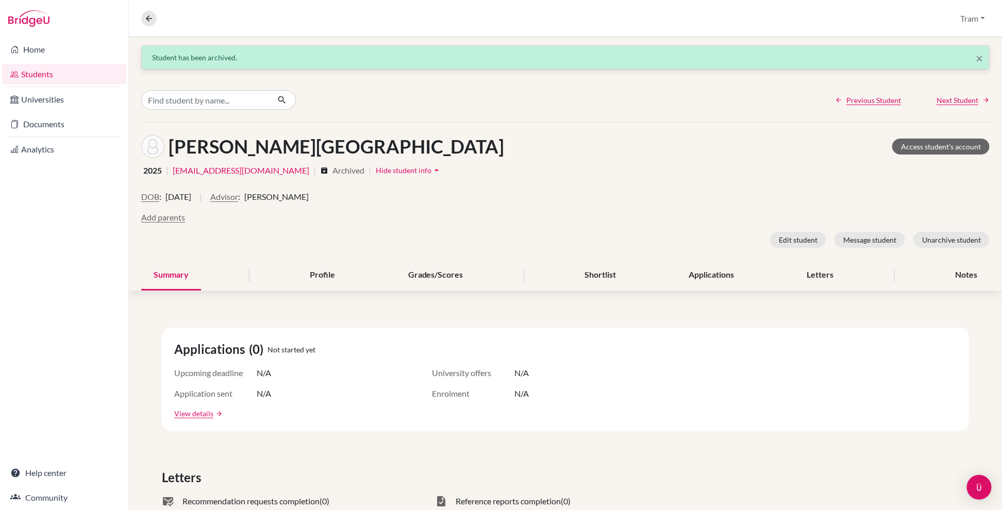
click at [618, 94] on div "Previous Student Next Student" at bounding box center [565, 100] width 873 height 44
click at [618, 103] on span "Next Student" at bounding box center [958, 100] width 42 height 11
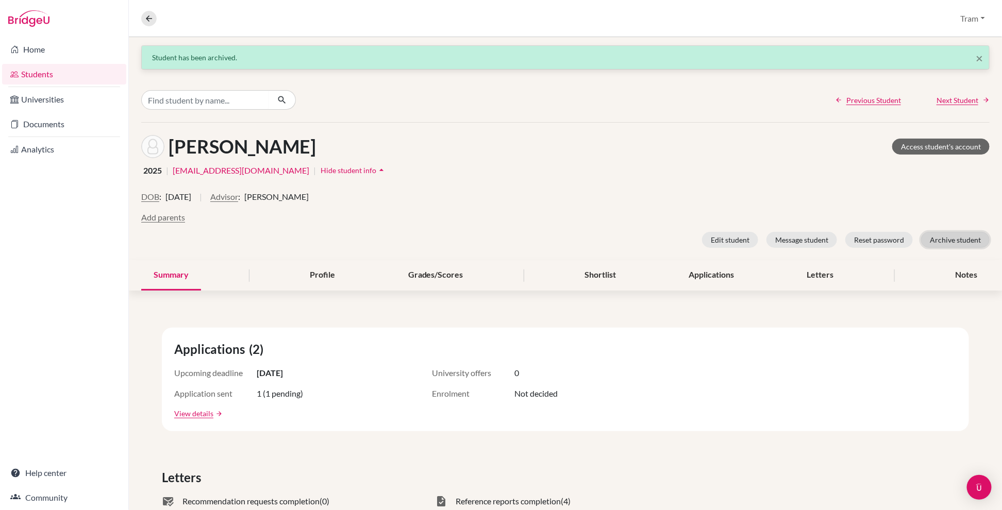
click at [618, 235] on button "Archive student" at bounding box center [955, 240] width 69 height 16
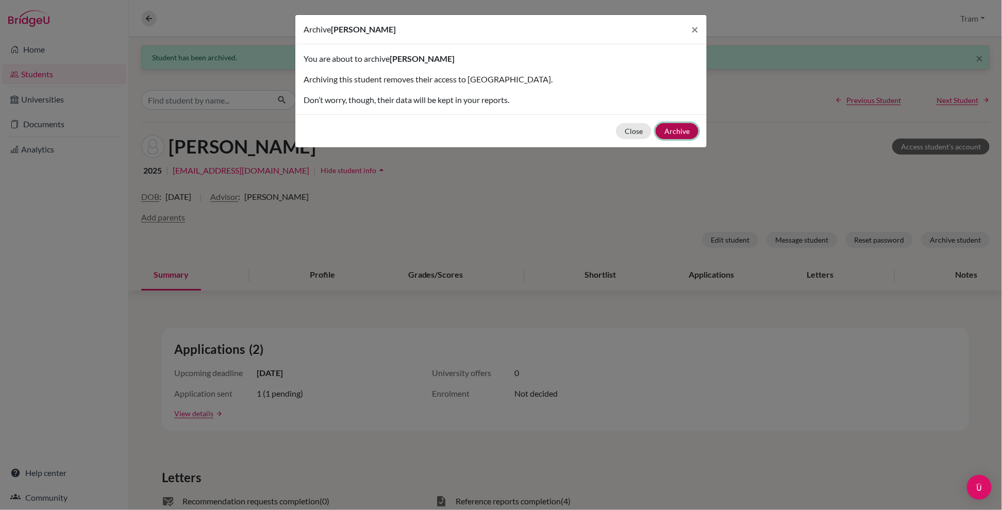
click at [618, 127] on button "Archive" at bounding box center [677, 131] width 43 height 16
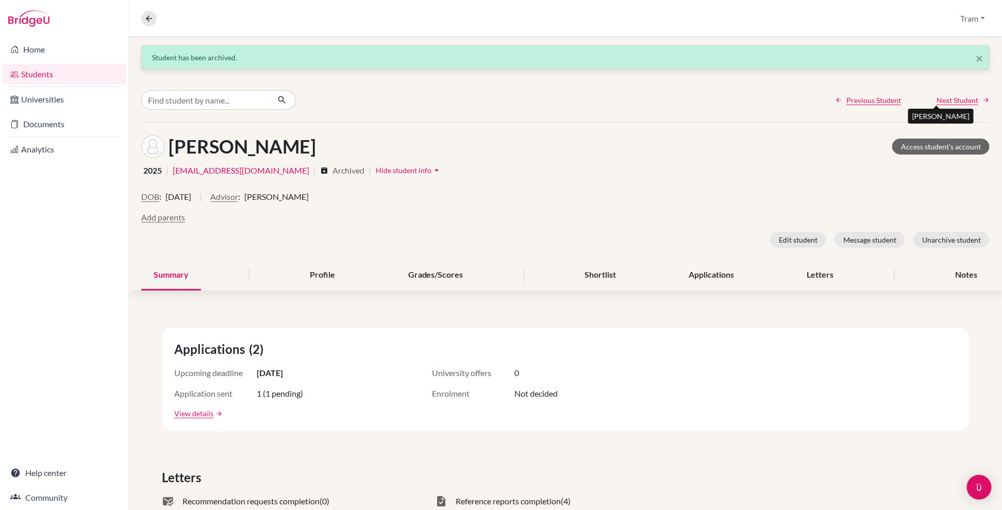
click at [618, 102] on span "Next Student" at bounding box center [958, 100] width 42 height 11
click at [618, 243] on button "Archive student" at bounding box center [955, 240] width 69 height 16
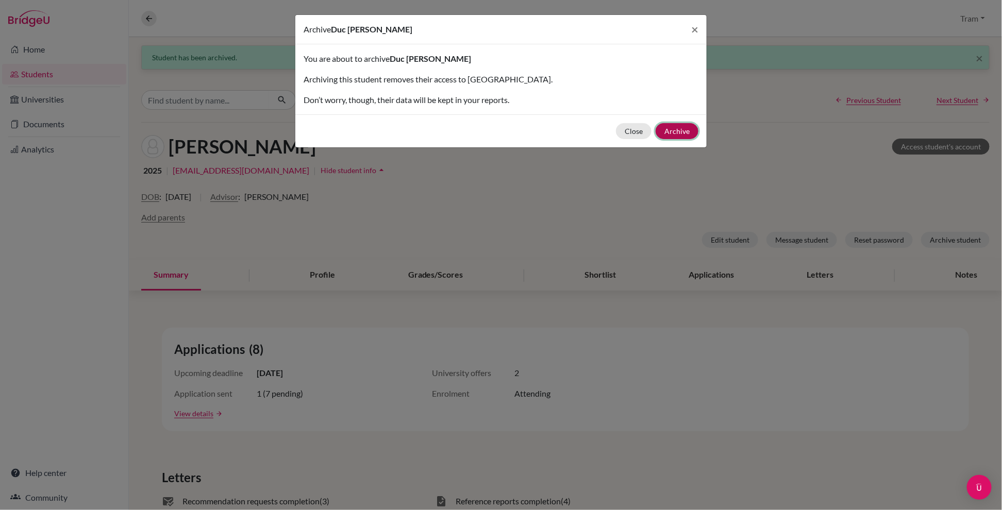
click at [618, 136] on button "Archive" at bounding box center [677, 131] width 43 height 16
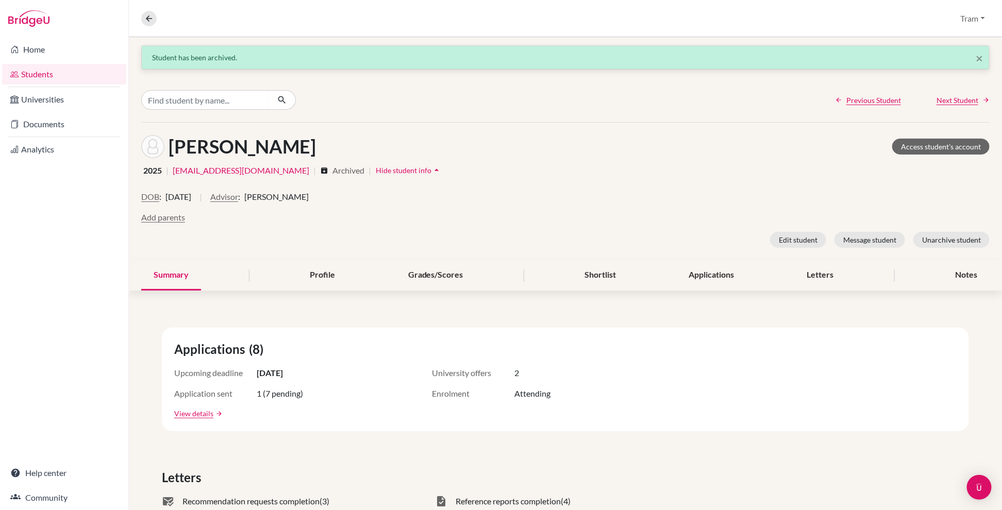
click at [618, 95] on span "Next Student" at bounding box center [958, 100] width 42 height 11
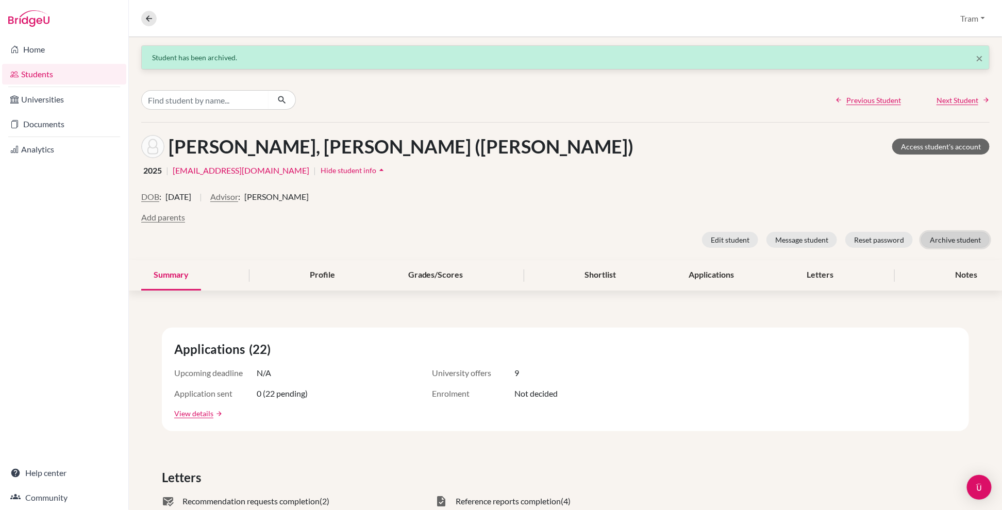
click at [618, 236] on button "Archive student" at bounding box center [955, 240] width 69 height 16
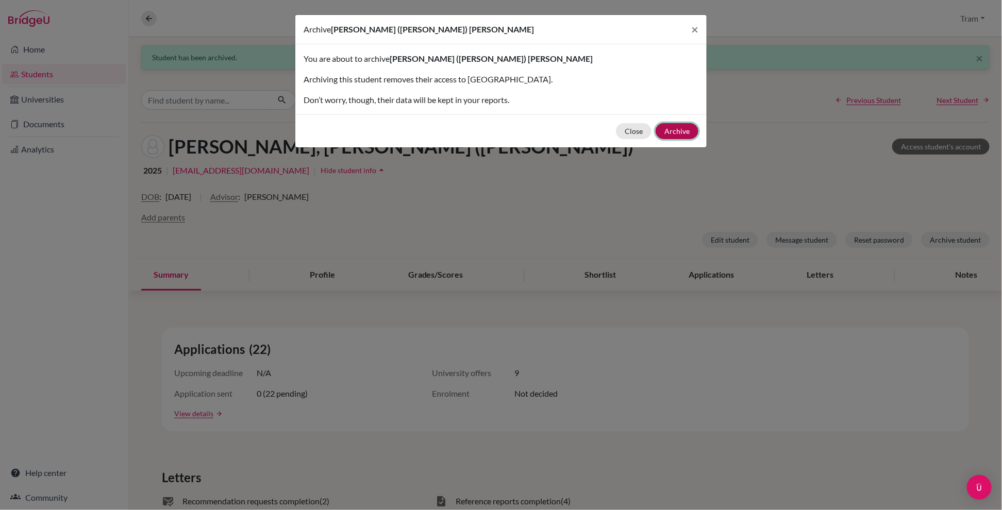
click at [618, 130] on button "Archive" at bounding box center [677, 131] width 43 height 16
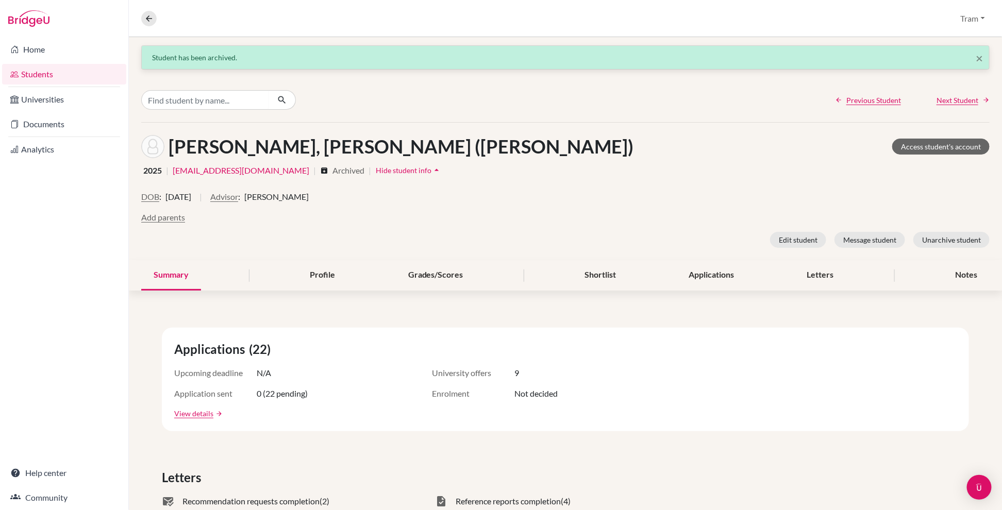
click at [618, 105] on span "Next Student" at bounding box center [958, 100] width 42 height 11
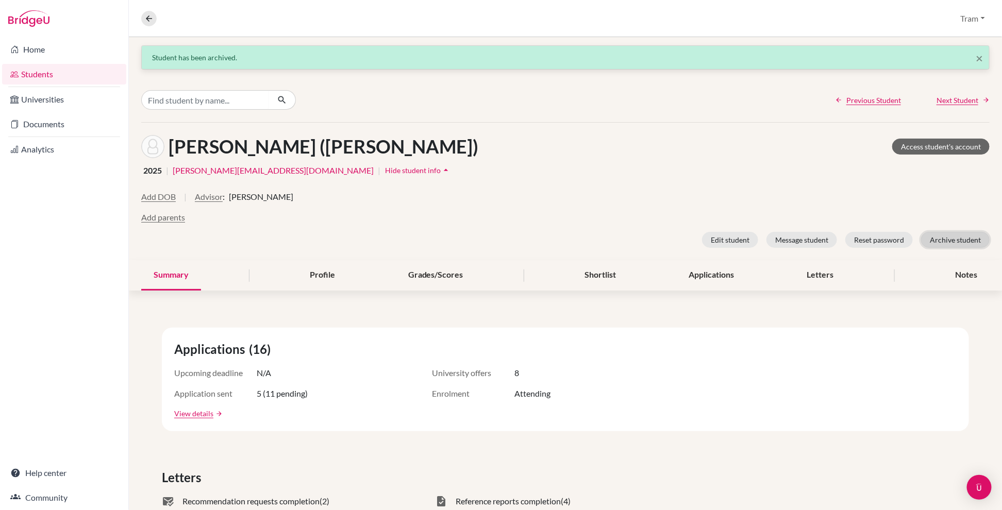
click at [618, 236] on button "Archive student" at bounding box center [955, 240] width 69 height 16
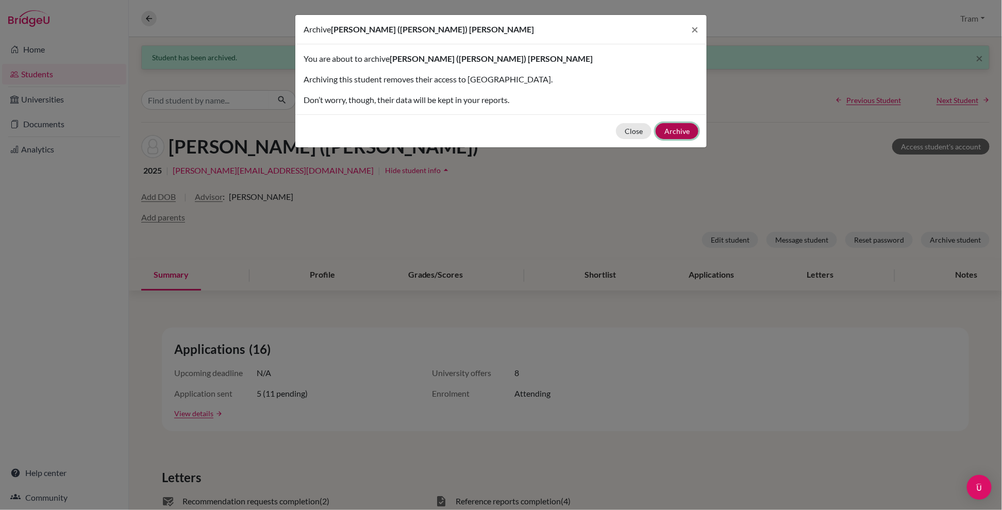
click at [618, 129] on button "Archive" at bounding box center [677, 131] width 43 height 16
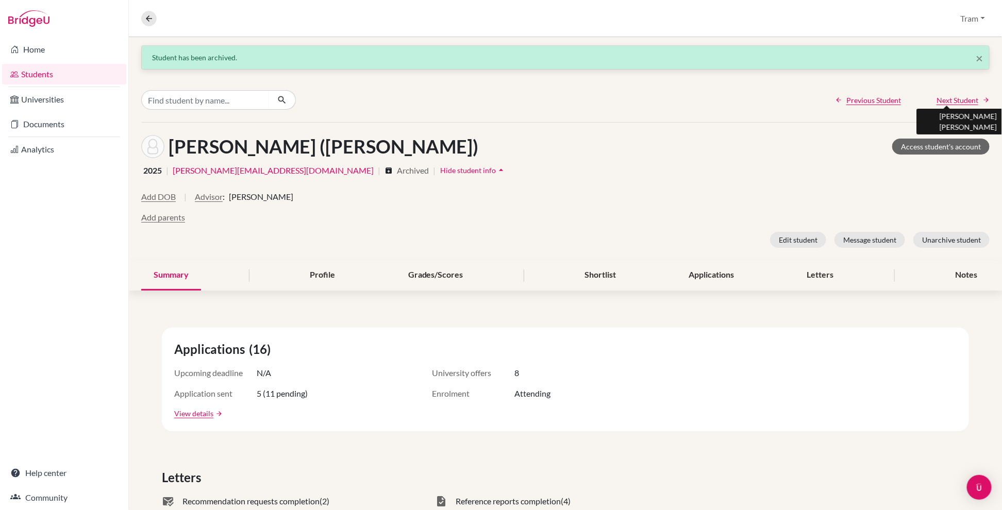
click at [618, 97] on span "Next Student" at bounding box center [958, 100] width 42 height 11
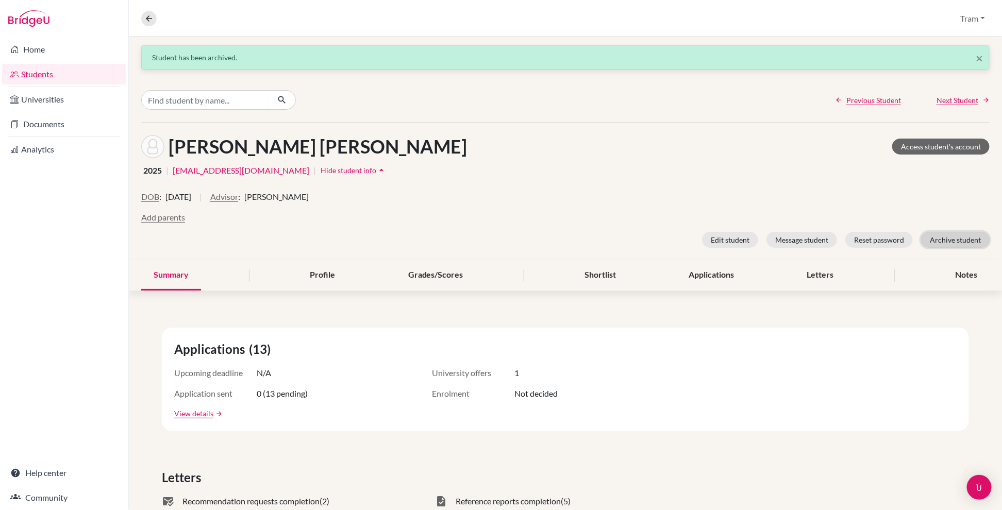
click at [618, 245] on button "Archive student" at bounding box center [955, 240] width 69 height 16
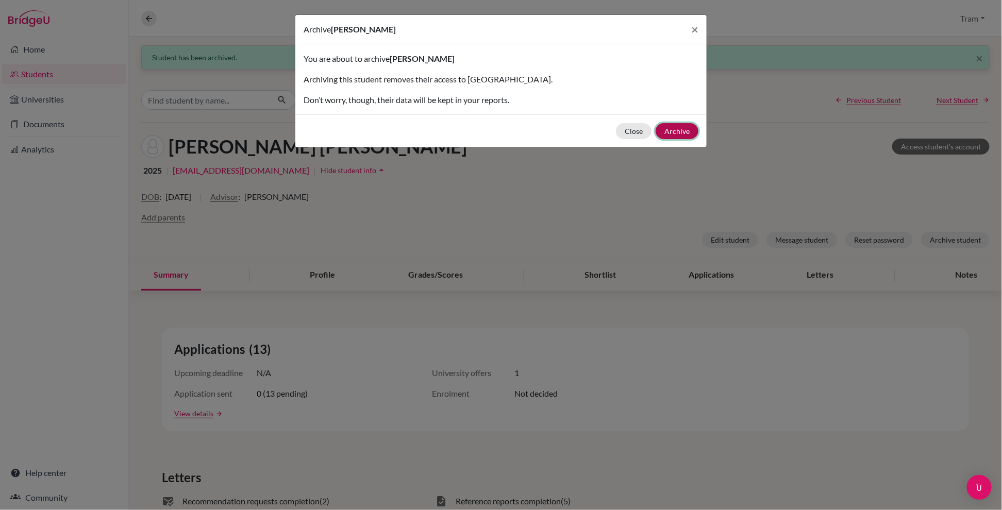
click at [618, 127] on button "Archive" at bounding box center [677, 131] width 43 height 16
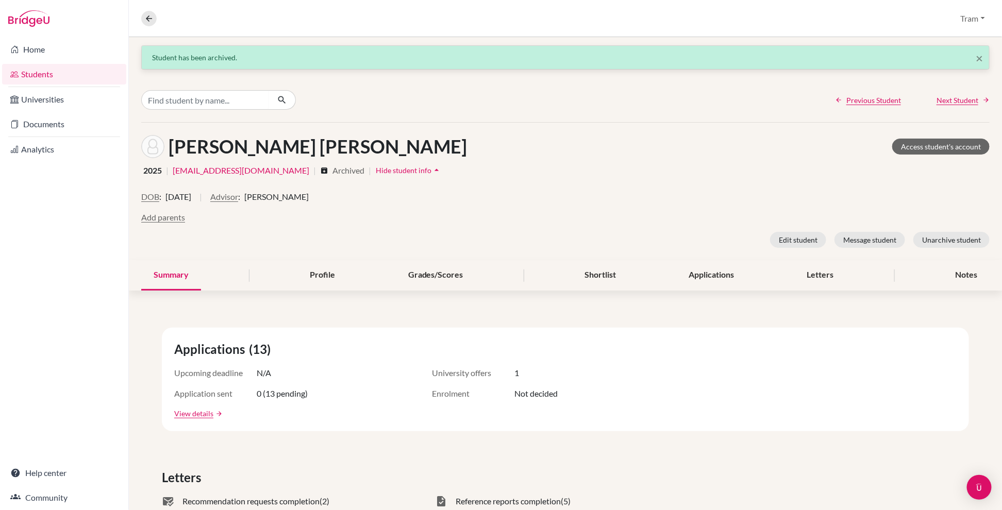
click at [618, 106] on div "Previous Student Next Student" at bounding box center [565, 100] width 873 height 44
click at [618, 98] on span "Next Student" at bounding box center [958, 100] width 42 height 11
click at [618, 236] on button "Archive student" at bounding box center [955, 240] width 69 height 16
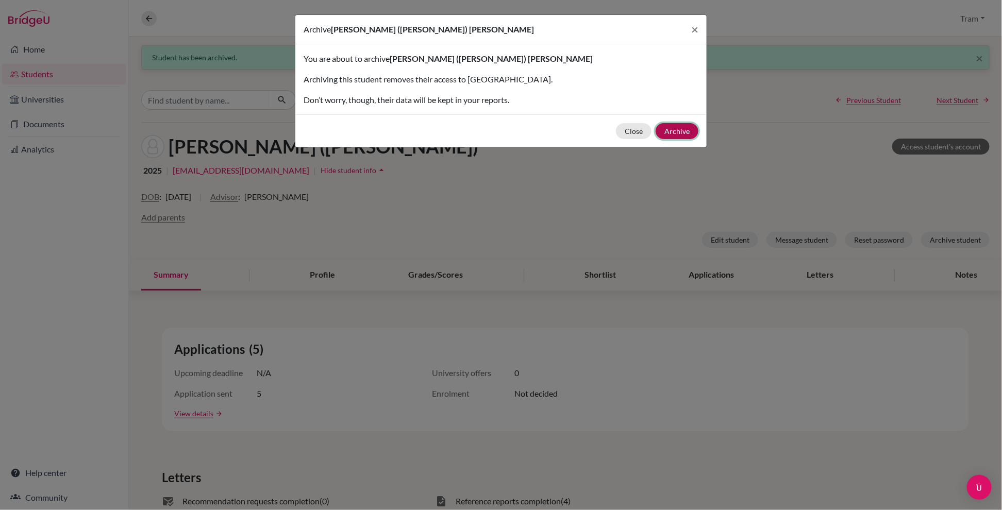
click at [618, 135] on button "Archive" at bounding box center [677, 131] width 43 height 16
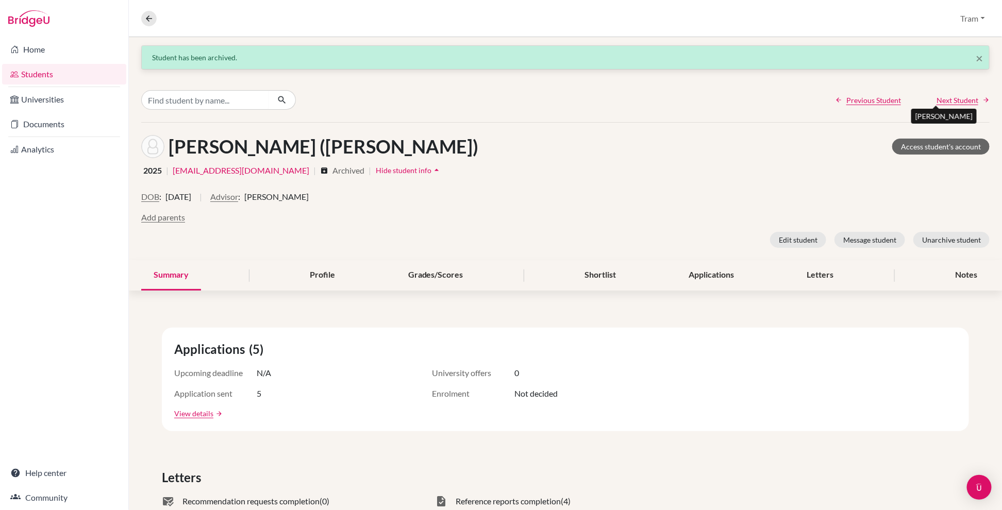
click at [618, 96] on span "Next Student" at bounding box center [958, 100] width 42 height 11
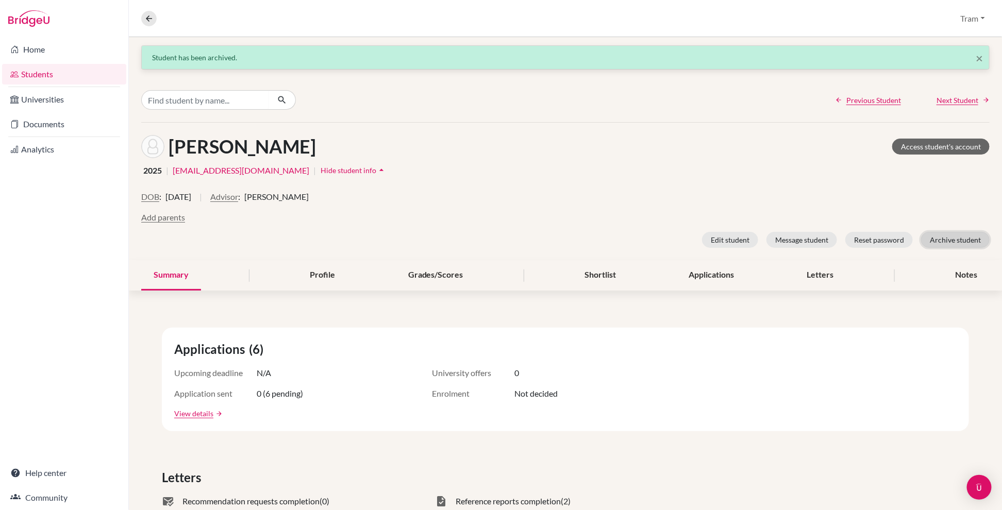
click at [618, 239] on button "Archive student" at bounding box center [955, 240] width 69 height 16
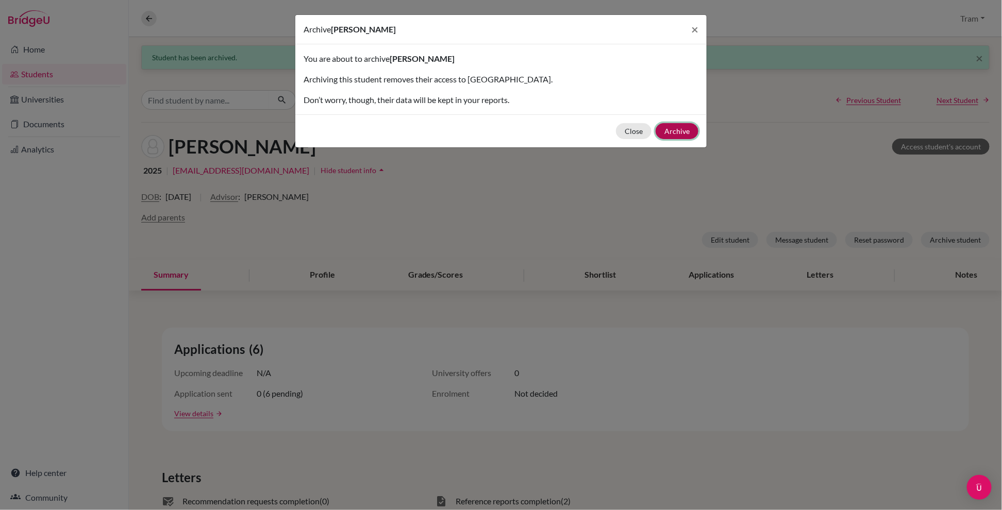
click at [618, 131] on button "Archive" at bounding box center [677, 131] width 43 height 16
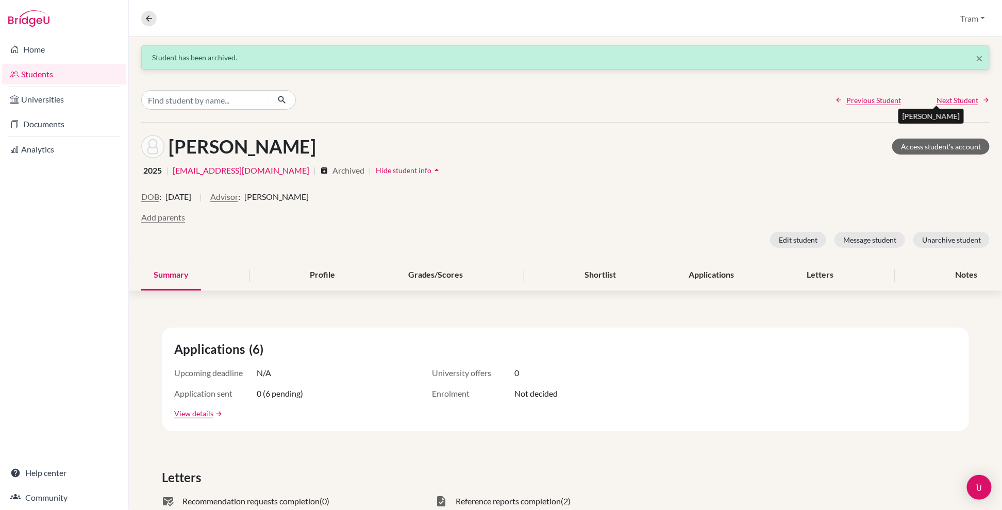
click at [618, 99] on span "Next Student" at bounding box center [958, 100] width 42 height 11
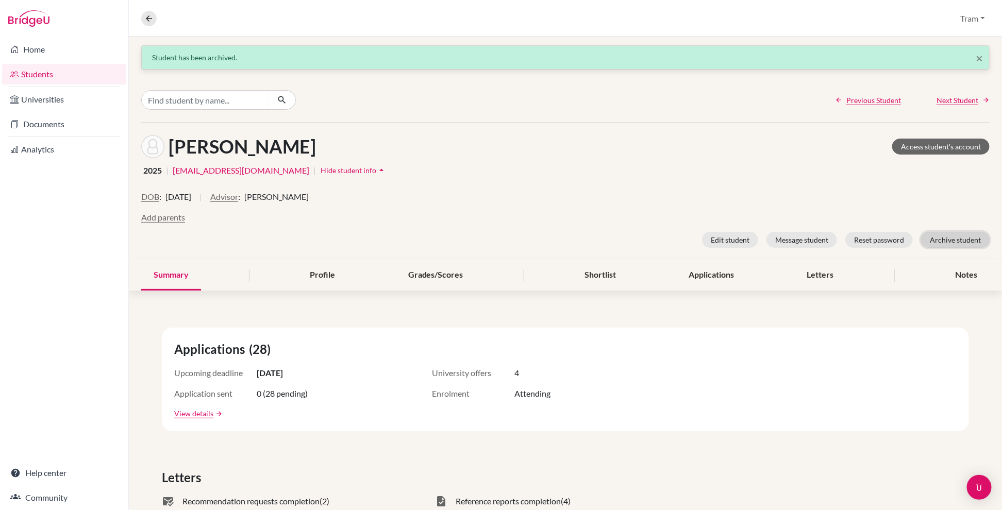
click at [618, 240] on button "Archive student" at bounding box center [955, 240] width 69 height 16
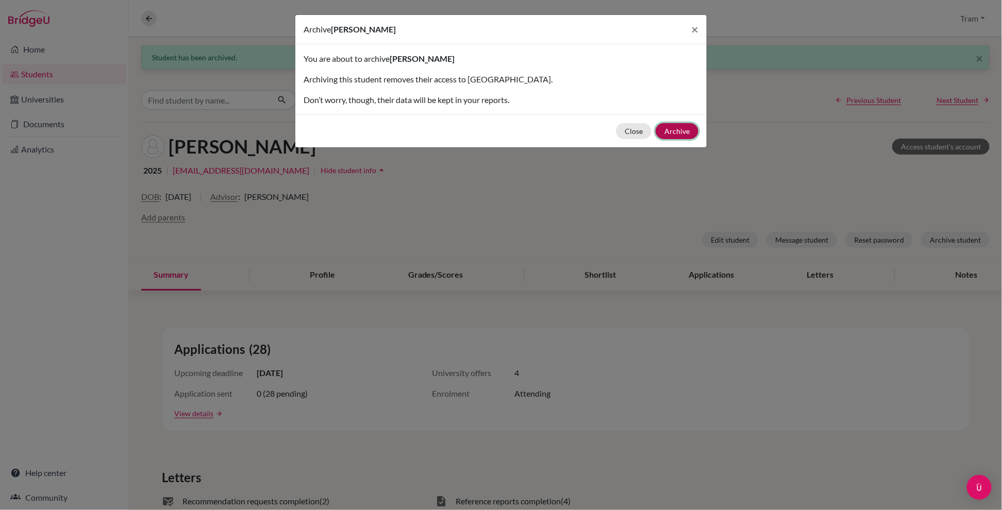
click at [618, 133] on button "Archive" at bounding box center [677, 131] width 43 height 16
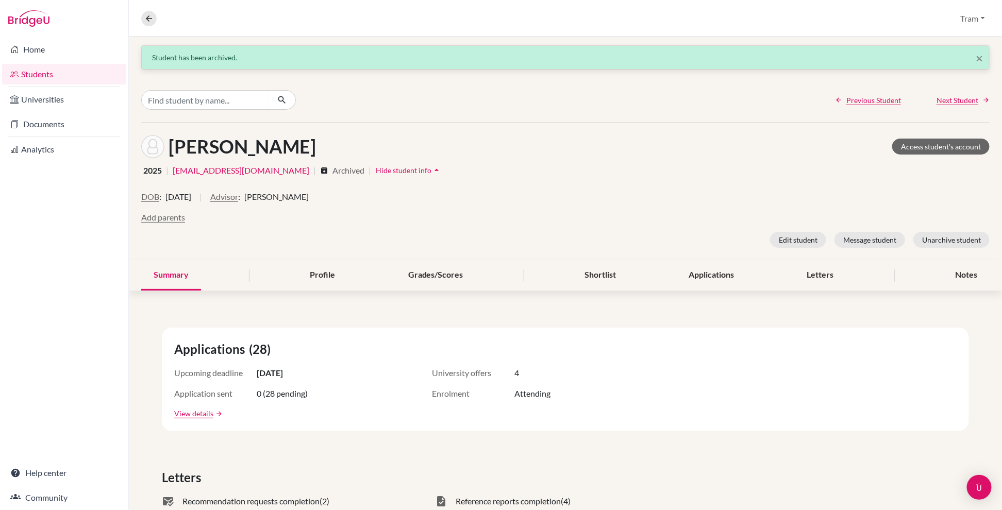
click at [618, 106] on div "Previous Student Next Student" at bounding box center [565, 100] width 873 height 44
click at [618, 99] on span "Next Student" at bounding box center [958, 100] width 42 height 11
click at [618, 238] on button "Archive student" at bounding box center [955, 240] width 69 height 16
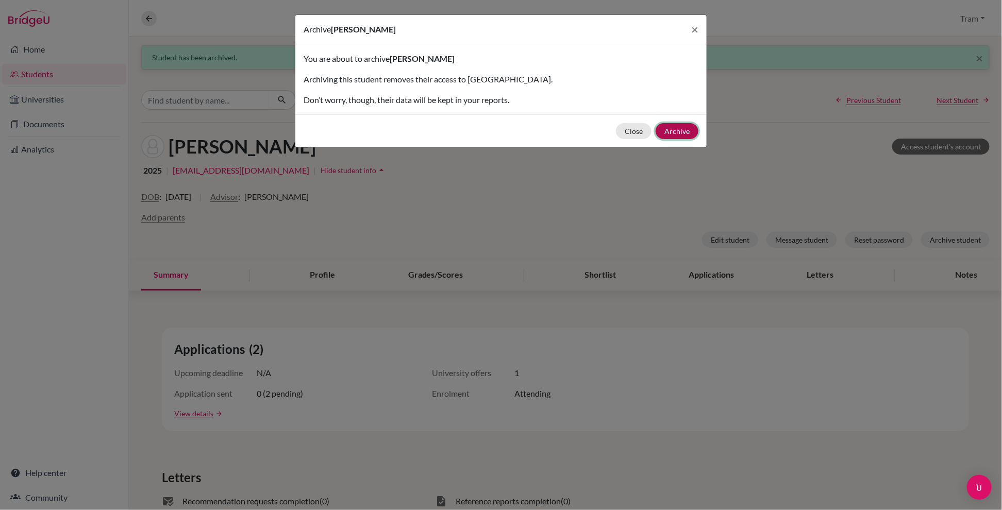
click at [618, 133] on button "Archive" at bounding box center [677, 131] width 43 height 16
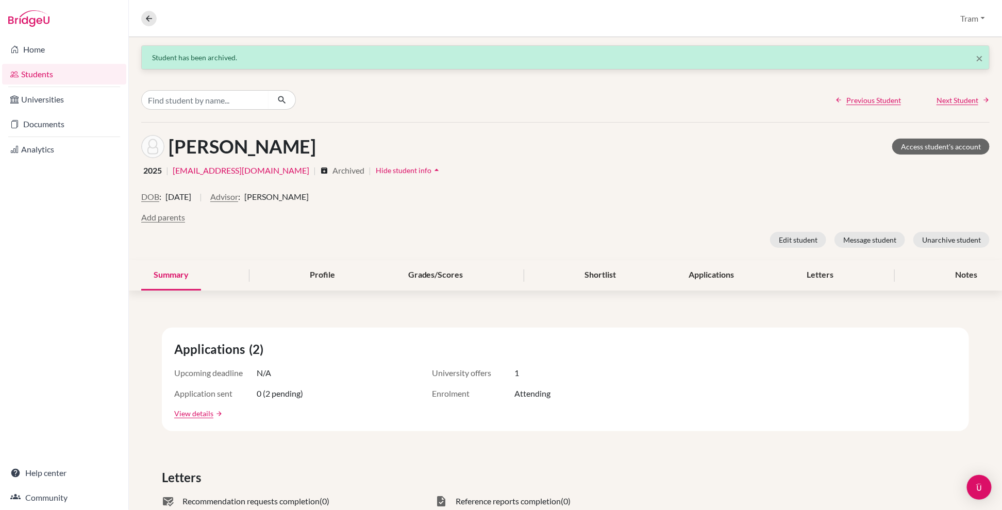
click at [428, 231] on div "DOB : 15 June 2006 | Advisor : Sara Morgan Add parents Edit student Message stu…" at bounding box center [565, 219] width 849 height 57
click at [618, 102] on span "Next Student" at bounding box center [958, 100] width 42 height 11
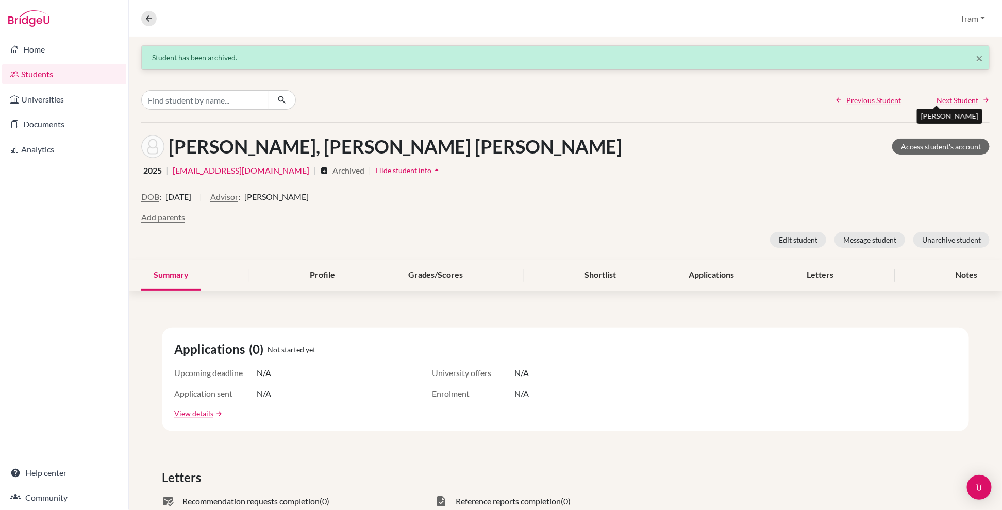
click at [618, 97] on span "Next Student" at bounding box center [958, 100] width 42 height 11
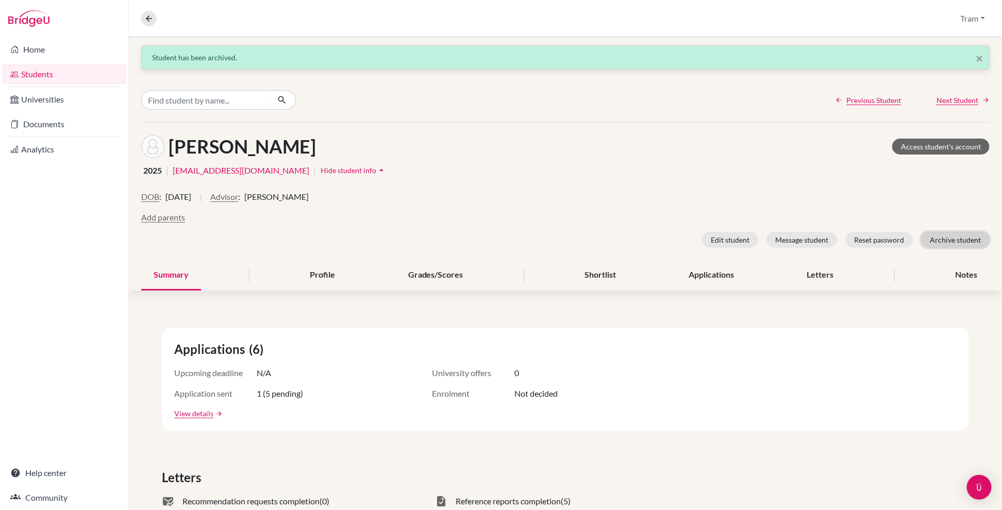
click at [618, 234] on button "Archive student" at bounding box center [955, 240] width 69 height 16
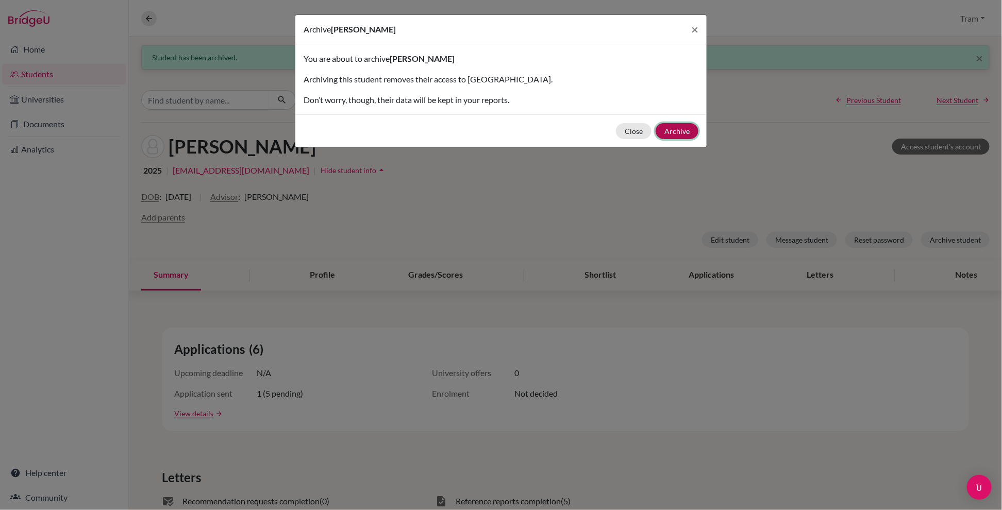
click at [618, 137] on button "Archive" at bounding box center [677, 131] width 43 height 16
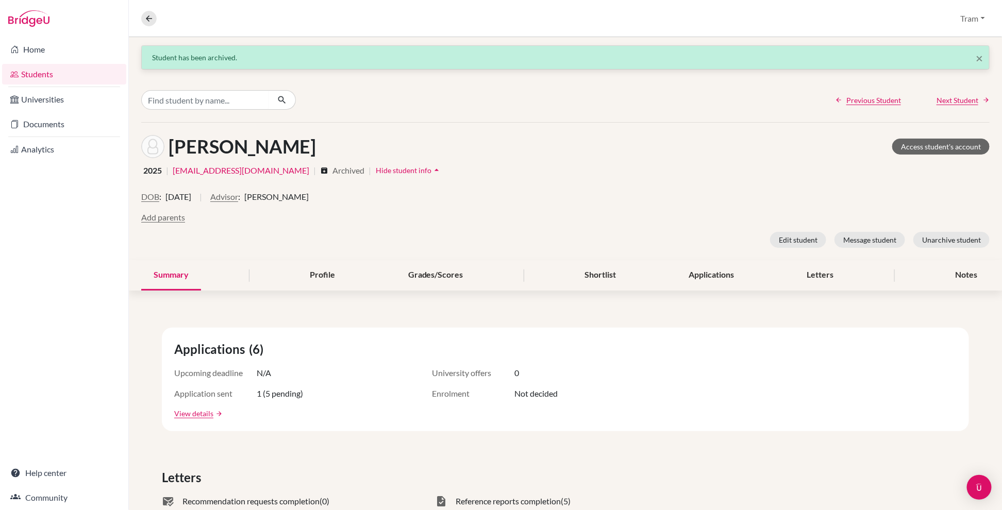
click at [618, 100] on span "Next Student" at bounding box center [958, 100] width 42 height 11
click at [618, 237] on button "Archive student" at bounding box center [955, 240] width 69 height 16
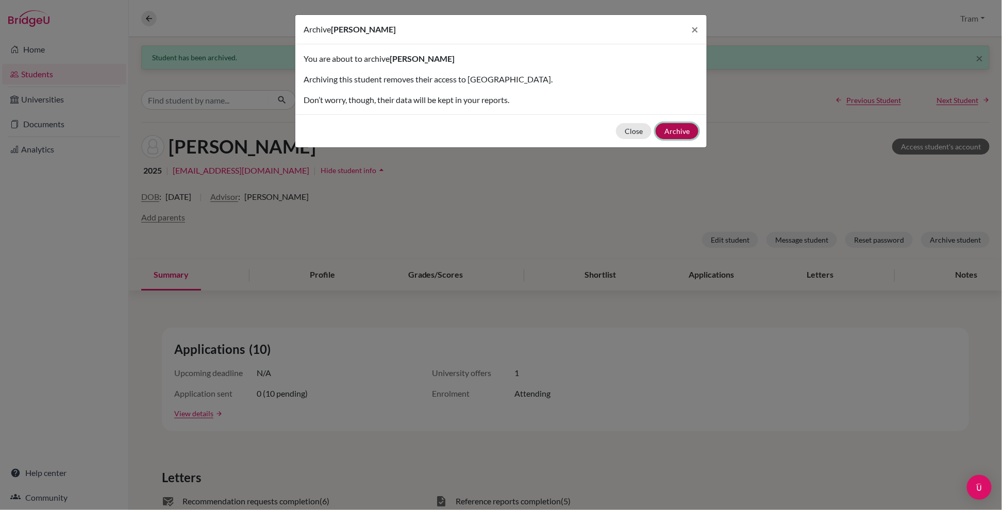
click at [618, 135] on button "Archive" at bounding box center [677, 131] width 43 height 16
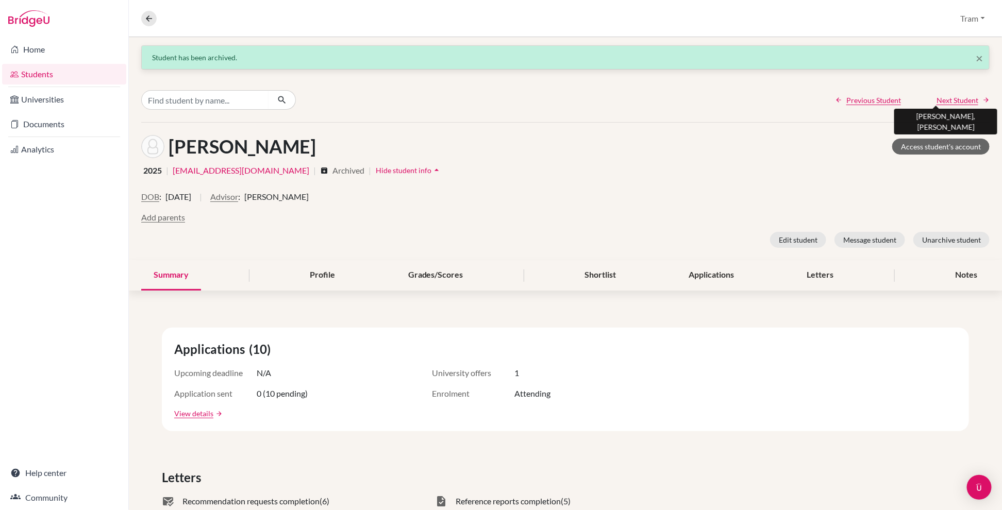
click at [618, 99] on span "Next Student" at bounding box center [958, 100] width 42 height 11
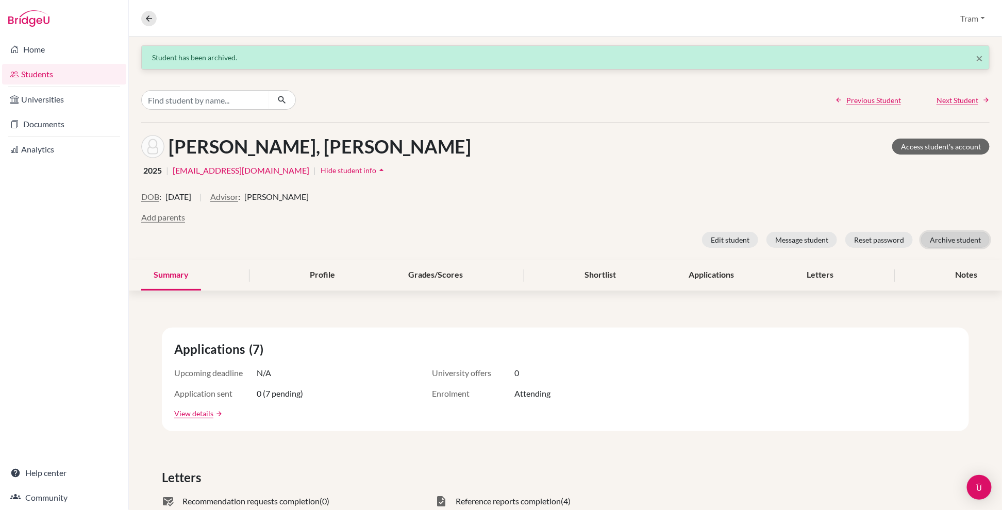
click at [618, 237] on button "Archive student" at bounding box center [955, 240] width 69 height 16
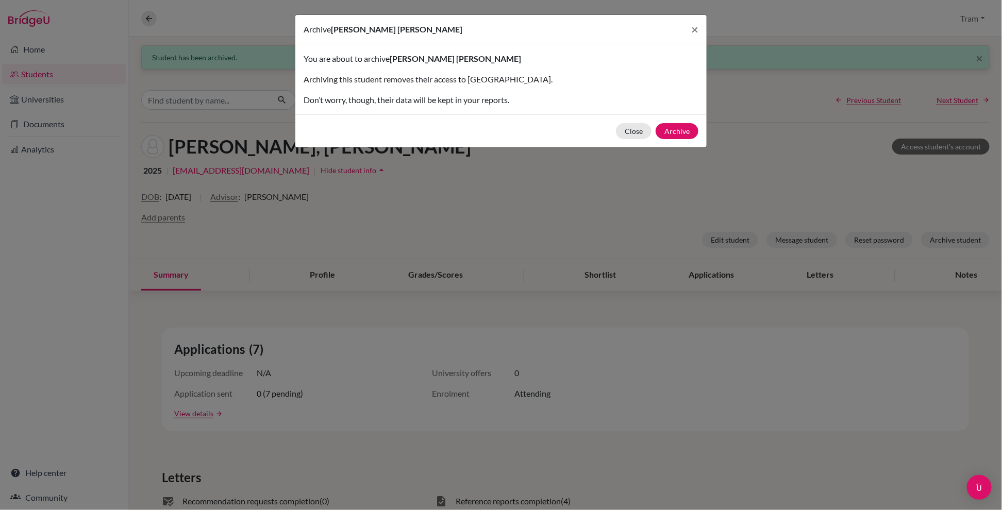
click at [618, 121] on div "Close Archive" at bounding box center [500, 130] width 411 height 33
click at [618, 132] on button "Archive" at bounding box center [677, 131] width 43 height 16
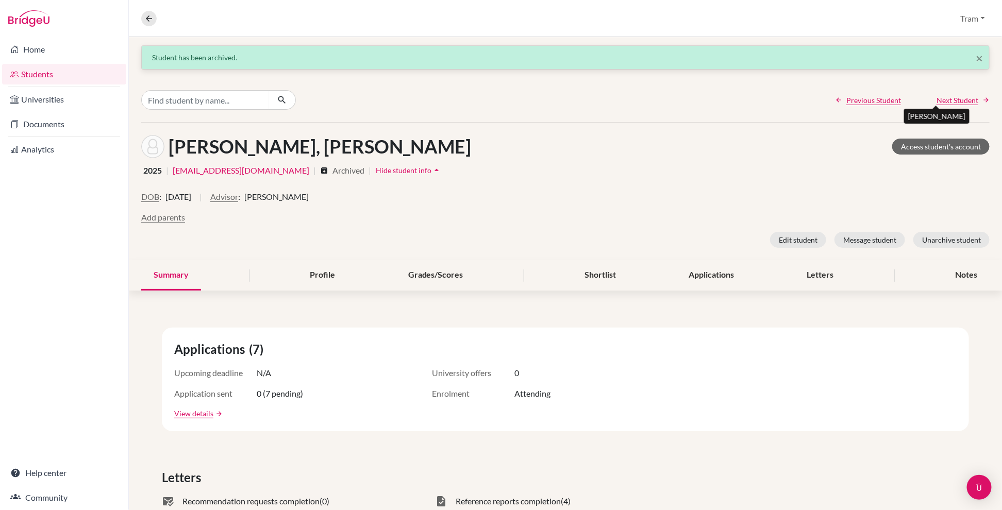
click at [618, 100] on span "Next Student" at bounding box center [958, 100] width 42 height 11
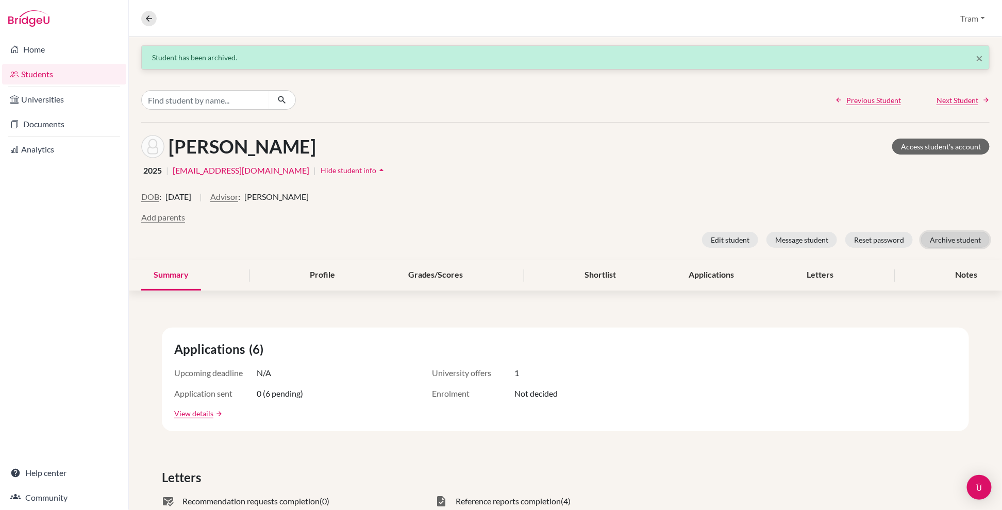
click at [618, 245] on button "Archive student" at bounding box center [955, 240] width 69 height 16
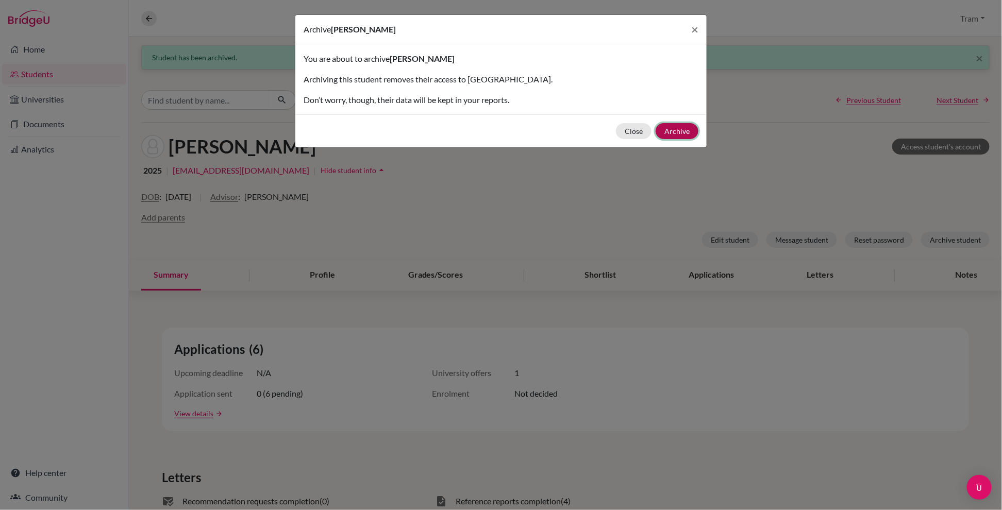
click at [618, 135] on button "Archive" at bounding box center [677, 131] width 43 height 16
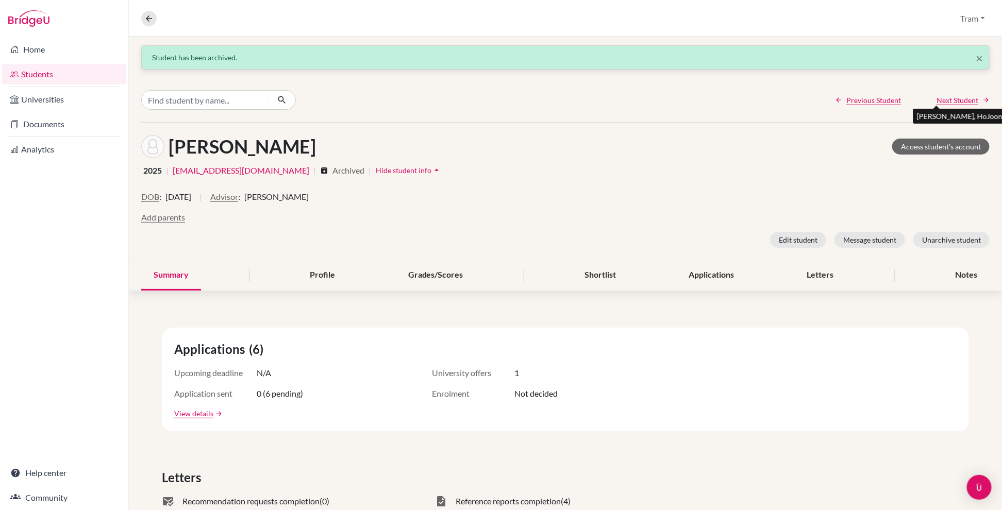
click at [618, 103] on span "Next Student" at bounding box center [958, 100] width 42 height 11
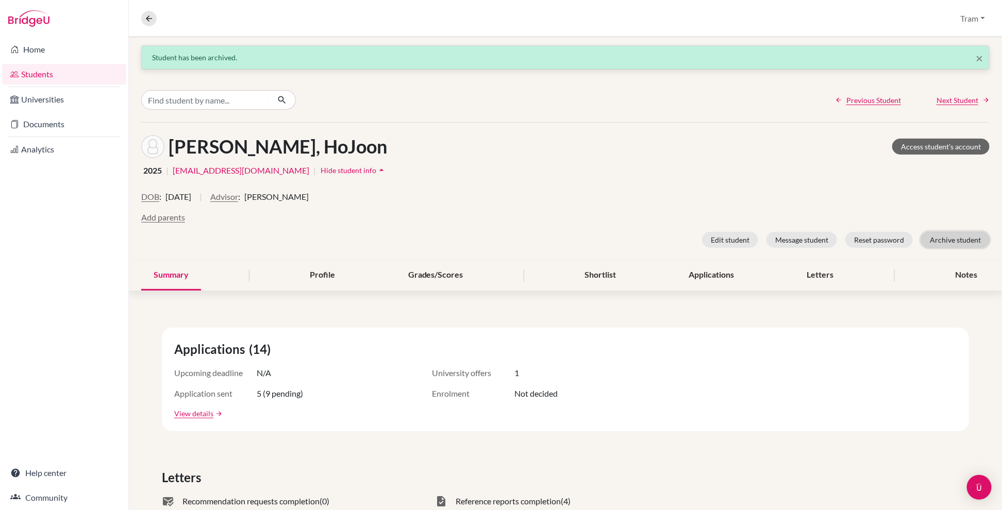
click at [618, 247] on button "Archive student" at bounding box center [955, 240] width 69 height 16
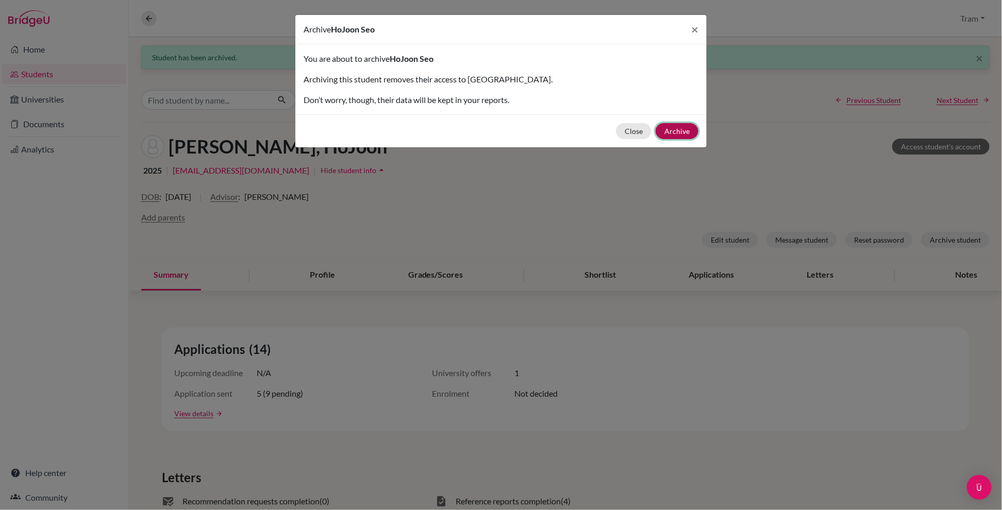
click at [618, 127] on button "Archive" at bounding box center [677, 131] width 43 height 16
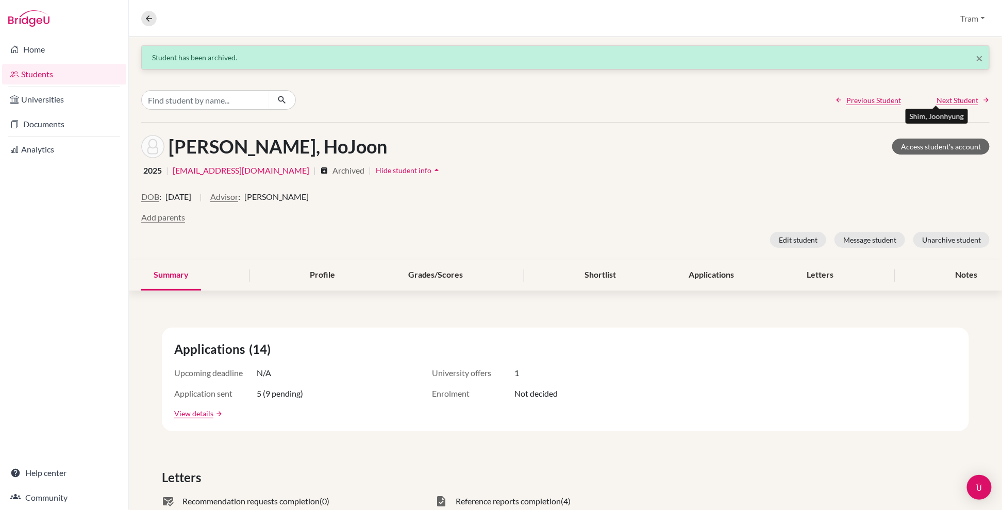
click at [618, 97] on span "Next Student" at bounding box center [958, 100] width 42 height 11
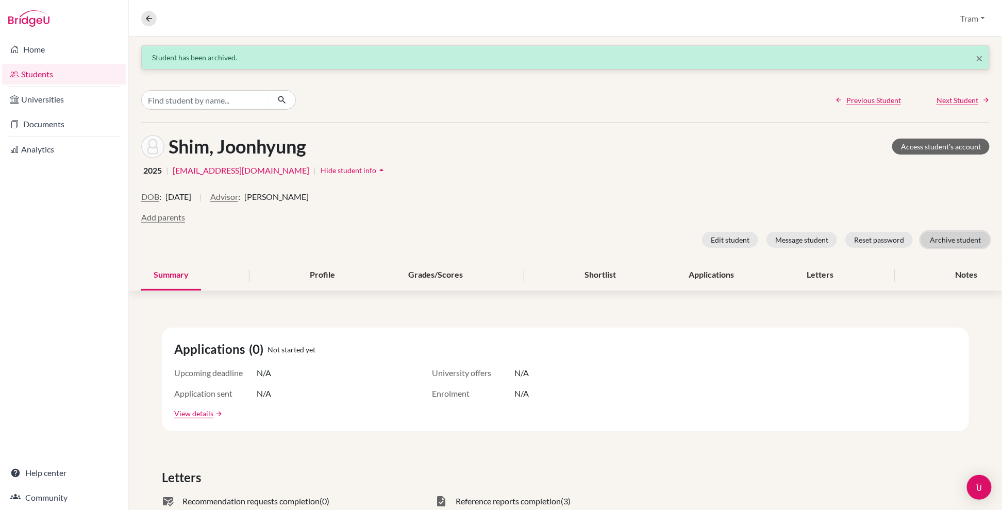
click at [618, 239] on button "Archive student" at bounding box center [955, 240] width 69 height 16
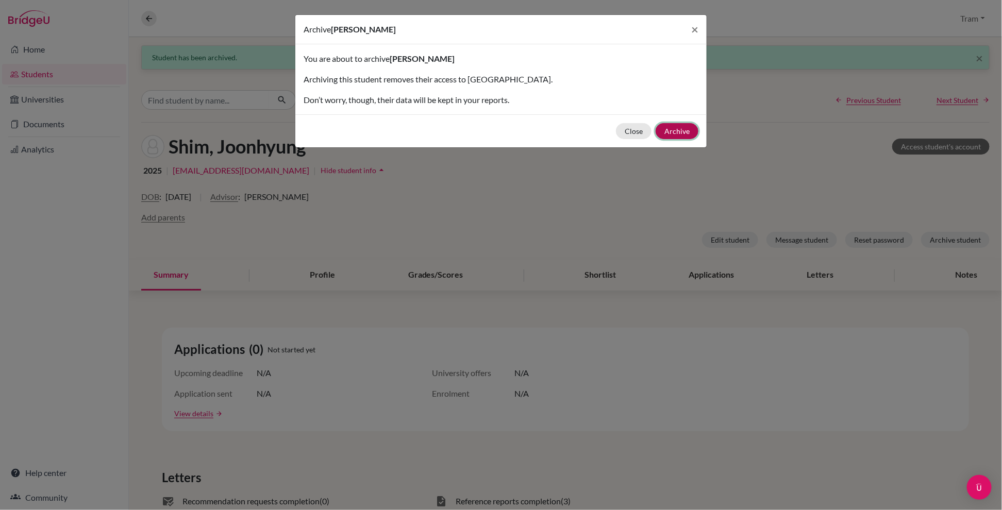
click at [618, 126] on button "Archive" at bounding box center [677, 131] width 43 height 16
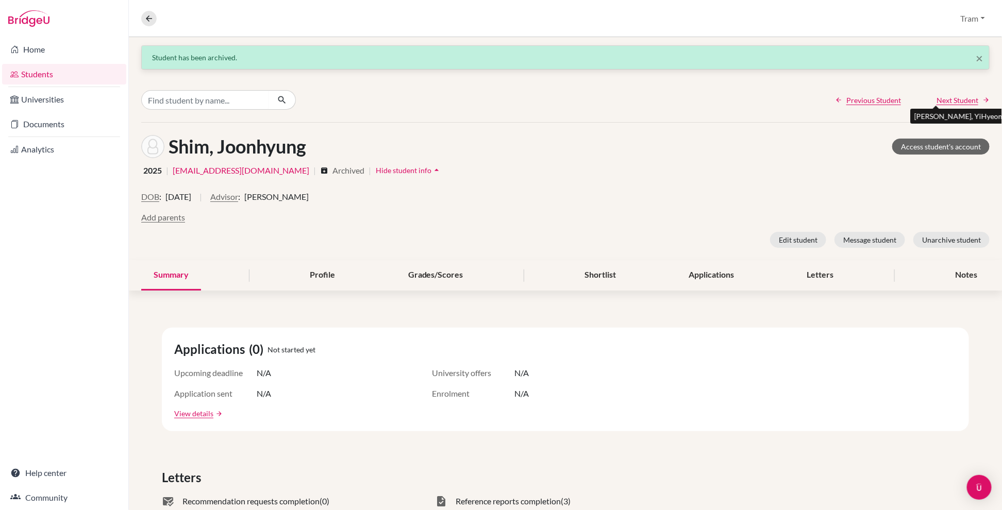
click at [618, 95] on span "Next Student" at bounding box center [958, 100] width 42 height 11
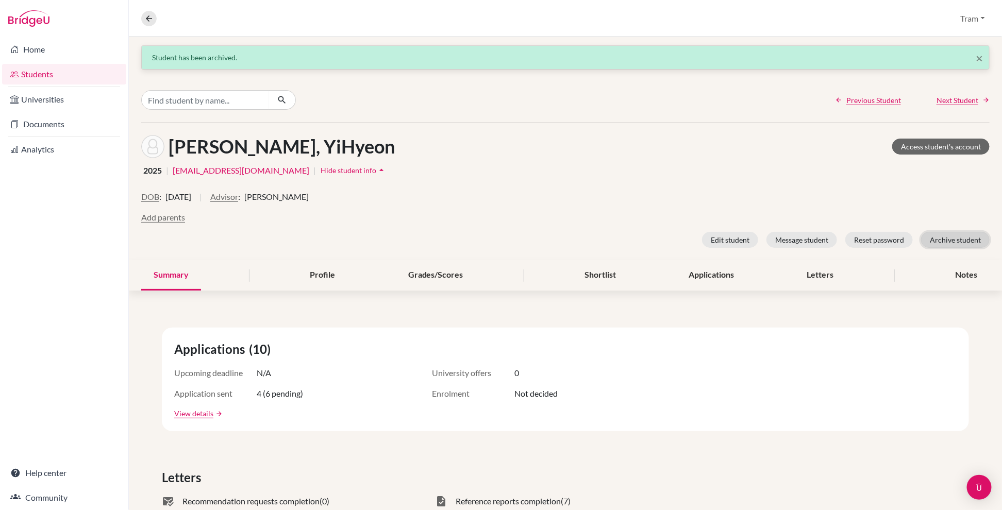
click at [618, 236] on button "Archive student" at bounding box center [955, 240] width 69 height 16
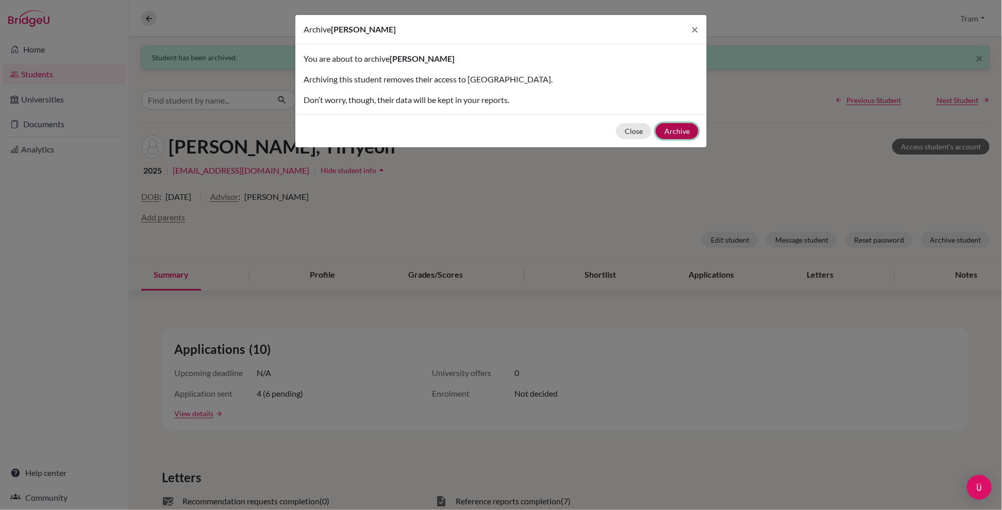
click at [618, 135] on button "Archive" at bounding box center [677, 131] width 43 height 16
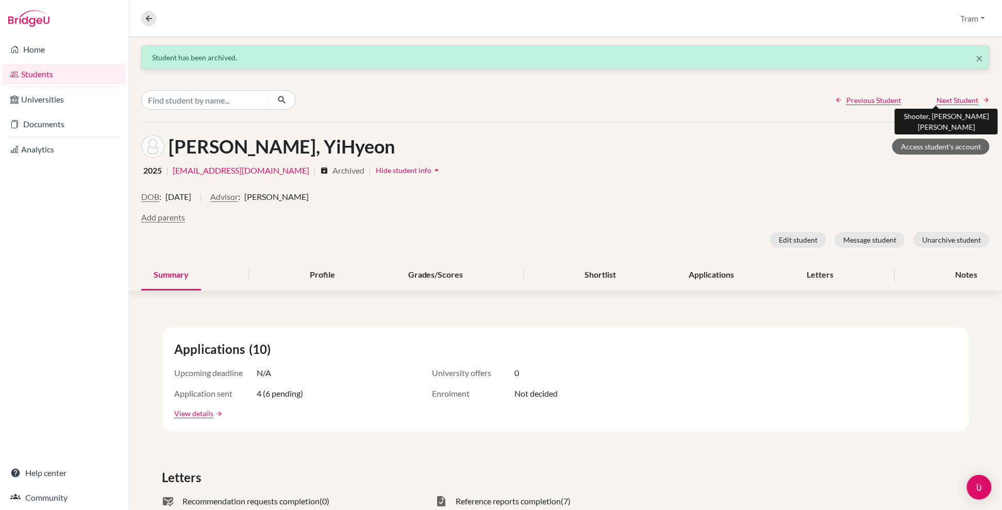
click at [618, 103] on span "Next Student" at bounding box center [958, 100] width 42 height 11
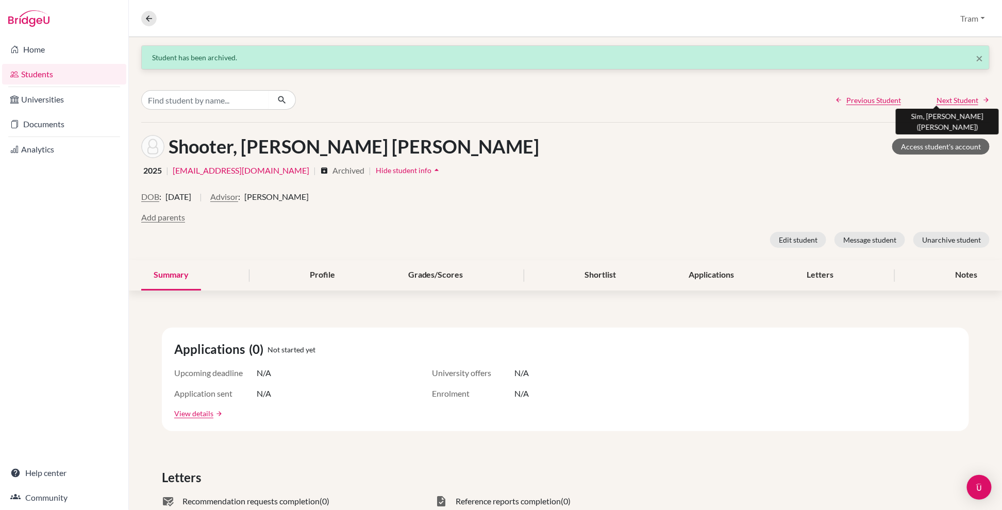
click at [618, 98] on span "Next Student" at bounding box center [958, 100] width 42 height 11
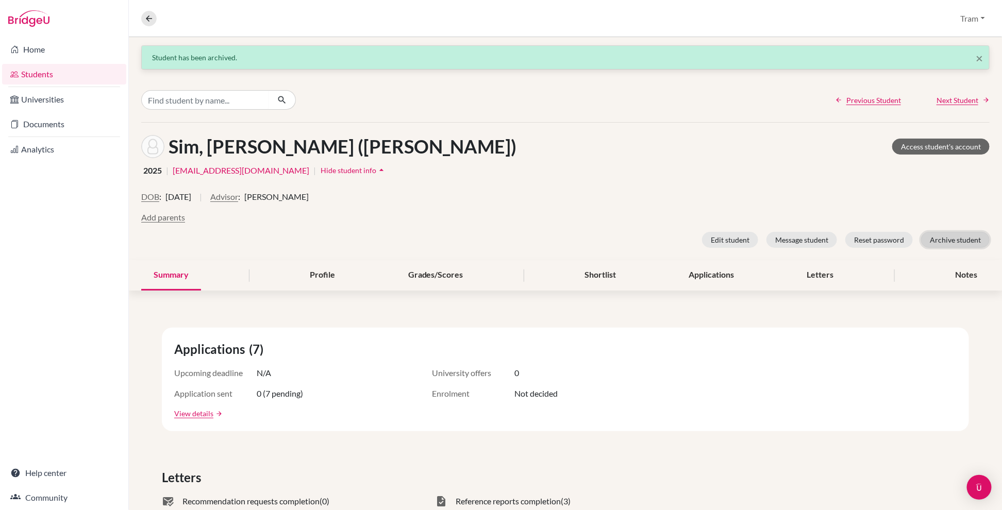
click at [618, 237] on button "Archive student" at bounding box center [955, 240] width 69 height 16
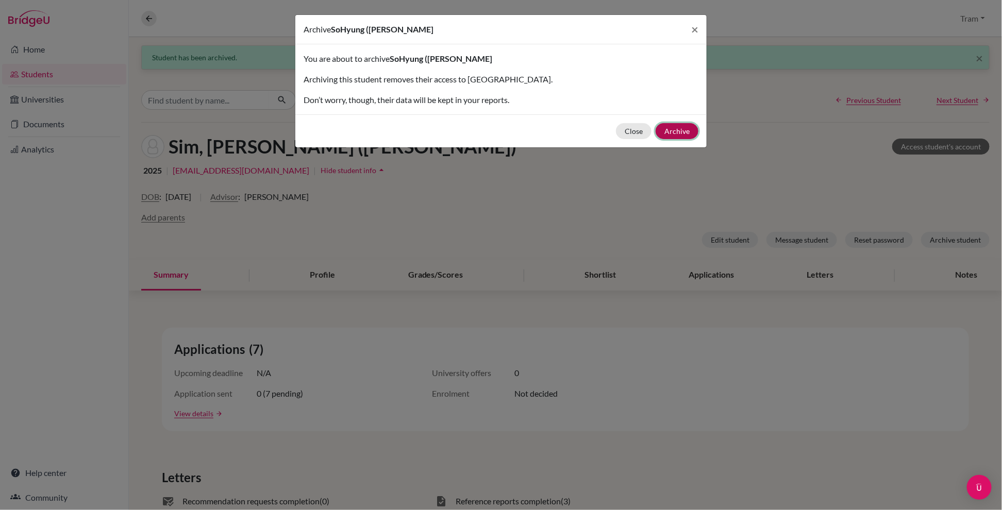
click at [618, 124] on button "Archive" at bounding box center [677, 131] width 43 height 16
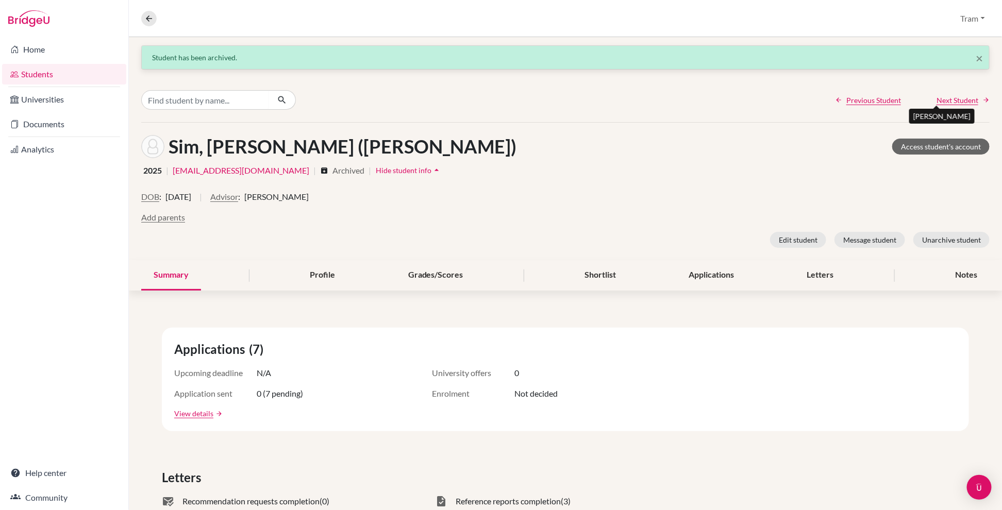
click at [618, 98] on span "Next Student" at bounding box center [958, 100] width 42 height 11
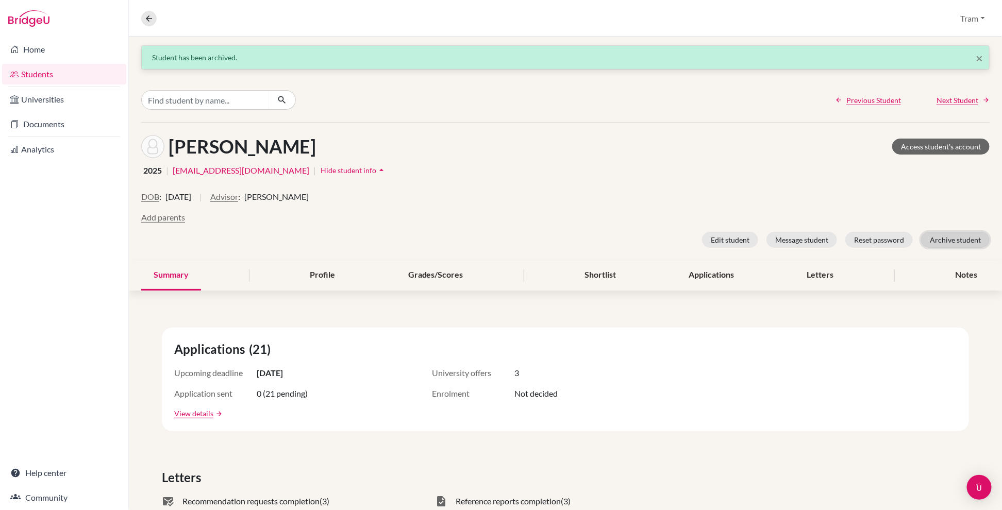
click at [618, 240] on button "Archive student" at bounding box center [955, 240] width 69 height 16
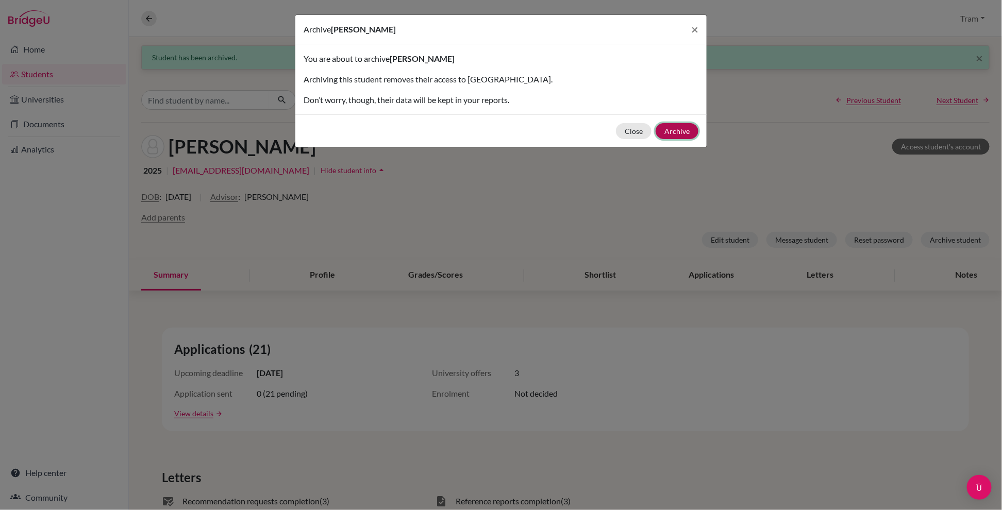
click at [618, 132] on button "Archive" at bounding box center [677, 131] width 43 height 16
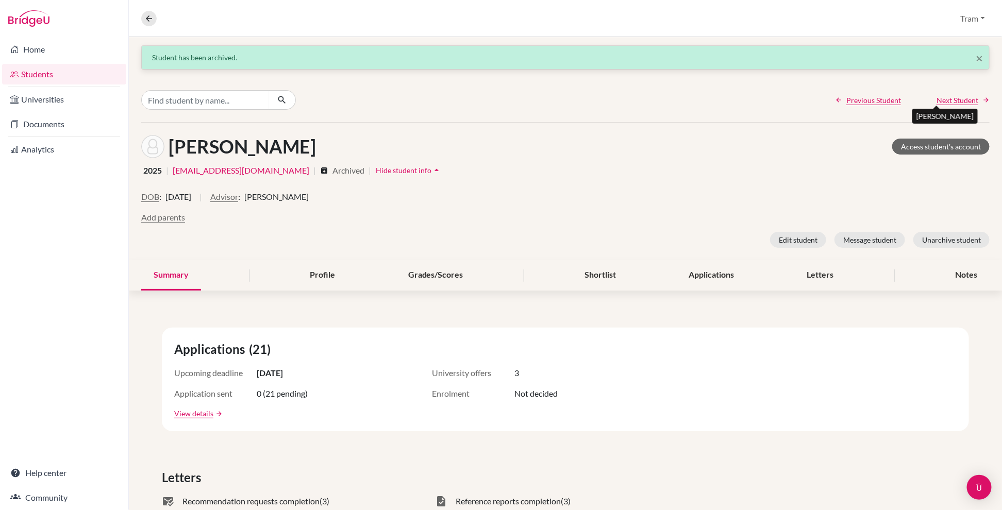
click at [618, 98] on span "Next Student" at bounding box center [958, 100] width 42 height 11
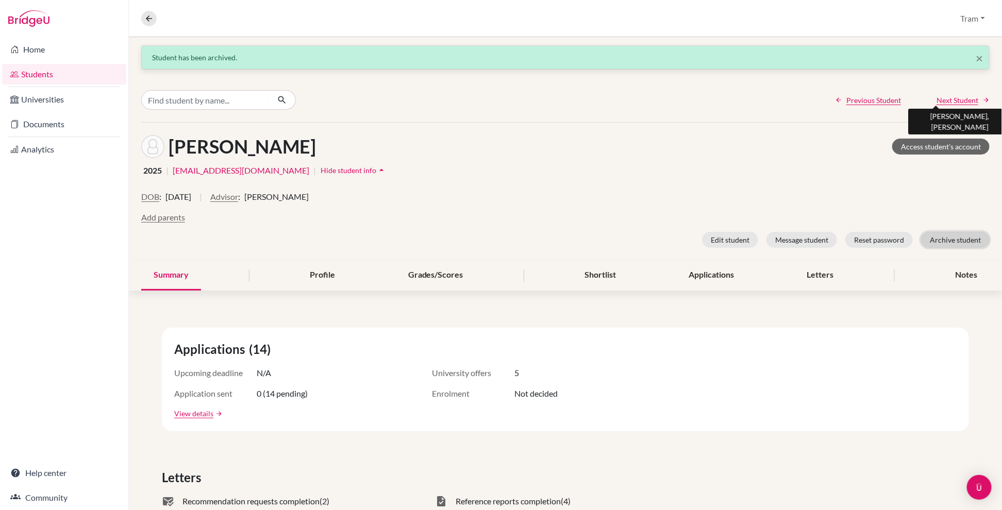
click at [618, 243] on button "Archive student" at bounding box center [955, 240] width 69 height 16
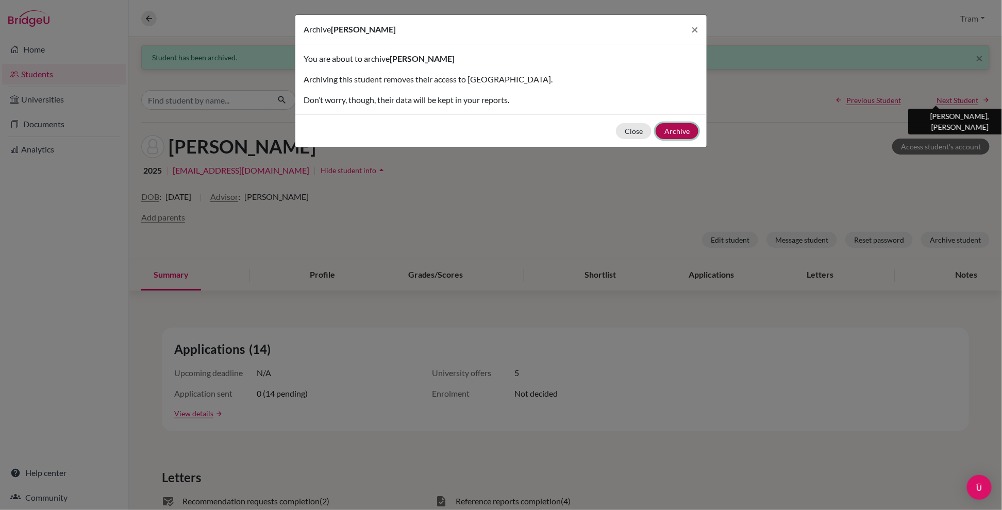
click at [618, 130] on button "Archive" at bounding box center [677, 131] width 43 height 16
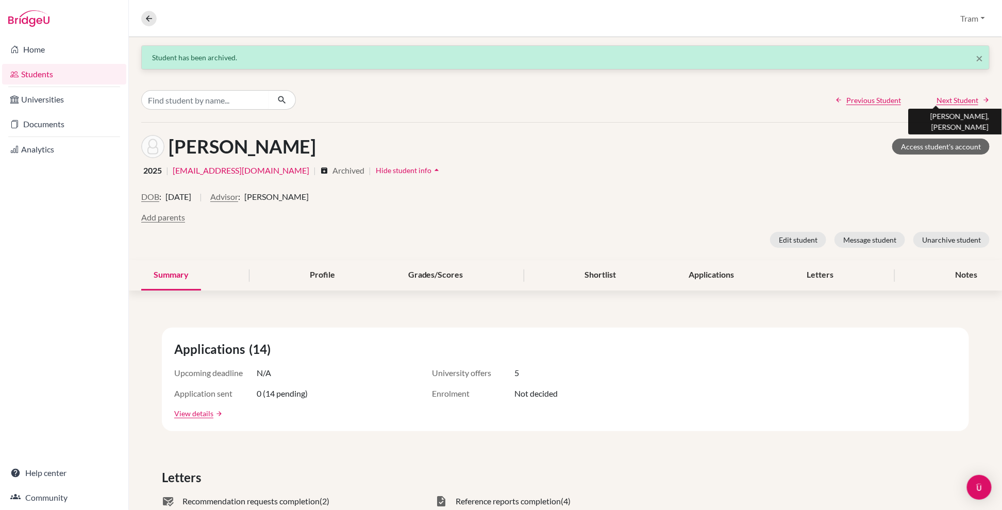
click at [618, 104] on span "Next Student" at bounding box center [958, 100] width 42 height 11
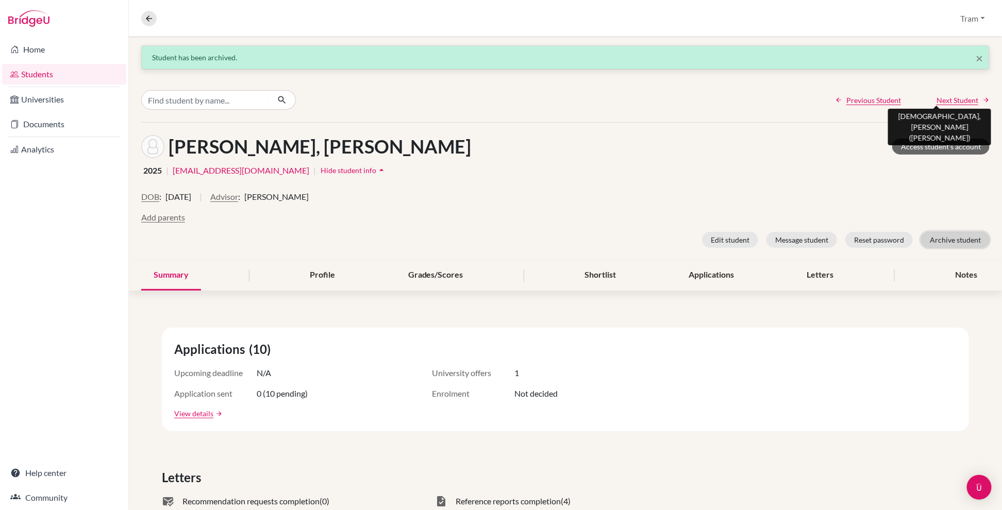
click at [618, 244] on button "Archive student" at bounding box center [955, 240] width 69 height 16
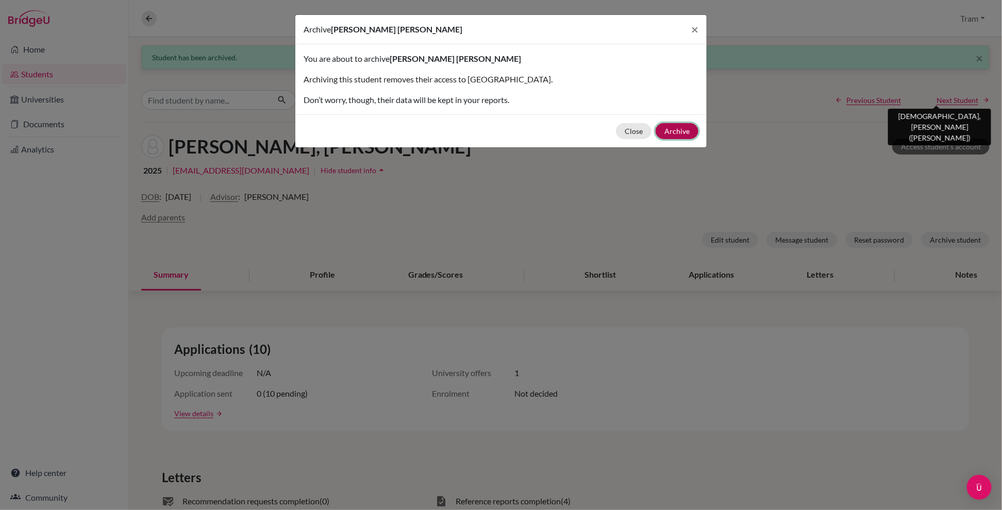
click at [618, 130] on button "Archive" at bounding box center [677, 131] width 43 height 16
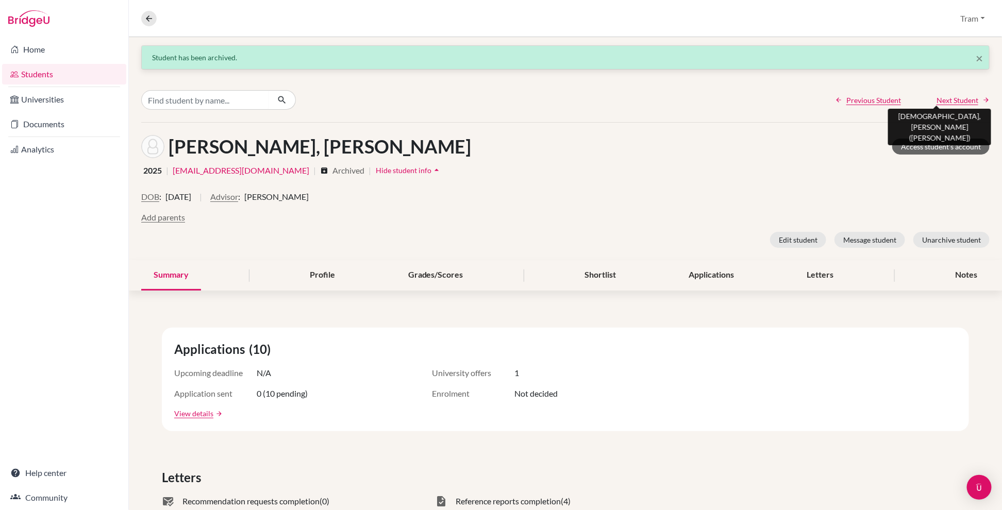
click at [618, 98] on span "Next Student" at bounding box center [958, 100] width 42 height 11
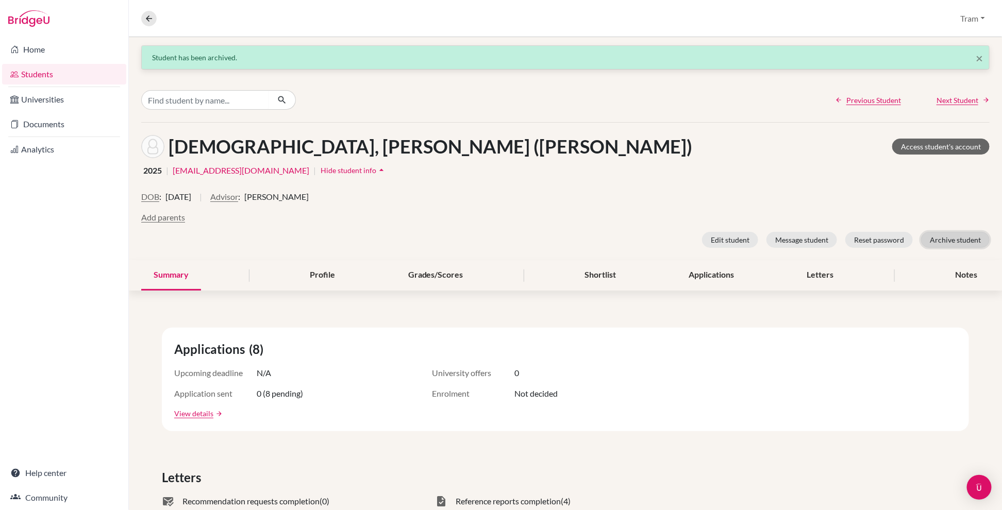
click at [618, 245] on button "Archive student" at bounding box center [955, 240] width 69 height 16
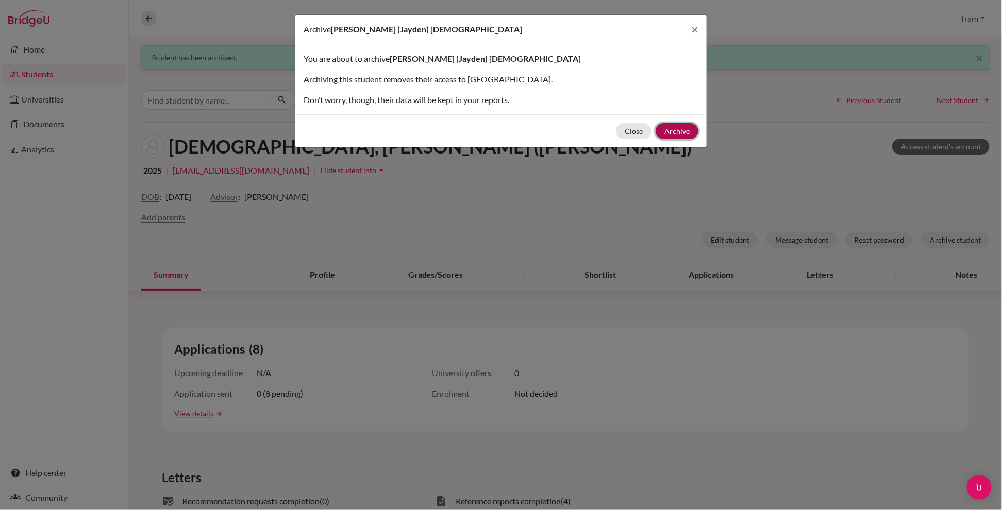
click at [618, 131] on button "Archive" at bounding box center [677, 131] width 43 height 16
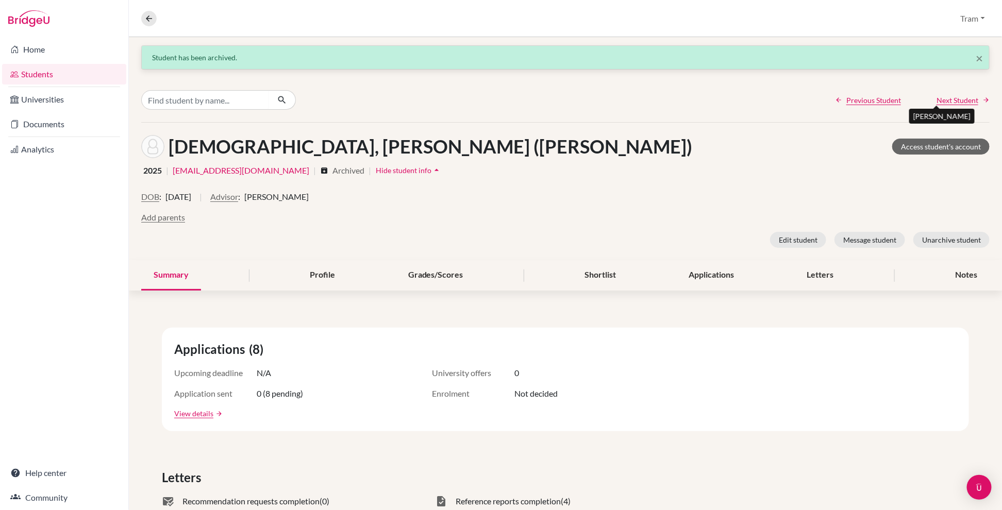
click at [618, 96] on span "Next Student" at bounding box center [958, 100] width 42 height 11
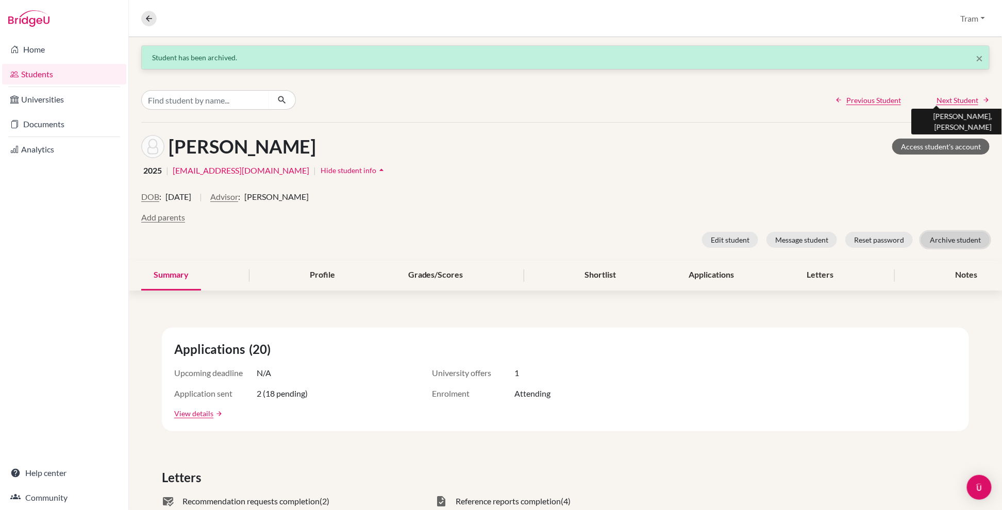
click at [618, 239] on button "Archive student" at bounding box center [955, 240] width 69 height 16
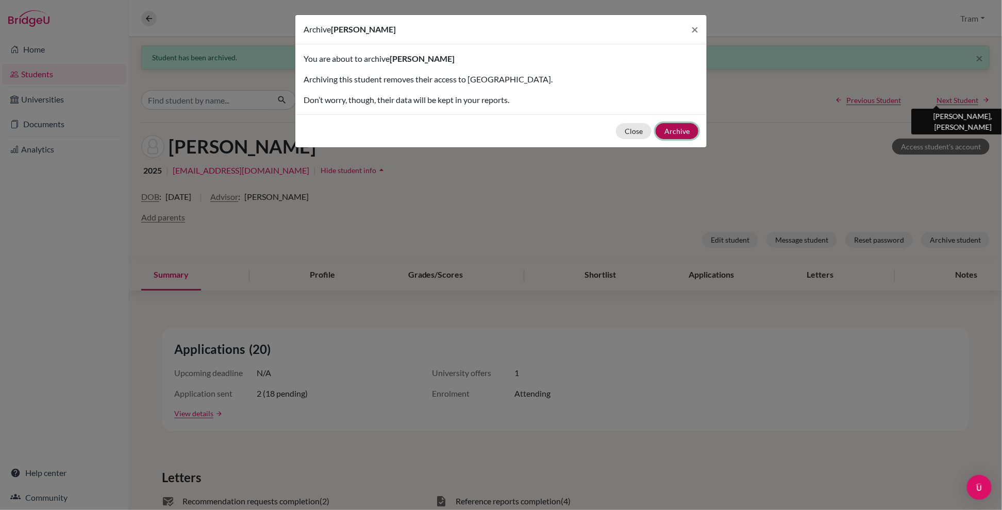
click at [618, 131] on button "Archive" at bounding box center [677, 131] width 43 height 16
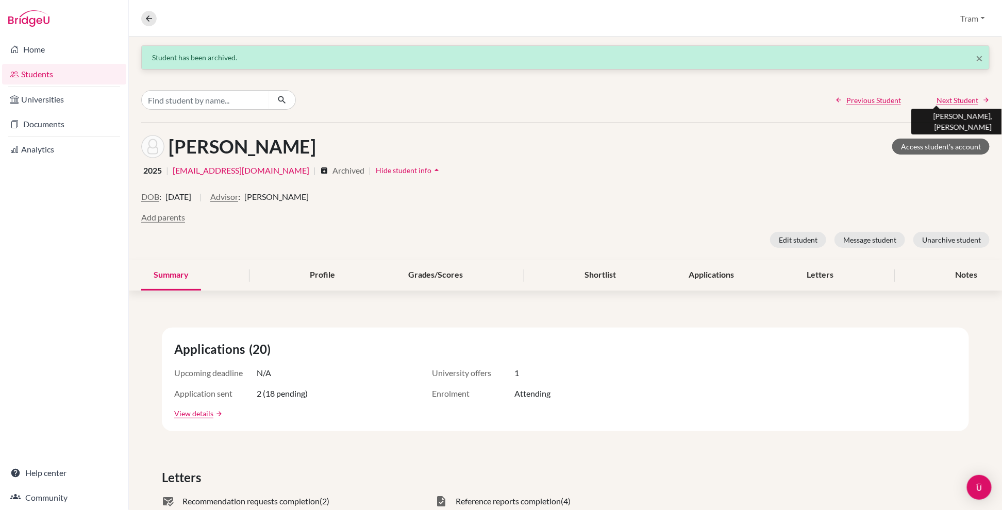
click at [618, 102] on span "Next Student" at bounding box center [958, 100] width 42 height 11
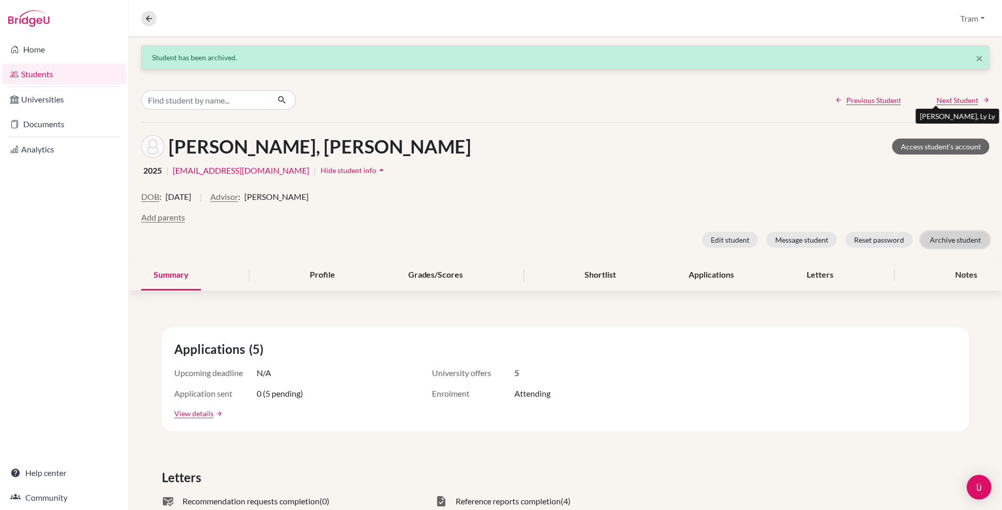
click at [618, 232] on button "Archive student" at bounding box center [955, 240] width 69 height 16
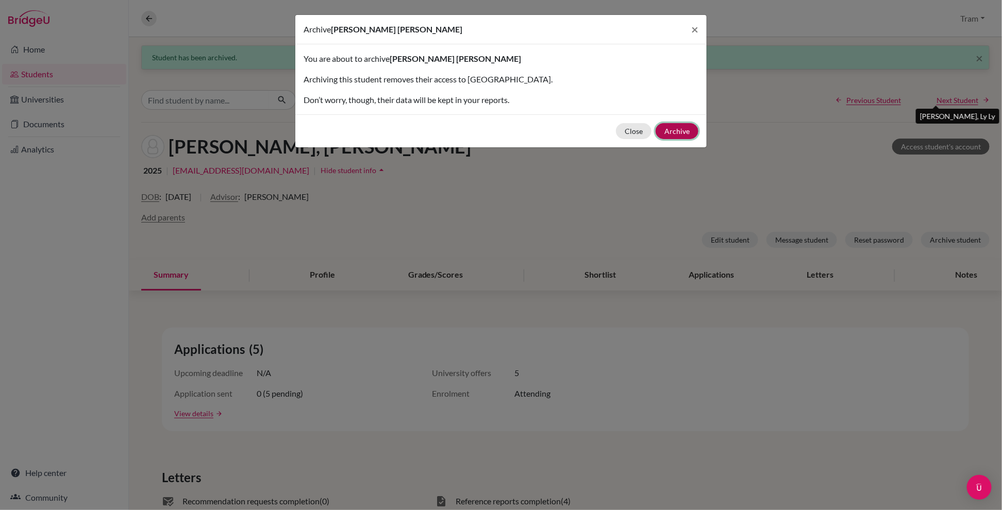
click at [618, 124] on button "Archive" at bounding box center [677, 131] width 43 height 16
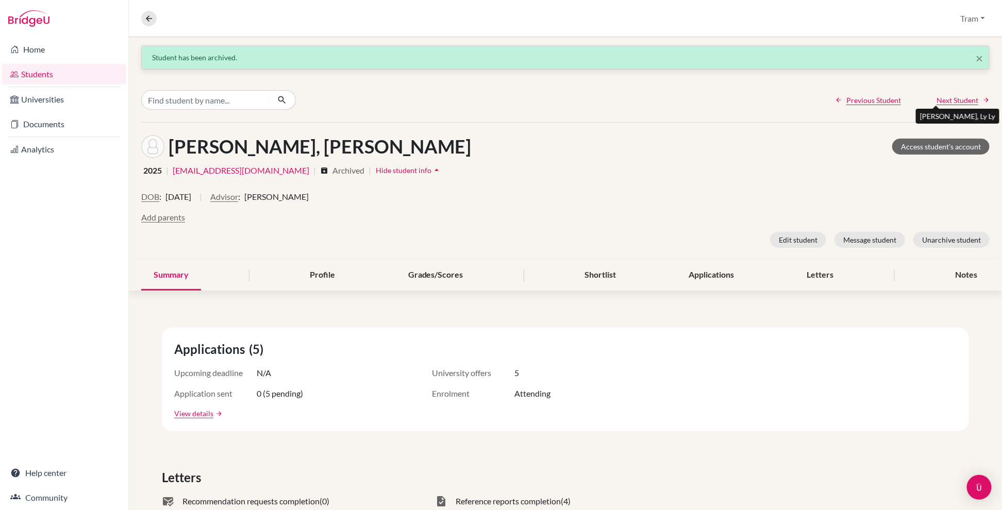
click at [618, 98] on span "Next Student" at bounding box center [958, 100] width 42 height 11
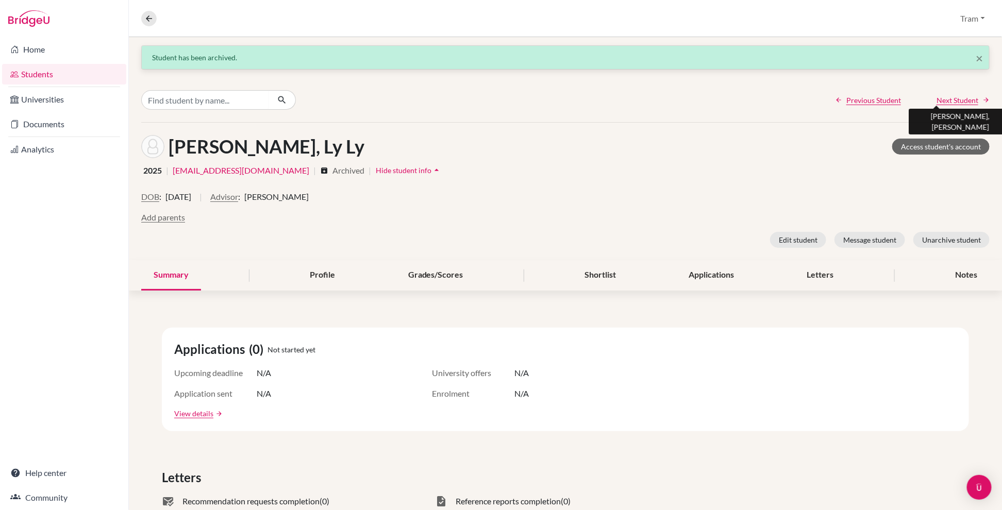
click at [618, 95] on span "Next Student" at bounding box center [958, 100] width 42 height 11
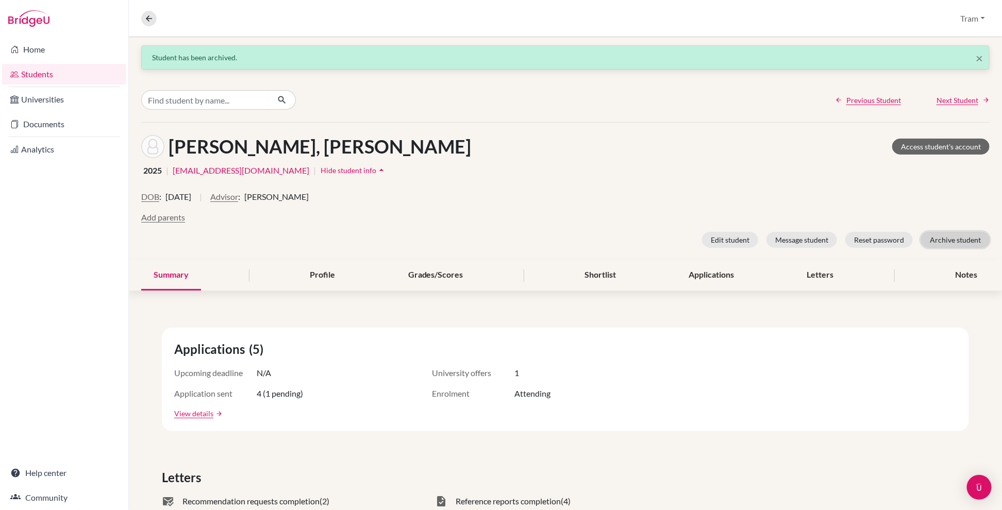
click at [618, 242] on button "Archive student" at bounding box center [955, 240] width 69 height 16
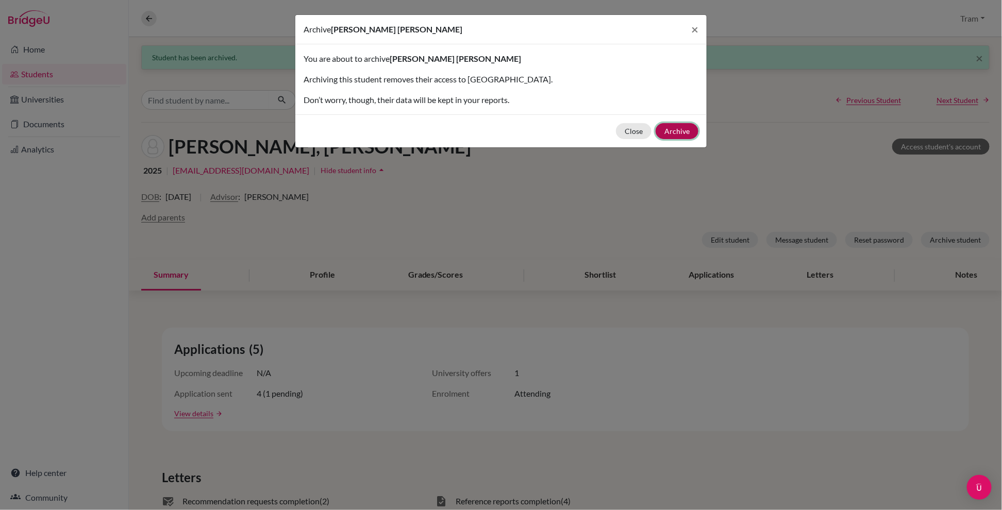
click at [618, 134] on button "Archive" at bounding box center [677, 131] width 43 height 16
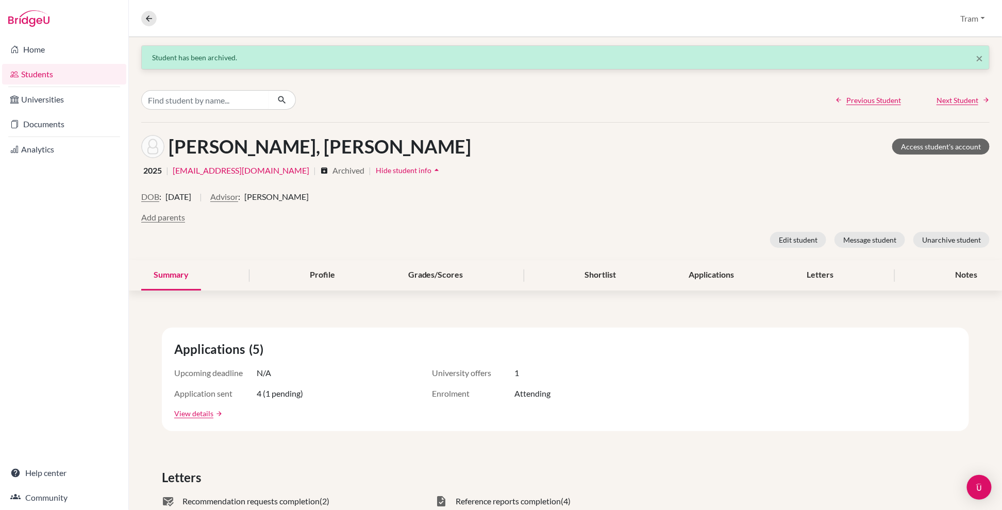
click at [618, 94] on div "Previous Student Next Student" at bounding box center [565, 100] width 873 height 44
click at [618, 102] on span "Next Student" at bounding box center [958, 100] width 42 height 11
click at [618, 246] on button "Archive student" at bounding box center [955, 240] width 69 height 16
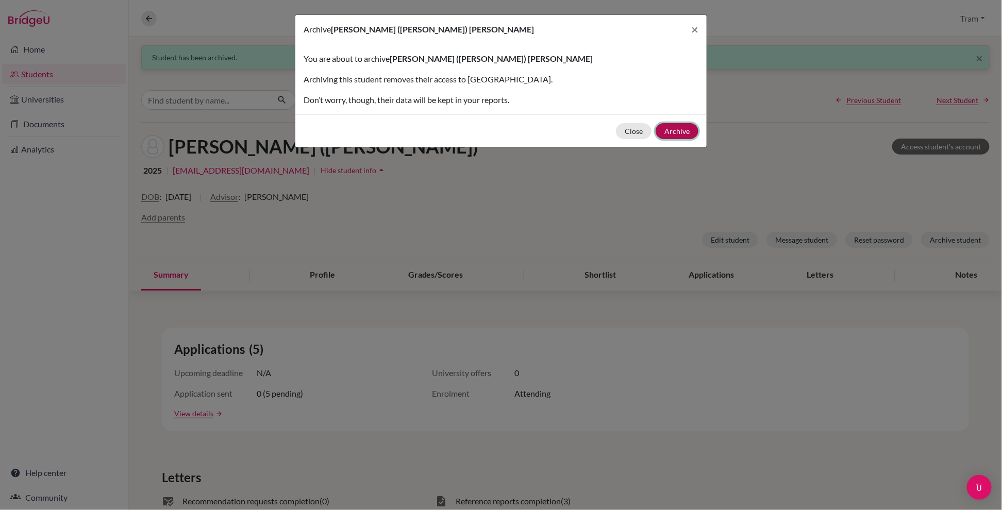
click at [618, 130] on button "Archive" at bounding box center [677, 131] width 43 height 16
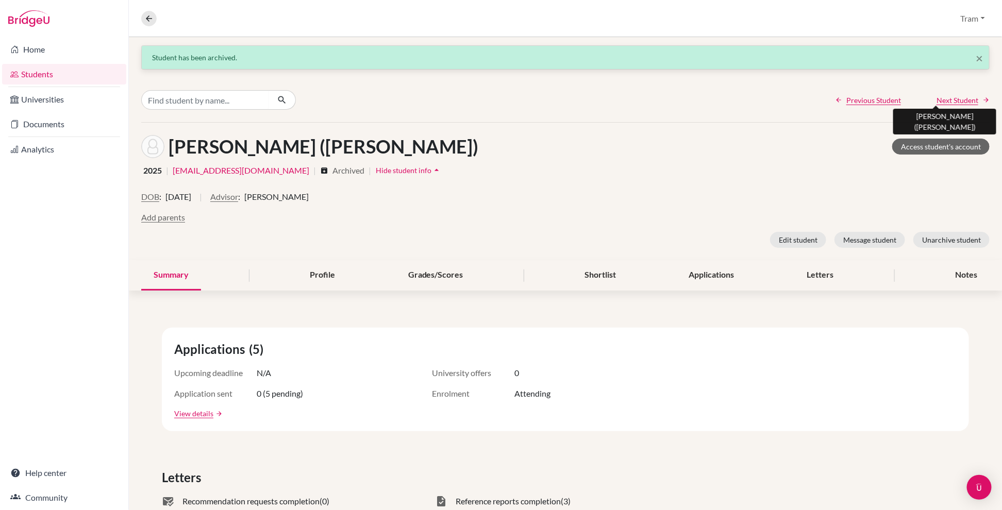
click at [618, 97] on span "Next Student" at bounding box center [958, 100] width 42 height 11
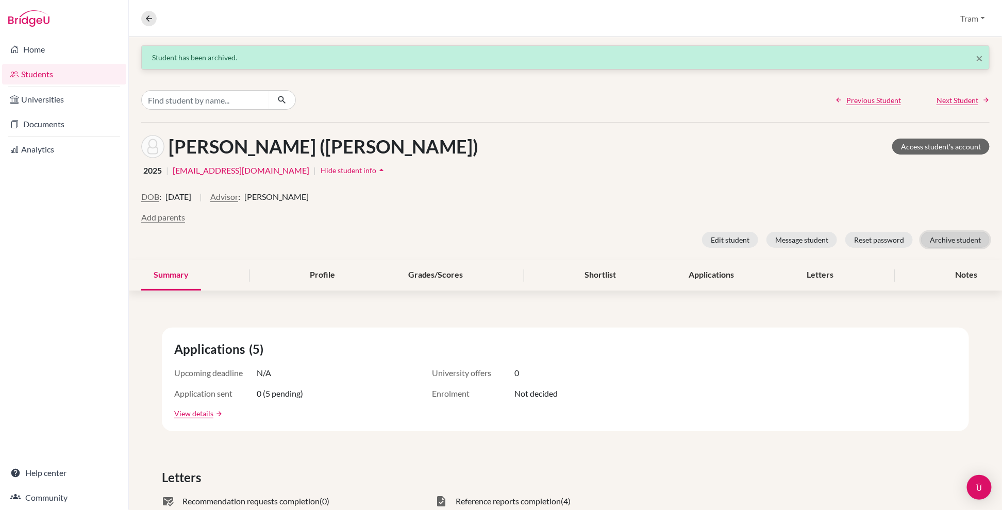
click at [618, 237] on button "Archive student" at bounding box center [955, 240] width 69 height 16
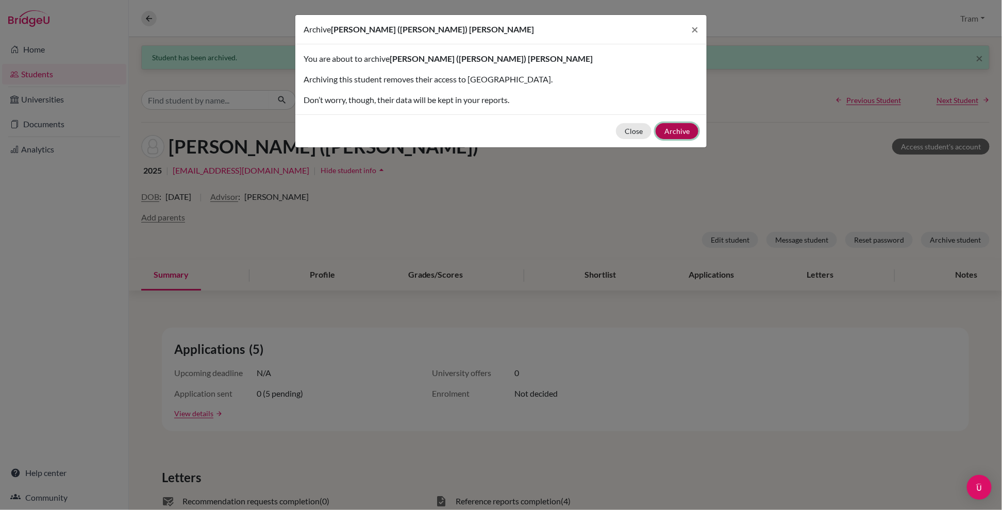
click at [618, 124] on button "Archive" at bounding box center [677, 131] width 43 height 16
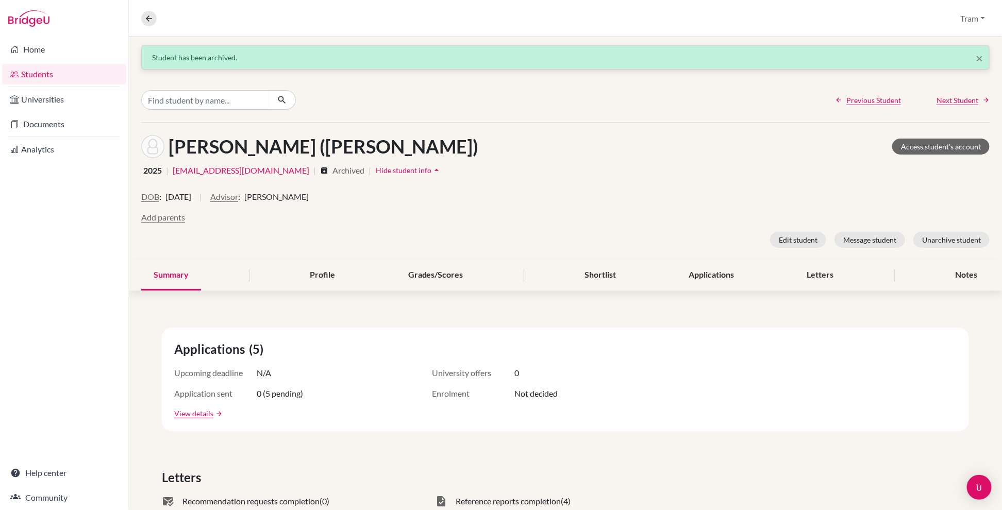
click at [489, 165] on div "2025 | otran@bisvietnam.com | archive Archived | Hide student info arrow_drop_up" at bounding box center [565, 170] width 849 height 16
click at [618, 94] on div "Previous Student Next Student" at bounding box center [565, 100] width 873 height 44
click at [618, 102] on span "Next Student" at bounding box center [958, 100] width 42 height 11
click at [618, 246] on button "Archive student" at bounding box center [955, 240] width 69 height 16
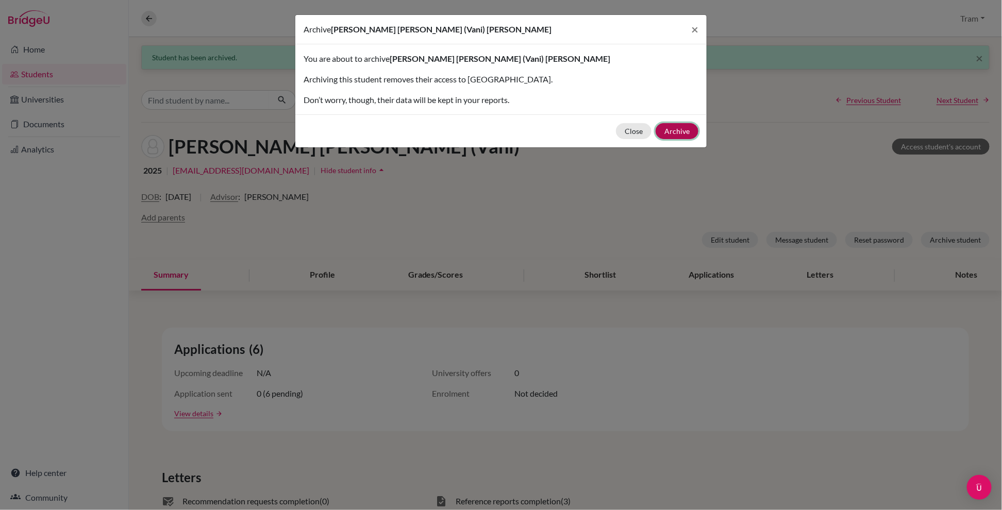
click at [618, 136] on button "Archive" at bounding box center [677, 131] width 43 height 16
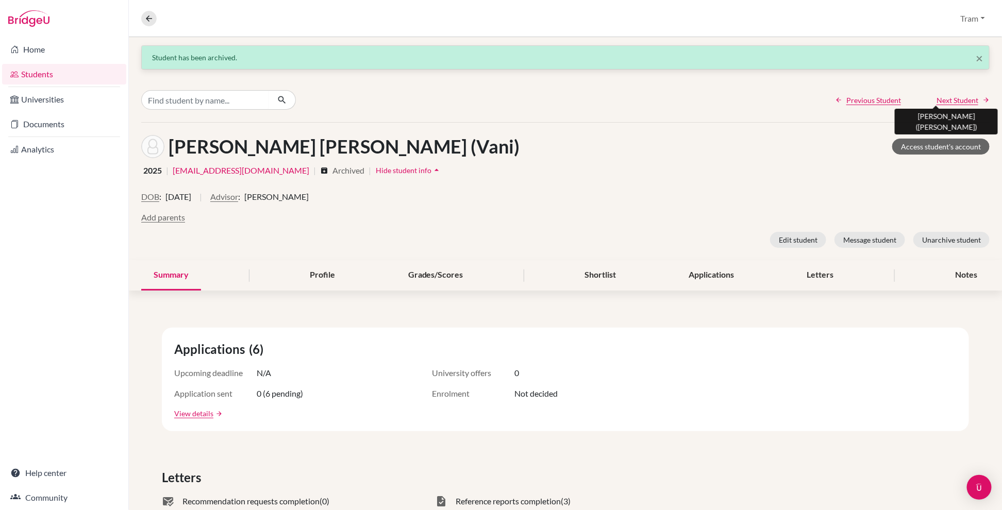
click at [618, 98] on span "Next Student" at bounding box center [958, 100] width 42 height 11
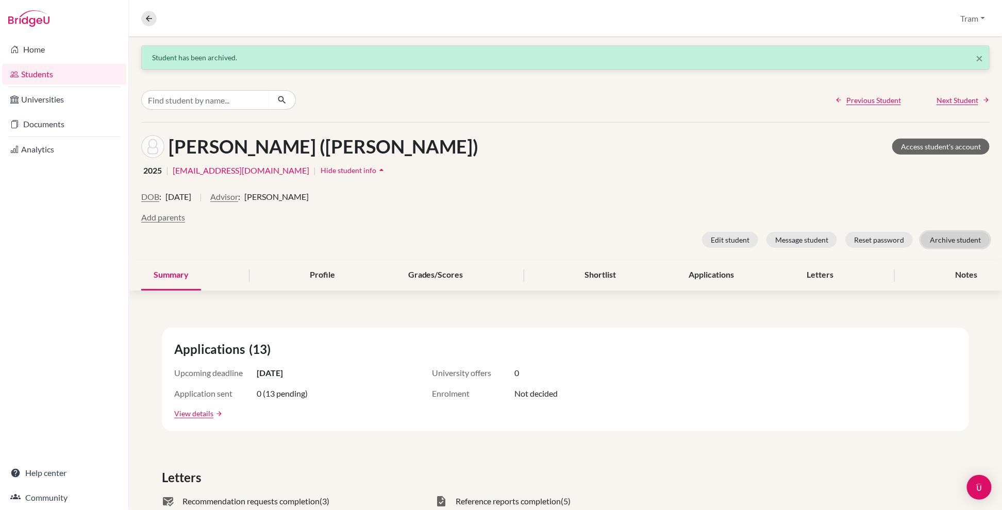
click at [618, 243] on button "Archive student" at bounding box center [955, 240] width 69 height 16
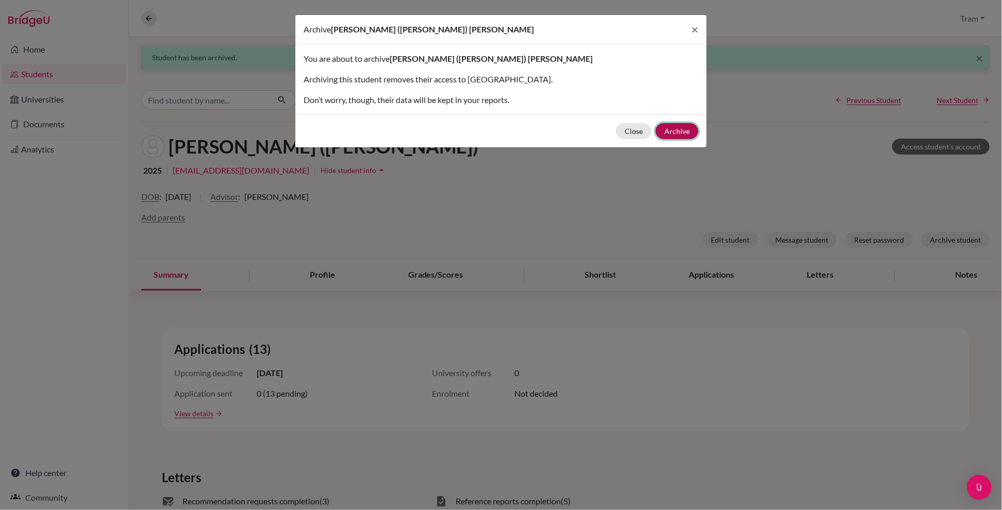
click at [618, 128] on button "Archive" at bounding box center [677, 131] width 43 height 16
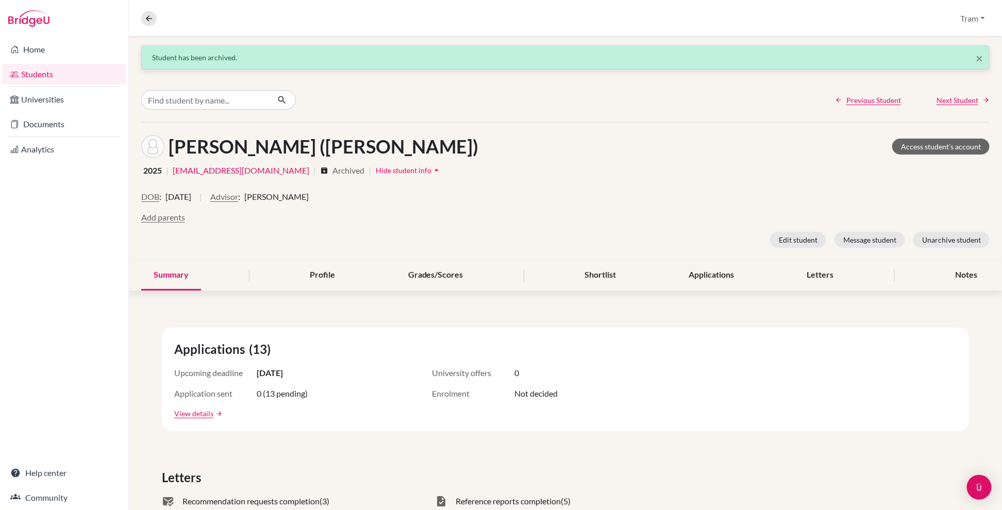
click at [618, 92] on div "Previous Student Next Student" at bounding box center [565, 100] width 873 height 44
click at [618, 98] on span "Next Student" at bounding box center [958, 100] width 42 height 11
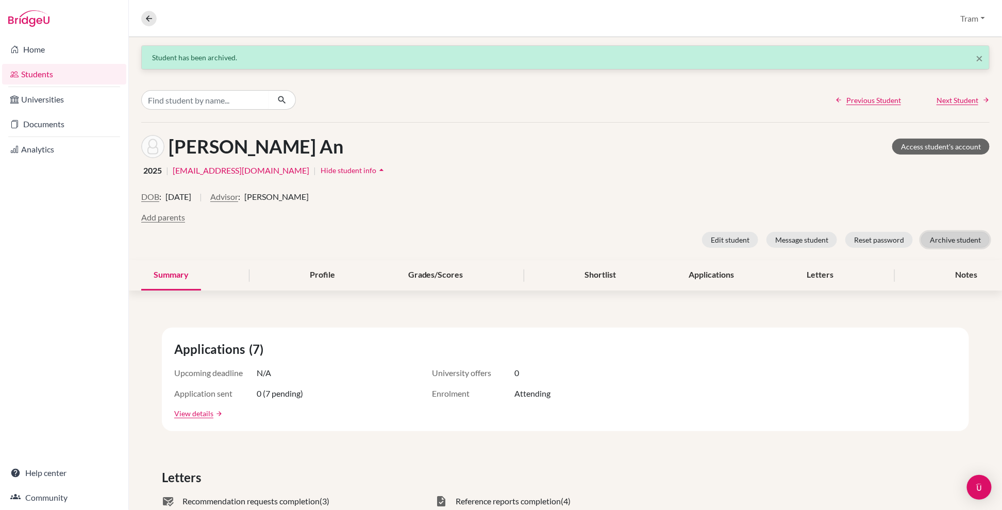
click at [618, 242] on button "Archive student" at bounding box center [955, 240] width 69 height 16
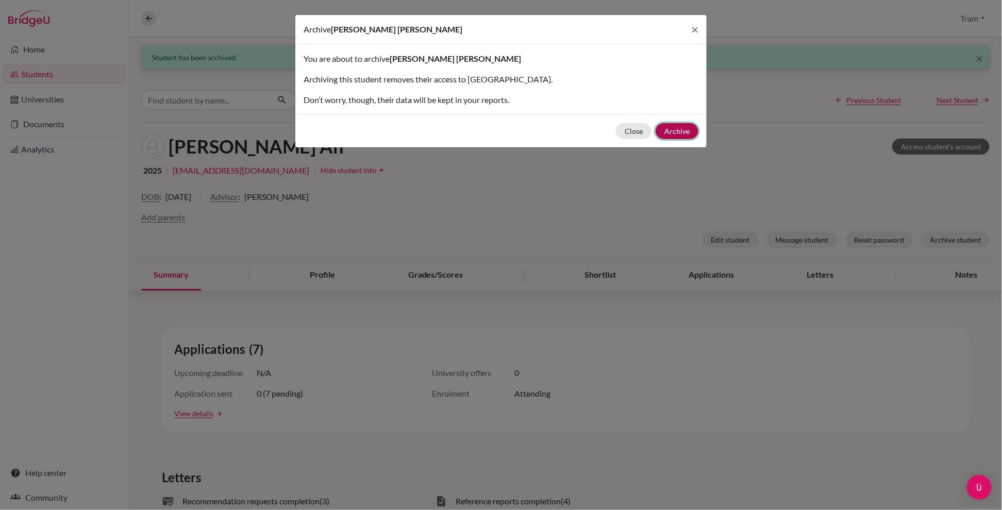
click at [618, 137] on button "Archive" at bounding box center [677, 131] width 43 height 16
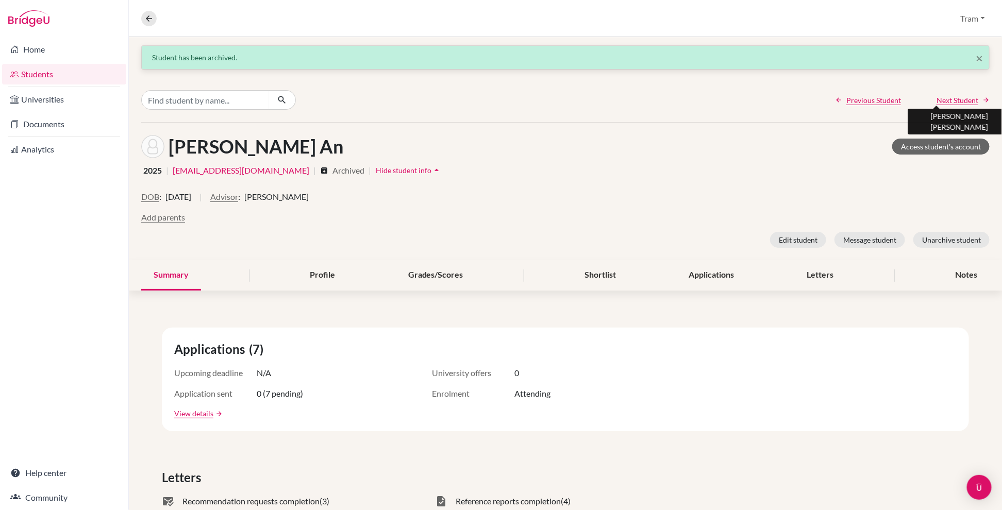
click at [618, 102] on span "Next Student" at bounding box center [958, 100] width 42 height 11
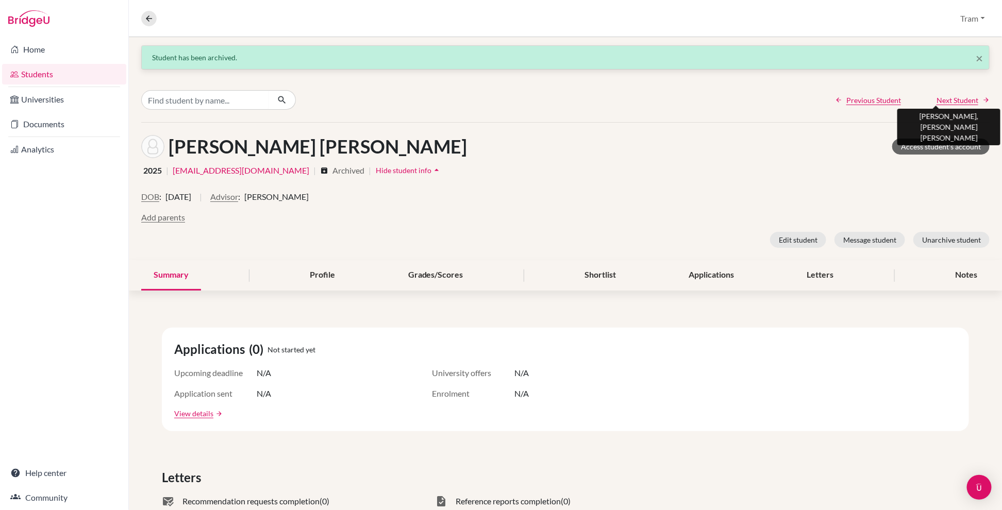
click at [618, 102] on span "Next Student" at bounding box center [958, 100] width 42 height 11
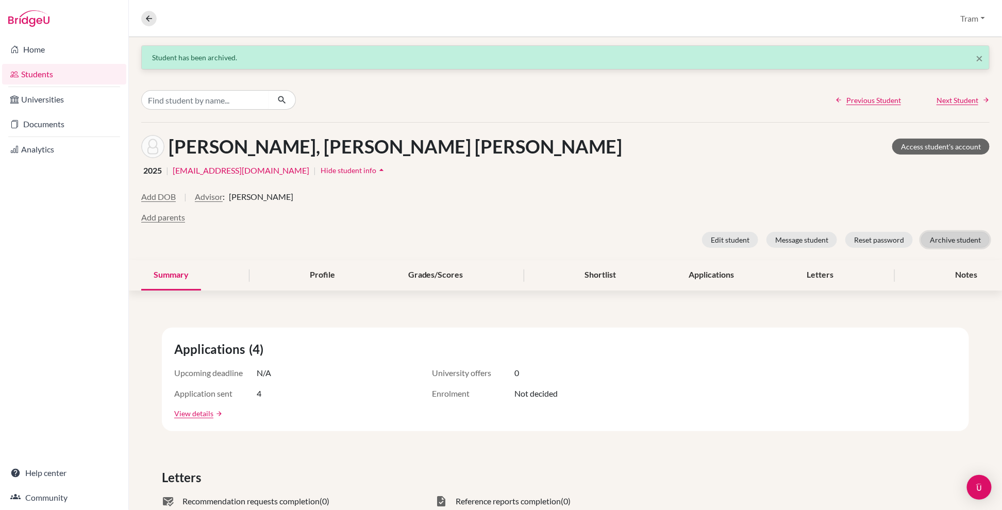
click at [618, 243] on button "Archive student" at bounding box center [955, 240] width 69 height 16
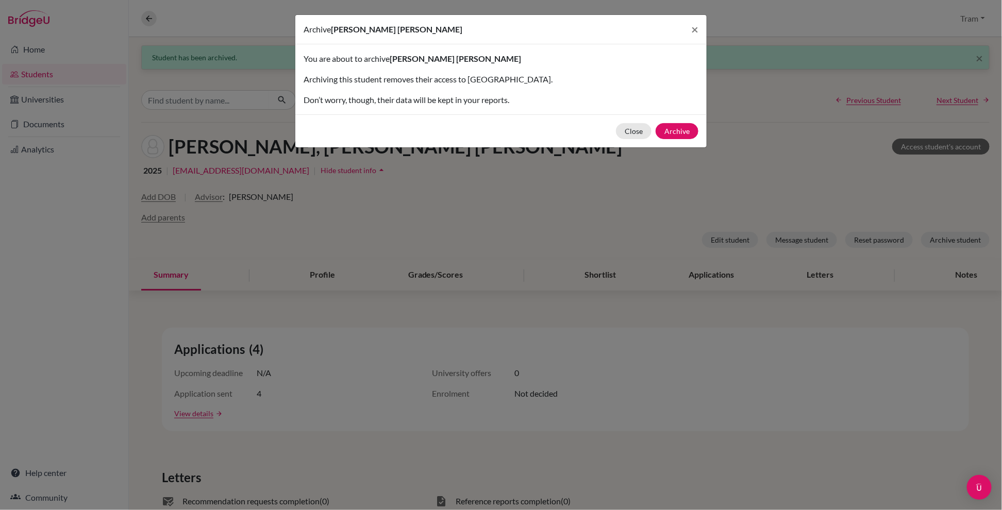
click at [618, 139] on div "Close Archive" at bounding box center [500, 130] width 411 height 33
click at [618, 130] on button "Archive" at bounding box center [677, 131] width 43 height 16
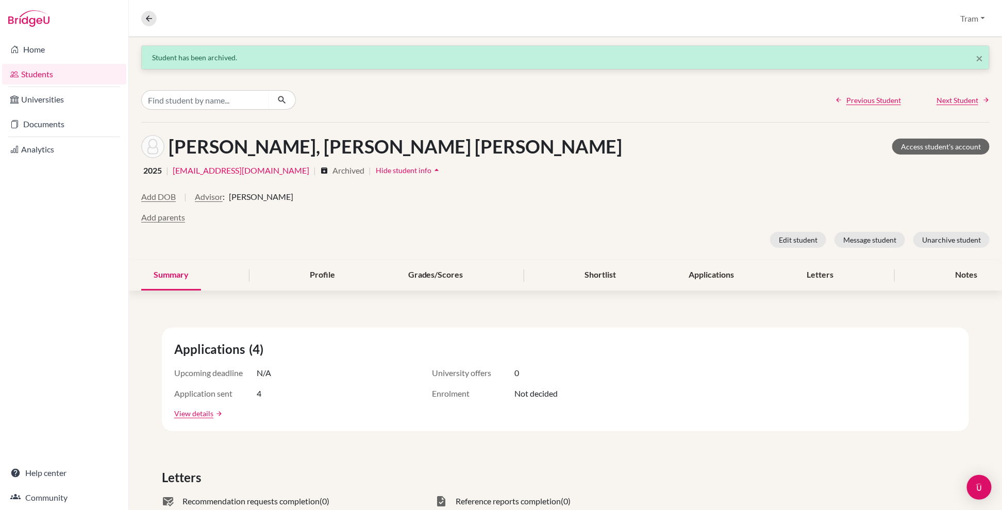
click at [549, 196] on div "Add DOB | Advisor : Sara Morgan" at bounding box center [565, 201] width 849 height 21
click at [618, 100] on span "Next Student" at bounding box center [958, 100] width 42 height 11
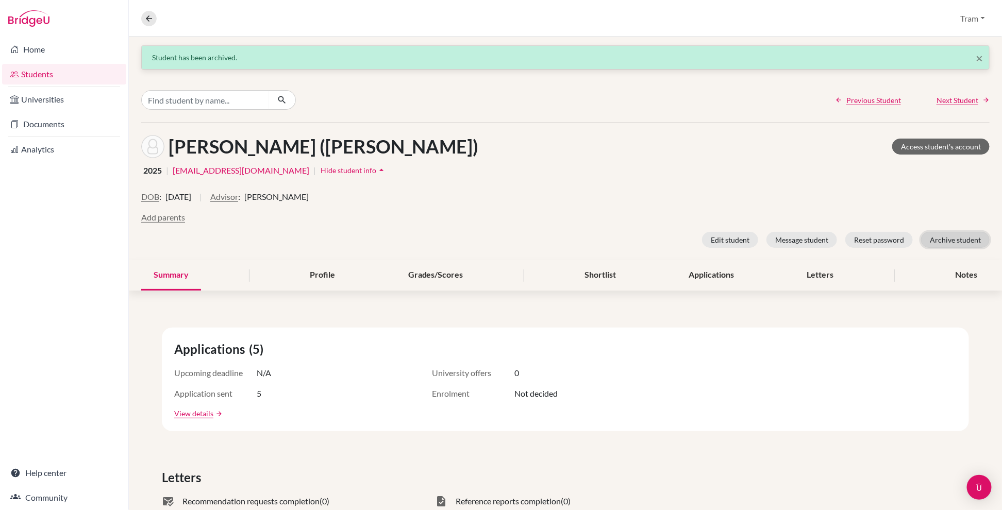
click at [618, 240] on button "Archive student" at bounding box center [955, 240] width 69 height 16
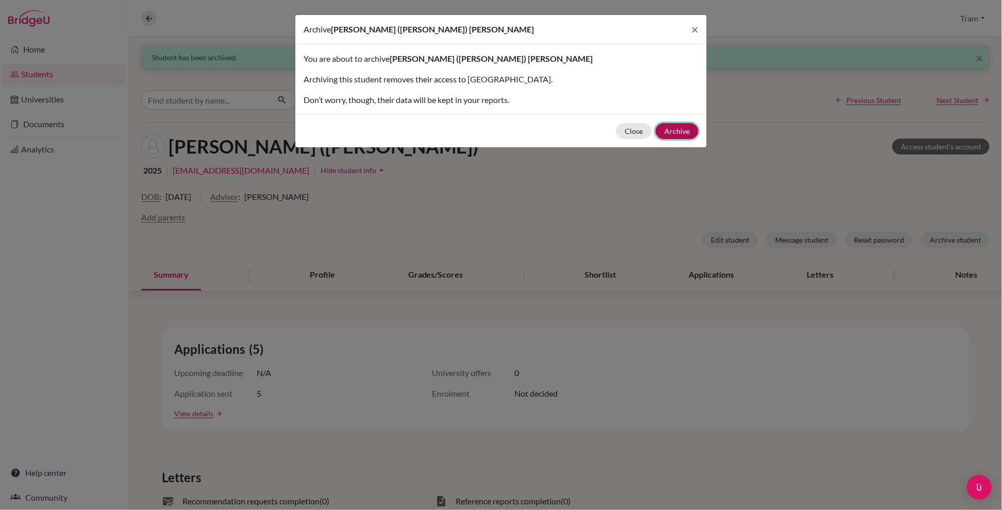
click at [618, 133] on button "Archive" at bounding box center [677, 131] width 43 height 16
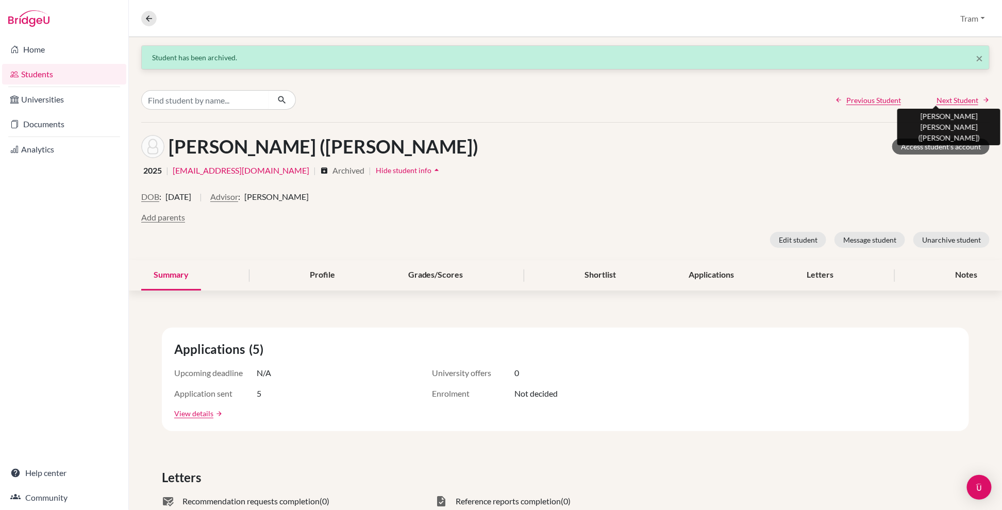
click at [618, 97] on span "Next Student" at bounding box center [958, 100] width 42 height 11
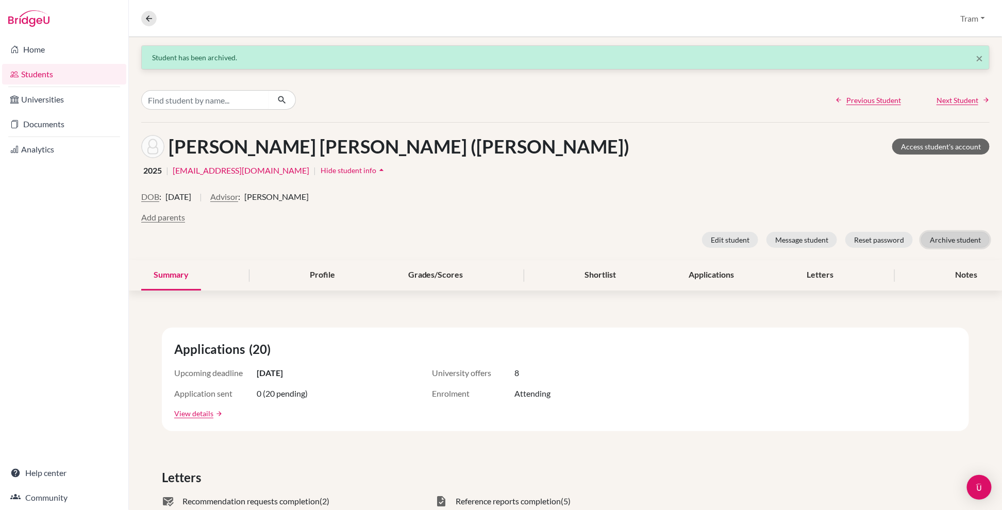
click at [618, 239] on button "Archive student" at bounding box center [955, 240] width 69 height 16
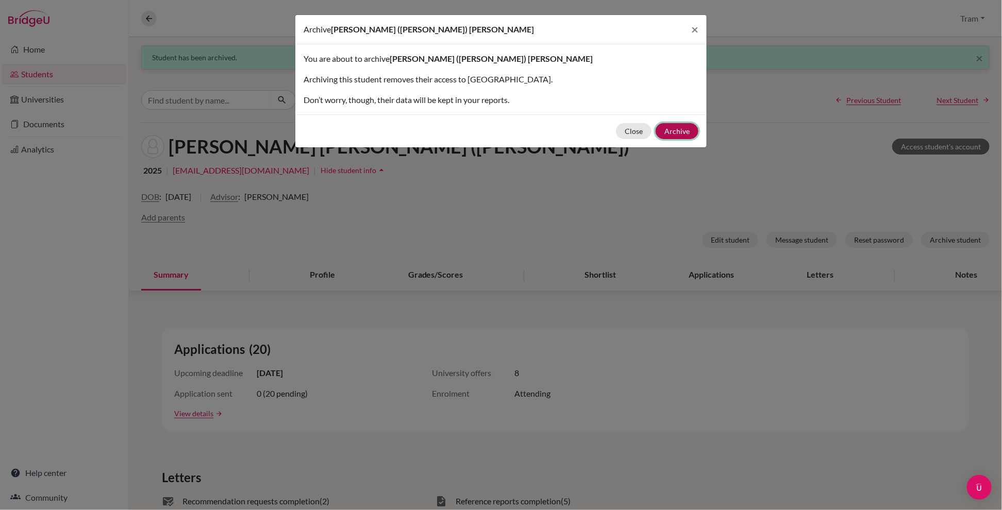
click at [618, 129] on button "Archive" at bounding box center [677, 131] width 43 height 16
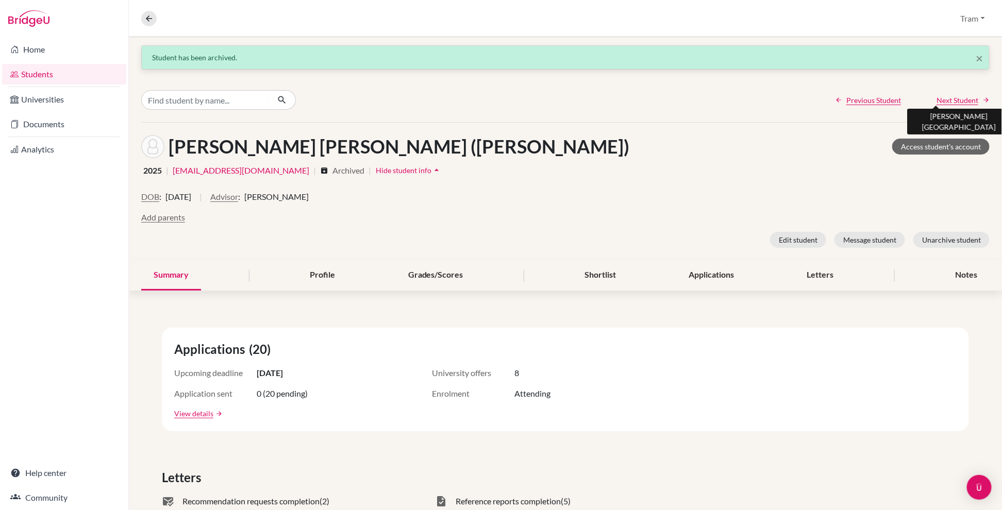
click at [618, 97] on span "Next Student" at bounding box center [958, 100] width 42 height 11
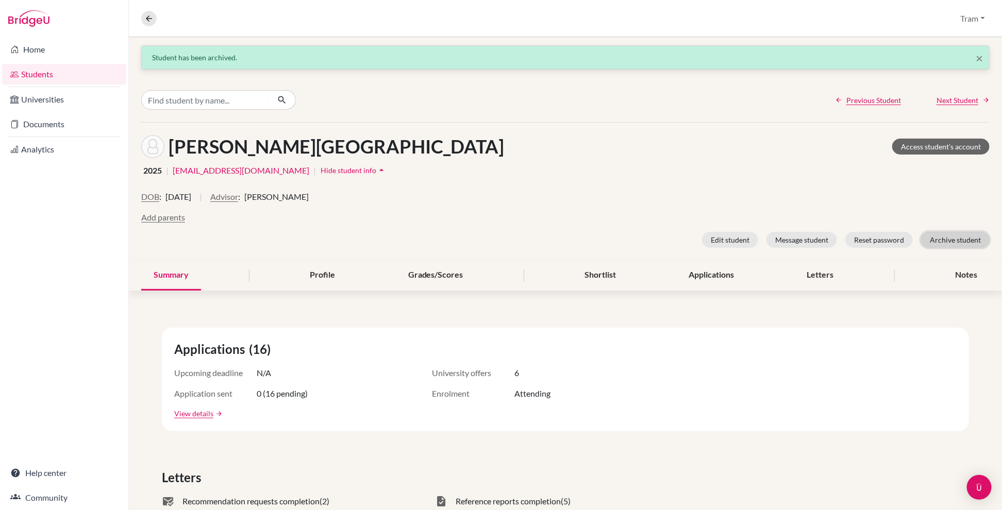
click at [618, 246] on button "Archive student" at bounding box center [955, 240] width 69 height 16
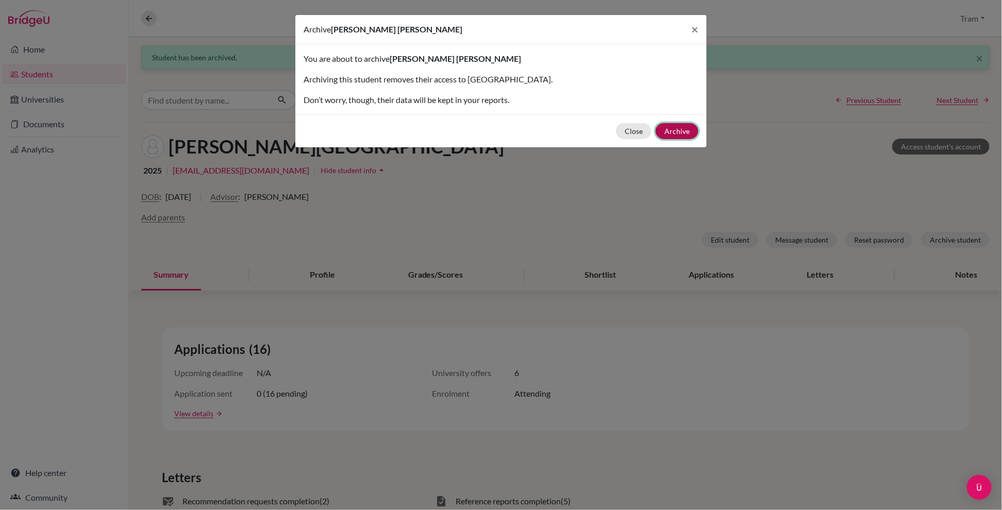
click at [618, 138] on button "Archive" at bounding box center [677, 131] width 43 height 16
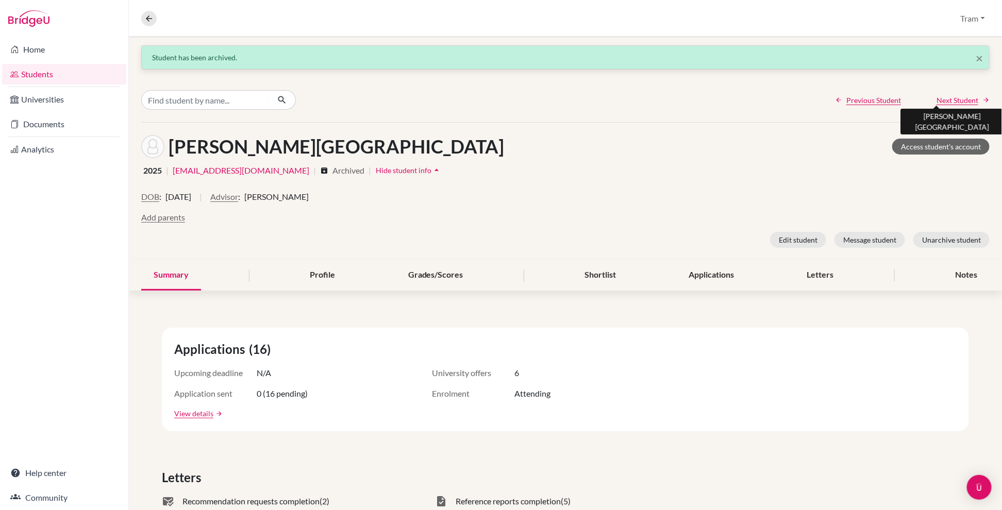
click at [618, 97] on span "Next Student" at bounding box center [958, 100] width 42 height 11
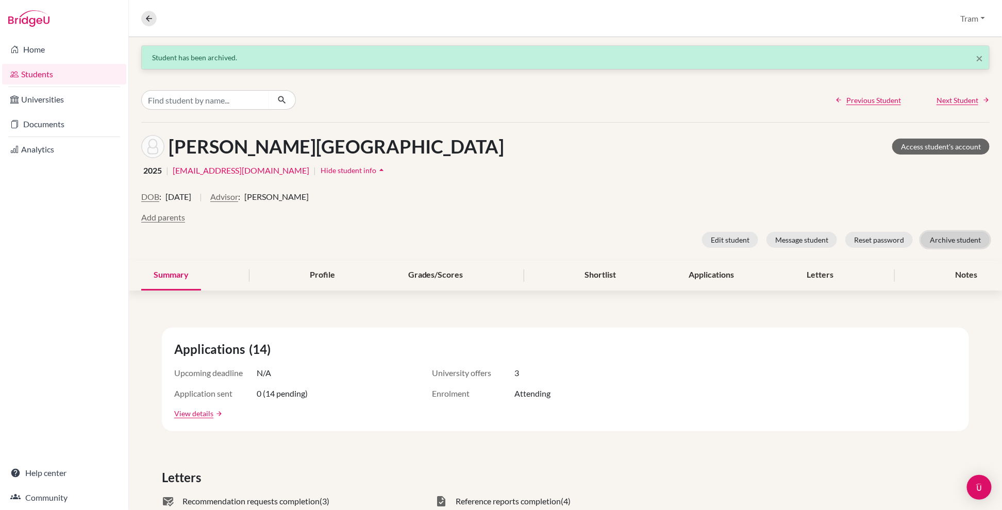
click at [618, 238] on button "Archive student" at bounding box center [955, 240] width 69 height 16
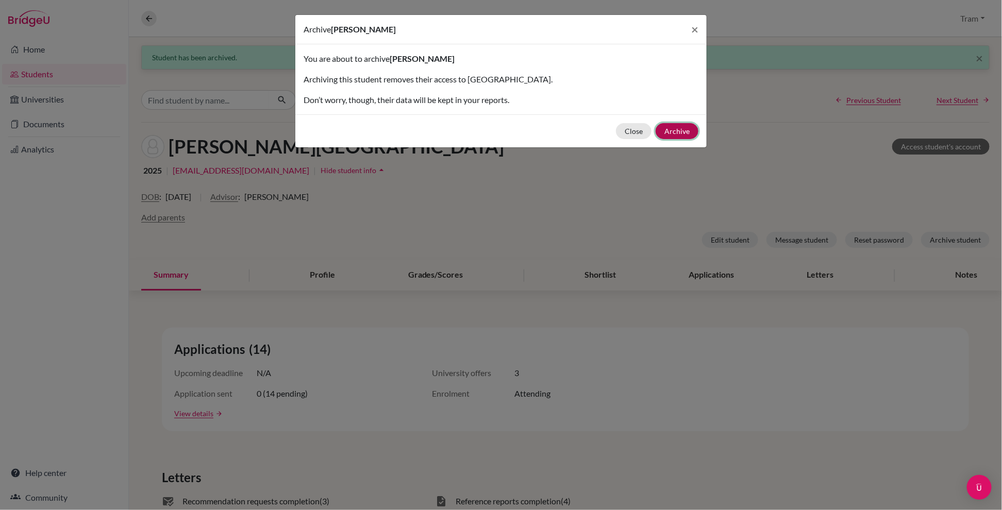
click at [618, 133] on button "Archive" at bounding box center [677, 131] width 43 height 16
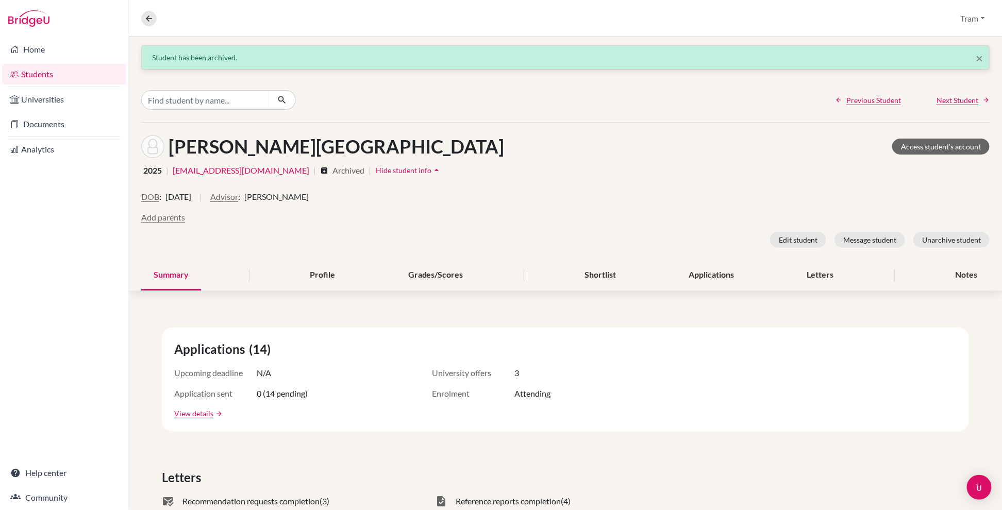
drag, startPoint x: 634, startPoint y: 183, endPoint x: 655, endPoint y: 181, distance: 21.2
click at [618, 183] on div "Truong, Phuong Anh Access student's account 2025 | ptruong13@bisvietnam.com | a…" at bounding box center [565, 192] width 873 height 138
click at [618, 104] on span "Next Student" at bounding box center [958, 100] width 42 height 11
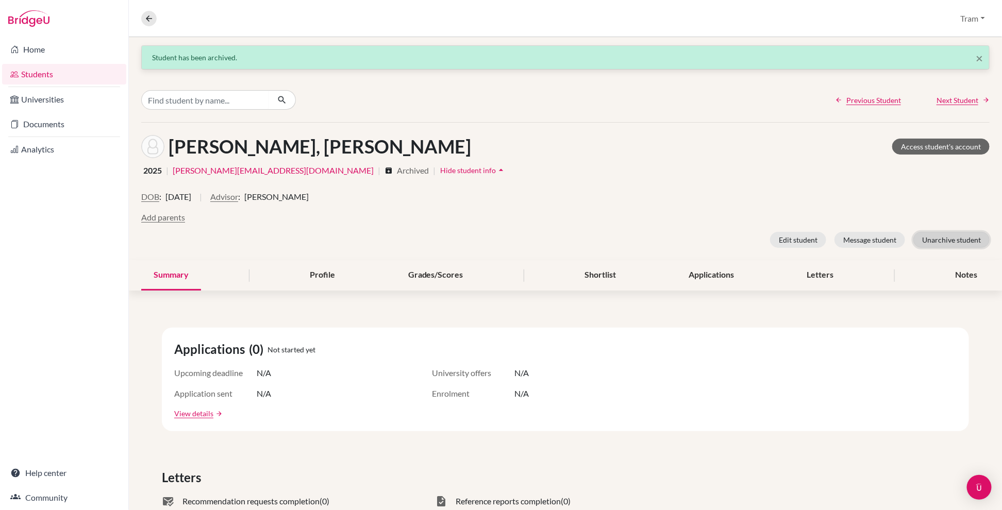
click at [618, 244] on button "Unarchive student" at bounding box center [952, 240] width 76 height 16
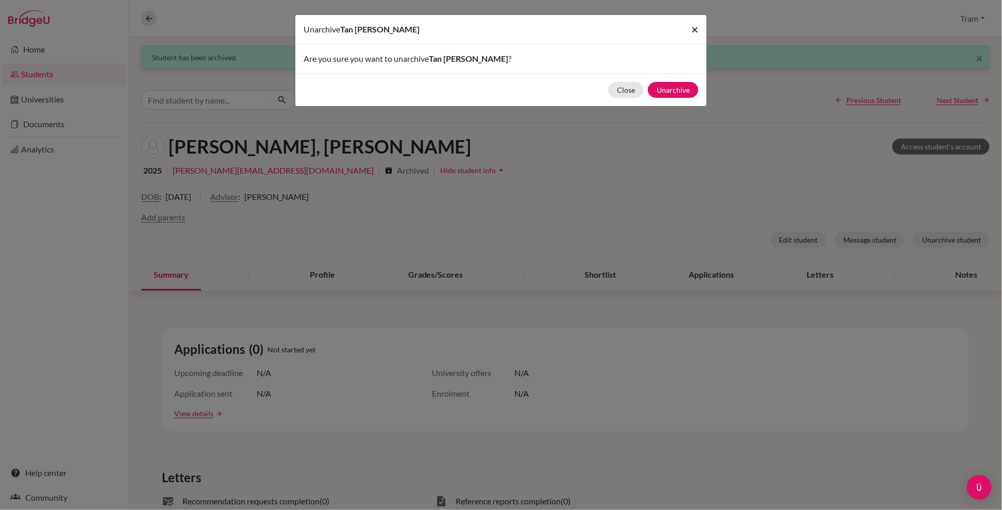
click at [618, 28] on span "×" at bounding box center [694, 29] width 7 height 15
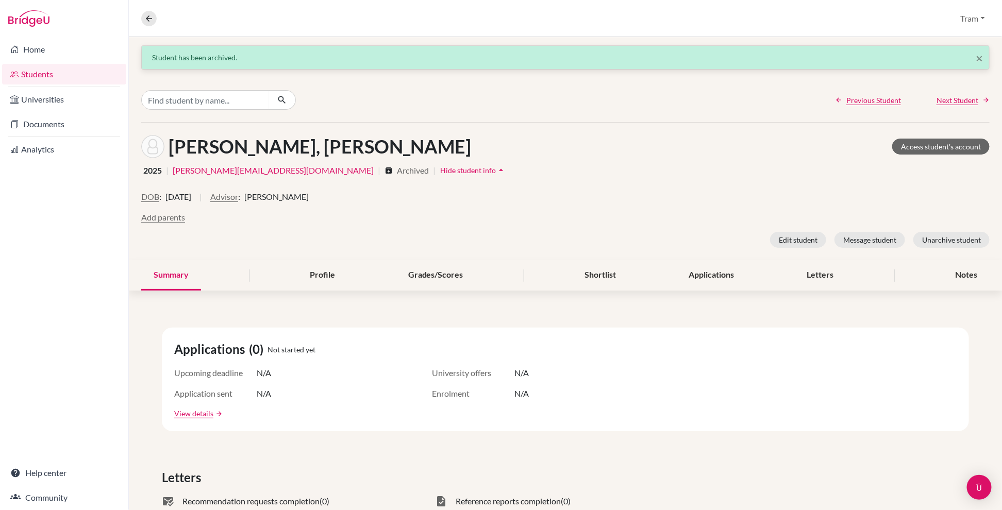
click at [618, 93] on div "Previous Student Next Student" at bounding box center [565, 100] width 873 height 44
click at [618, 95] on span "Next Student" at bounding box center [958, 100] width 42 height 11
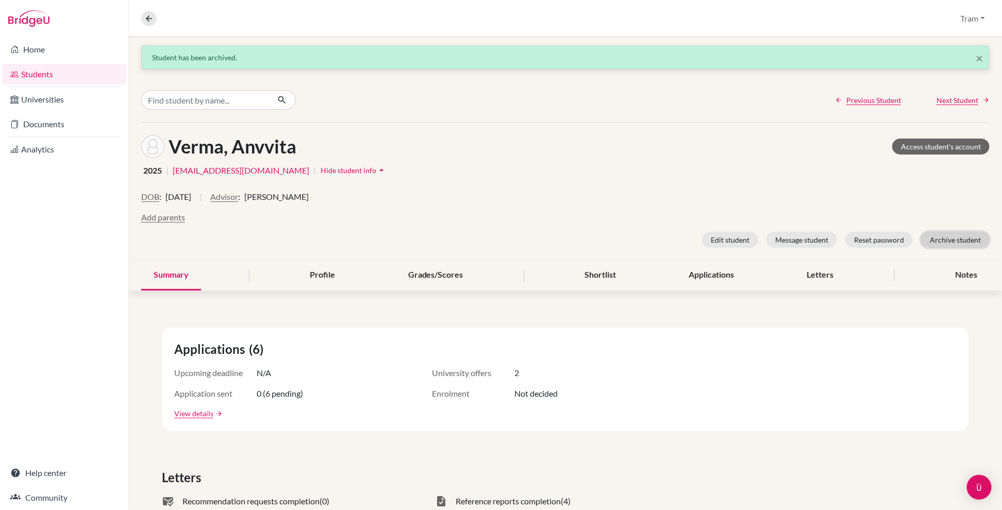
click at [618, 245] on button "Archive student" at bounding box center [955, 240] width 69 height 16
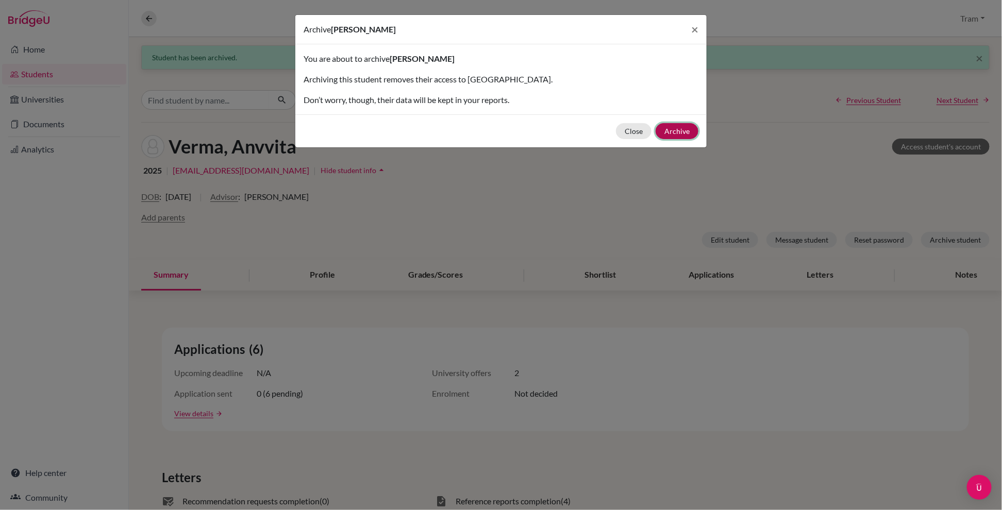
click at [618, 132] on button "Archive" at bounding box center [677, 131] width 43 height 16
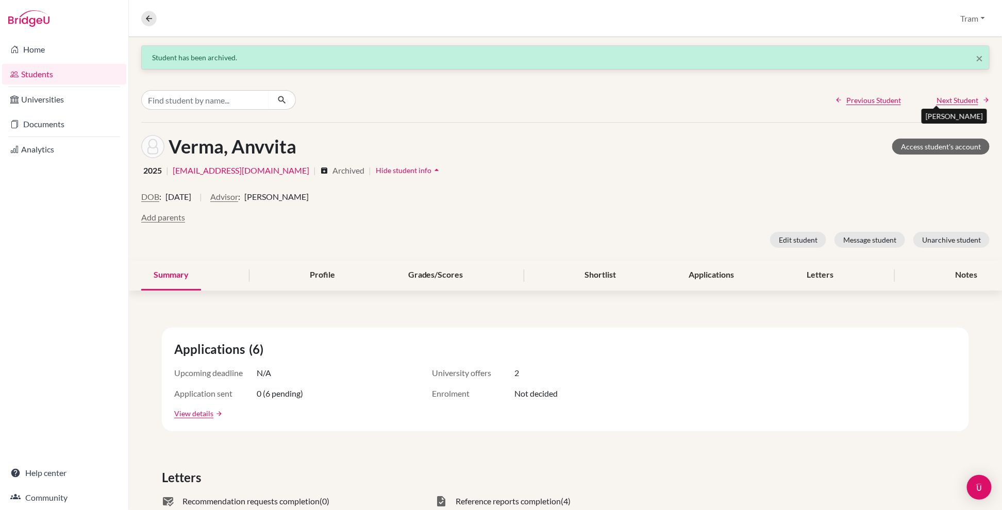
click at [618, 98] on span "Next Student" at bounding box center [958, 100] width 42 height 11
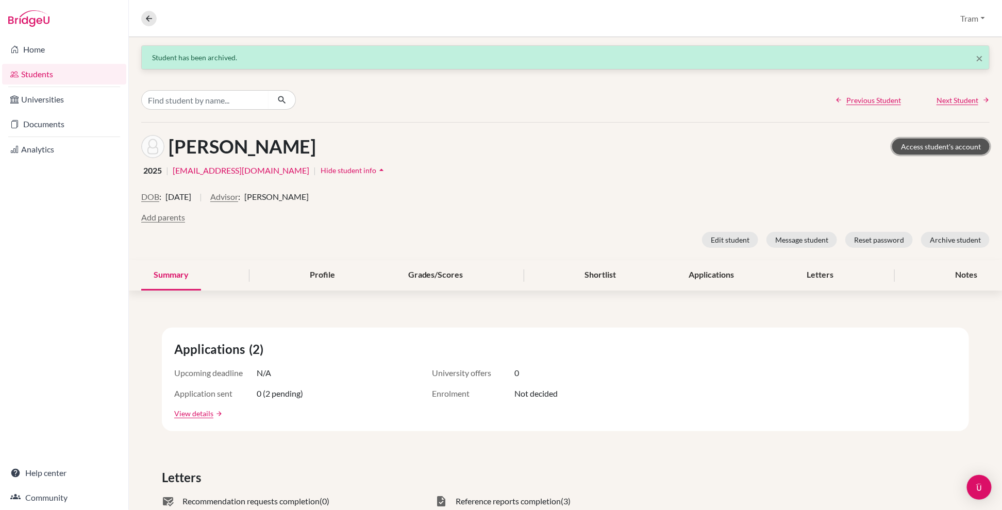
click at [618, 152] on link "Access student's account" at bounding box center [940, 147] width 97 height 16
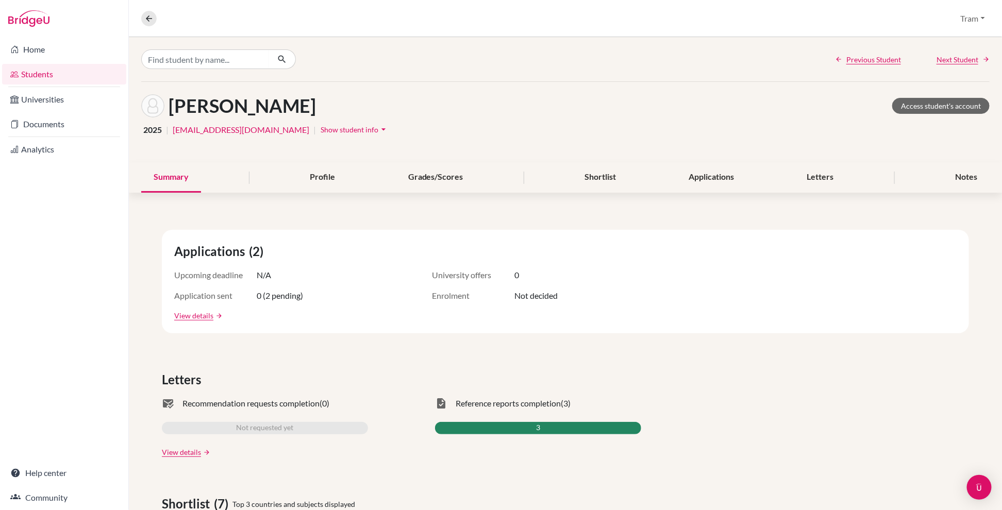
click at [321, 128] on span "Show student info" at bounding box center [350, 129] width 58 height 9
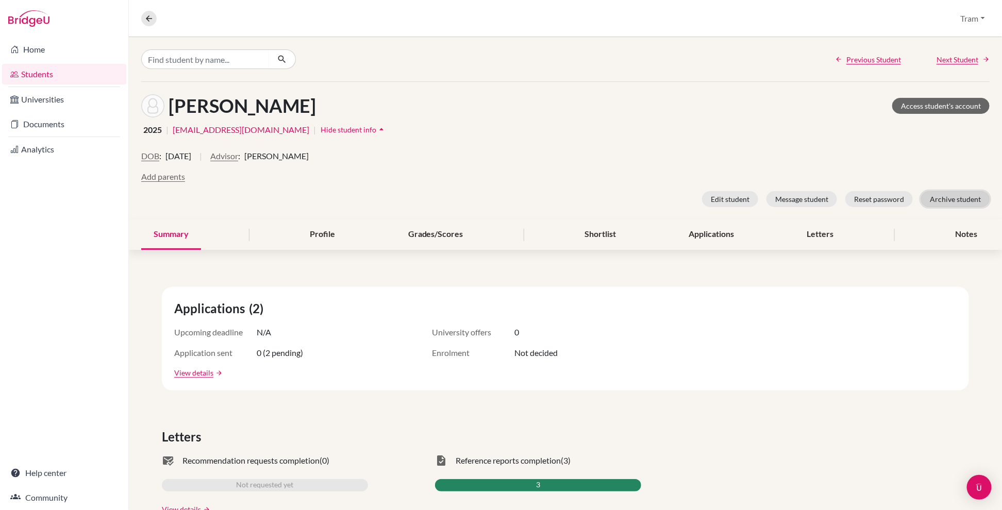
click at [957, 199] on button "Archive student" at bounding box center [955, 199] width 69 height 16
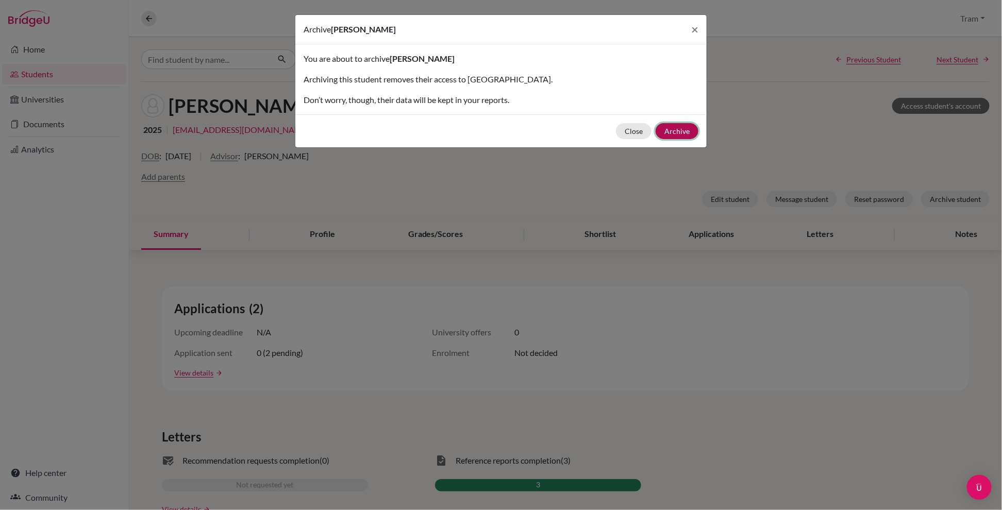
click at [677, 136] on button "Archive" at bounding box center [677, 131] width 43 height 16
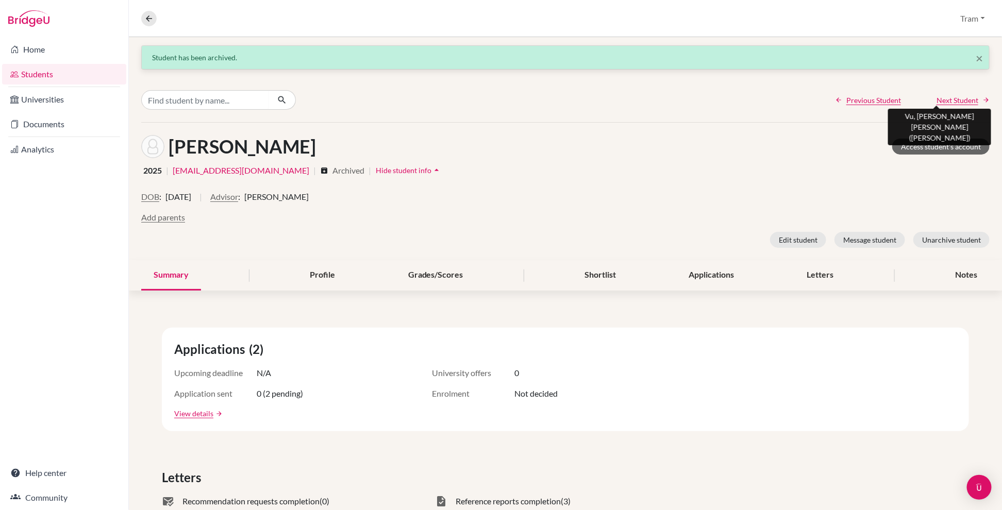
click at [950, 96] on span "Next Student" at bounding box center [958, 100] width 42 height 11
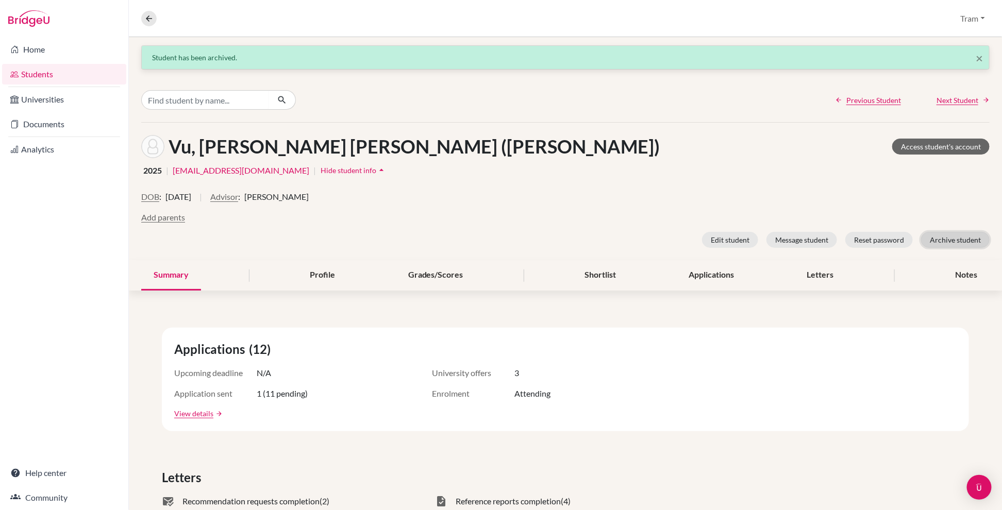
click at [938, 236] on button "Archive student" at bounding box center [955, 240] width 69 height 16
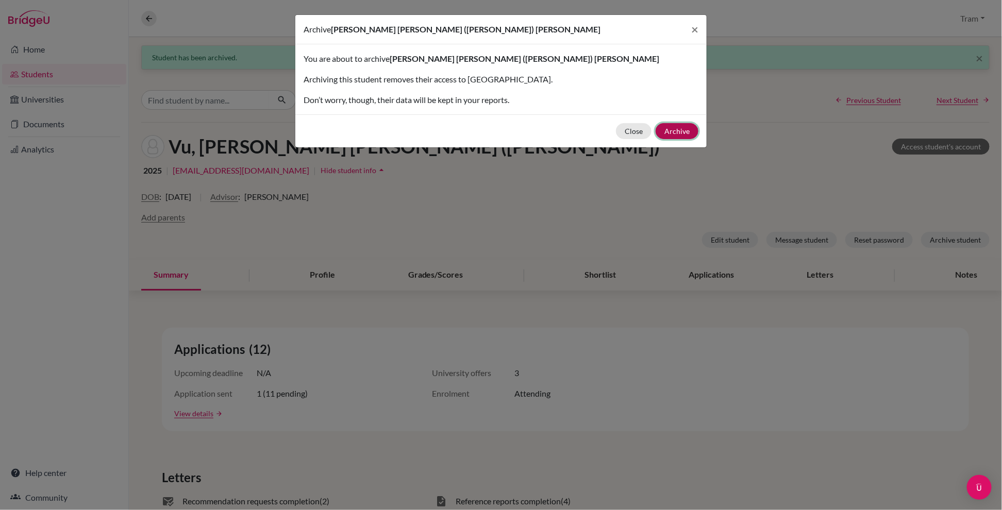
click at [677, 131] on button "Archive" at bounding box center [677, 131] width 43 height 16
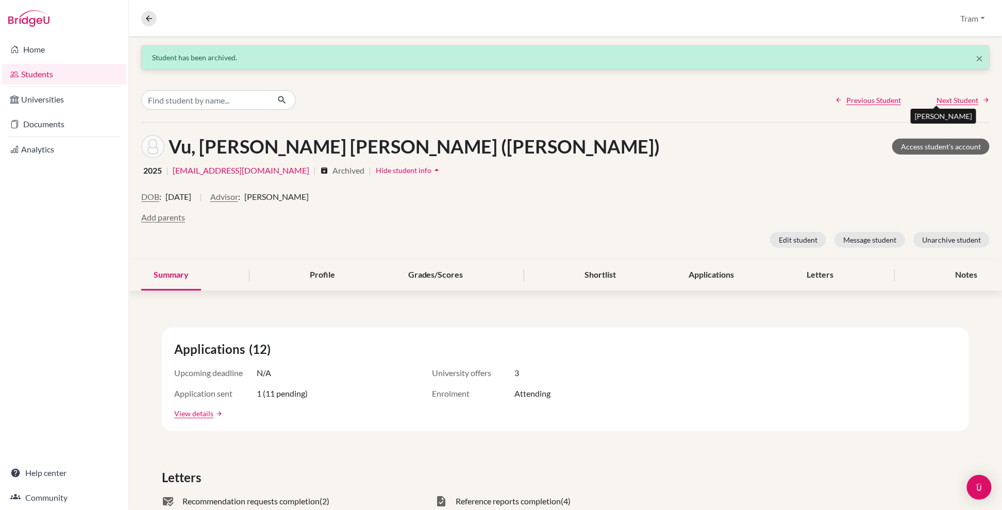
click at [946, 100] on span "Next Student" at bounding box center [958, 100] width 42 height 11
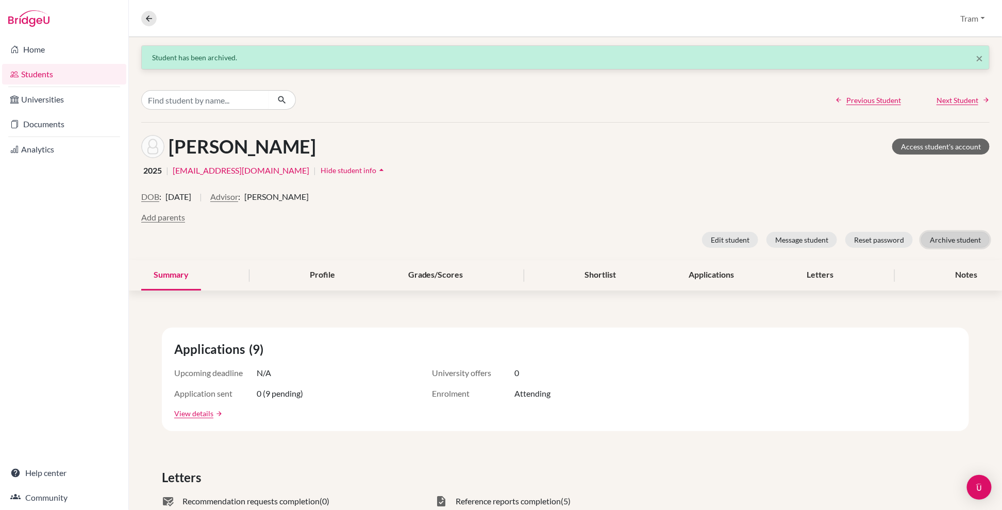
click at [952, 238] on button "Archive student" at bounding box center [955, 240] width 69 height 16
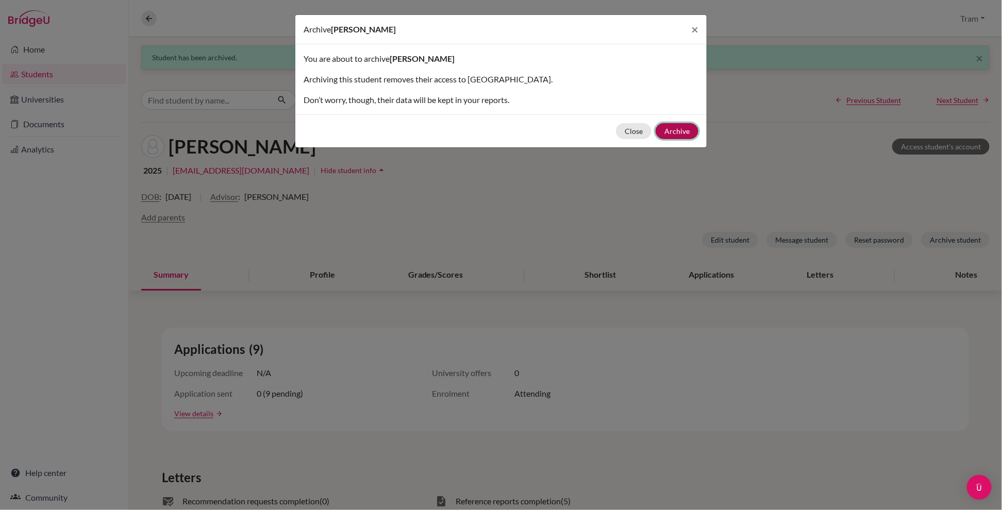
click at [697, 135] on button "Archive" at bounding box center [677, 131] width 43 height 16
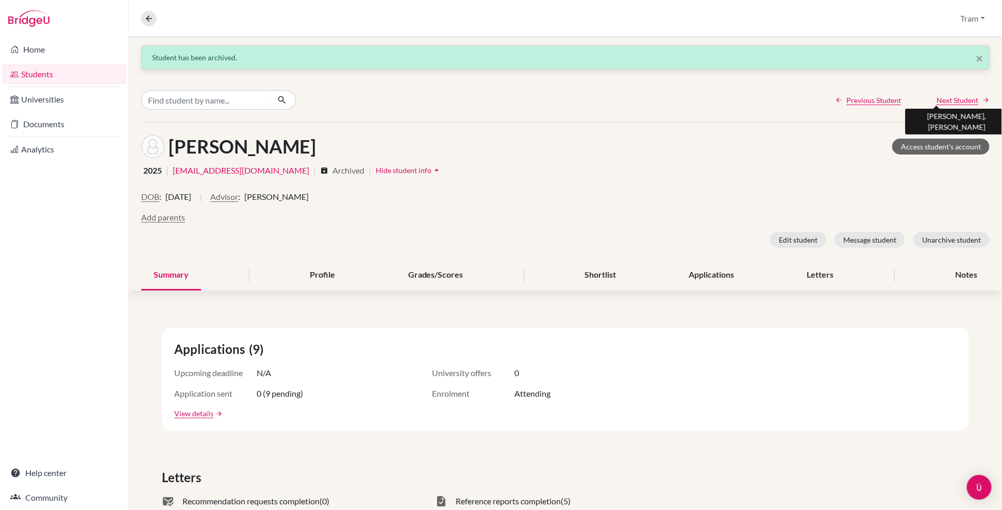
click at [966, 102] on span "Next Student" at bounding box center [958, 100] width 42 height 11
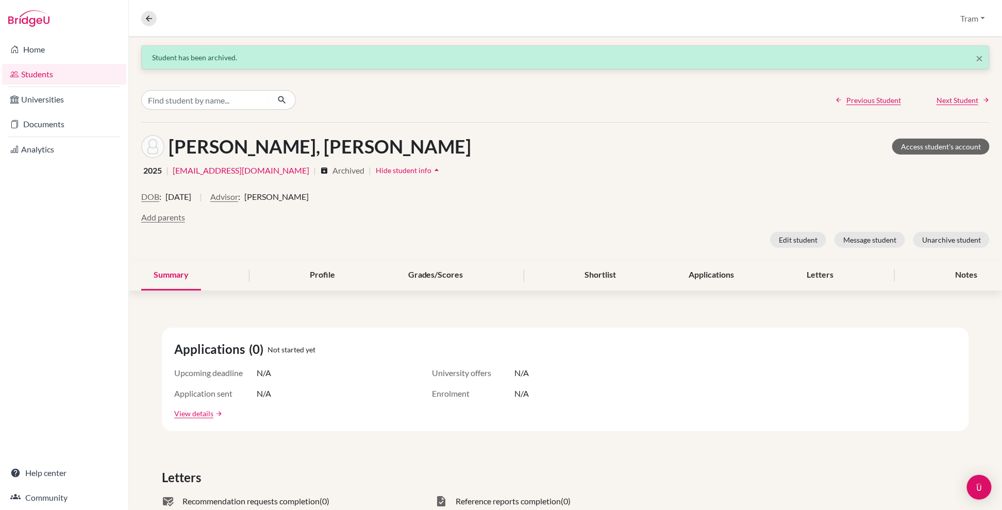
click at [950, 94] on div "Previous Student Next Student" at bounding box center [565, 100] width 873 height 44
click at [950, 102] on span "Next Student" at bounding box center [958, 100] width 42 height 11
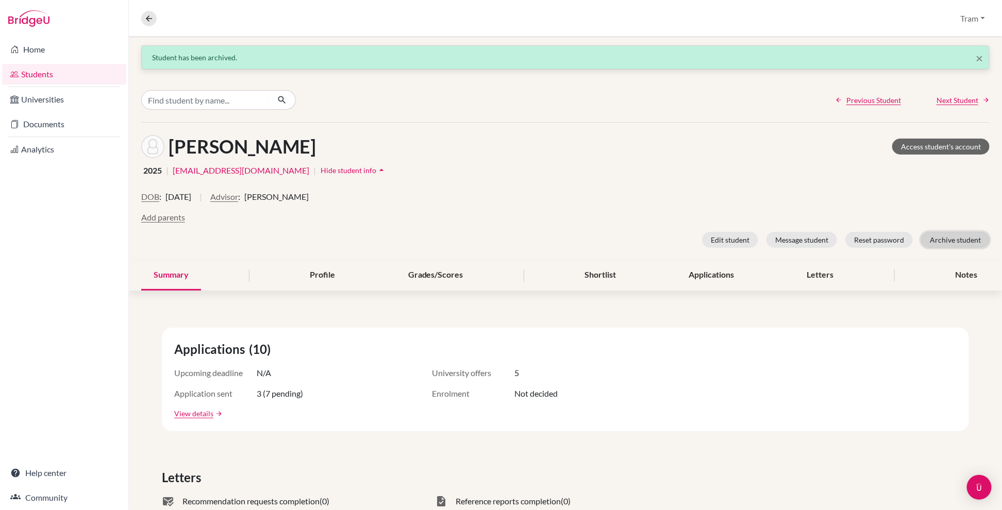
click at [934, 239] on button "Archive student" at bounding box center [955, 240] width 69 height 16
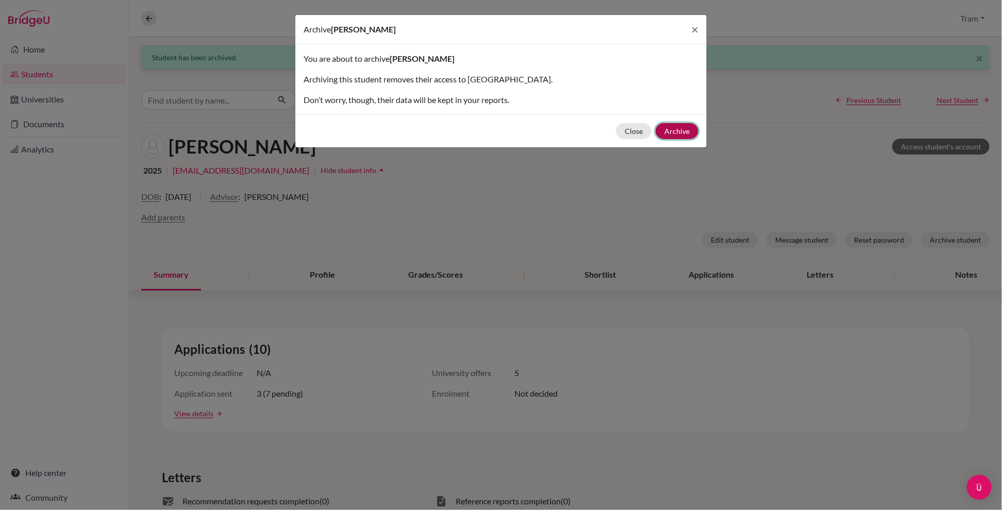
click at [665, 138] on button "Archive" at bounding box center [677, 131] width 43 height 16
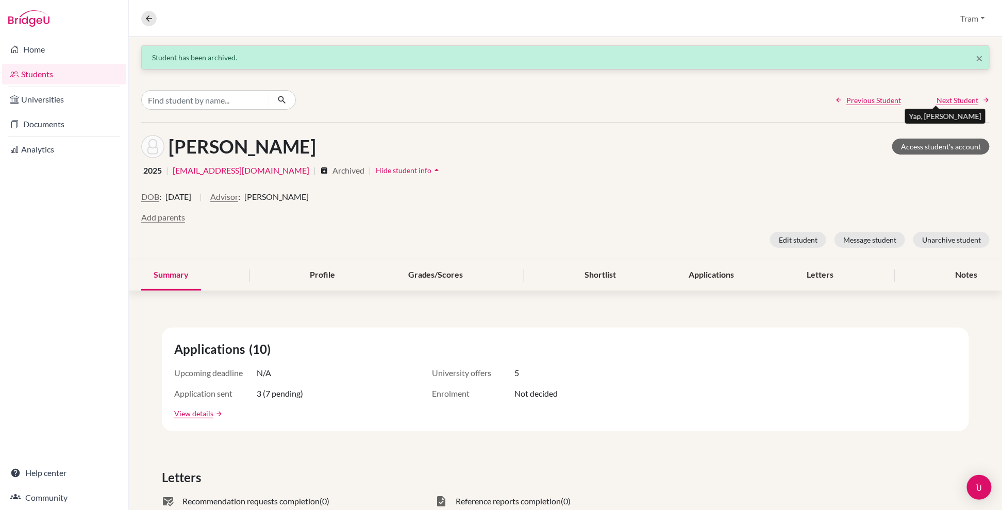
click at [937, 100] on span "Next Student" at bounding box center [958, 100] width 42 height 11
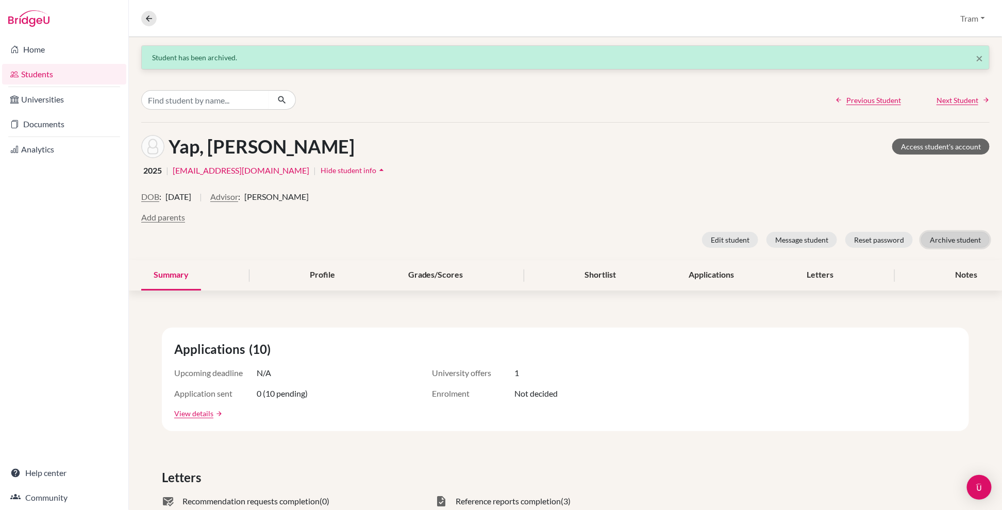
click at [952, 239] on button "Archive student" at bounding box center [955, 240] width 69 height 16
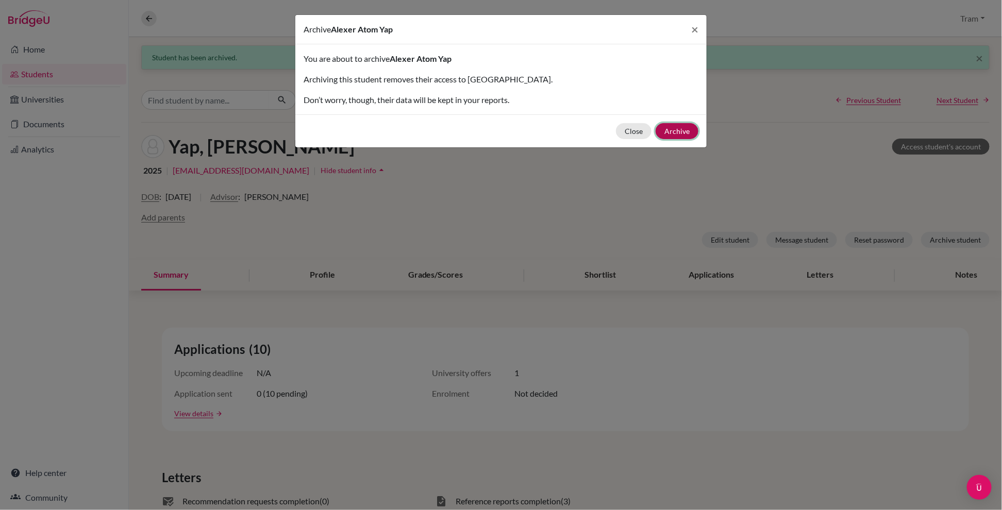
click at [684, 130] on button "Archive" at bounding box center [677, 131] width 43 height 16
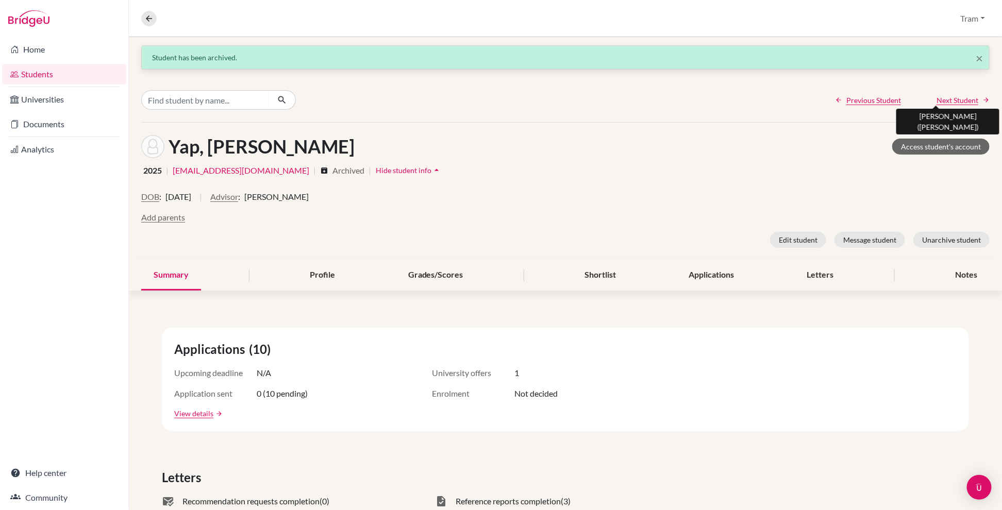
click at [964, 98] on span "Next Student" at bounding box center [958, 100] width 42 height 11
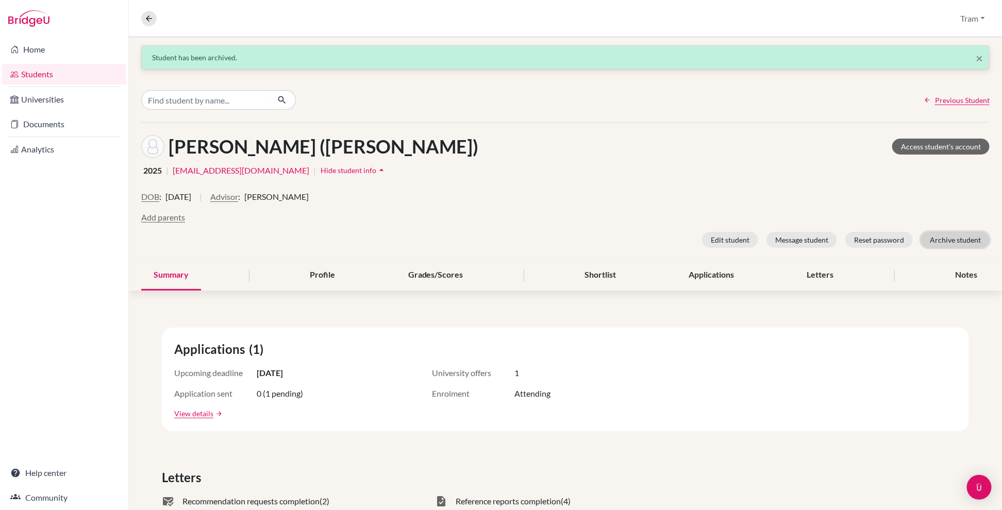
click at [960, 235] on button "Archive student" at bounding box center [955, 240] width 69 height 16
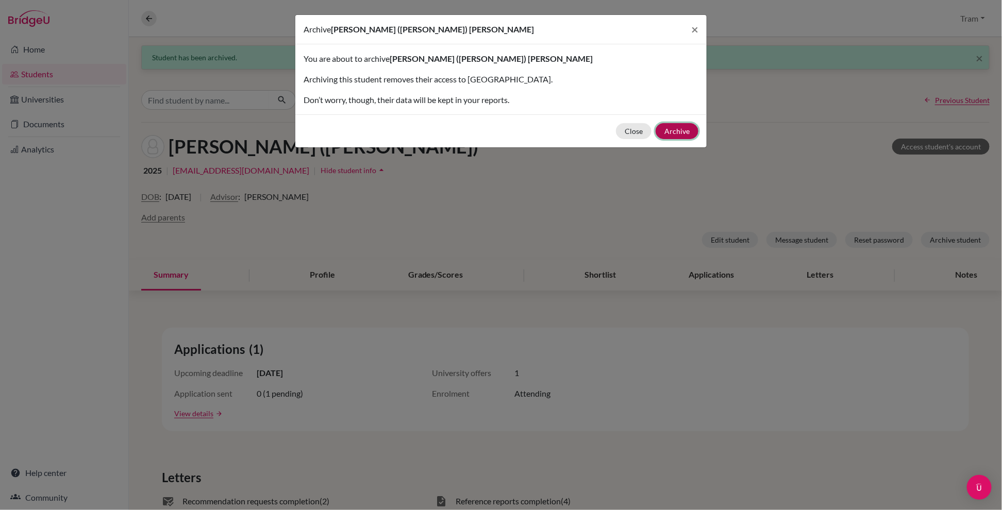
click at [682, 138] on button "Archive" at bounding box center [677, 131] width 43 height 16
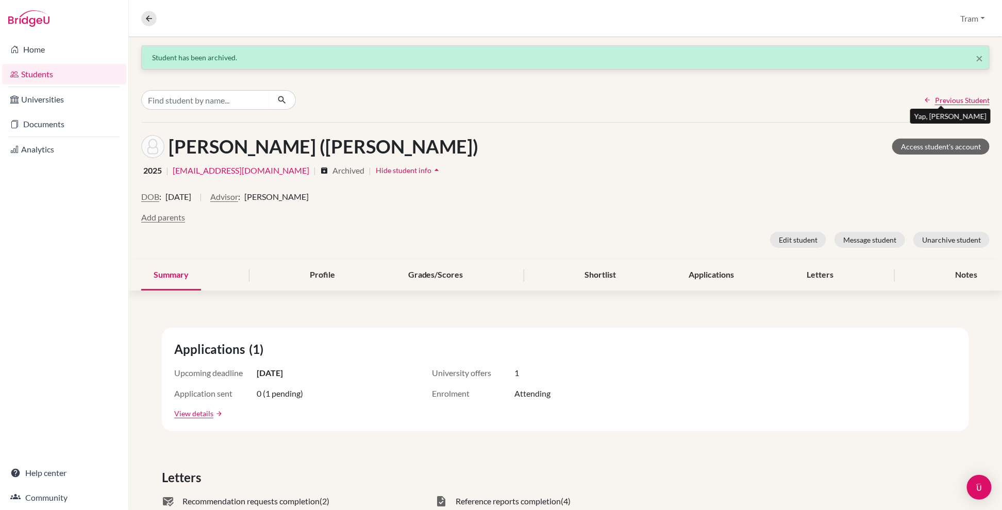
click at [957, 95] on span "Previous Student" at bounding box center [962, 100] width 55 height 11
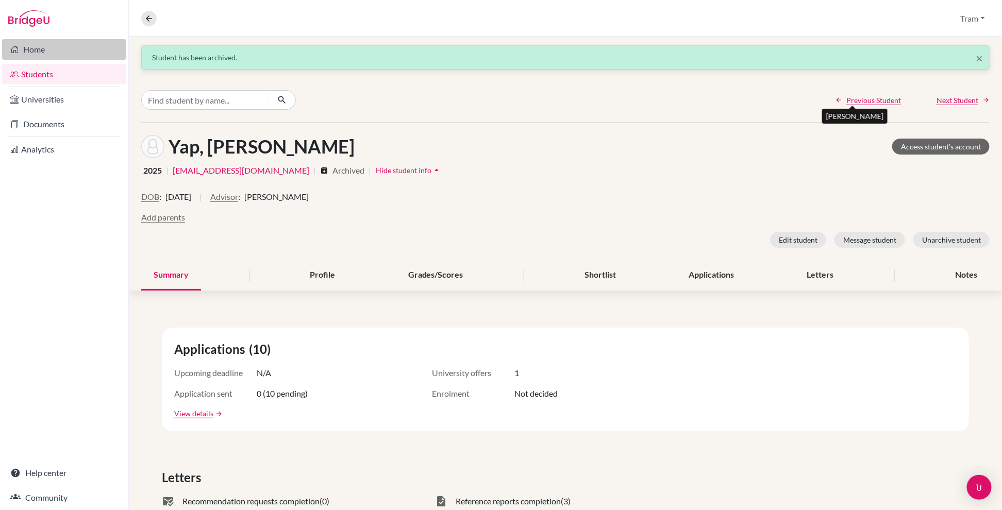
click at [49, 52] on link "Home" at bounding box center [64, 49] width 124 height 21
